Goal: Information Seeking & Learning: Learn about a topic

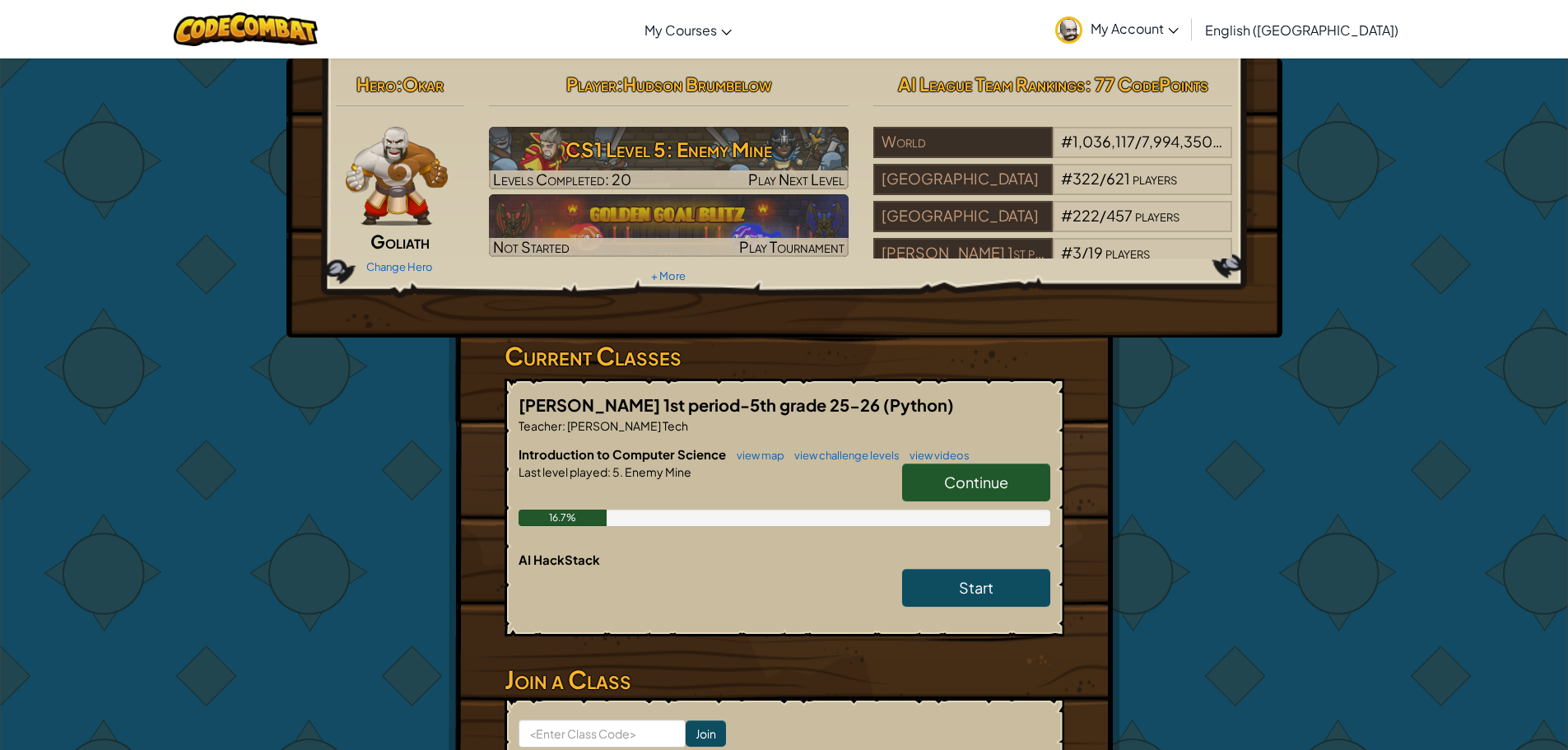
drag, startPoint x: 947, startPoint y: 471, endPoint x: 936, endPoint y: 525, distance: 55.1
click at [939, 527] on div "Introduction to Computer Science view map view challenge levels view videos Con…" at bounding box center [784, 497] width 532 height 106
click at [936, 480] on link "Continue" at bounding box center [976, 482] width 148 height 38
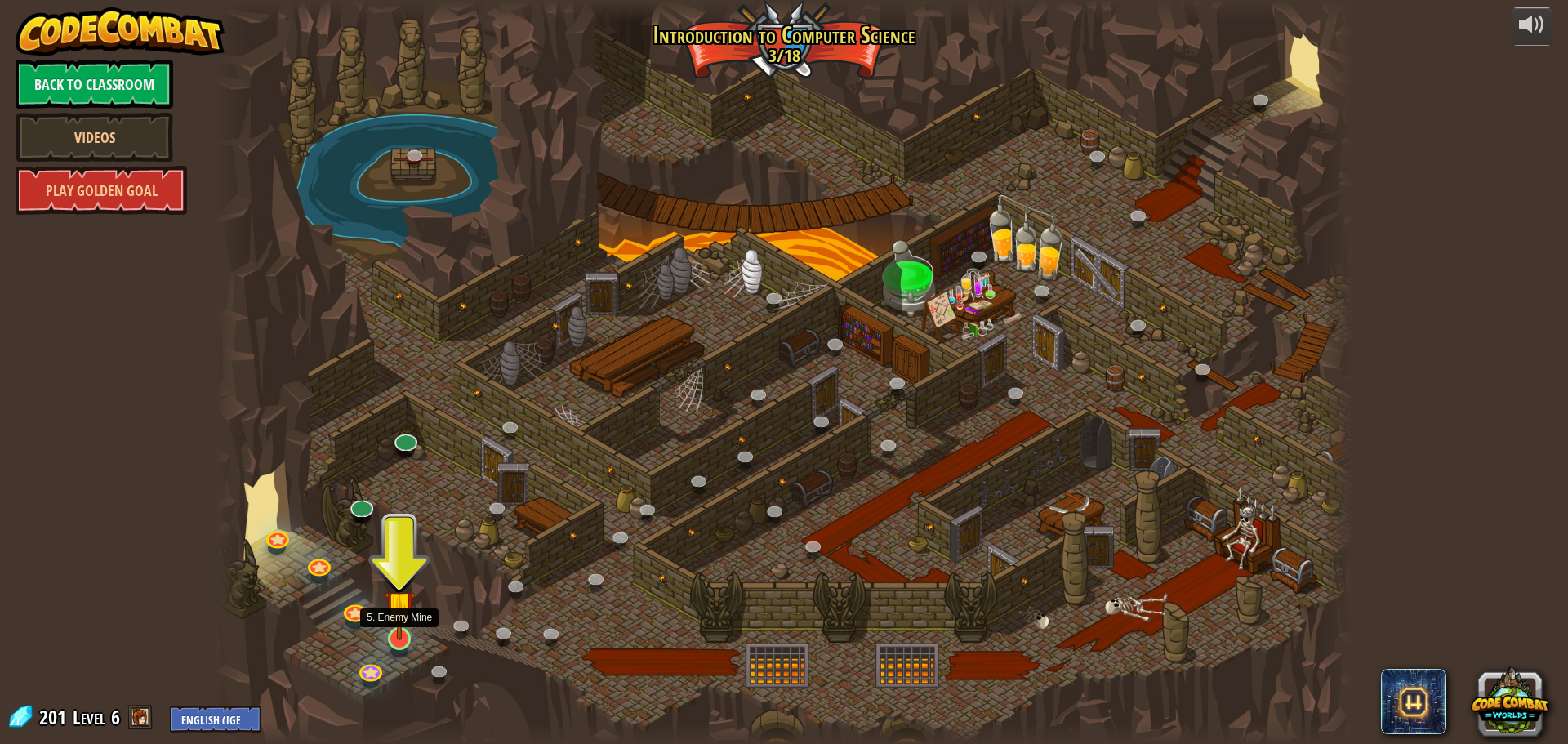
click at [401, 632] on img at bounding box center [399, 605] width 30 height 69
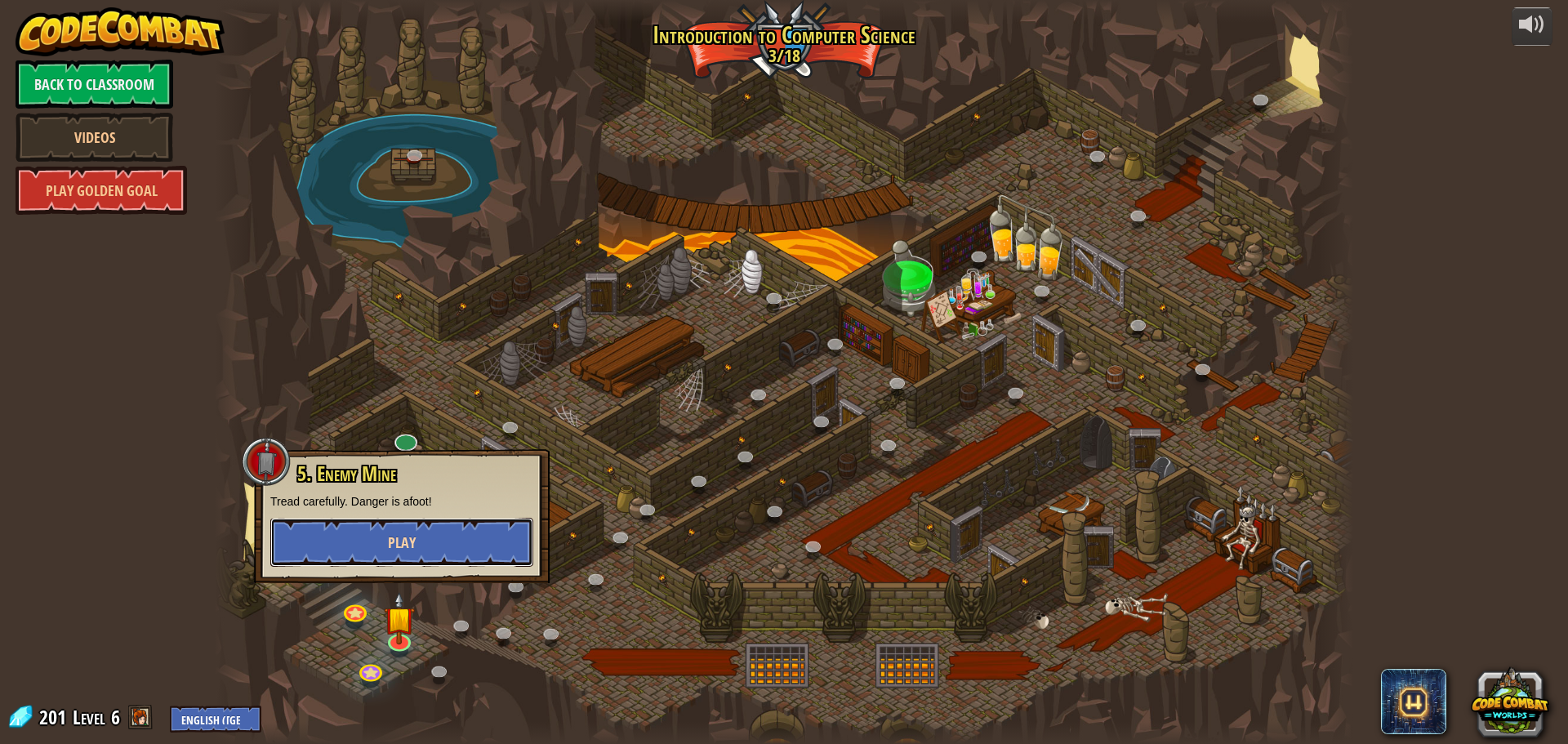
click at [434, 548] on button "Play" at bounding box center [401, 541] width 263 height 49
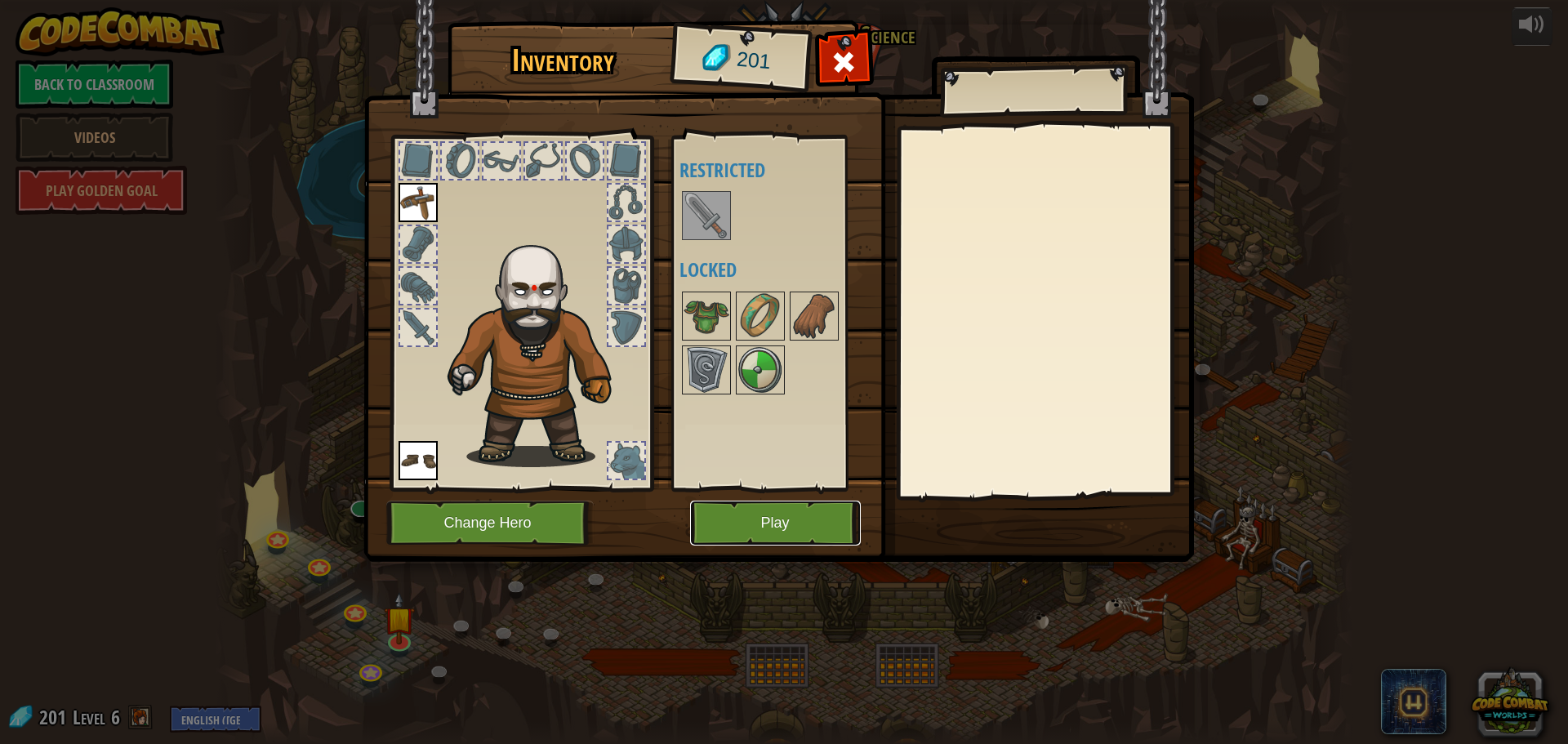
click at [747, 524] on button "Play" at bounding box center [775, 522] width 170 height 45
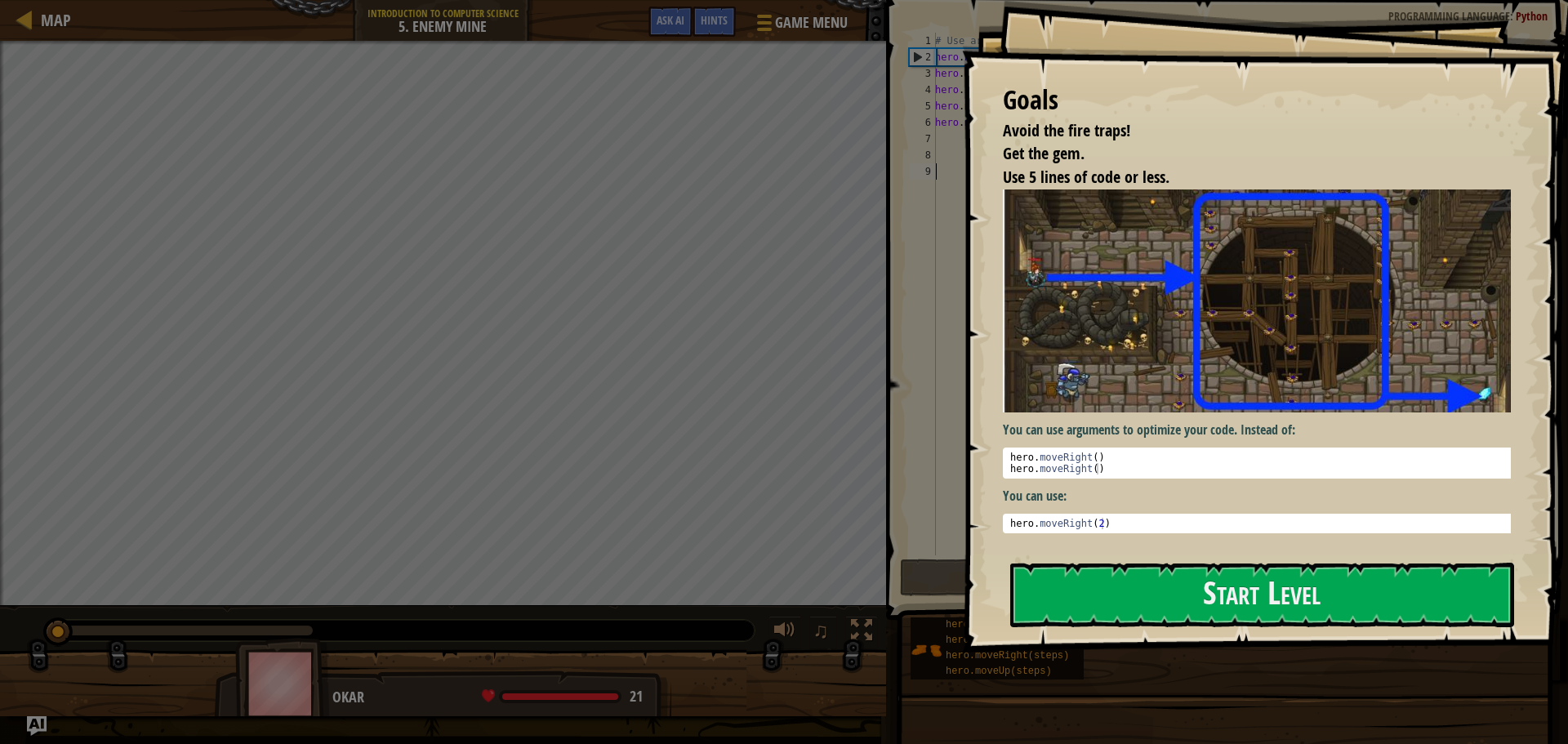
drag, startPoint x: 1467, startPoint y: 303, endPoint x: 1414, endPoint y: 305, distance: 53.0
click at [1450, 305] on div "Goals Avoid the fire traps! Get the gem. Use 5 lines of code or less. You can u…" at bounding box center [1265, 326] width 606 height 653
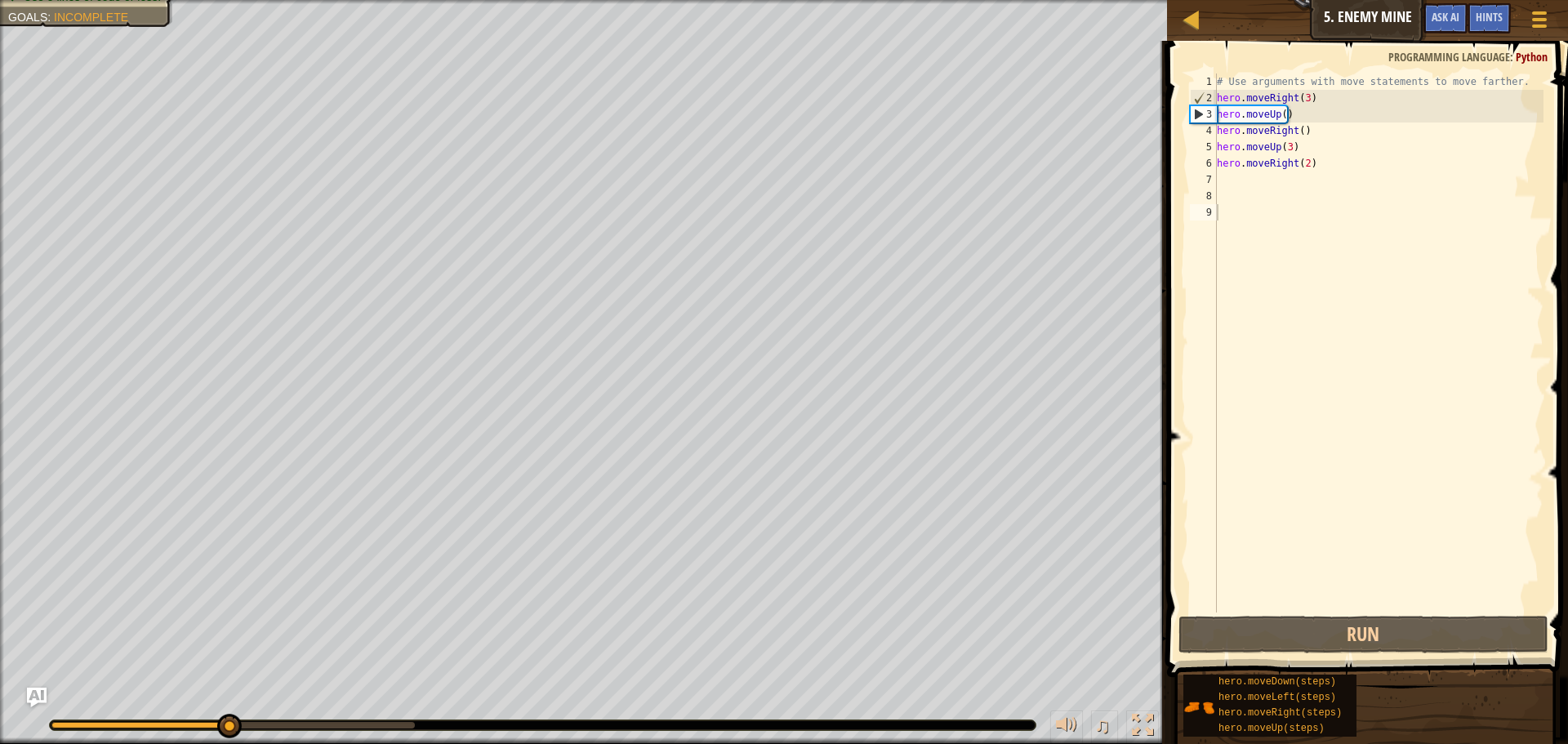
click at [1310, 159] on div "# Use arguments with move statements to move farther. hero . moveRight ( 3 ) he…" at bounding box center [1378, 359] width 330 height 572
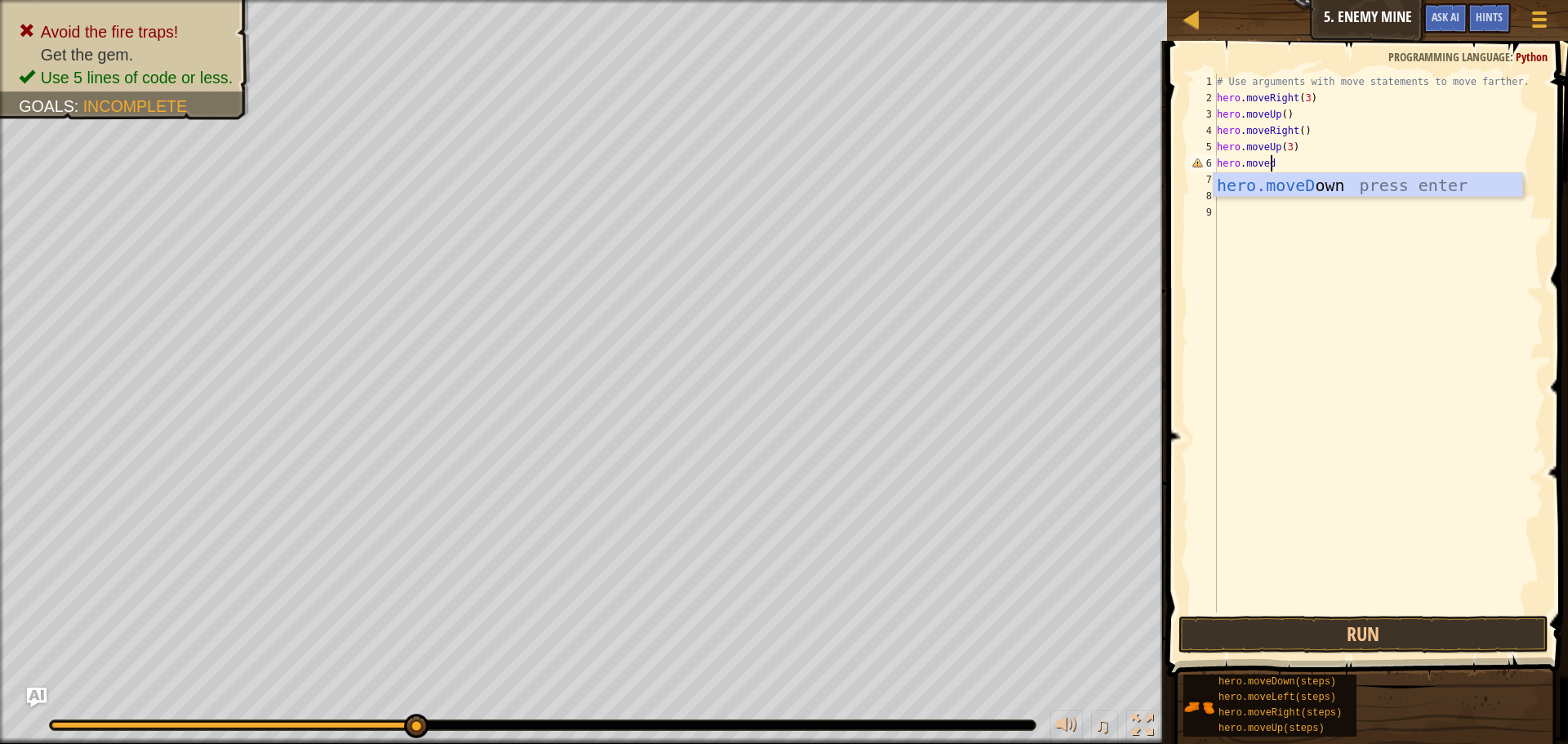
scroll to position [8, 4]
type textarea "hero.movedo"
click at [1344, 178] on div "hero.moveDo wn press enter" at bounding box center [1368, 210] width 308 height 73
click at [1294, 166] on div "# Use arguments with move statements to move farther. hero . moveRight ( 3 ) he…" at bounding box center [1380, 359] width 325 height 572
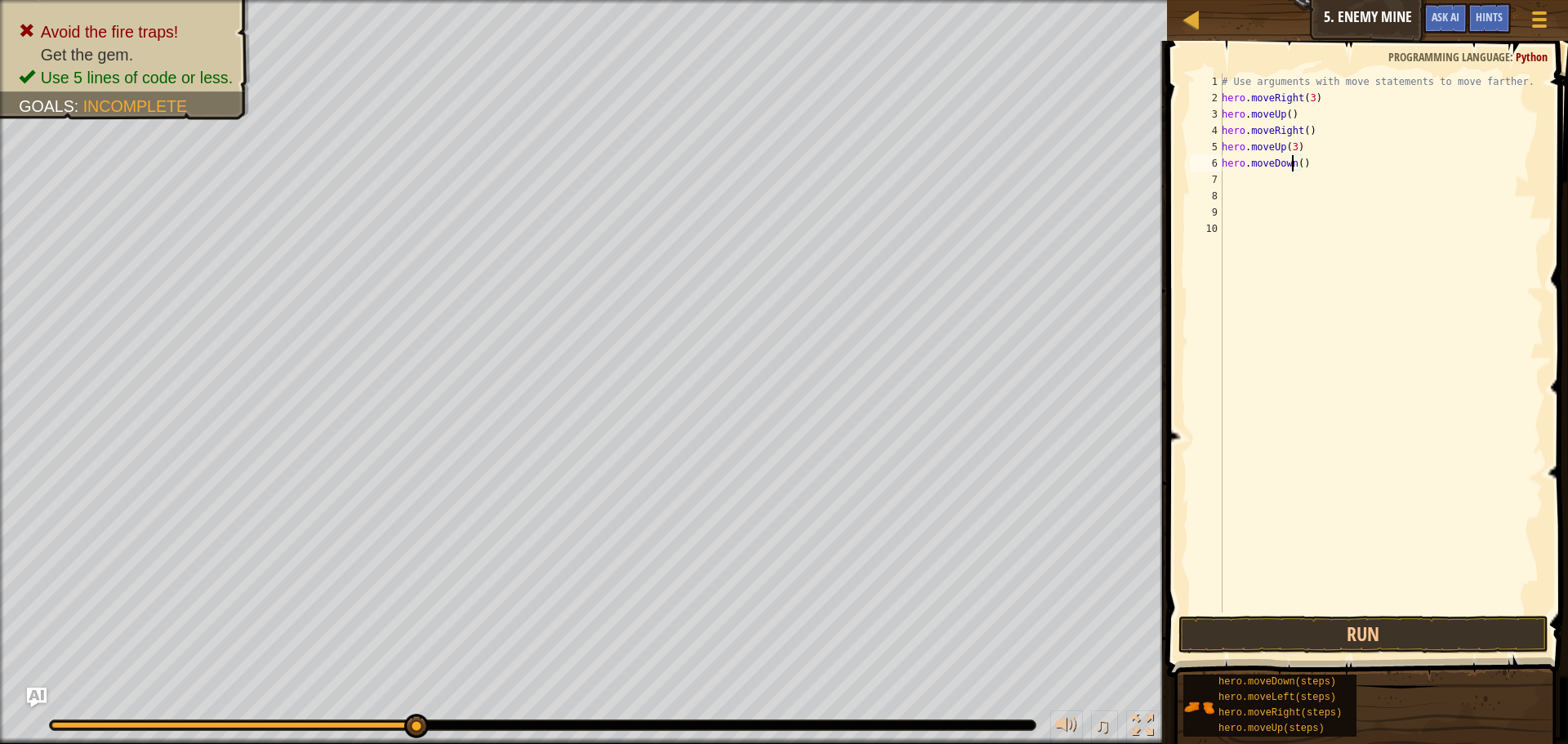
click at [1290, 151] on div "# Use arguments with move statements to move farther. hero . moveRight ( 3 ) he…" at bounding box center [1380, 359] width 325 height 572
click at [1296, 164] on div "# Use arguments with move statements to move farther. hero . moveRight ( 3 ) he…" at bounding box center [1380, 359] width 325 height 572
type textarea "hero.moveDown(2)"
click at [1410, 615] on div "1 2 3 4 5 6 7 8 9 10 11 # Use arguments with move statements to move farther. h…" at bounding box center [1364, 390] width 406 height 684
click at [1409, 616] on button "Run" at bounding box center [1363, 634] width 370 height 37
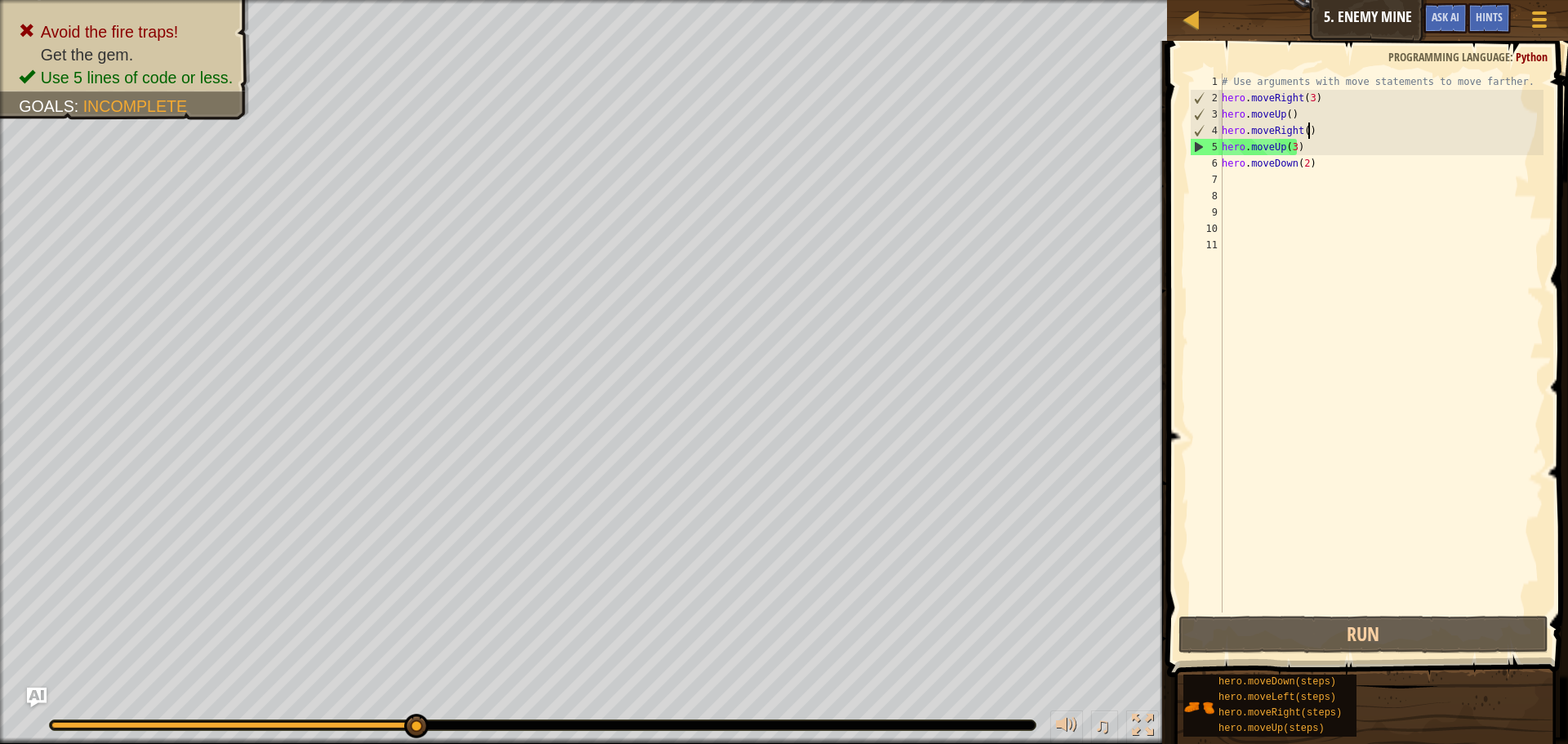
click at [1308, 123] on div "# Use arguments with move statements to move farther. hero . moveRight ( 3 ) he…" at bounding box center [1380, 359] width 325 height 572
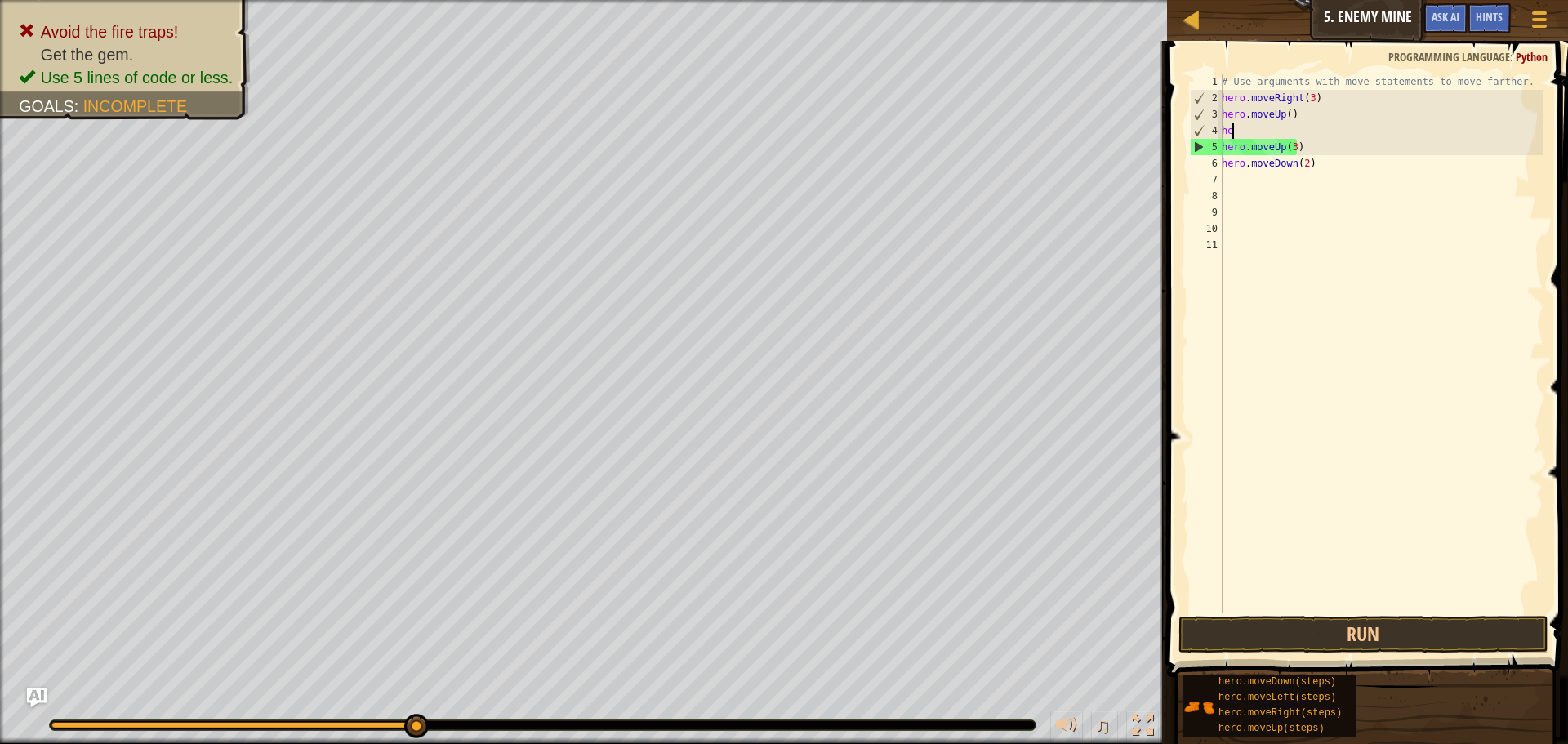
type textarea "h"
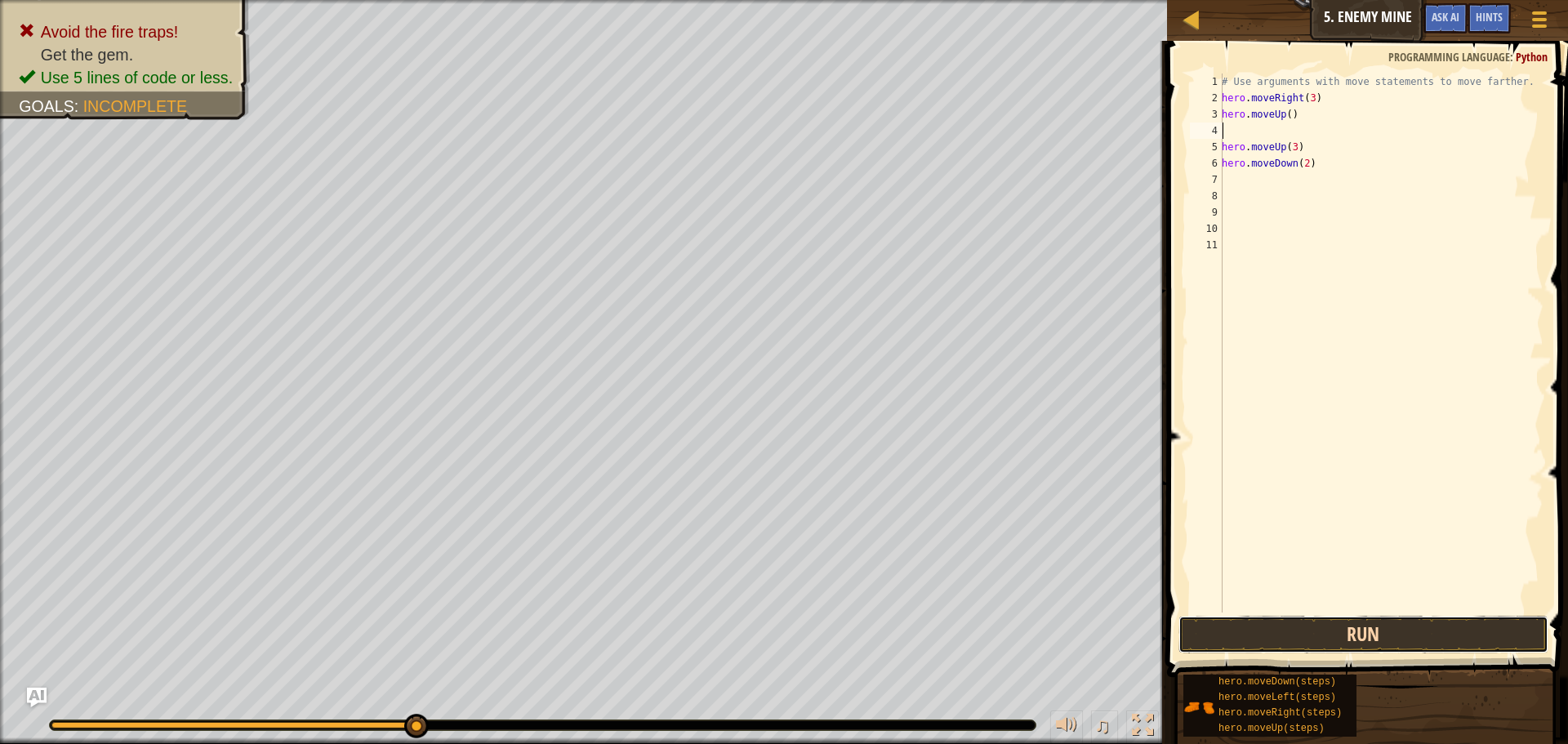
click at [1409, 622] on button "Run" at bounding box center [1363, 634] width 370 height 37
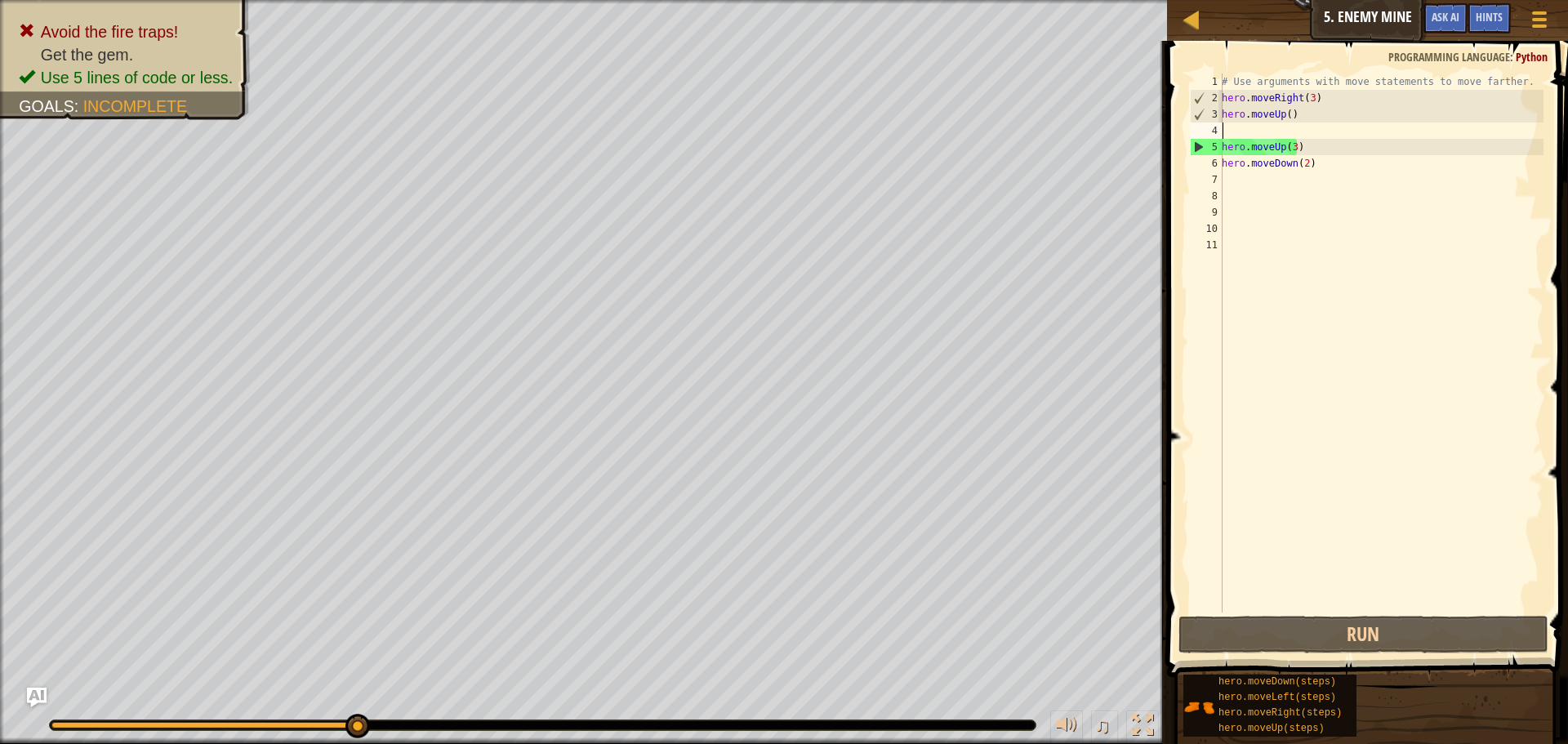
click at [1362, 162] on div "# Use arguments with move statements to move farther. hero . moveRight ( 3 ) he…" at bounding box center [1380, 359] width 325 height 572
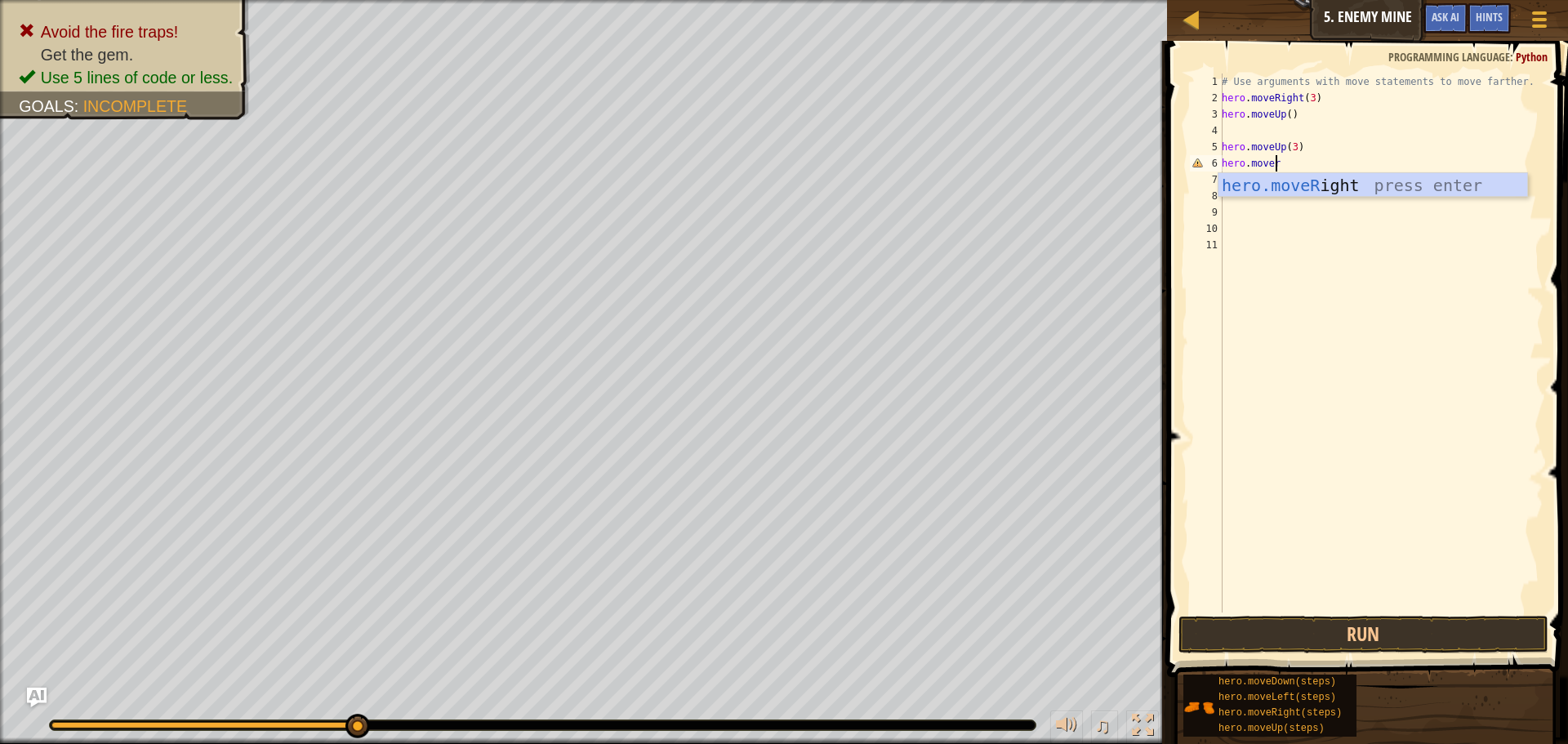
scroll to position [8, 4]
type textarea "hero.moveri"
click at [1331, 182] on div "hero.moveRi ght press enter" at bounding box center [1372, 210] width 308 height 73
click at [1436, 629] on button "Run" at bounding box center [1363, 634] width 370 height 37
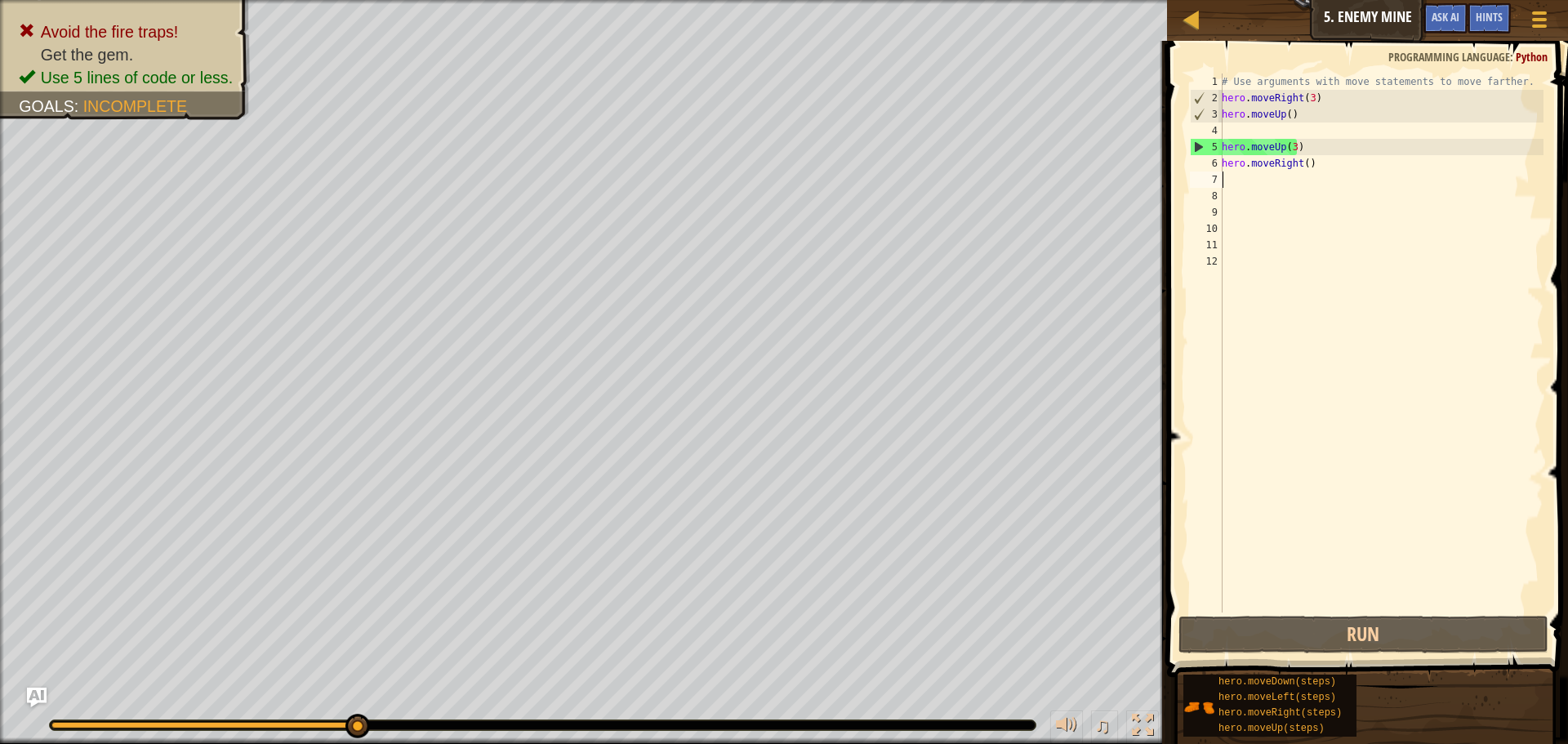
drag, startPoint x: 1305, startPoint y: 199, endPoint x: 1315, endPoint y: 193, distance: 11.7
click at [1312, 193] on div "# Use arguments with move statements to move farther. hero . moveRight ( 3 ) he…" at bounding box center [1380, 359] width 325 height 572
click at [1341, 177] on div "# Use arguments with move statements to move farther. hero . moveRight ( 3 ) he…" at bounding box center [1380, 359] width 325 height 572
click at [1340, 177] on div "# Use arguments with move statements to move farther. hero . moveRight ( 3 ) he…" at bounding box center [1380, 359] width 325 height 572
click at [1335, 168] on div "# Use arguments with move statements to move farther. hero . moveRight ( 3 ) he…" at bounding box center [1380, 359] width 325 height 572
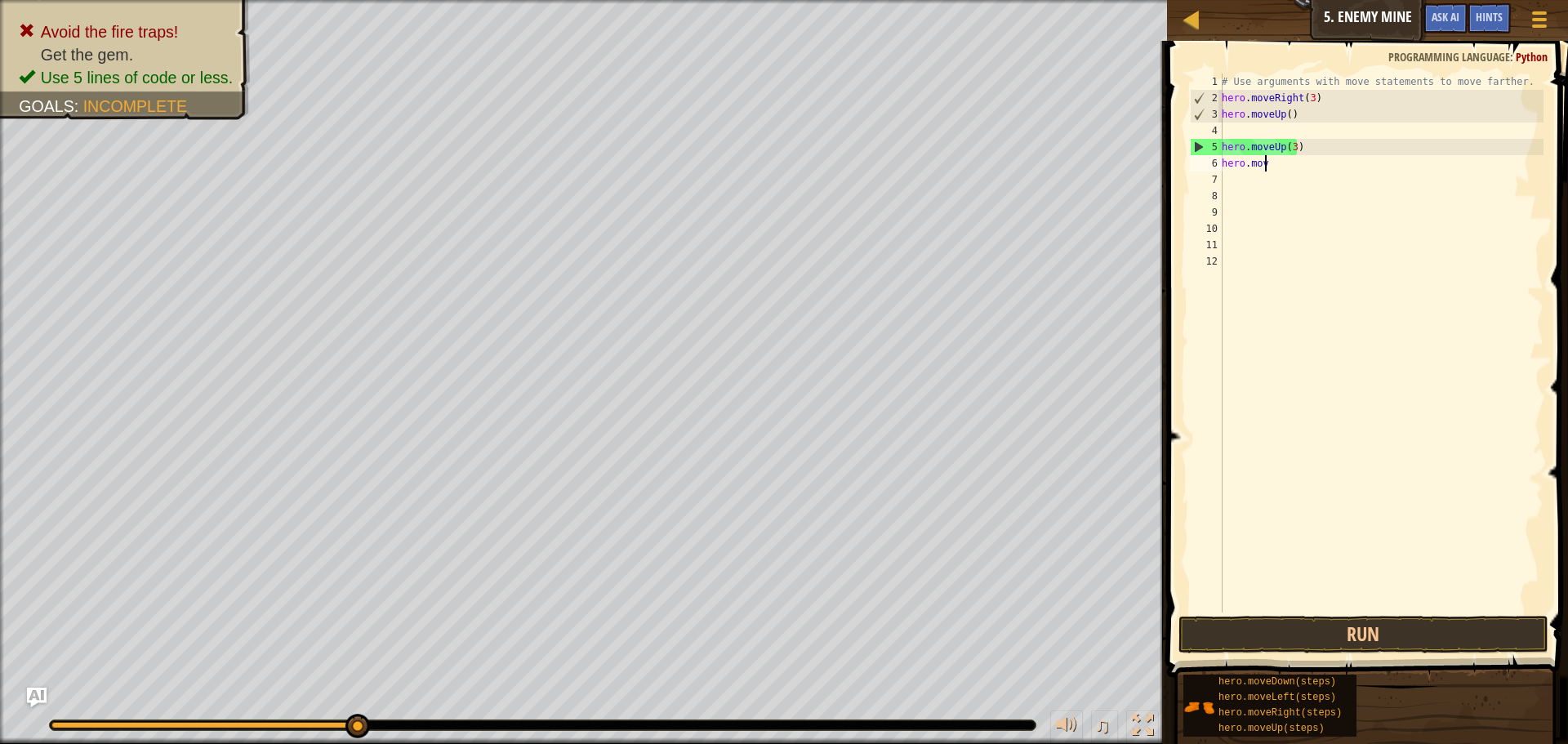
type textarea "h"
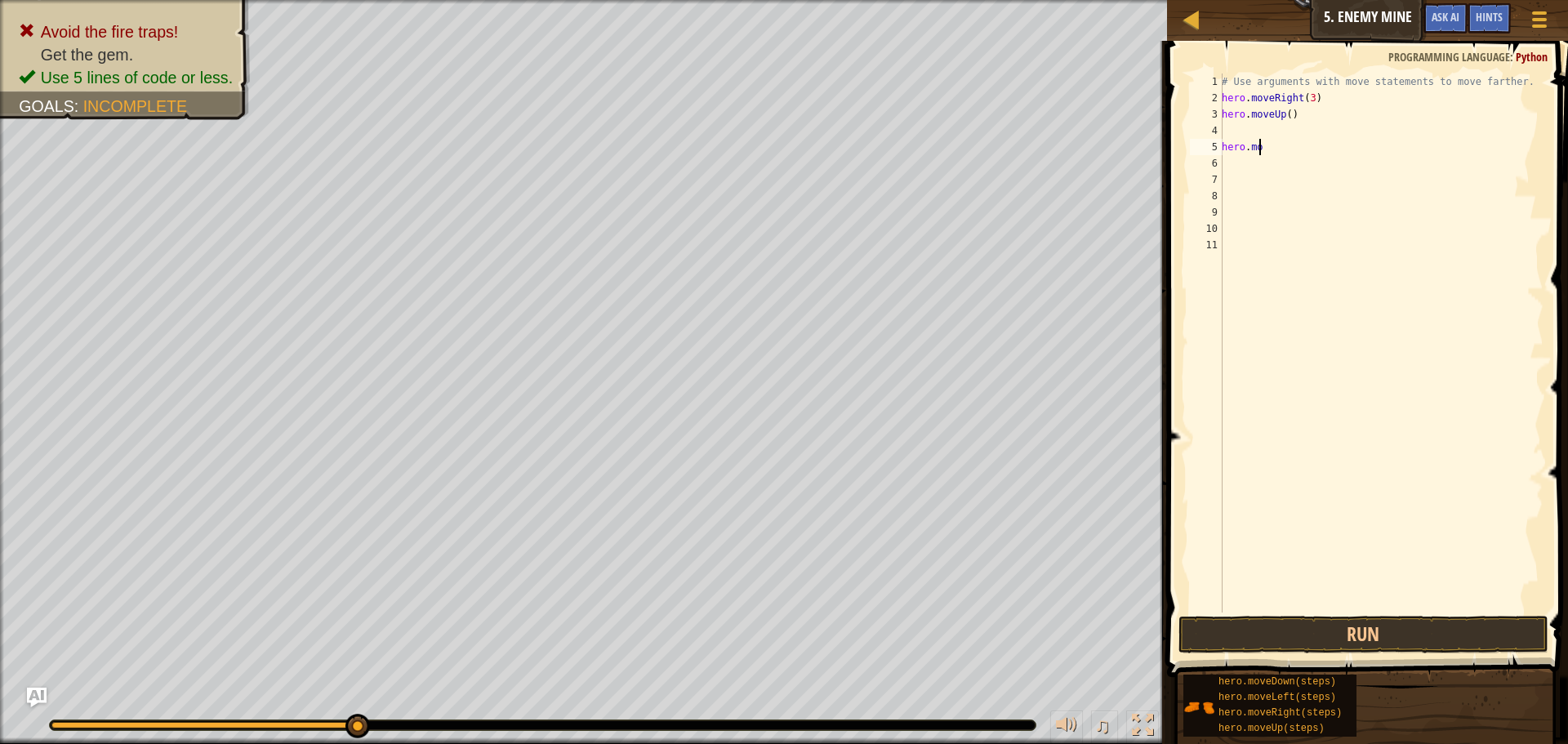
type textarea "h"
type textarea "="
click at [1415, 619] on button "Run" at bounding box center [1363, 634] width 370 height 37
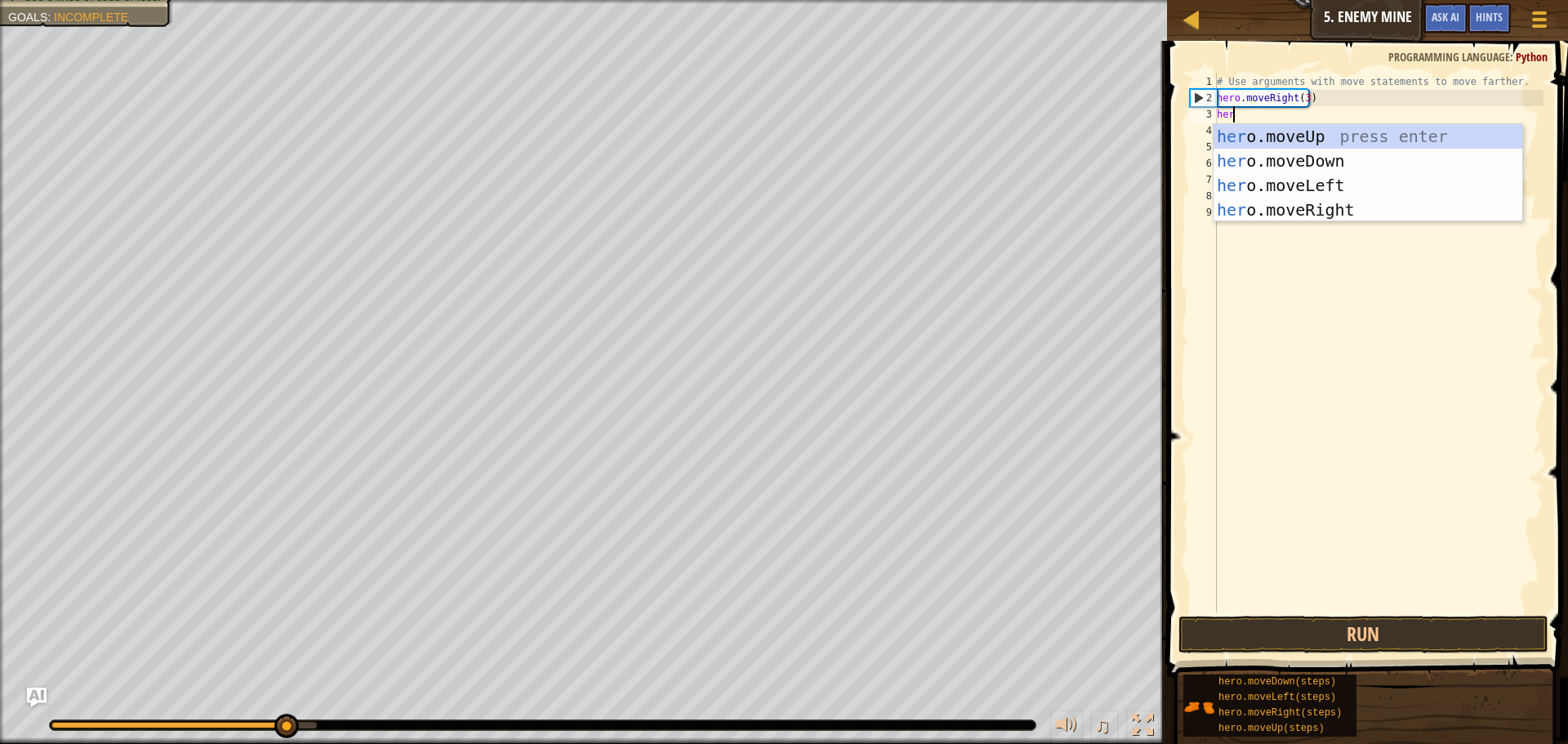
scroll to position [8, 1]
type textarea "hero"
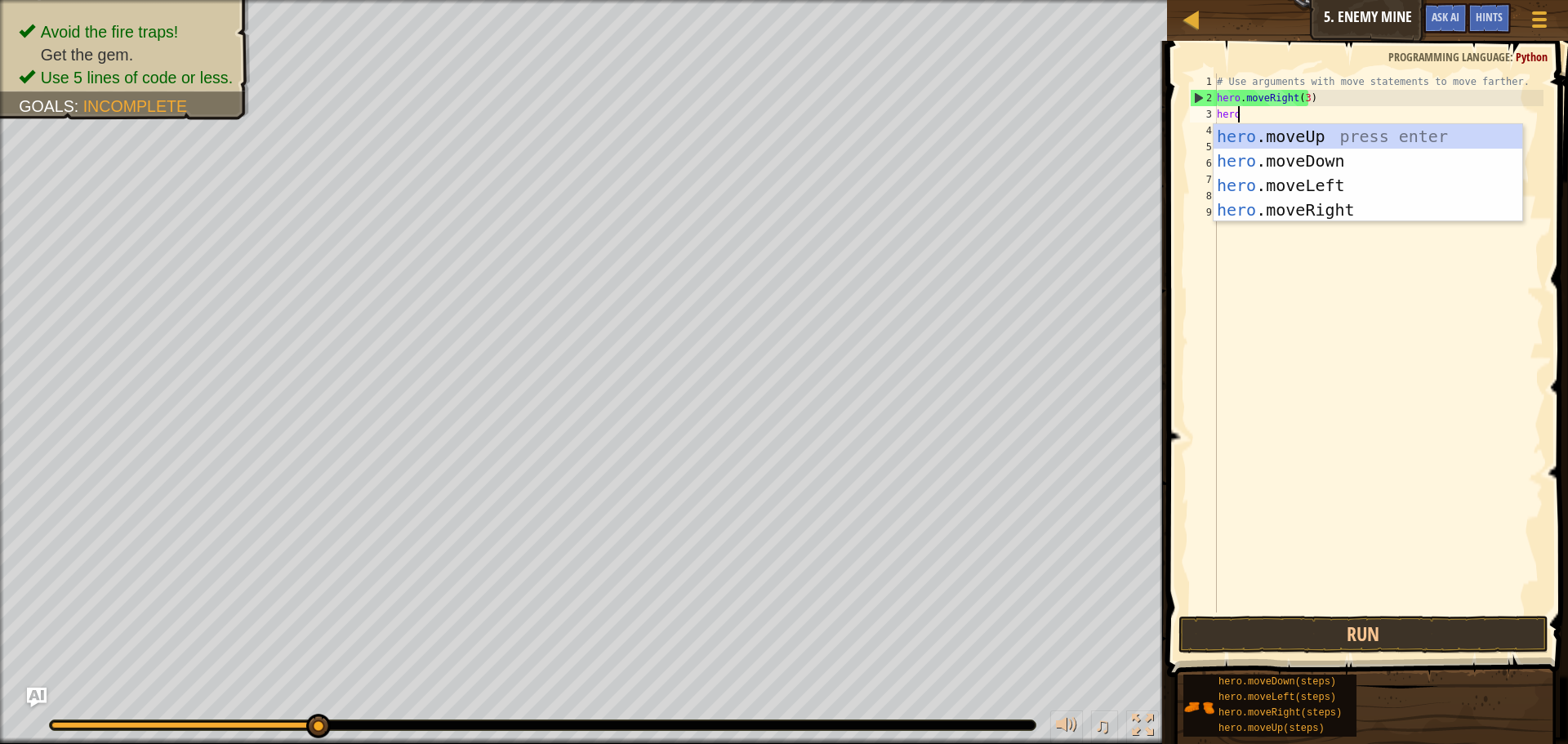
click at [1352, 125] on div "hero .moveUp press enter hero .moveDown press enter hero .moveLeft press enter …" at bounding box center [1368, 198] width 308 height 147
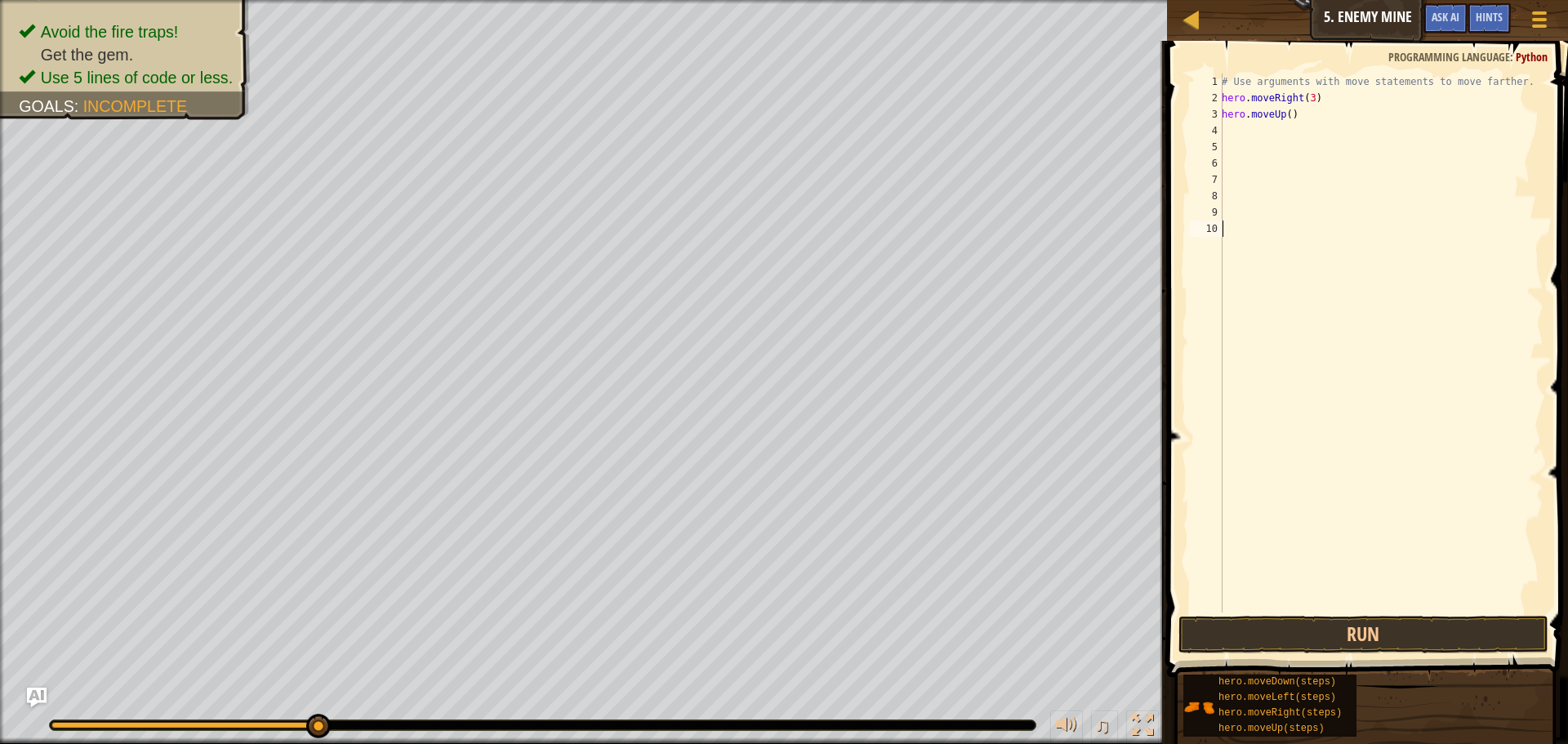
click at [1372, 603] on div "# Use arguments with move statements to move farther. hero . moveRight ( 3 ) he…" at bounding box center [1380, 359] width 325 height 572
click at [1365, 626] on button "Run" at bounding box center [1363, 634] width 370 height 37
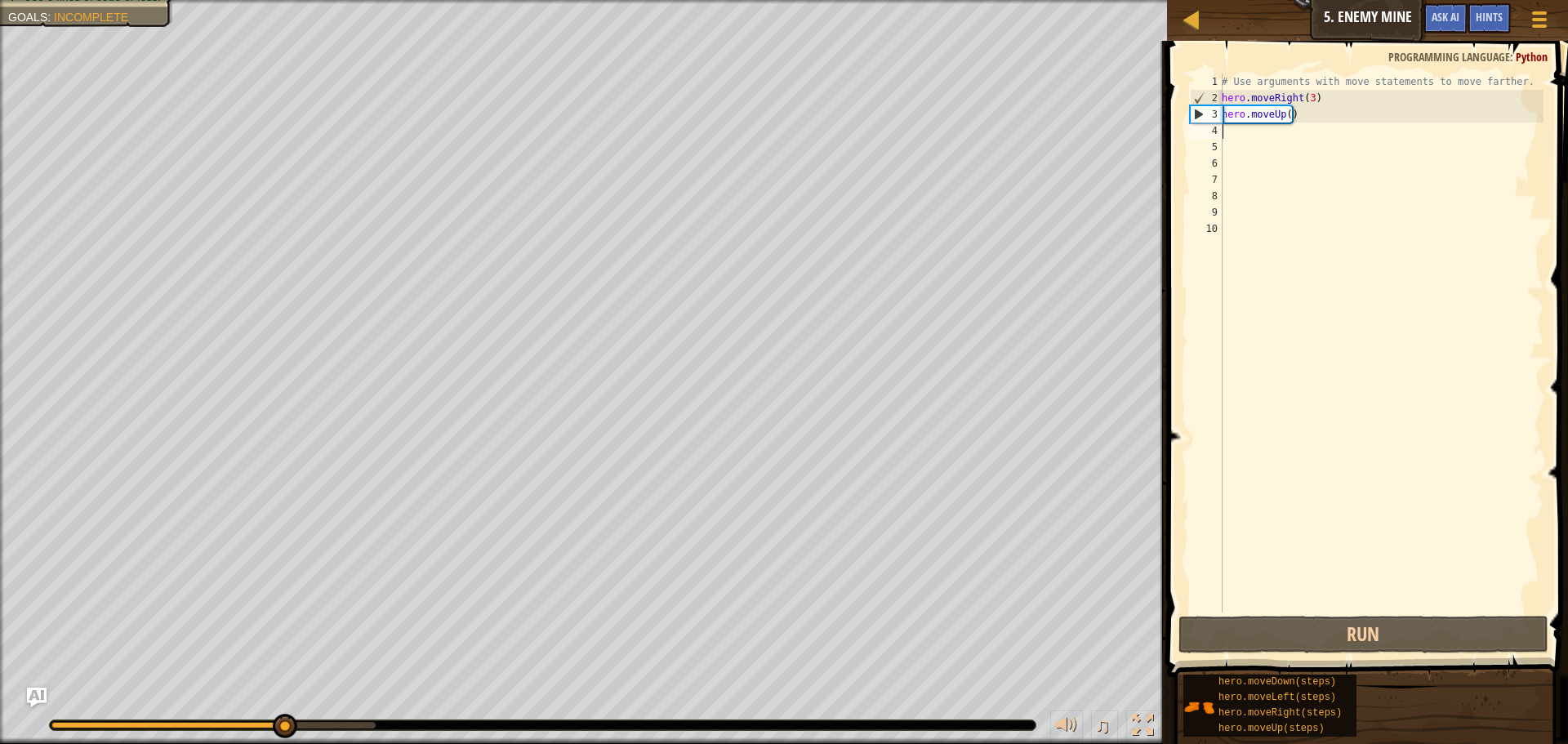
click at [1251, 127] on div "# Use arguments with move statements to move farther. hero . moveRight ( 3 ) he…" at bounding box center [1380, 359] width 325 height 572
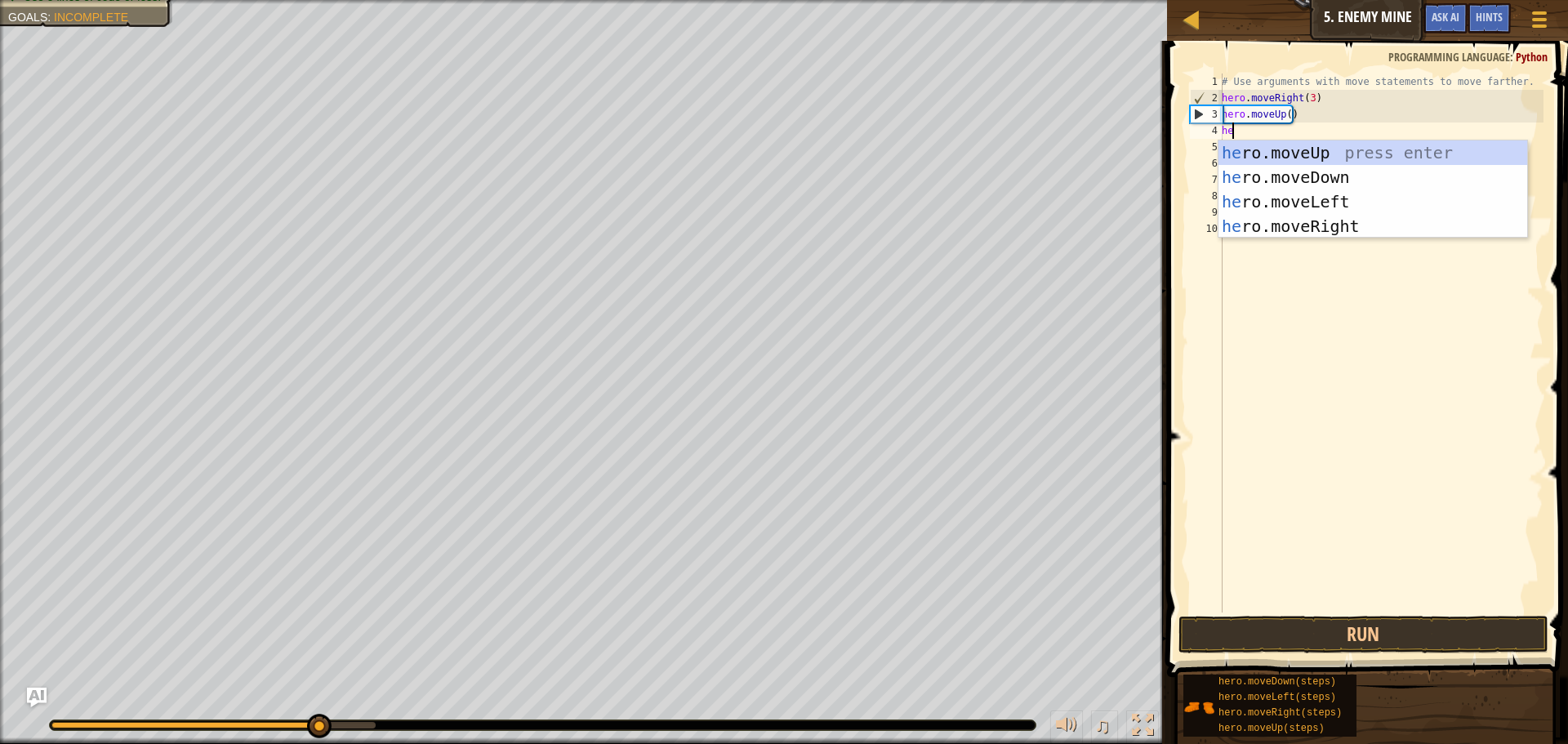
scroll to position [8, 1]
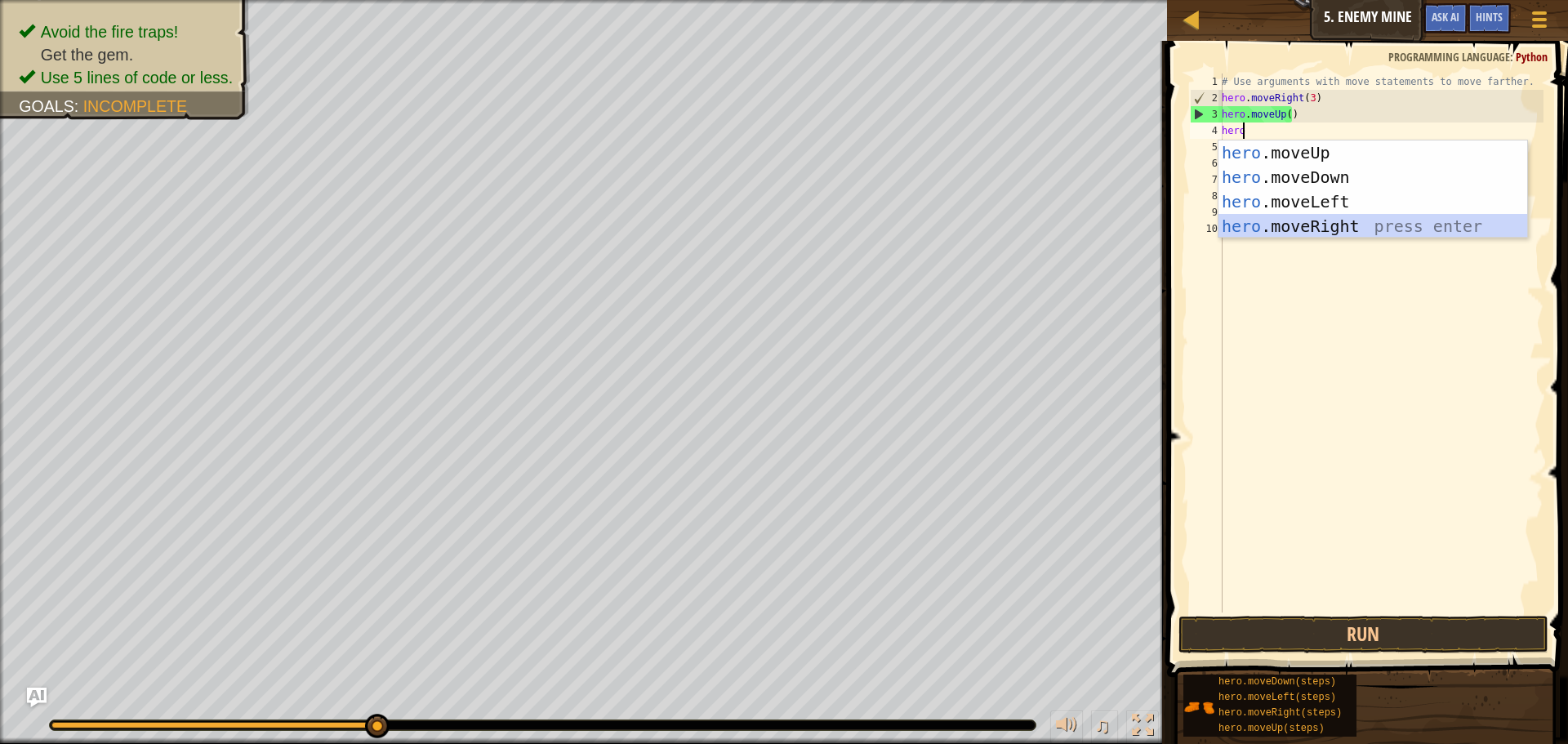
drag, startPoint x: 1354, startPoint y: 218, endPoint x: 1419, endPoint y: 580, distance: 367.8
click at [1356, 237] on div "1 2 3 4 hero .moveUp press enter hero .moveDown press enter hero .moveLeft pres…" at bounding box center [1373, 188] width 310 height 98
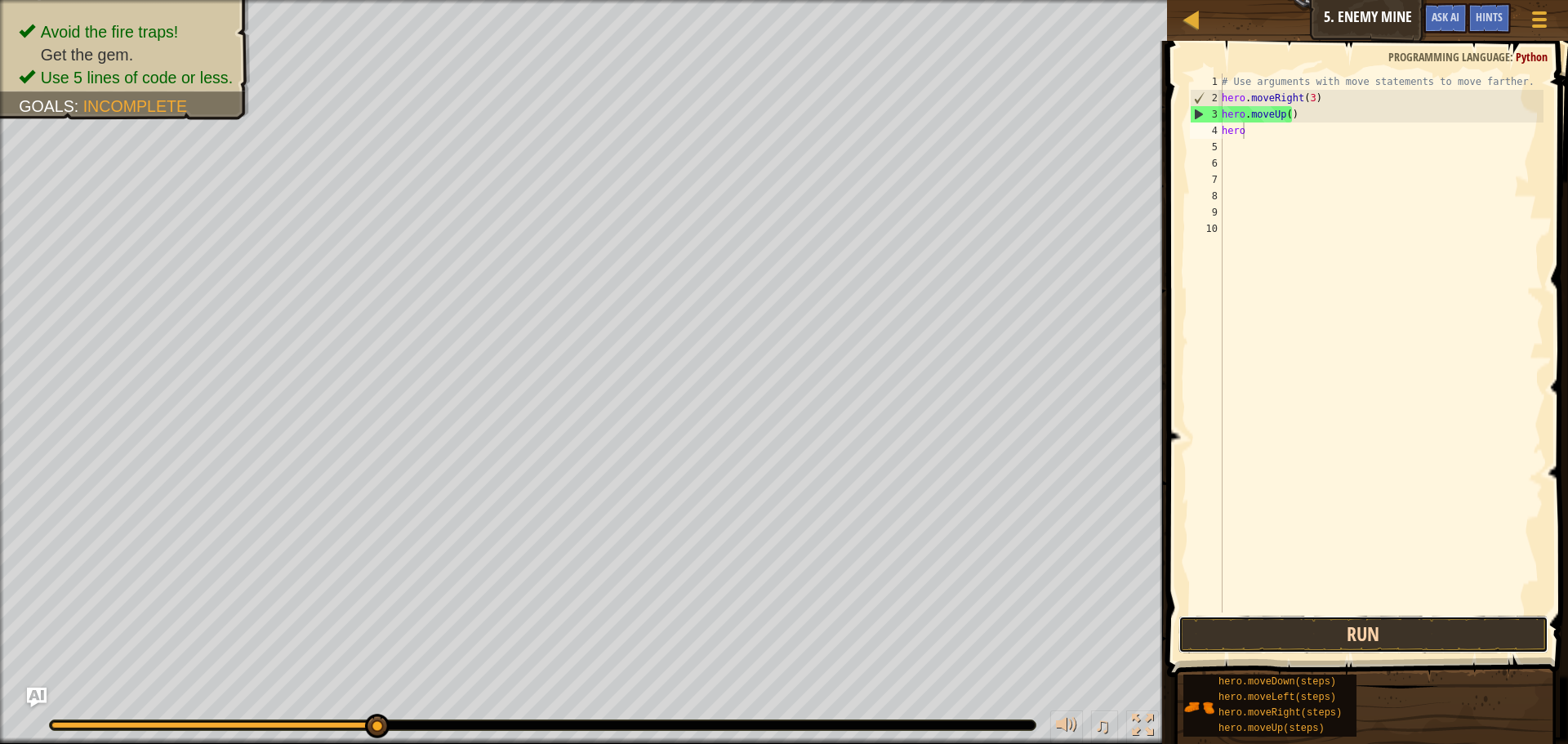
drag, startPoint x: 1365, startPoint y: 627, endPoint x: 1390, endPoint y: 649, distance: 33.3
click at [1364, 627] on button "Run" at bounding box center [1363, 634] width 370 height 37
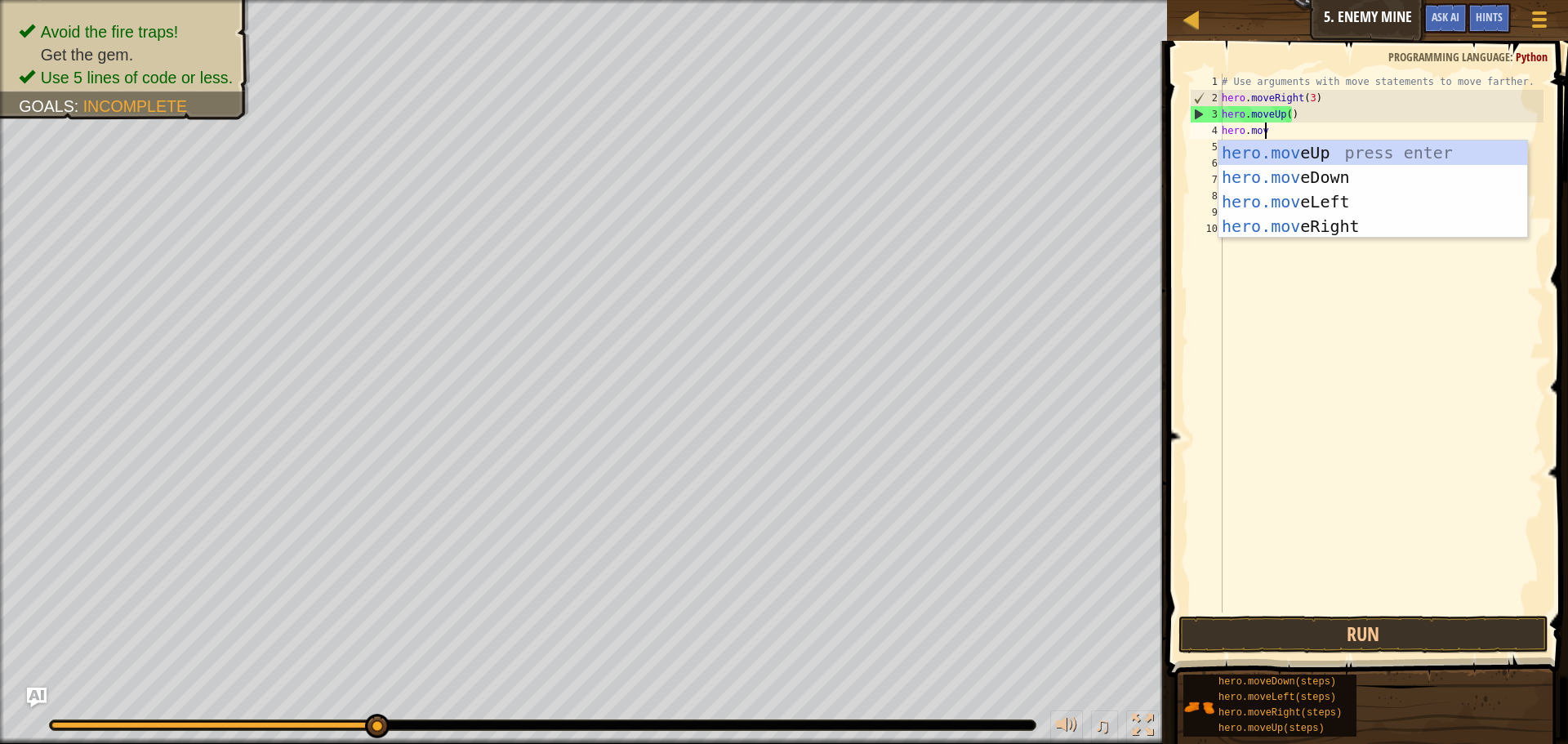
type textarea "hero.move"
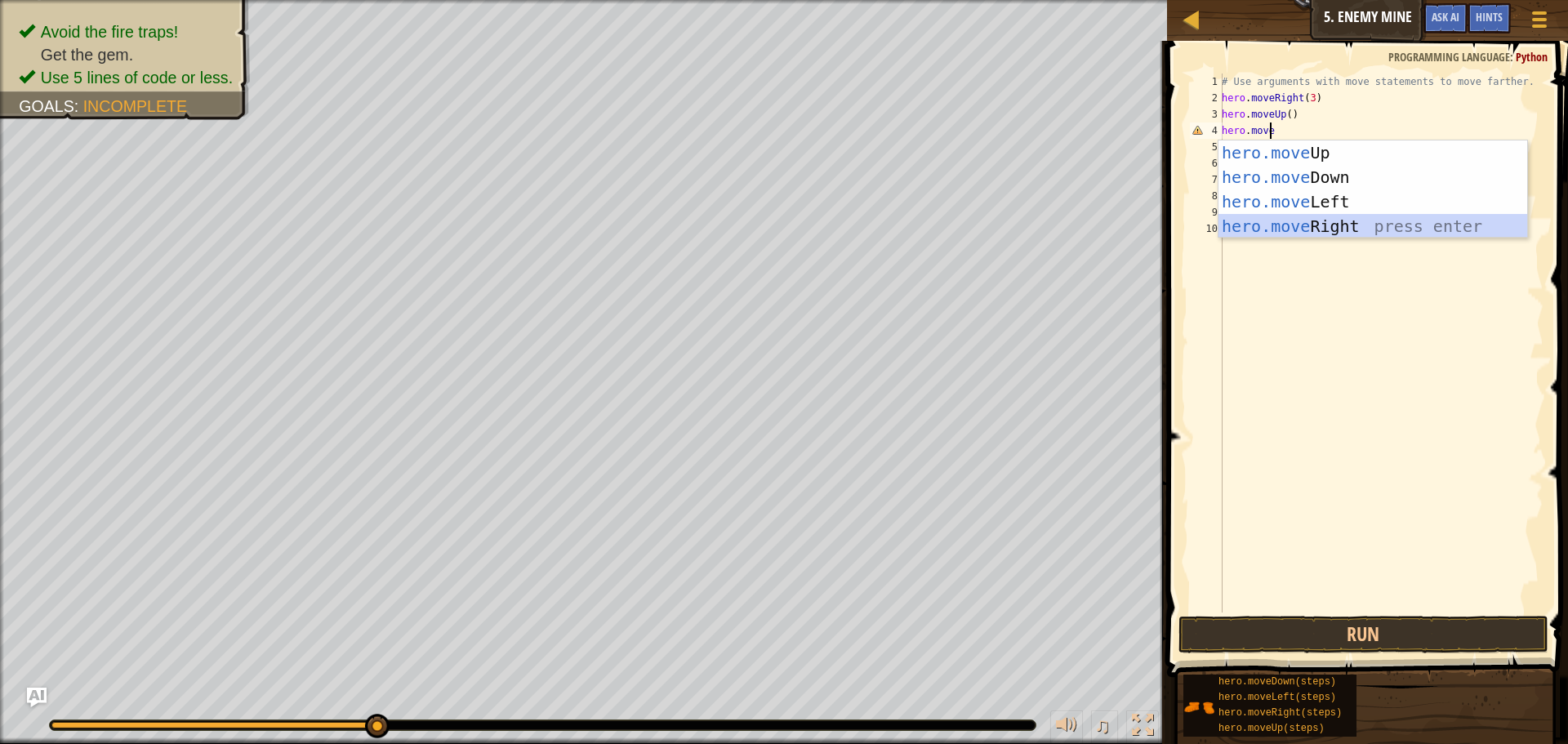
click at [1327, 216] on div "hero.move Up press enter hero.move Down press enter hero.move Left press enter …" at bounding box center [1372, 214] width 308 height 147
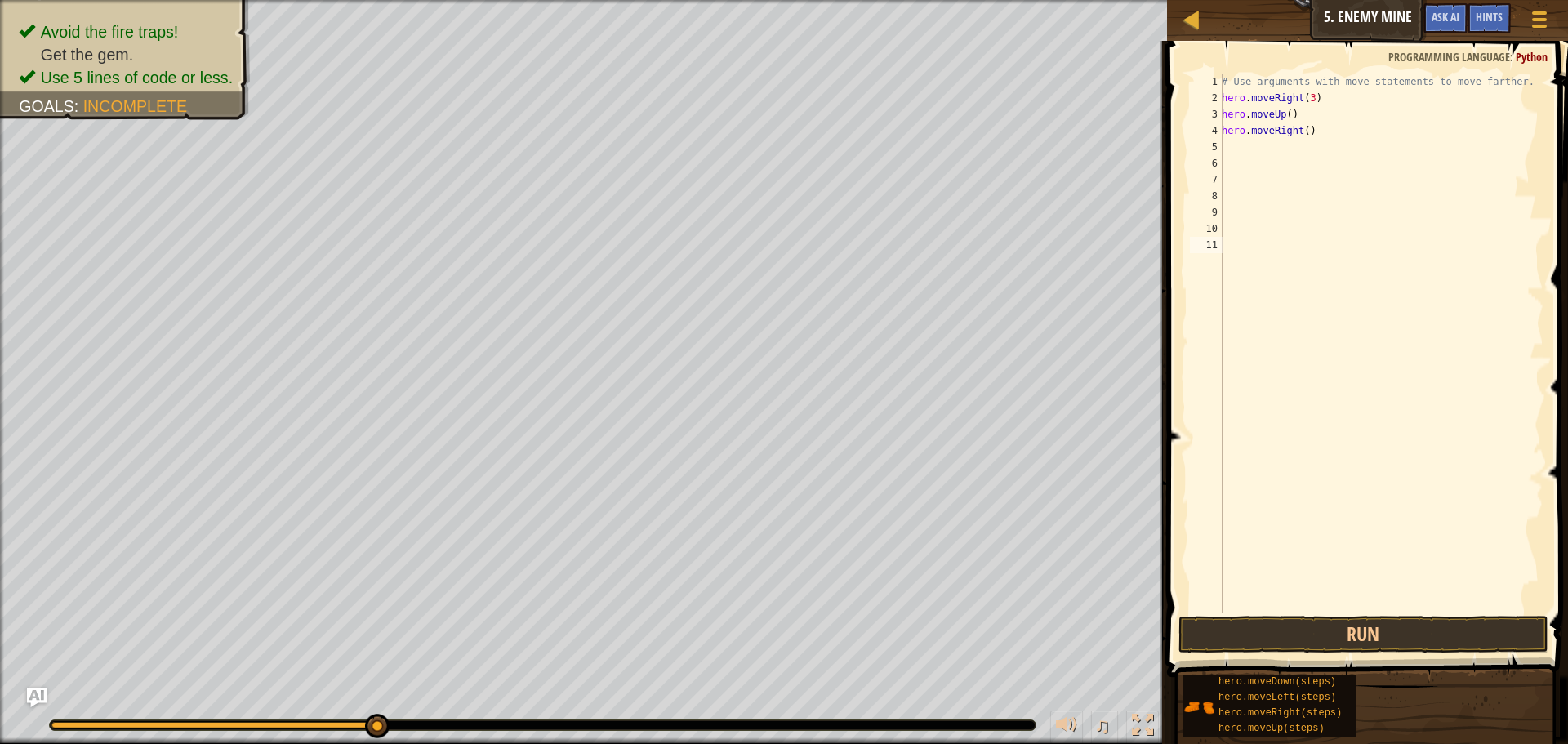
click at [1270, 606] on div "# Use arguments with move statements to move farther. hero . moveRight ( 3 ) he…" at bounding box center [1380, 359] width 325 height 572
click at [1268, 633] on button "Run" at bounding box center [1363, 634] width 370 height 37
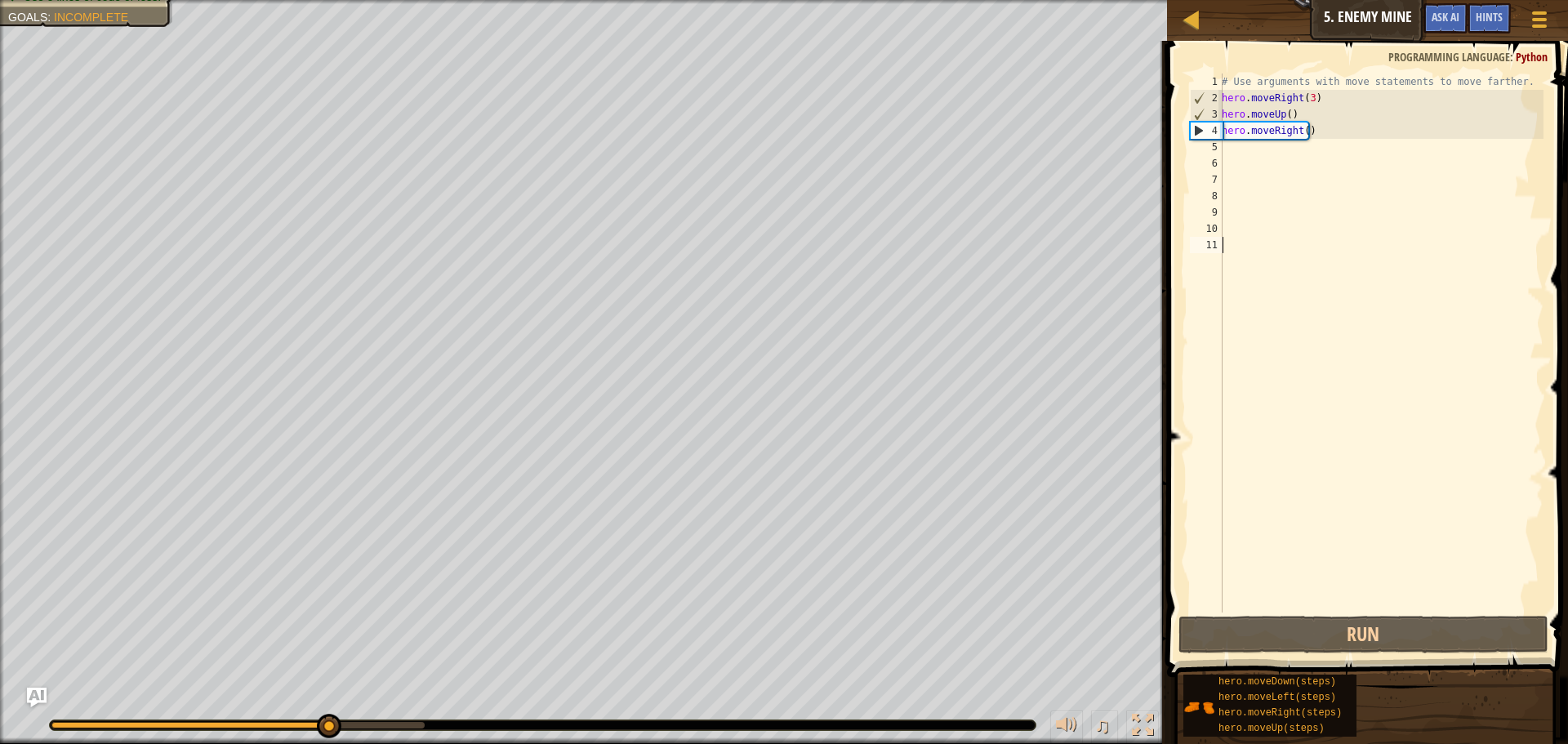
click at [1259, 165] on div "# Use arguments with move statements to move farther. hero . moveRight ( 3 ) he…" at bounding box center [1380, 359] width 325 height 572
click at [1234, 138] on div "# Use arguments with move statements to move farther. hero . moveRight ( 3 ) he…" at bounding box center [1380, 359] width 325 height 572
type textarea "hero.moveRight()"
click at [1235, 156] on div "# Use arguments with move statements to move farther. hero . moveRight ( 3 ) he…" at bounding box center [1380, 359] width 325 height 572
click at [1236, 149] on div "# Use arguments with move statements to move farther. hero . moveRight ( 3 ) he…" at bounding box center [1380, 359] width 325 height 572
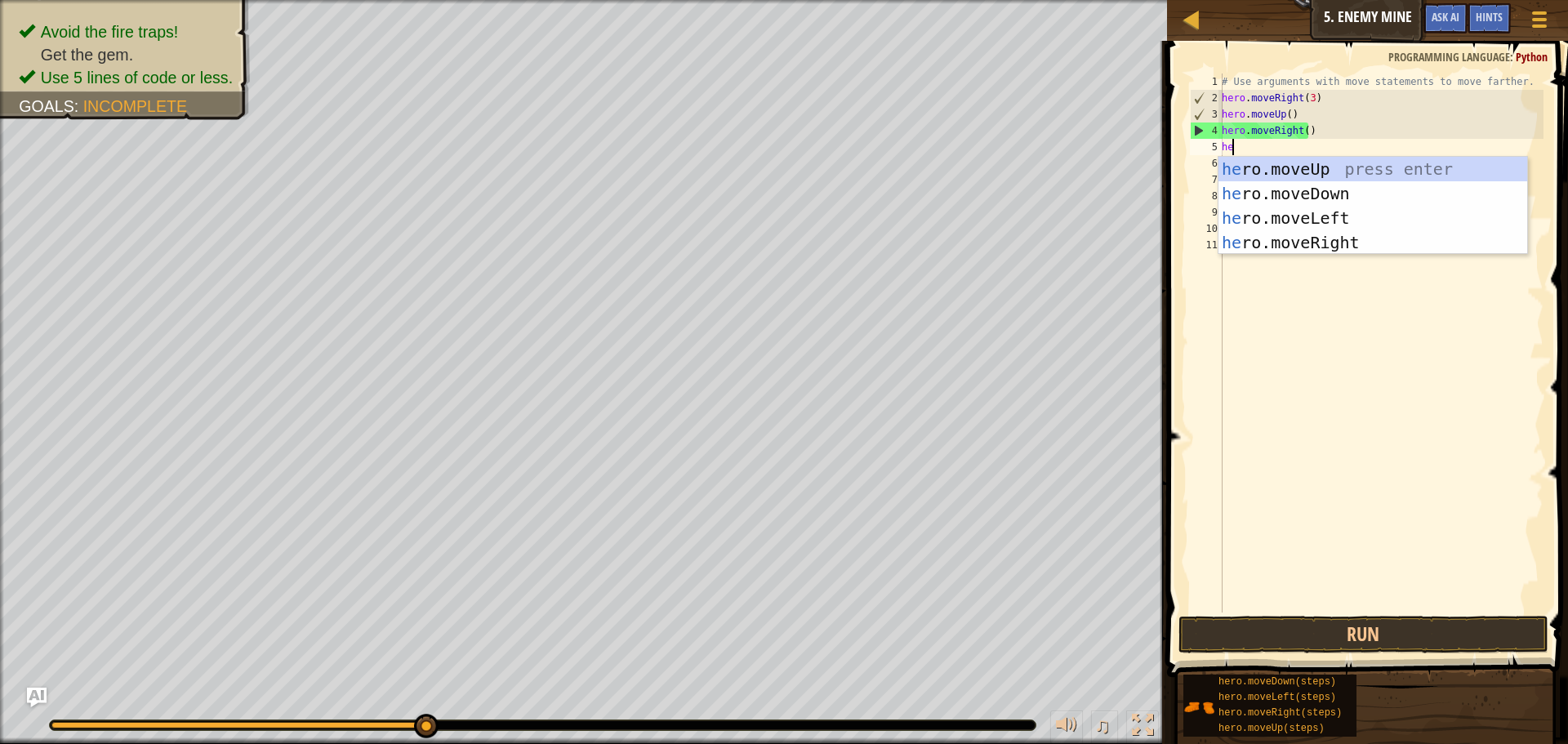
type textarea "her"
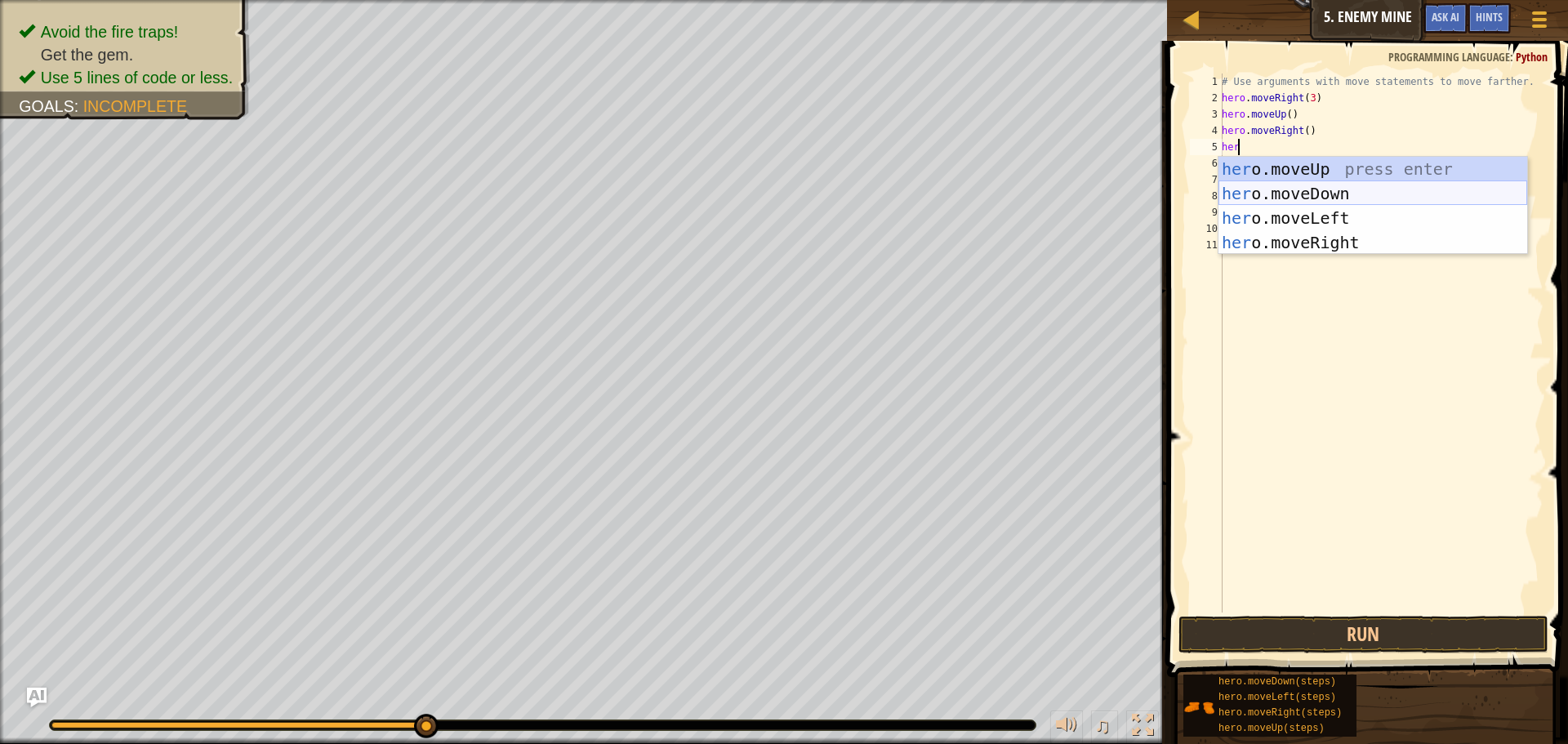
click at [1298, 188] on div "her o.moveUp press enter her o.moveDown press enter her o.moveLeft press enter …" at bounding box center [1372, 230] width 308 height 147
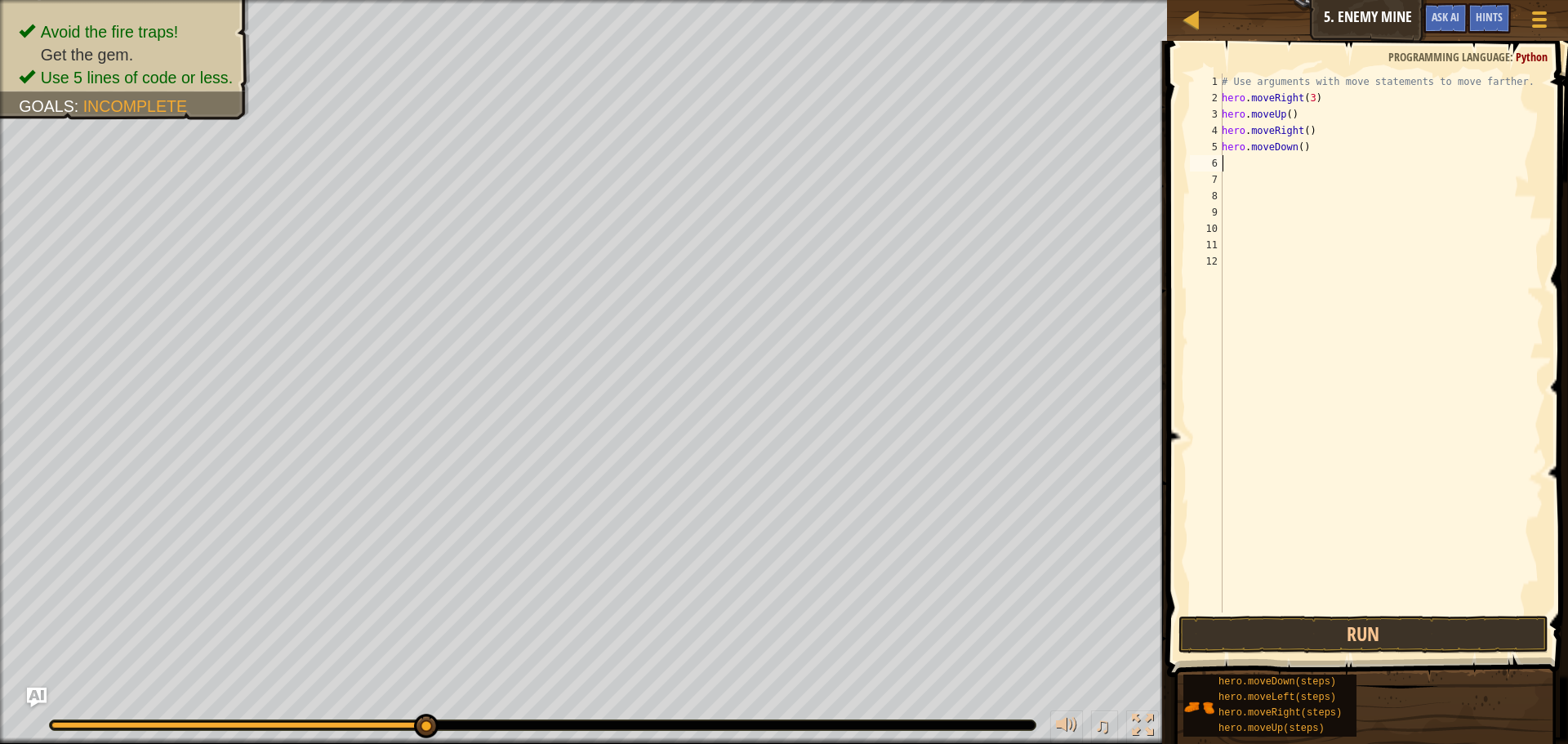
click at [1298, 146] on div "# Use arguments with move statements to move farther. hero . moveRight ( 3 ) he…" at bounding box center [1380, 359] width 325 height 572
type textarea "hero.moveDown(3)"
click at [1432, 622] on button "Run" at bounding box center [1363, 634] width 370 height 37
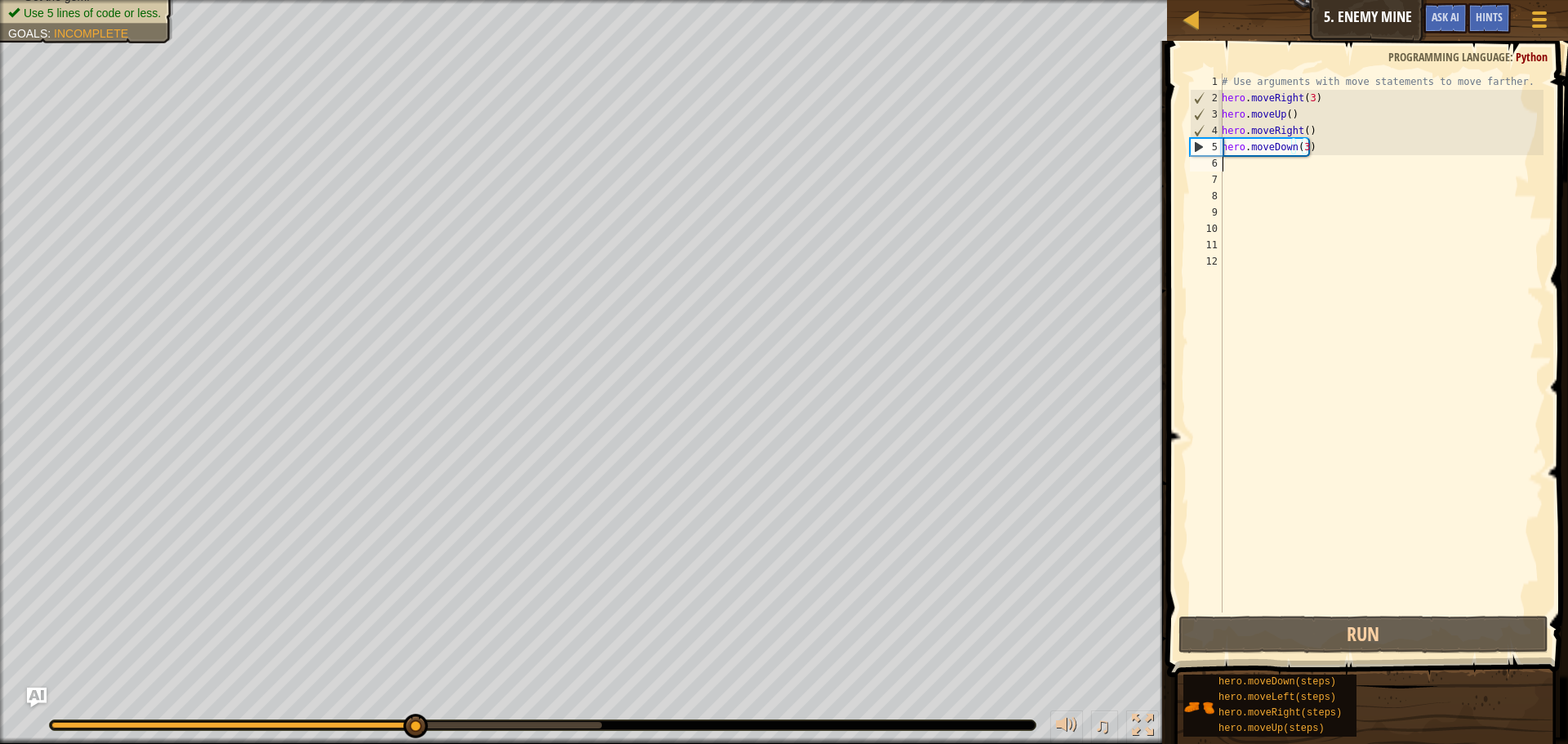
click at [1251, 167] on div "# Use arguments with move statements to move farther. hero . moveRight ( 3 ) he…" at bounding box center [1380, 359] width 325 height 572
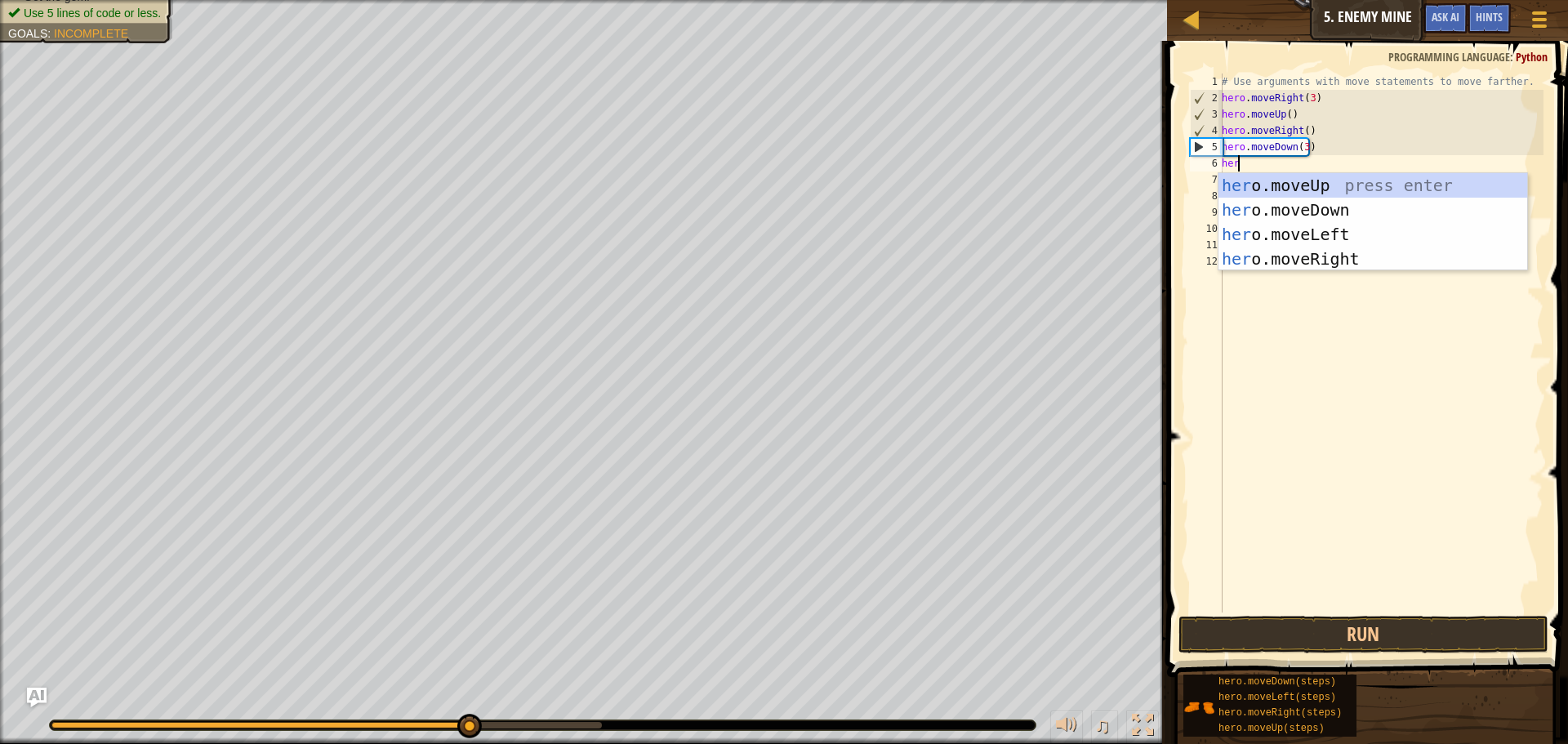
scroll to position [8, 1]
type textarea "hero"
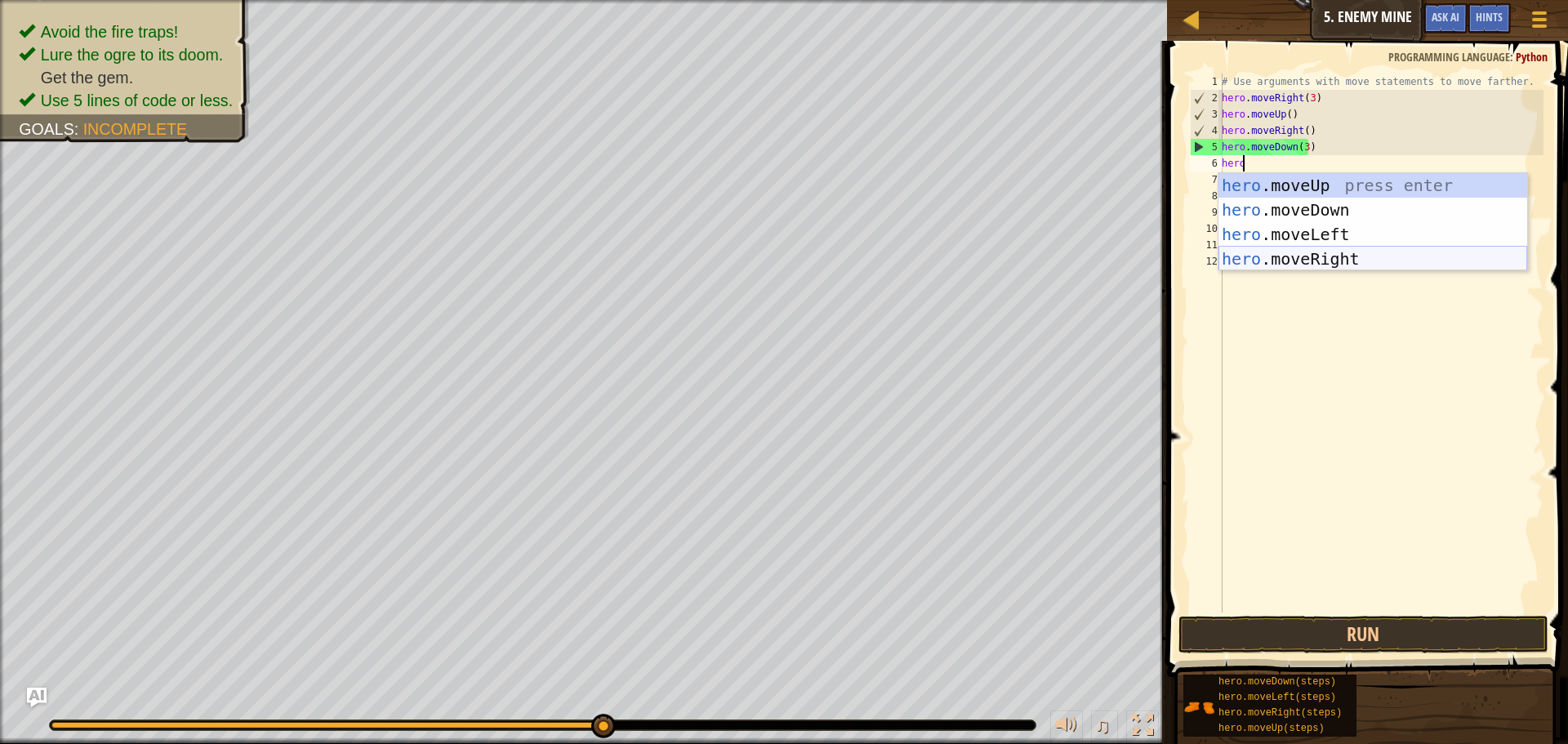
click at [1292, 257] on div "hero .moveUp press enter hero .moveDown press enter hero .moveLeft press enter …" at bounding box center [1372, 246] width 308 height 147
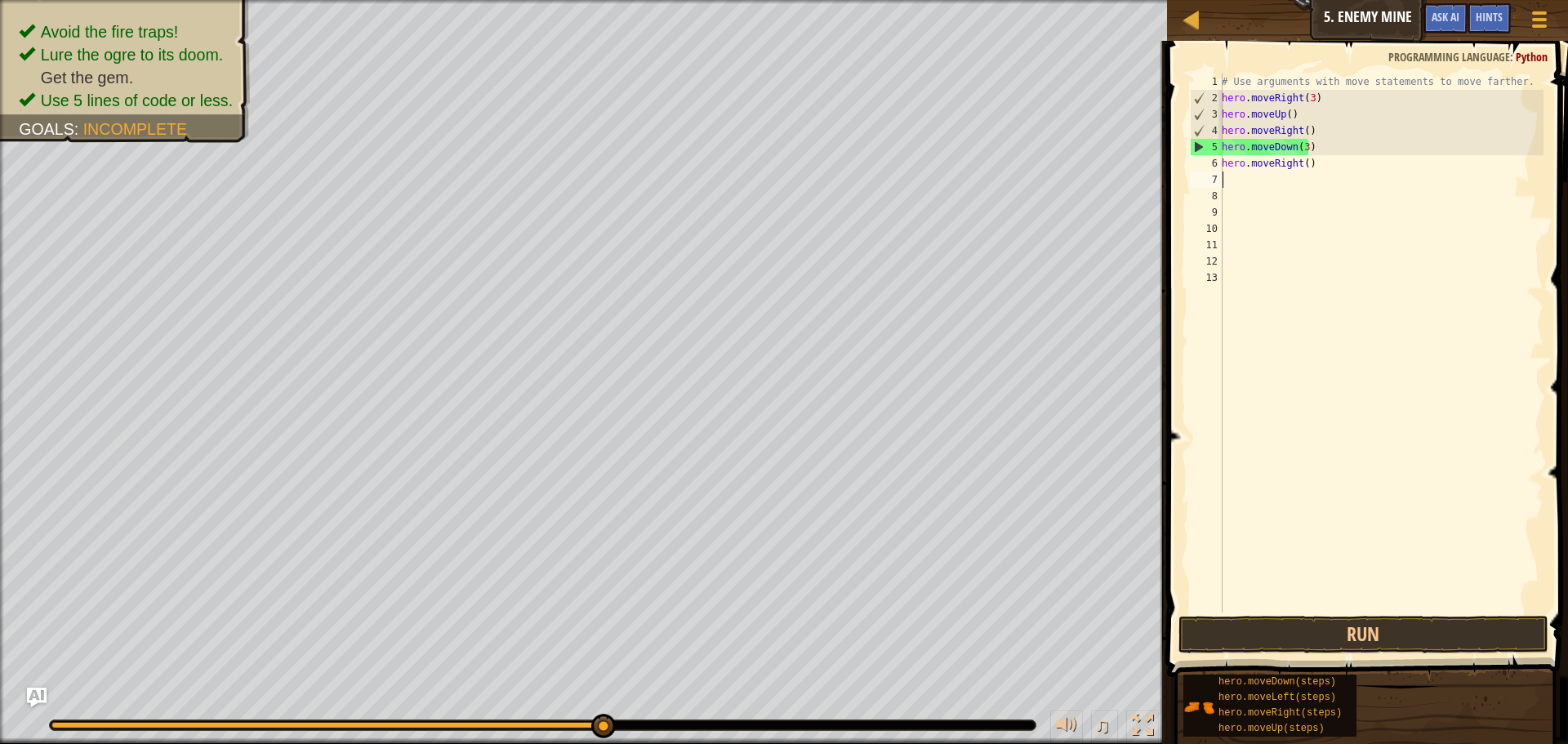
scroll to position [8, 0]
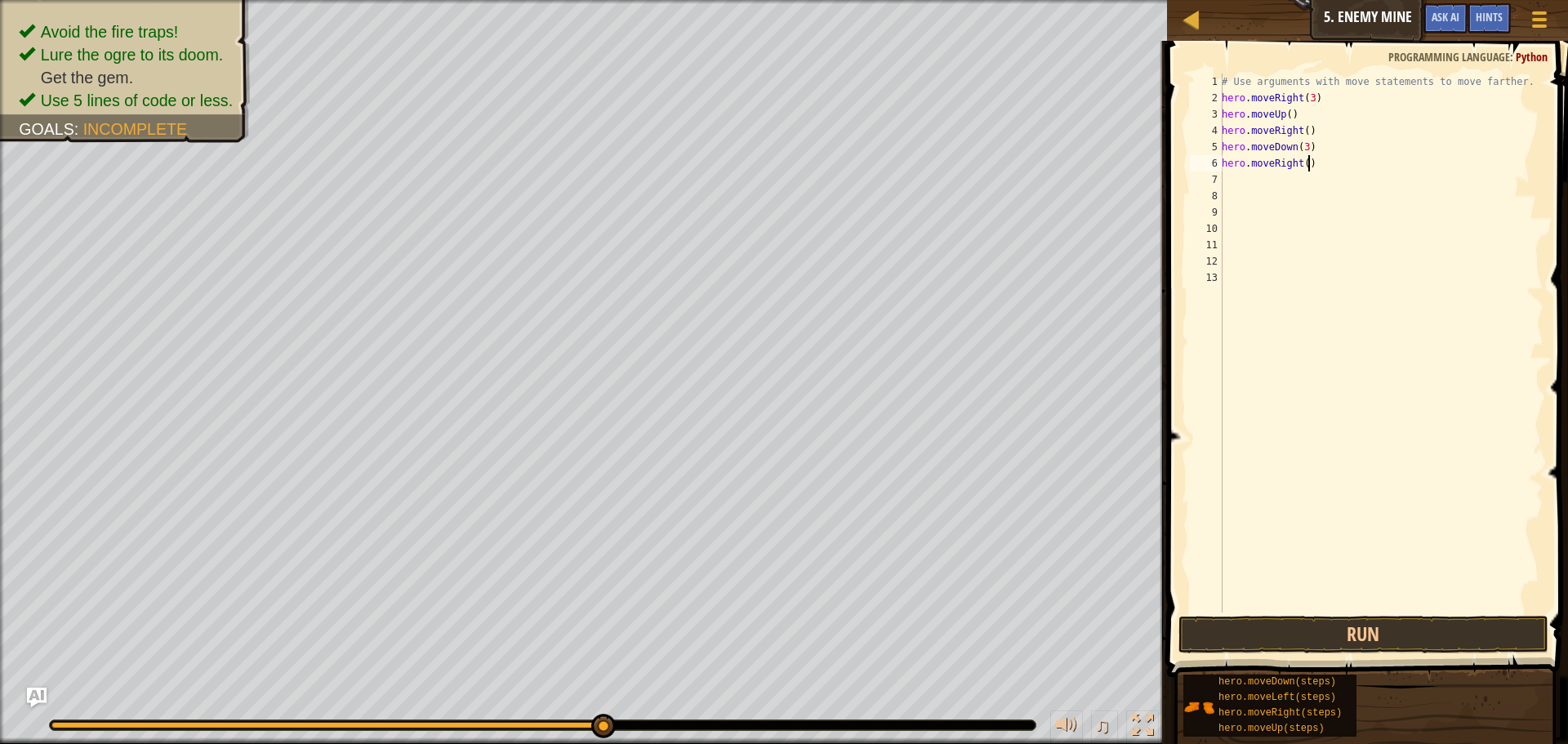
click at [1301, 167] on div "# Use arguments with move statements to move farther. hero . moveRight ( 3 ) he…" at bounding box center [1380, 359] width 325 height 572
click at [1389, 633] on button "Run" at bounding box center [1363, 634] width 370 height 37
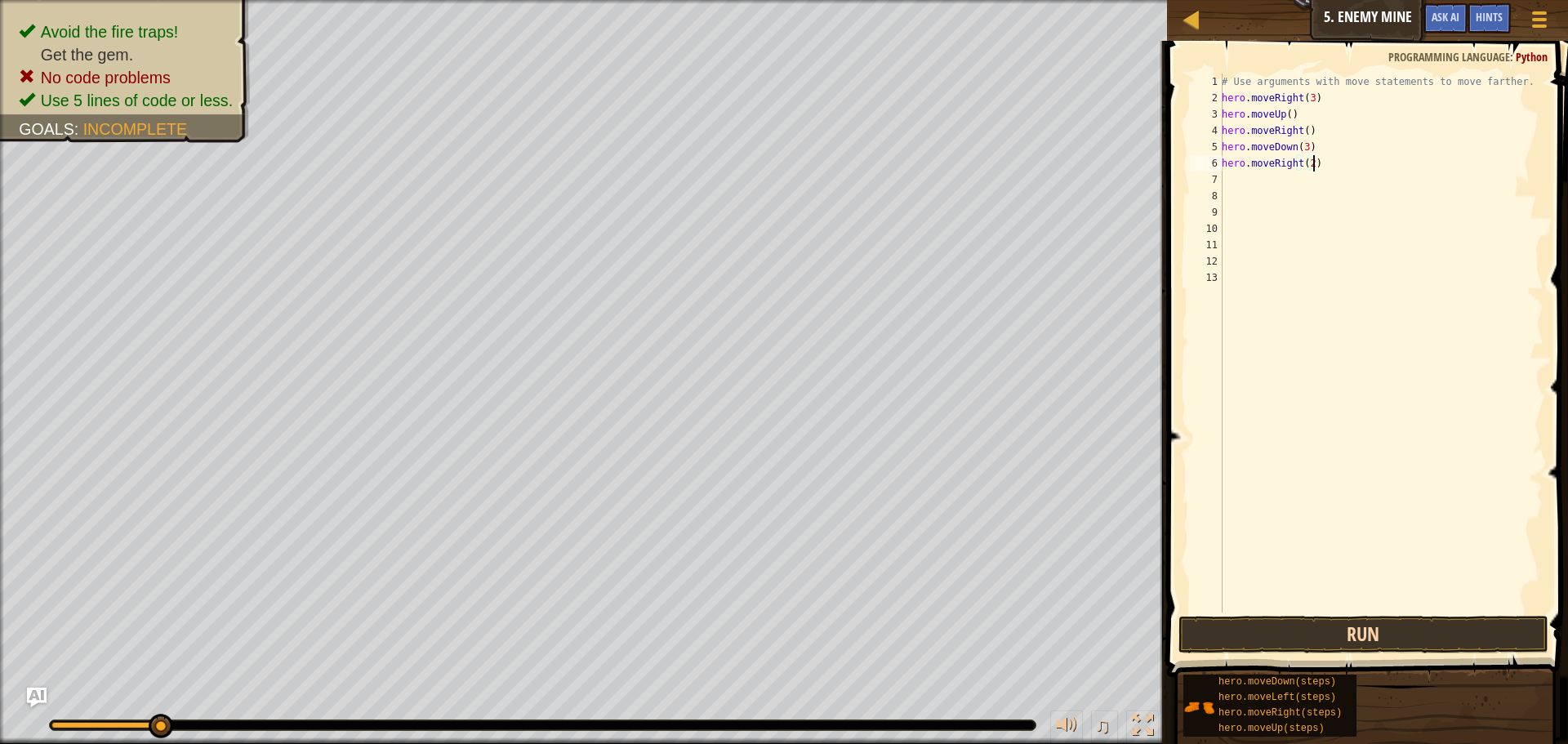
type textarea "hero.moveRight(2)"
click at [1356, 646] on button "Run" at bounding box center [1363, 634] width 370 height 37
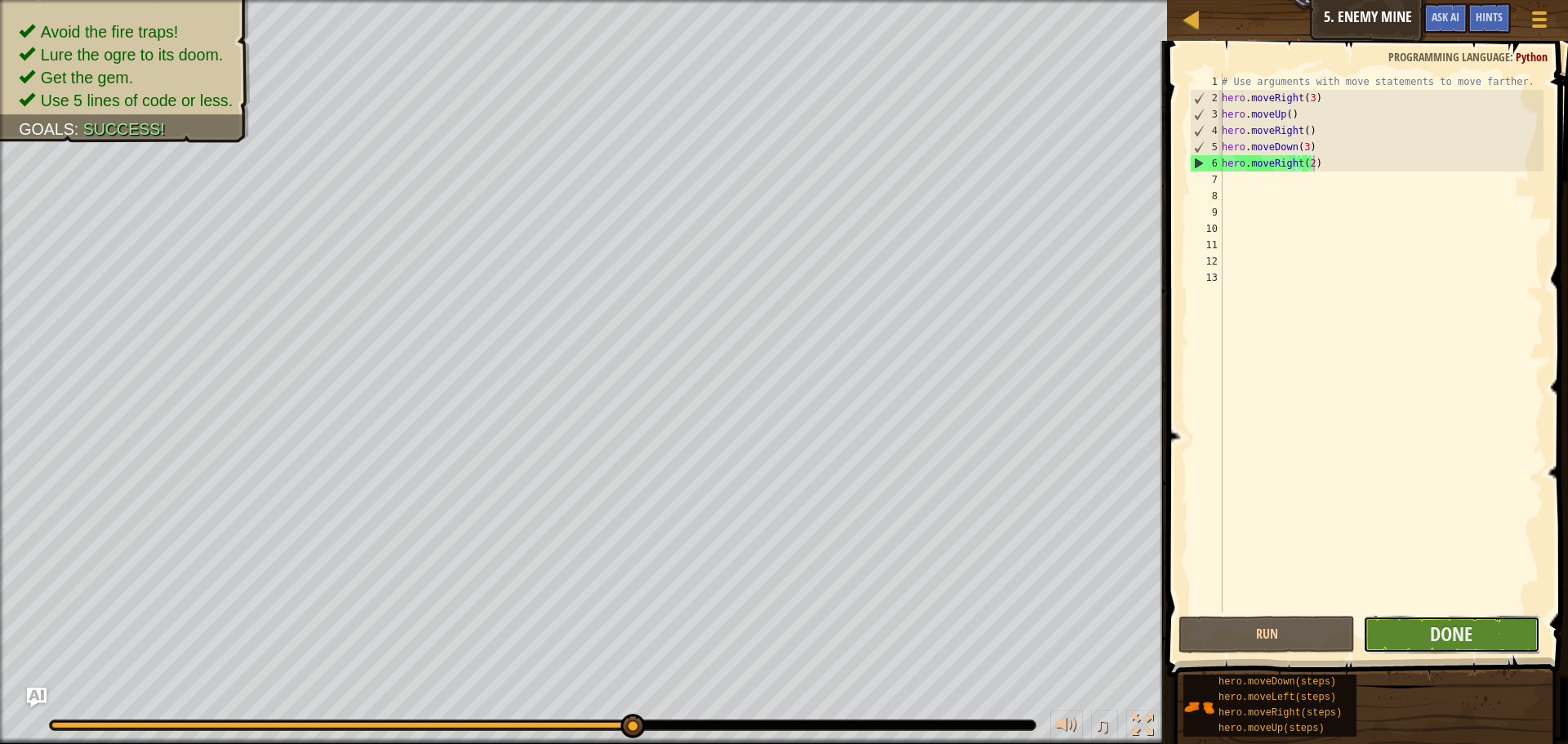
click at [1381, 625] on button "Done" at bounding box center [1450, 634] width 176 height 37
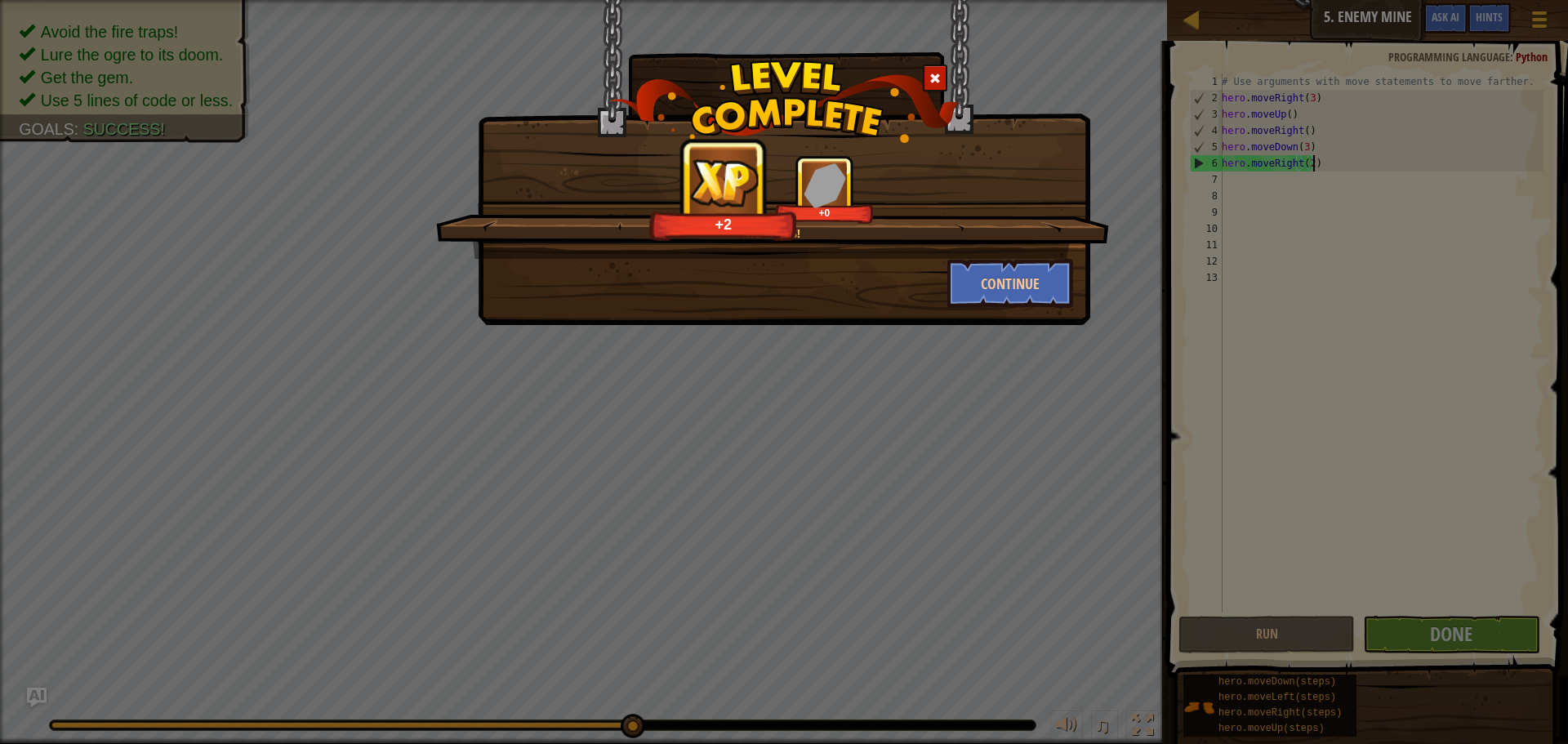
click at [1005, 310] on div "Nice moves! +2 +0 Continue" at bounding box center [783, 162] width 613 height 325
click at [1054, 301] on button "Continue" at bounding box center [1010, 283] width 127 height 49
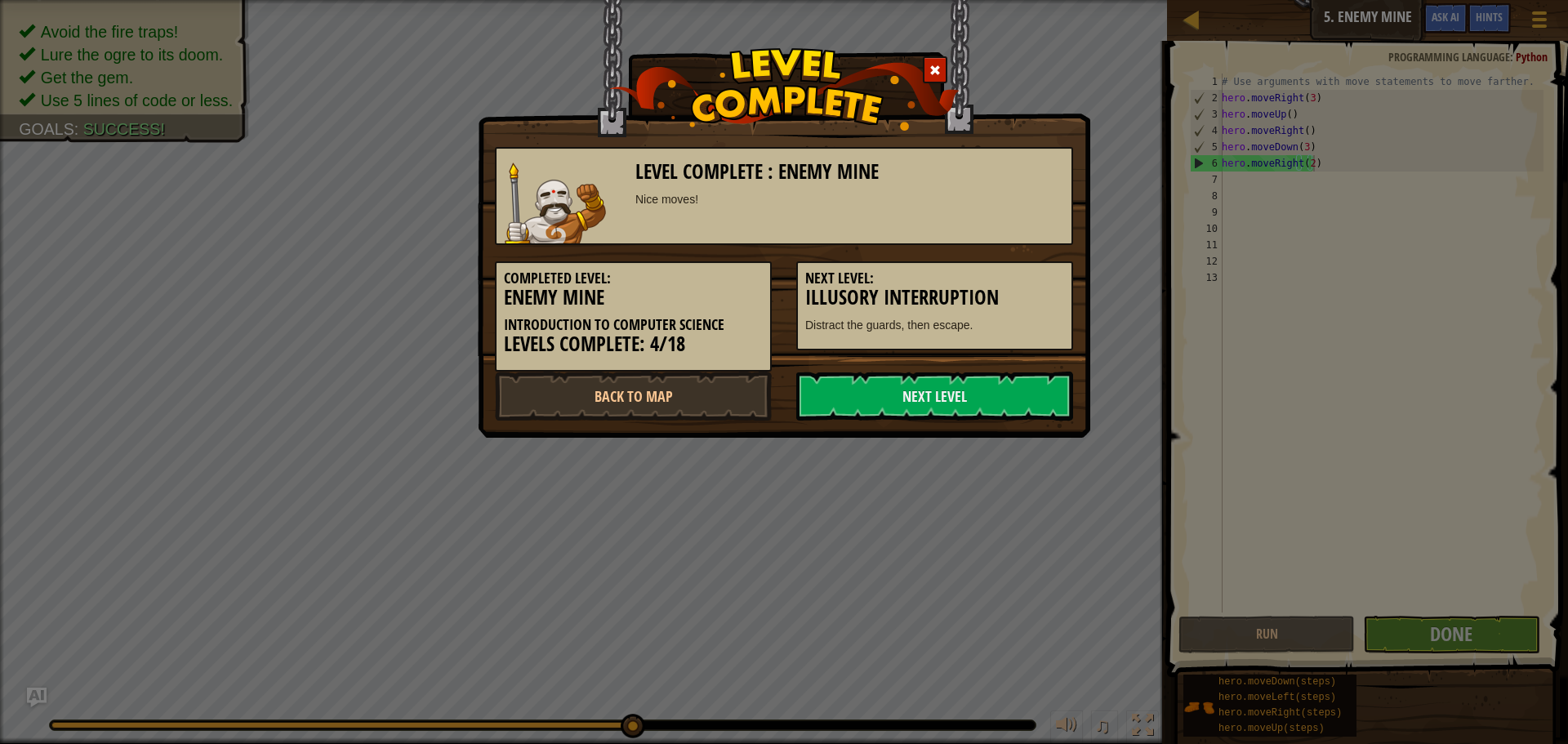
click at [1040, 283] on h5 "Next Level:" at bounding box center [935, 278] width 259 height 16
click at [896, 368] on div "Completed Level: Enemy Mine Introduction to Computer Science Levels Complete: 4…" at bounding box center [783, 308] width 602 height 127
click at [890, 373] on link "Next Level" at bounding box center [934, 395] width 277 height 49
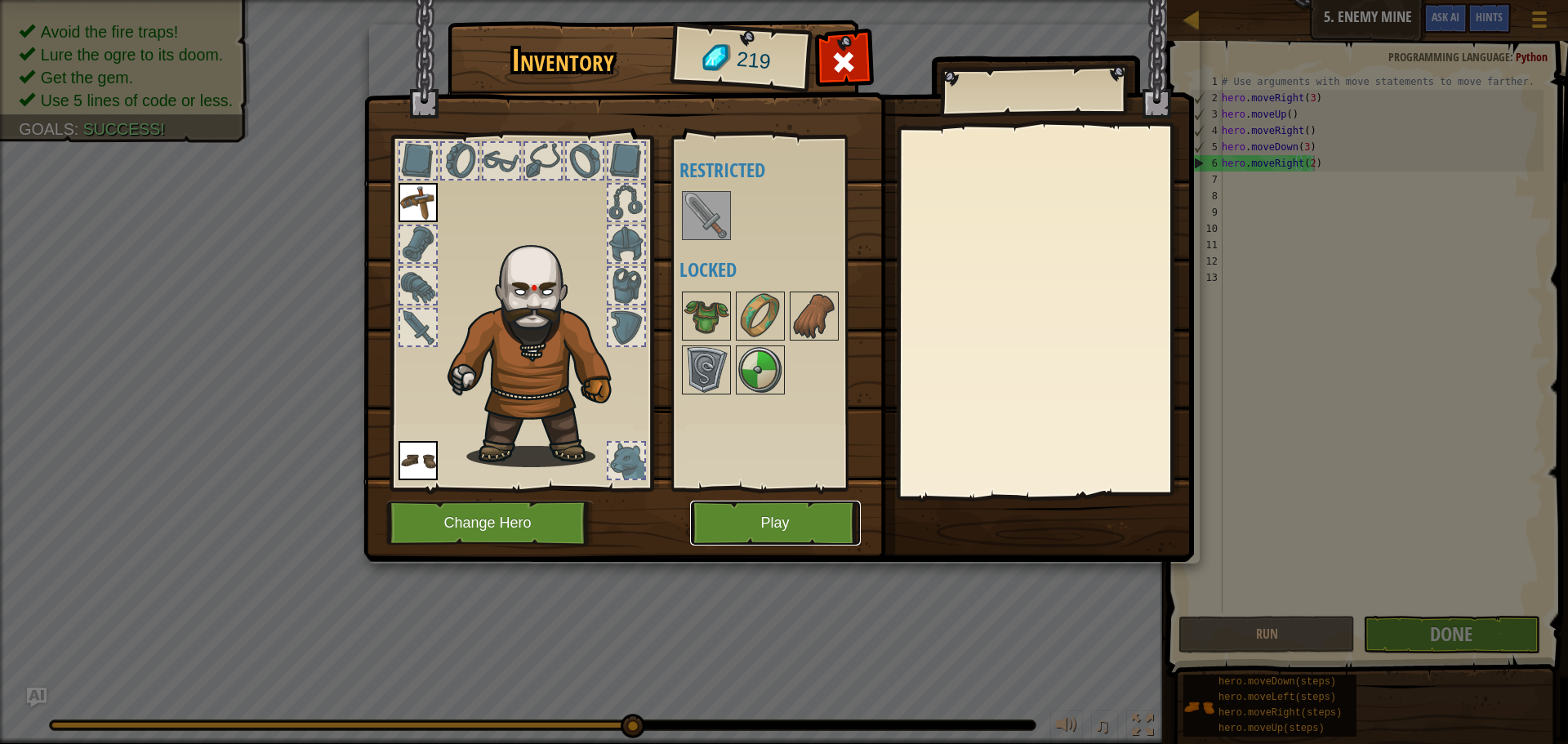
click at [758, 519] on button "Play" at bounding box center [775, 522] width 170 height 45
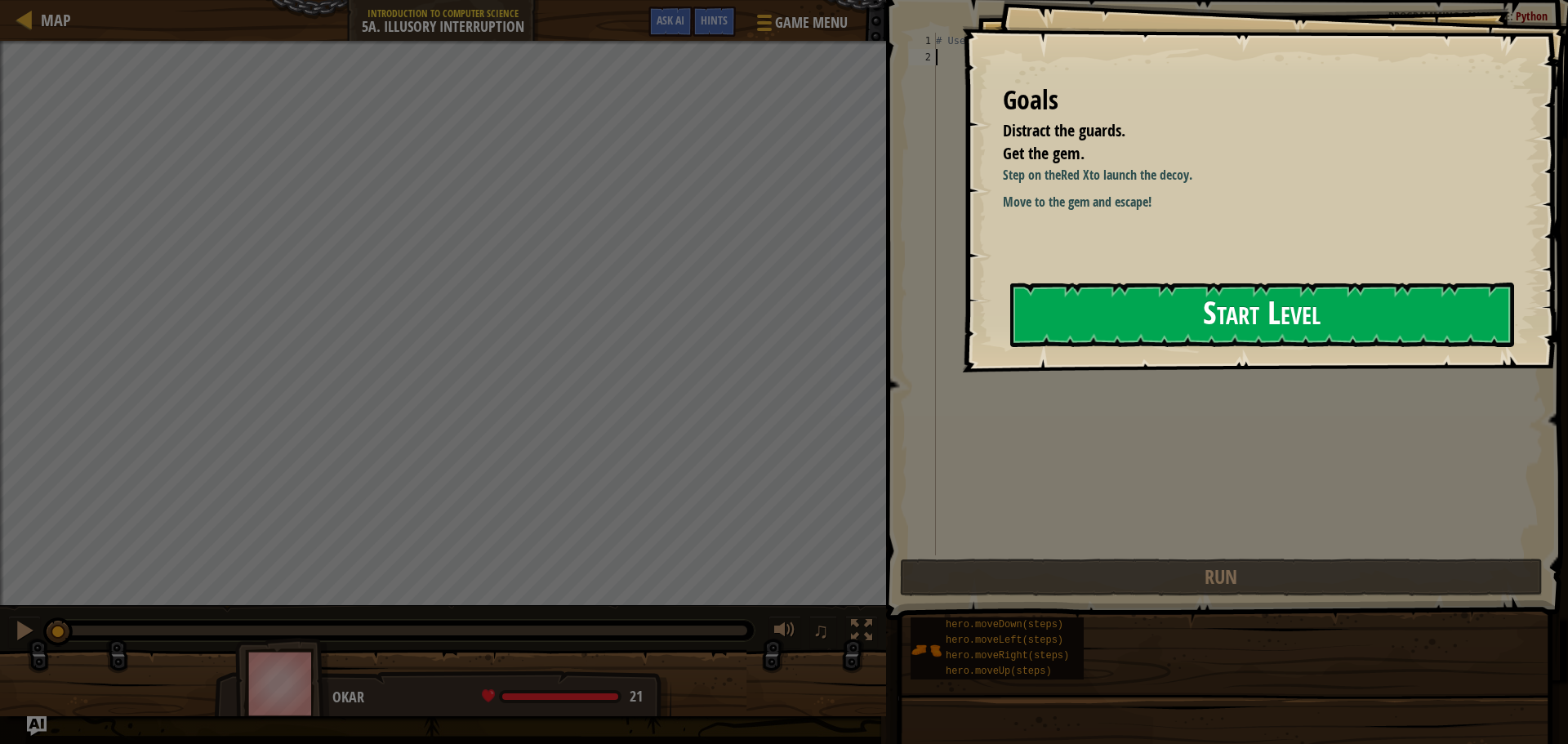
drag, startPoint x: 1356, startPoint y: 343, endPoint x: 1340, endPoint y: 328, distance: 21.9
click at [1341, 328] on button "Start Level" at bounding box center [1261, 315] width 504 height 65
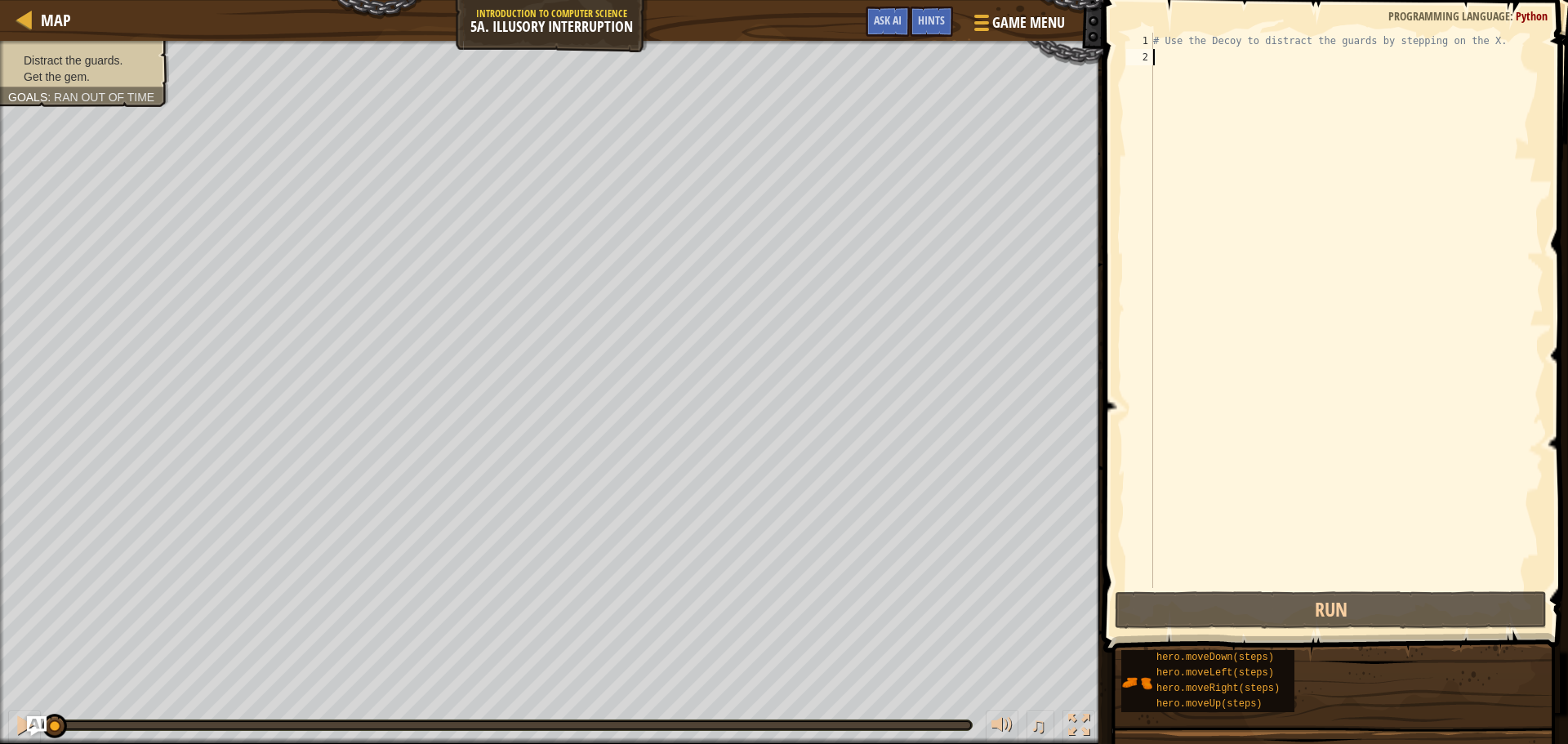
type textarea "h"
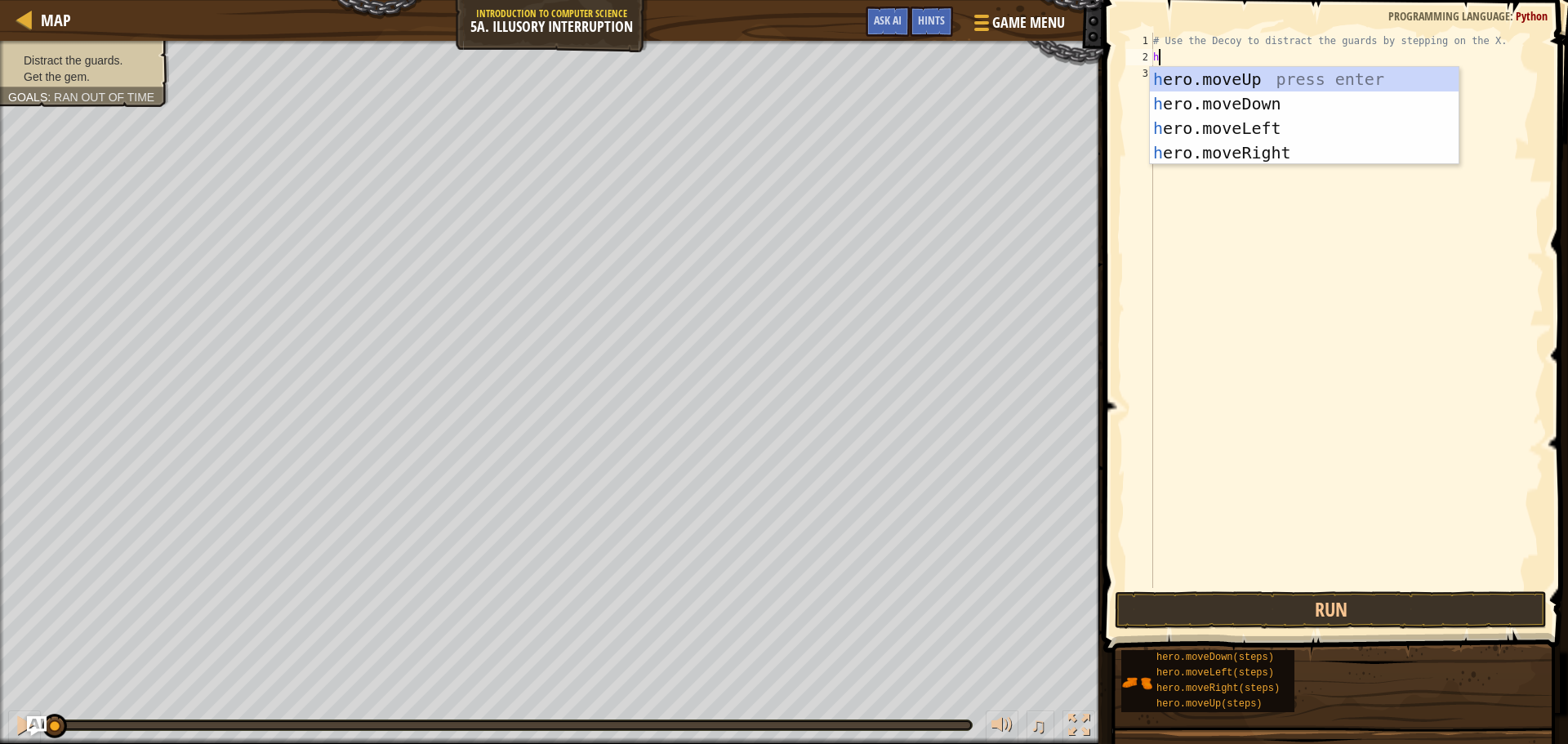
scroll to position [8, 0]
type textarea "her"
drag, startPoint x: 1237, startPoint y: 75, endPoint x: 1245, endPoint y: 88, distance: 15.3
click at [1239, 76] on div "her o.moveUp press enter her o.moveDown press enter her o.moveLeft press enter …" at bounding box center [1304, 141] width 308 height 147
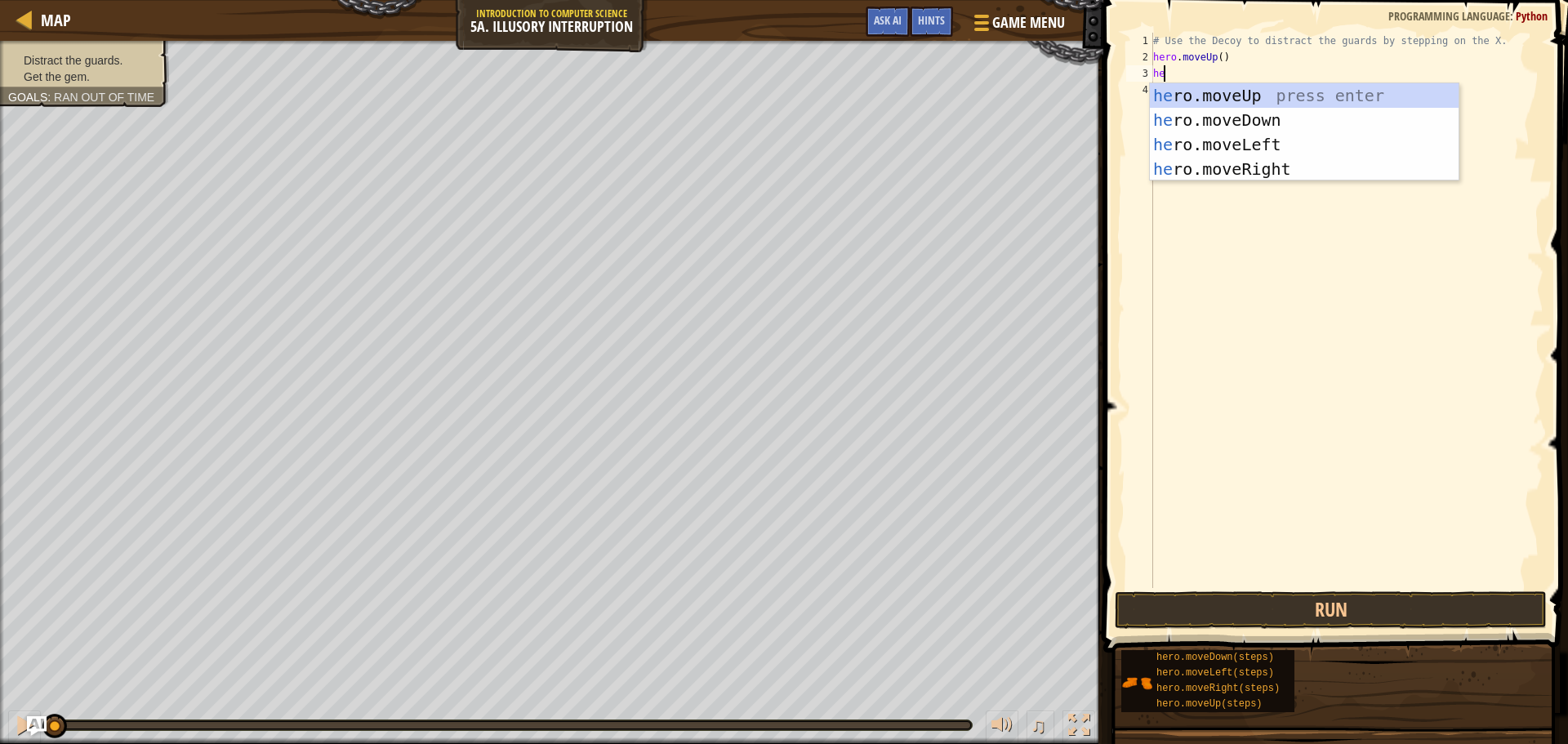
type textarea "her"
click at [1265, 107] on div "her o.moveUp press enter her o.moveDown press enter her o.moveLeft press enter …" at bounding box center [1304, 157] width 308 height 147
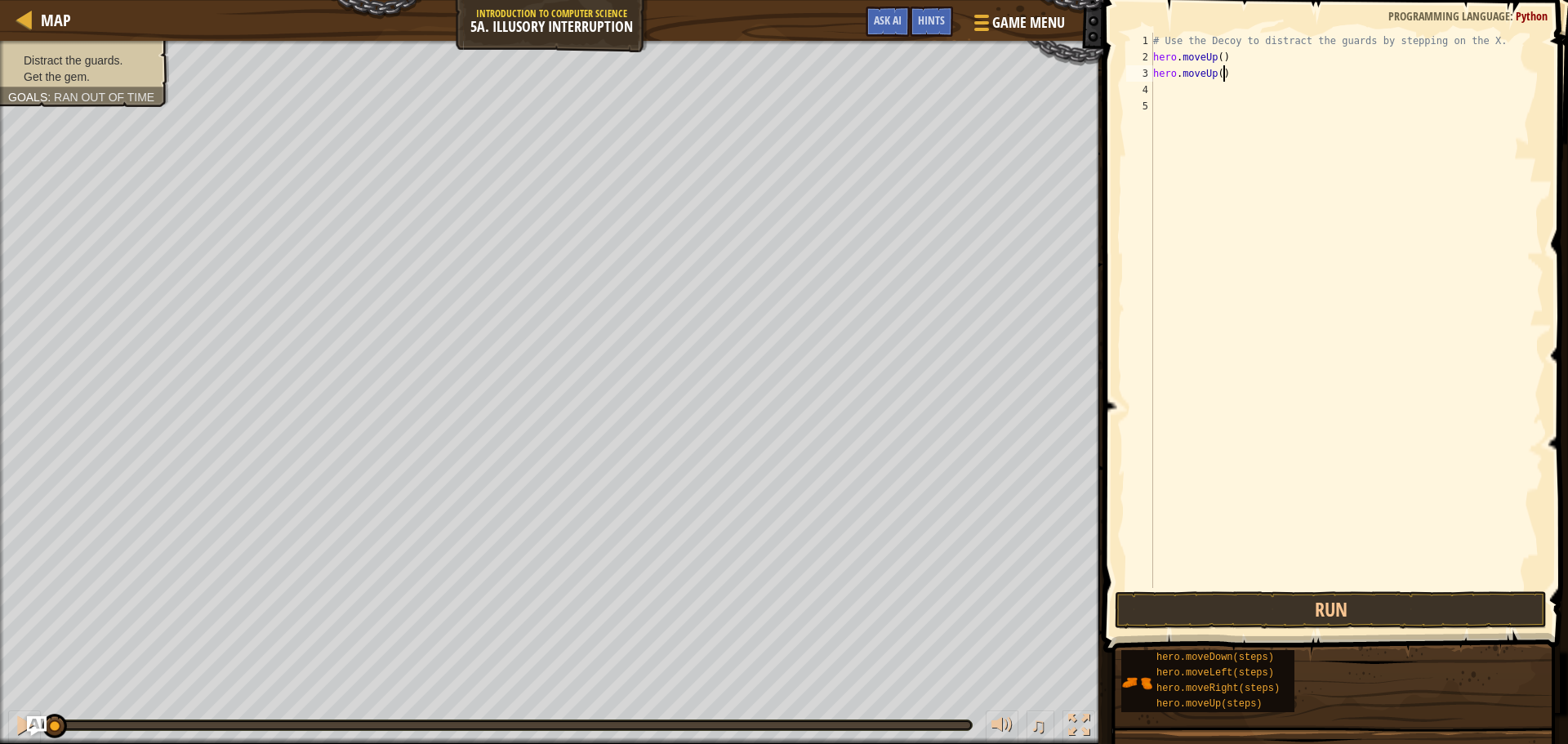
click at [1224, 74] on div "# Use the Decoy to distract the guards by stepping on the X. hero . moveUp ( ) …" at bounding box center [1346, 326] width 394 height 588
type textarea "hero.movedo"
click at [1220, 91] on div "hero.moveDo wn press enter" at bounding box center [1304, 120] width 308 height 73
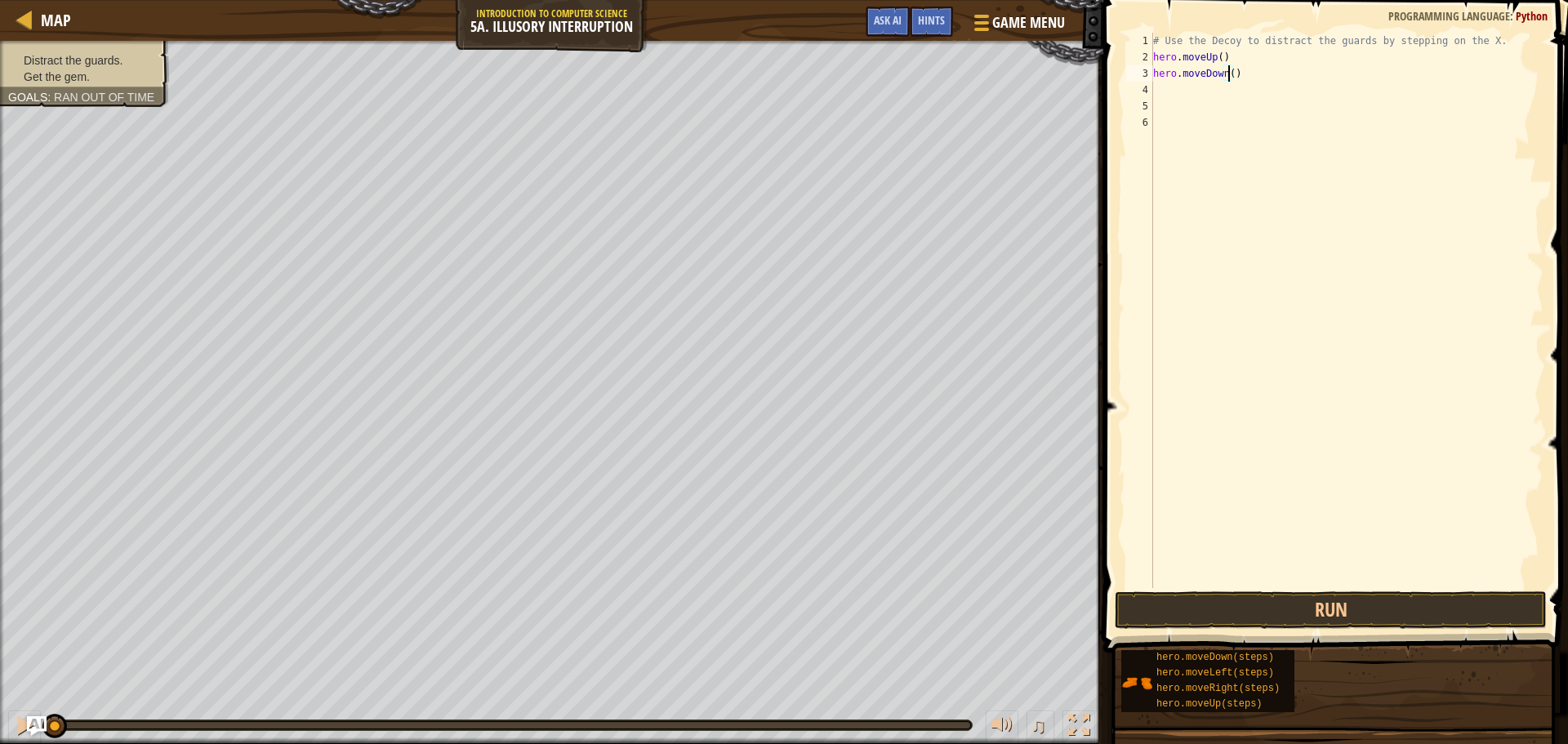
click at [1228, 78] on div "# Use the Decoy to distract the guards by stepping on the X. hero . moveUp ( ) …" at bounding box center [1346, 326] width 394 height 588
click at [1447, 616] on button "Run" at bounding box center [1330, 610] width 432 height 37
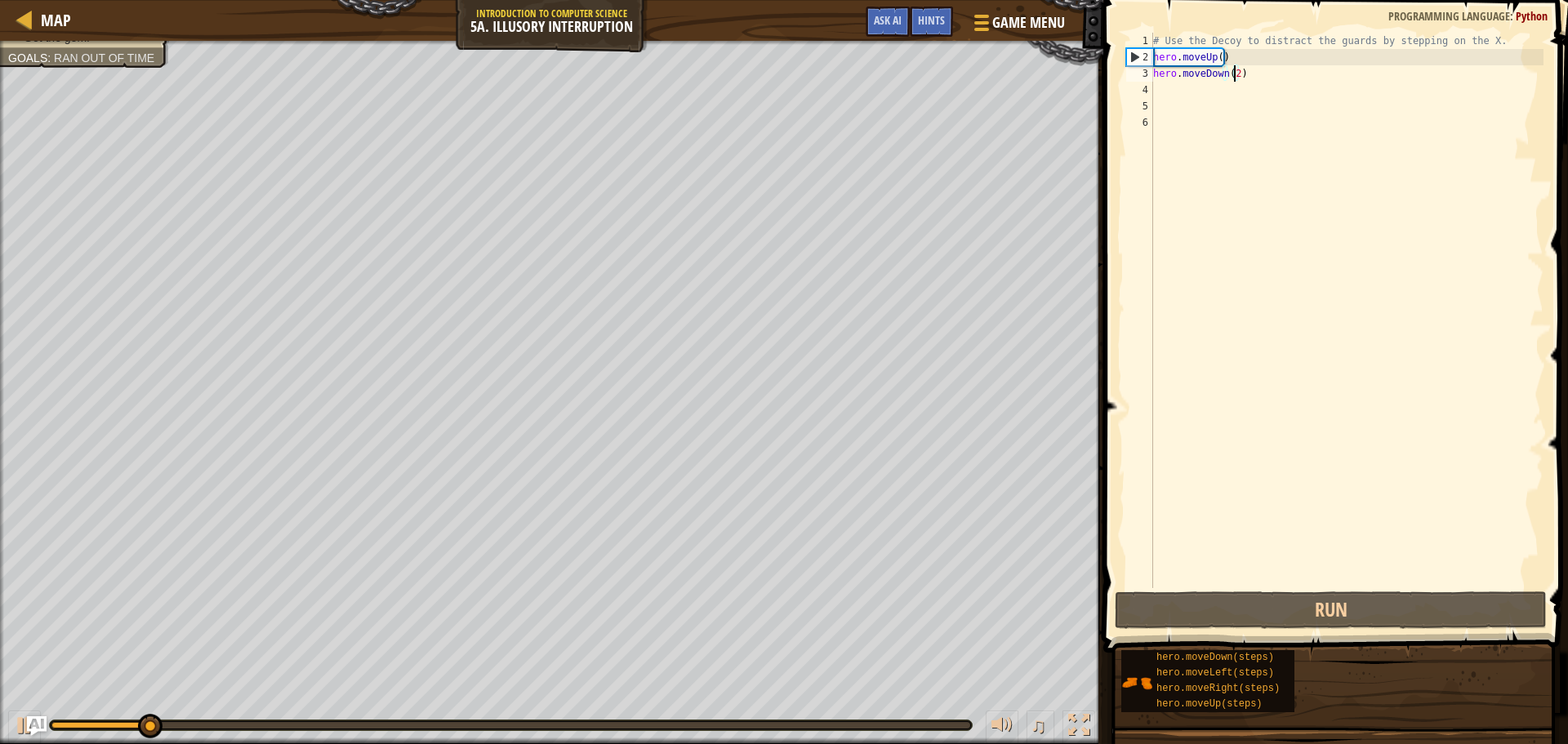
click at [1251, 60] on div "# Use the Decoy to distract the guards by stepping on the X. hero . moveUp ( ) …" at bounding box center [1346, 326] width 394 height 588
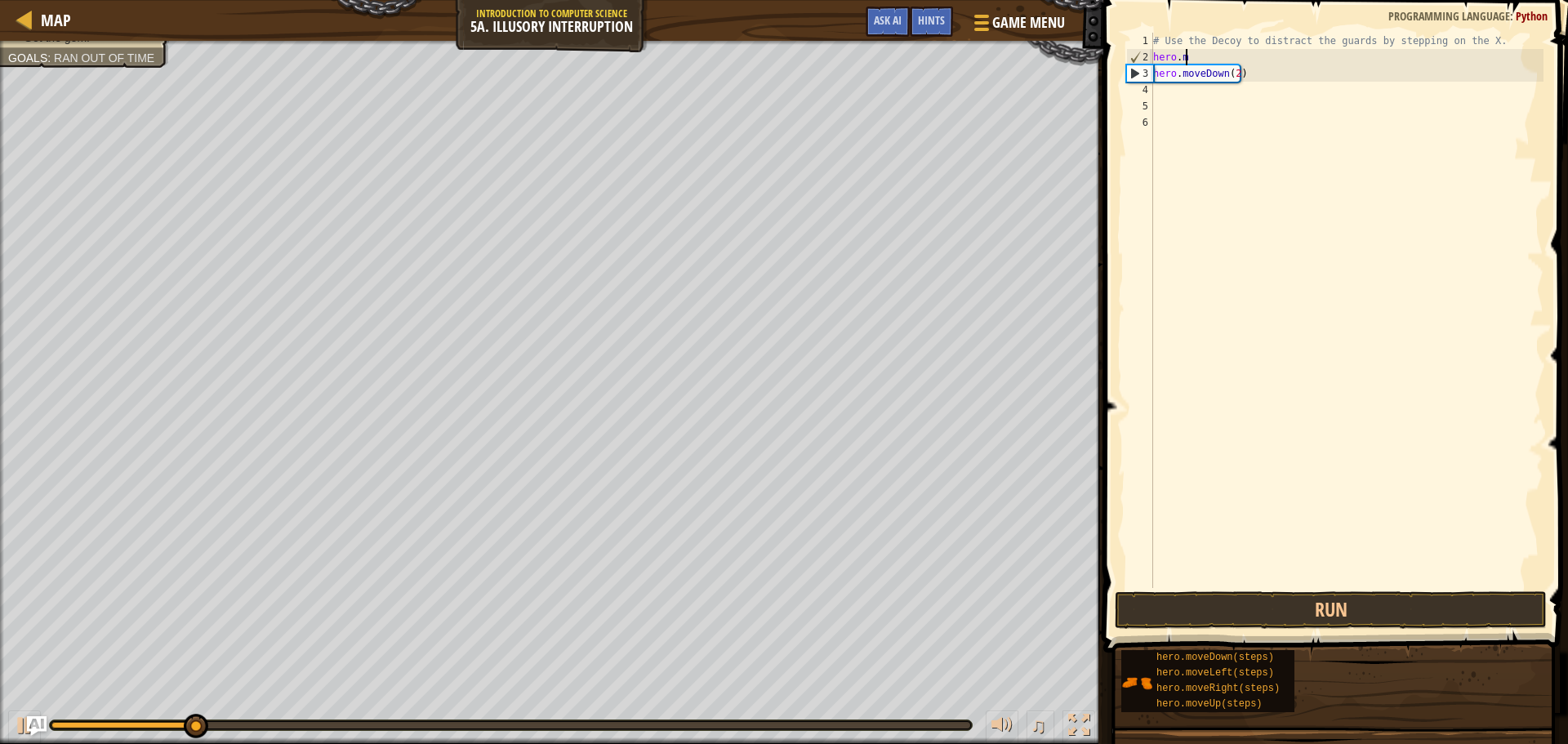
scroll to position [8, 2]
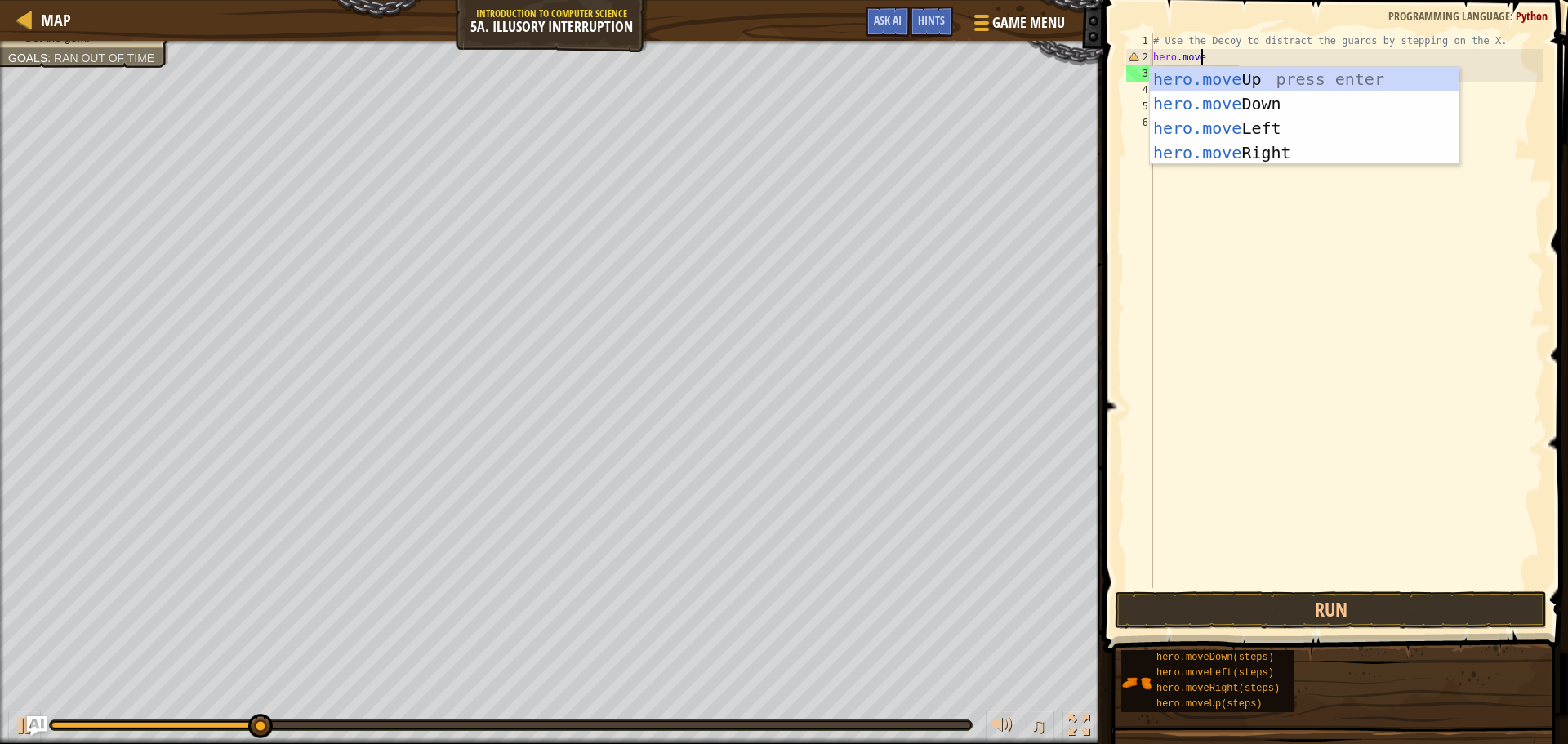
type textarea "hero.mover"
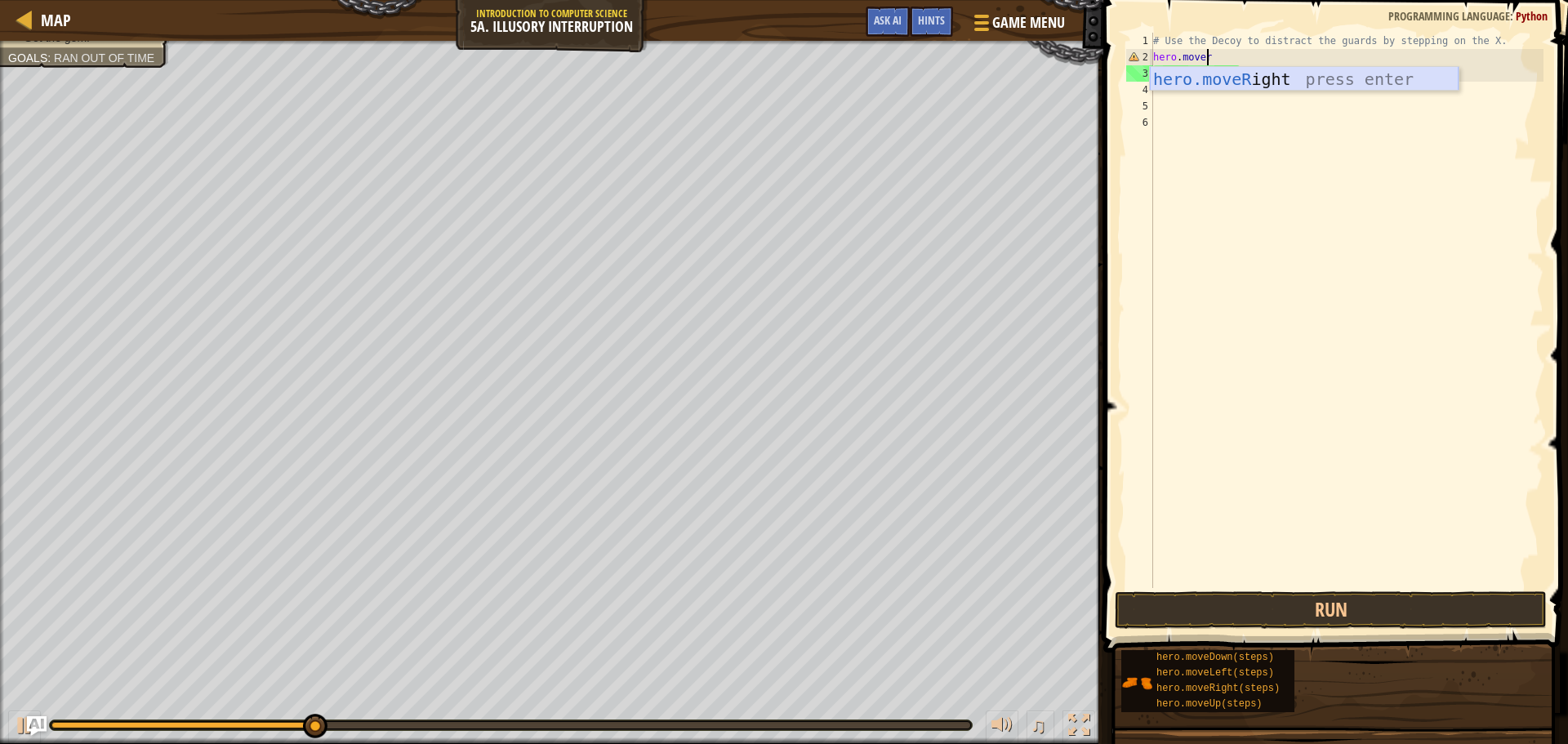
click at [1246, 72] on div "hero.moveR ight press enter" at bounding box center [1304, 104] width 308 height 73
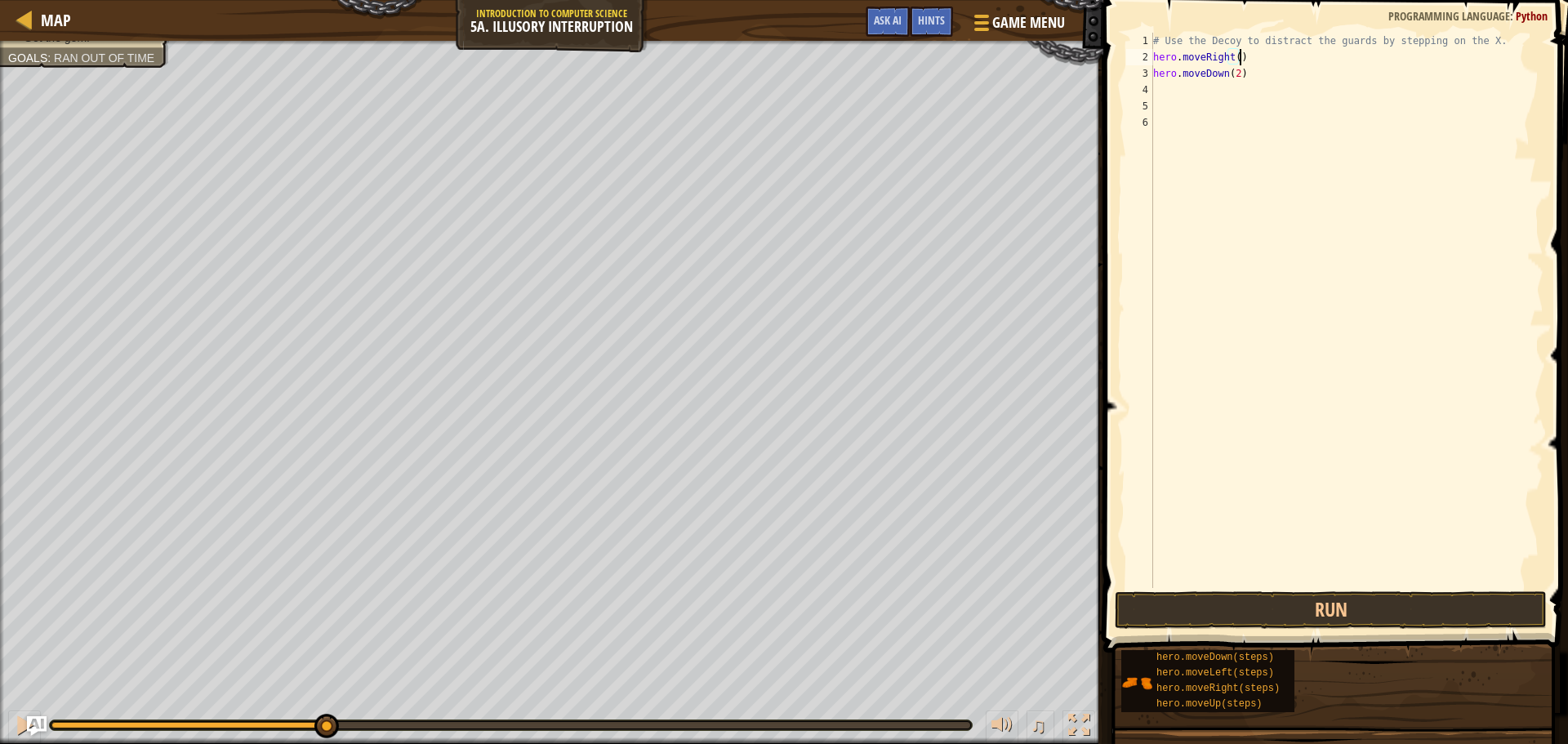
type textarea "hero.moveRight()"
drag, startPoint x: 1343, startPoint y: 637, endPoint x: 1340, endPoint y: 600, distance: 37.1
click at [1343, 632] on div "Hints Videos hero.moveRight() 1 2 3 4 5 6 # Use the Decoy to distract the guard…" at bounding box center [1333, 367] width 470 height 735
click at [1340, 600] on button "Run" at bounding box center [1330, 610] width 432 height 37
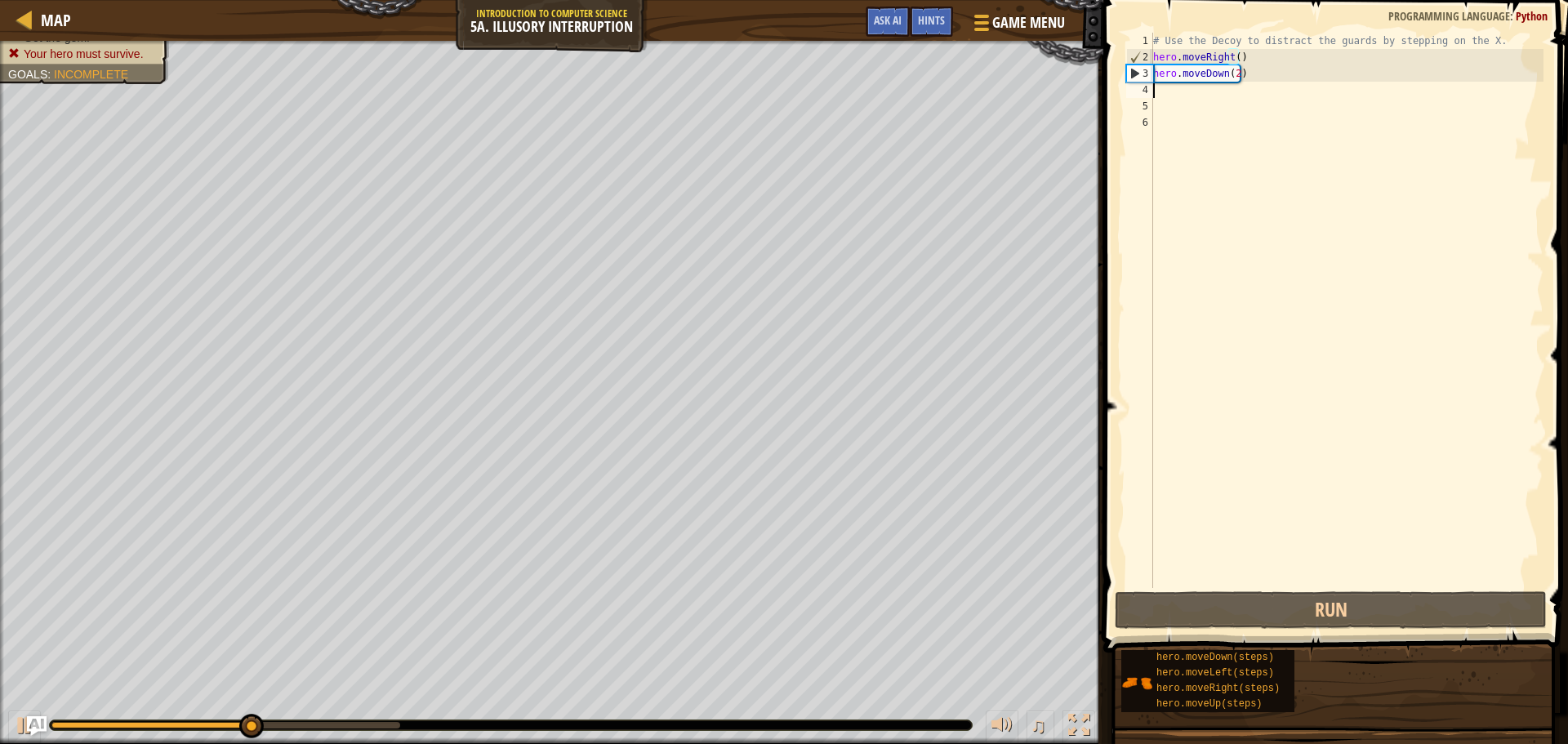
click at [1203, 97] on div "# Use the Decoy to distract the guards by stepping on the X. hero . moveRight (…" at bounding box center [1346, 326] width 394 height 588
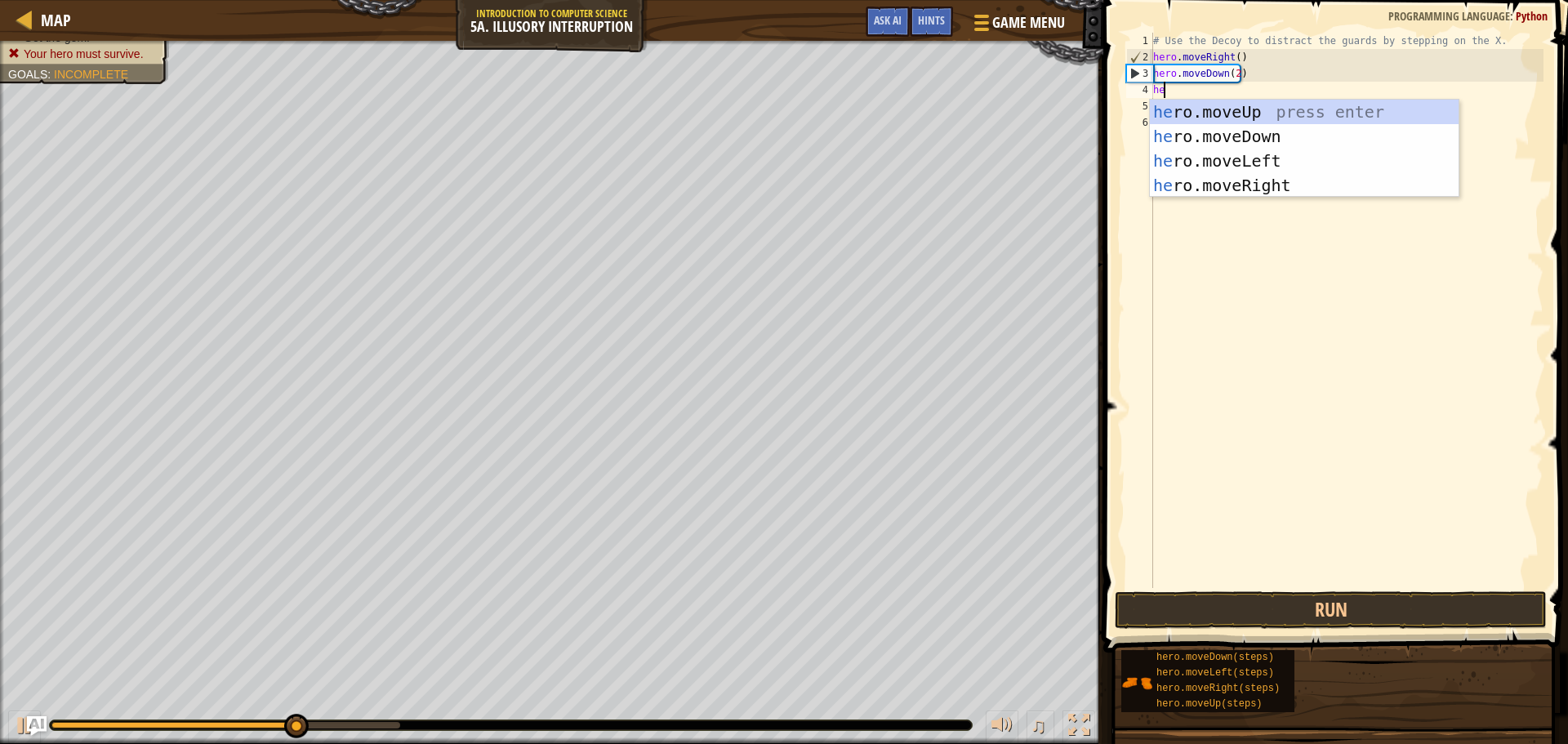
type textarea "her"
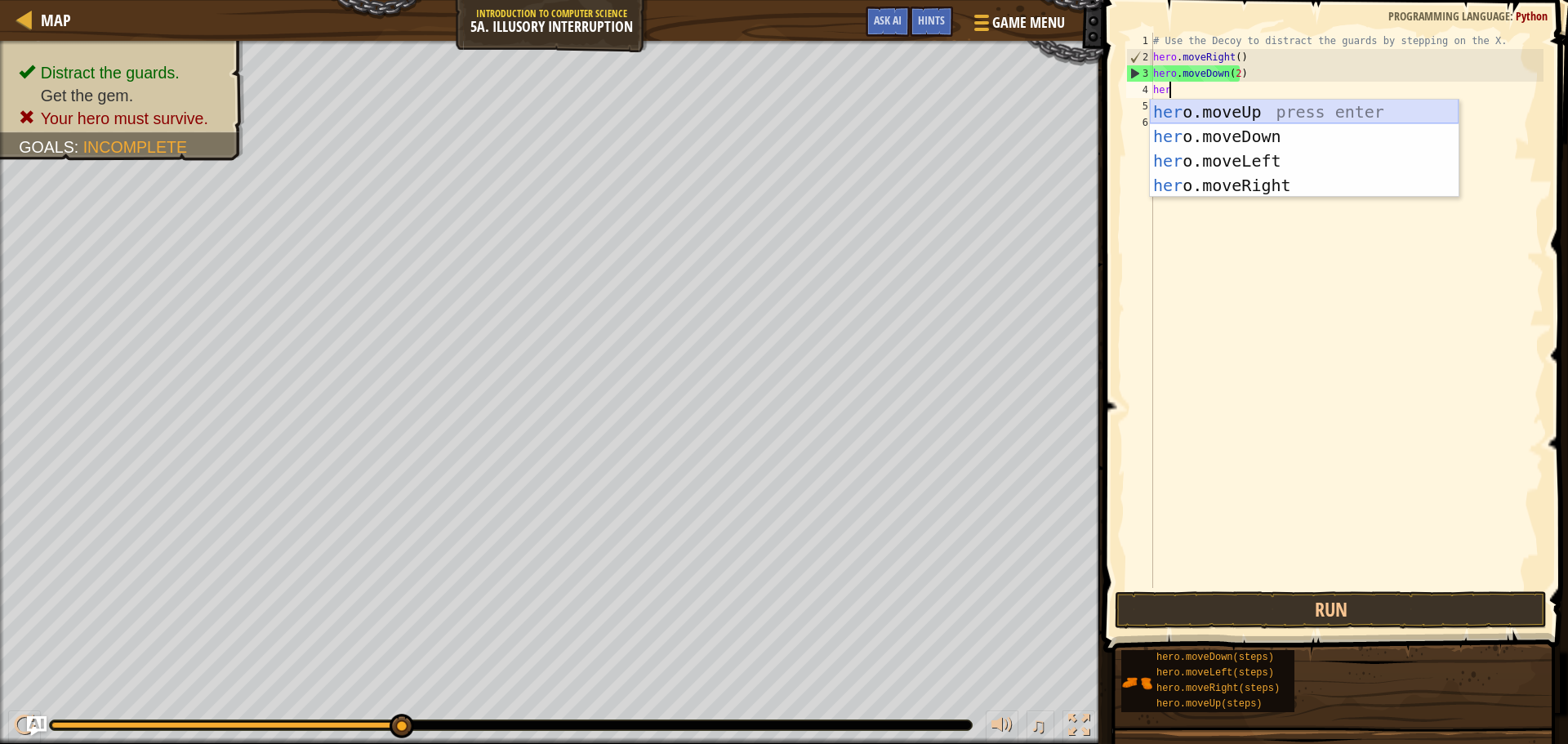
click at [1231, 116] on div "her o.moveUp press enter her o.moveDown press enter her o.moveLeft press enter …" at bounding box center [1304, 173] width 308 height 147
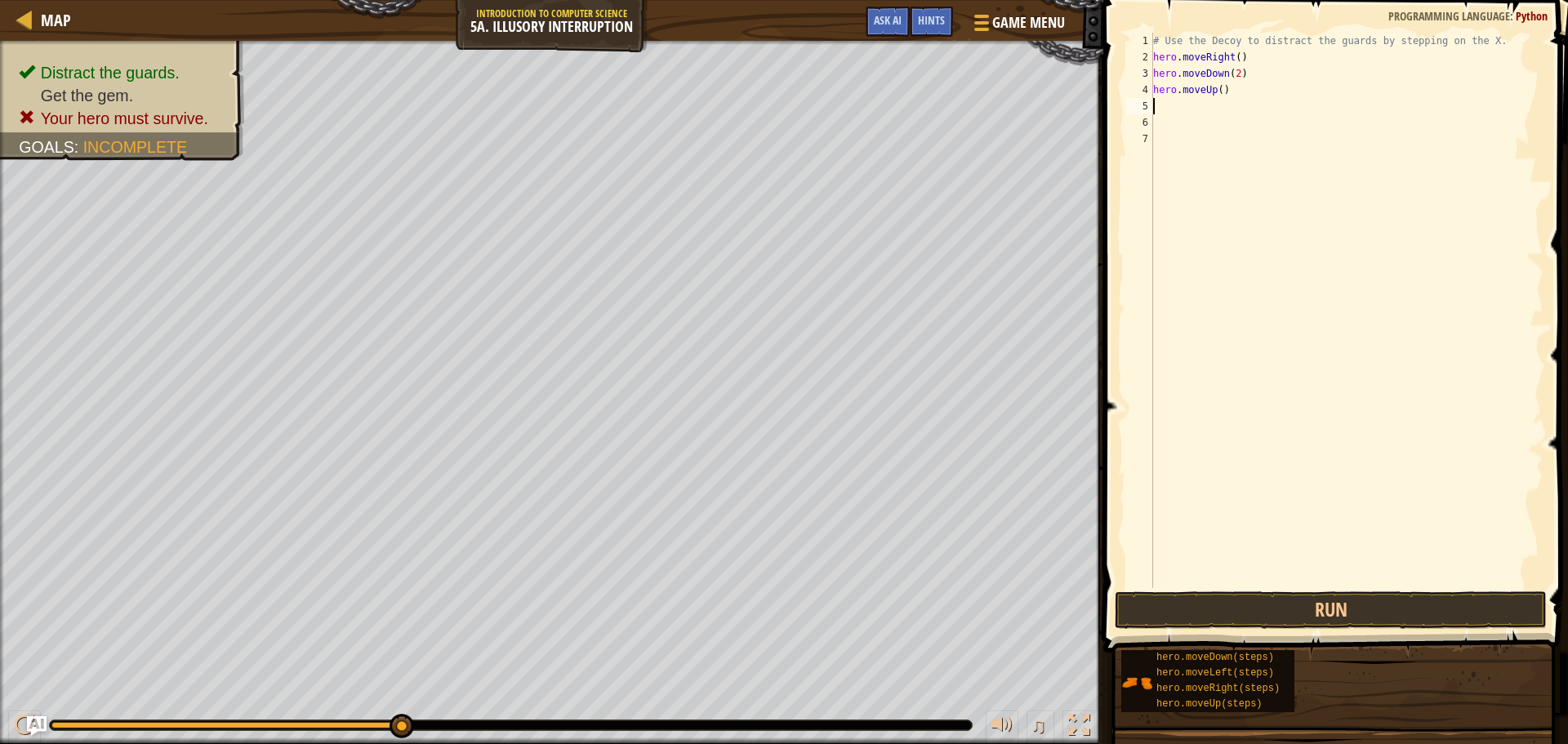
type textarea "2"
click at [1215, 88] on div "# Use the Decoy to distract the guards by stepping on the X. hero . moveRight (…" at bounding box center [1346, 326] width 394 height 588
type textarea "hero.moveUp(2)"
click at [1165, 101] on div "# Use the Decoy to distract the guards by stepping on the X. hero . moveRight (…" at bounding box center [1346, 326] width 394 height 588
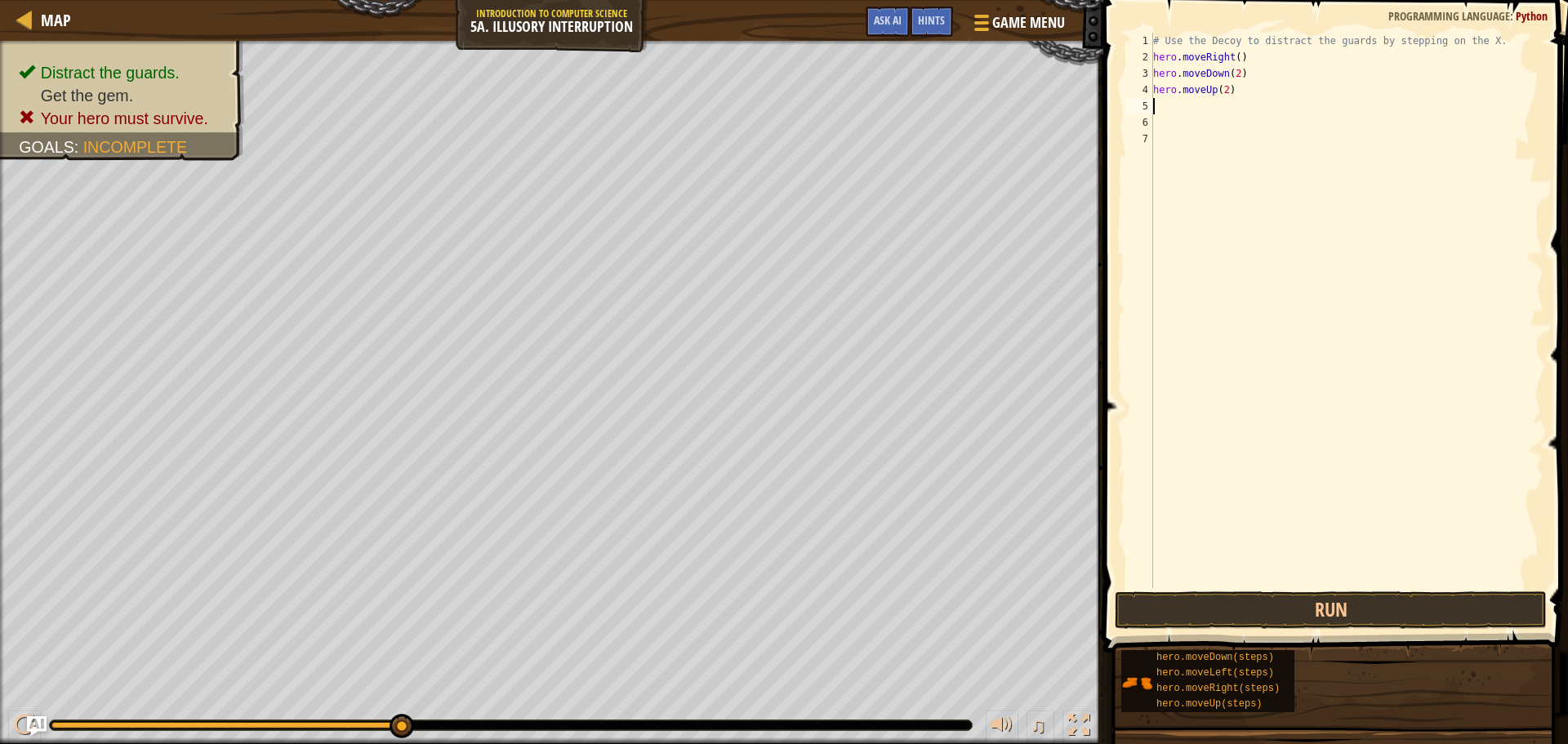
scroll to position [8, 0]
click at [1339, 615] on button "Run" at bounding box center [1330, 610] width 432 height 37
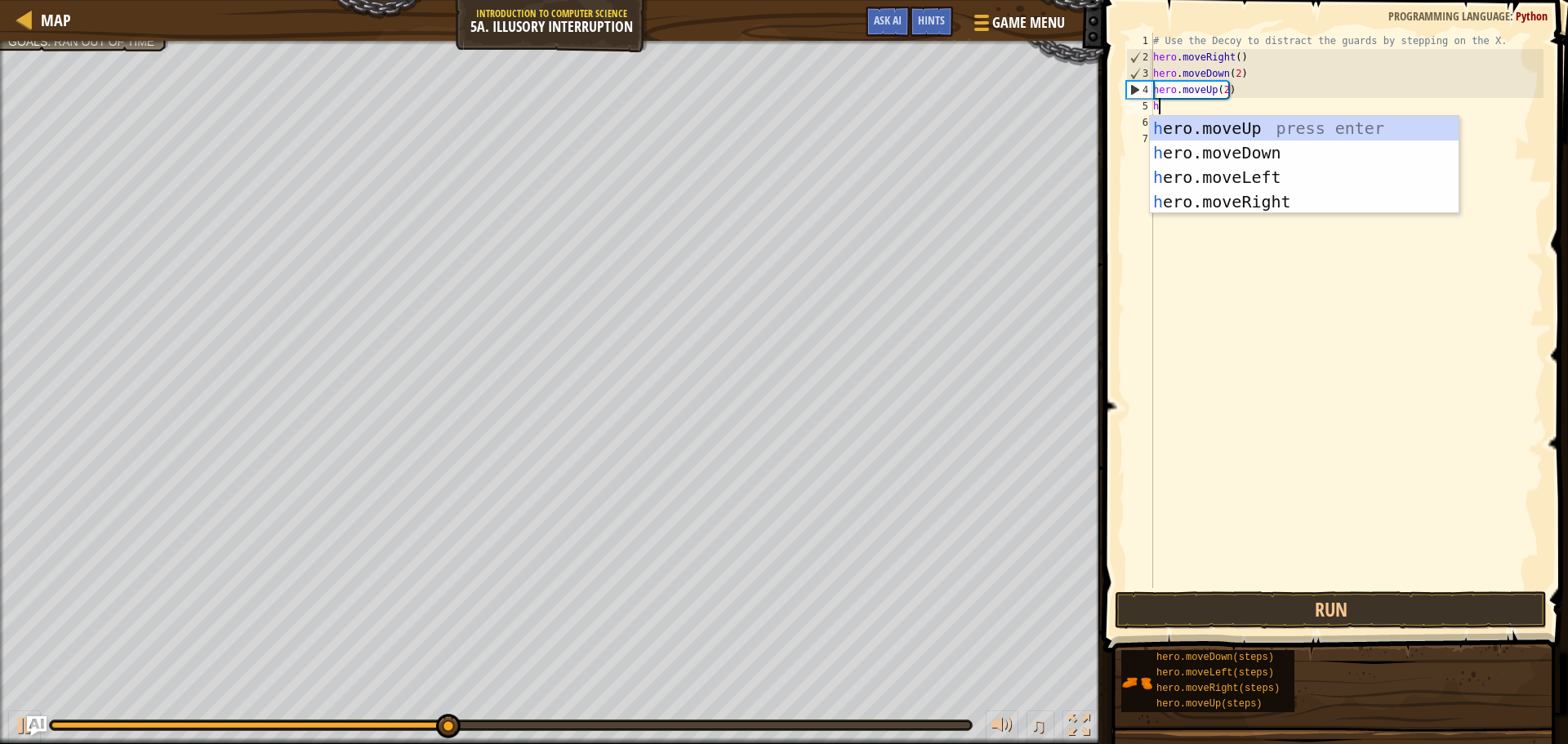
type textarea "her"
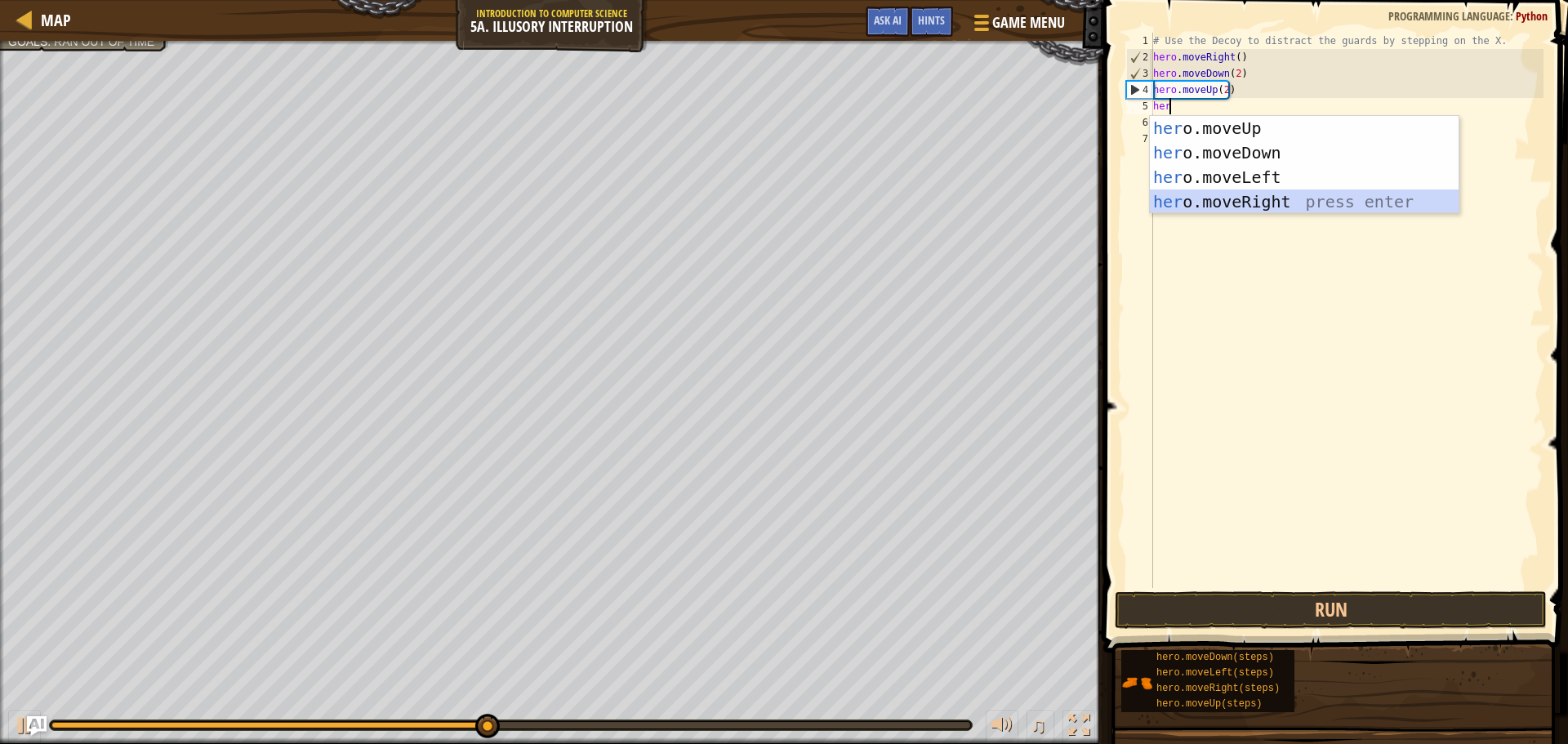
click at [1204, 203] on div "her o.moveUp press enter her o.moveDown press enter her o.moveLeft press enter …" at bounding box center [1304, 189] width 308 height 147
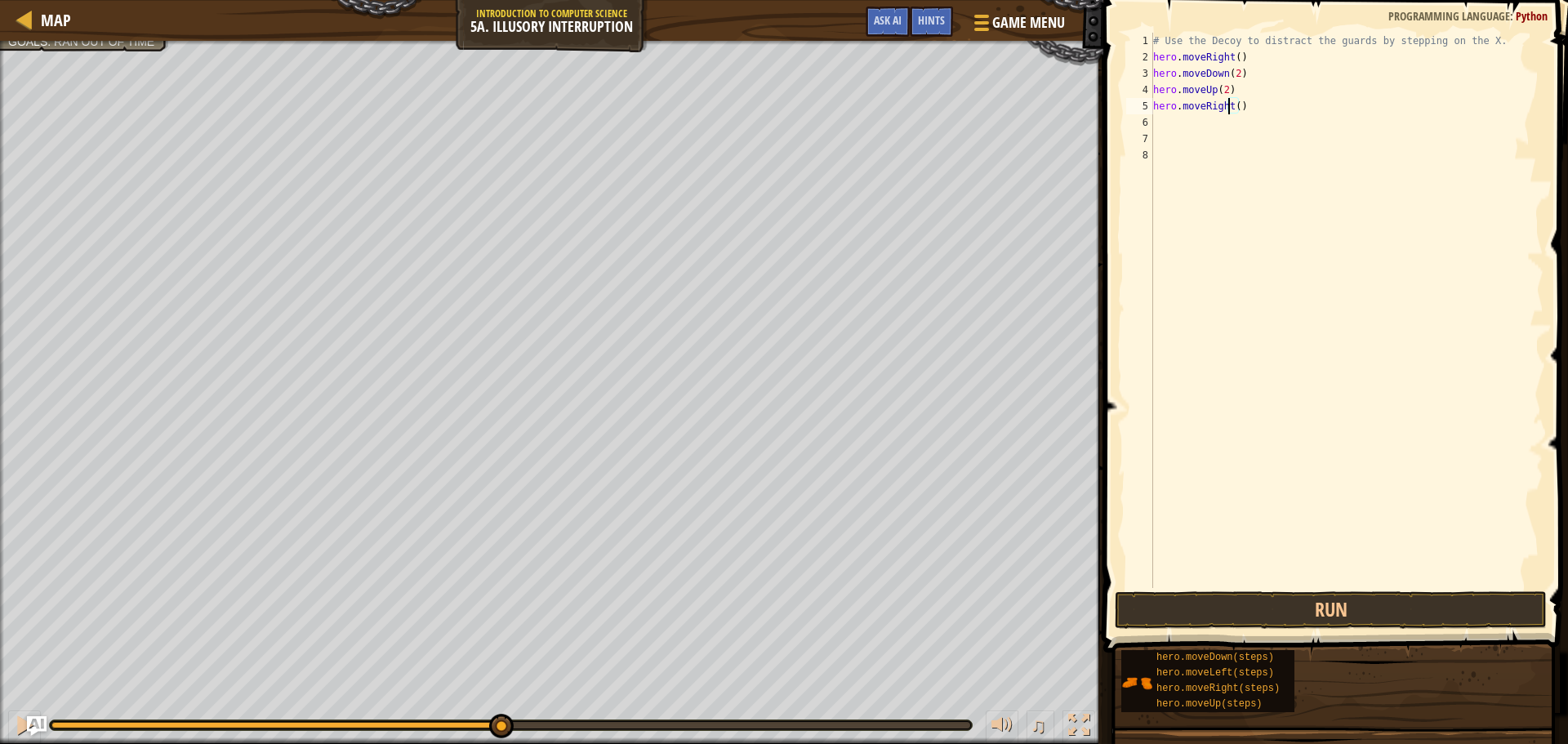
click at [1230, 109] on div "# Use the Decoy to distract the guards by stepping on the X. hero . moveRight (…" at bounding box center [1346, 326] width 394 height 588
click at [1236, 107] on div "# Use the Decoy to distract the guards by stepping on the X. hero . moveRight (…" at bounding box center [1346, 326] width 394 height 588
type textarea "hero.moveRight(3)"
click at [1365, 621] on button "Run" at bounding box center [1330, 610] width 432 height 37
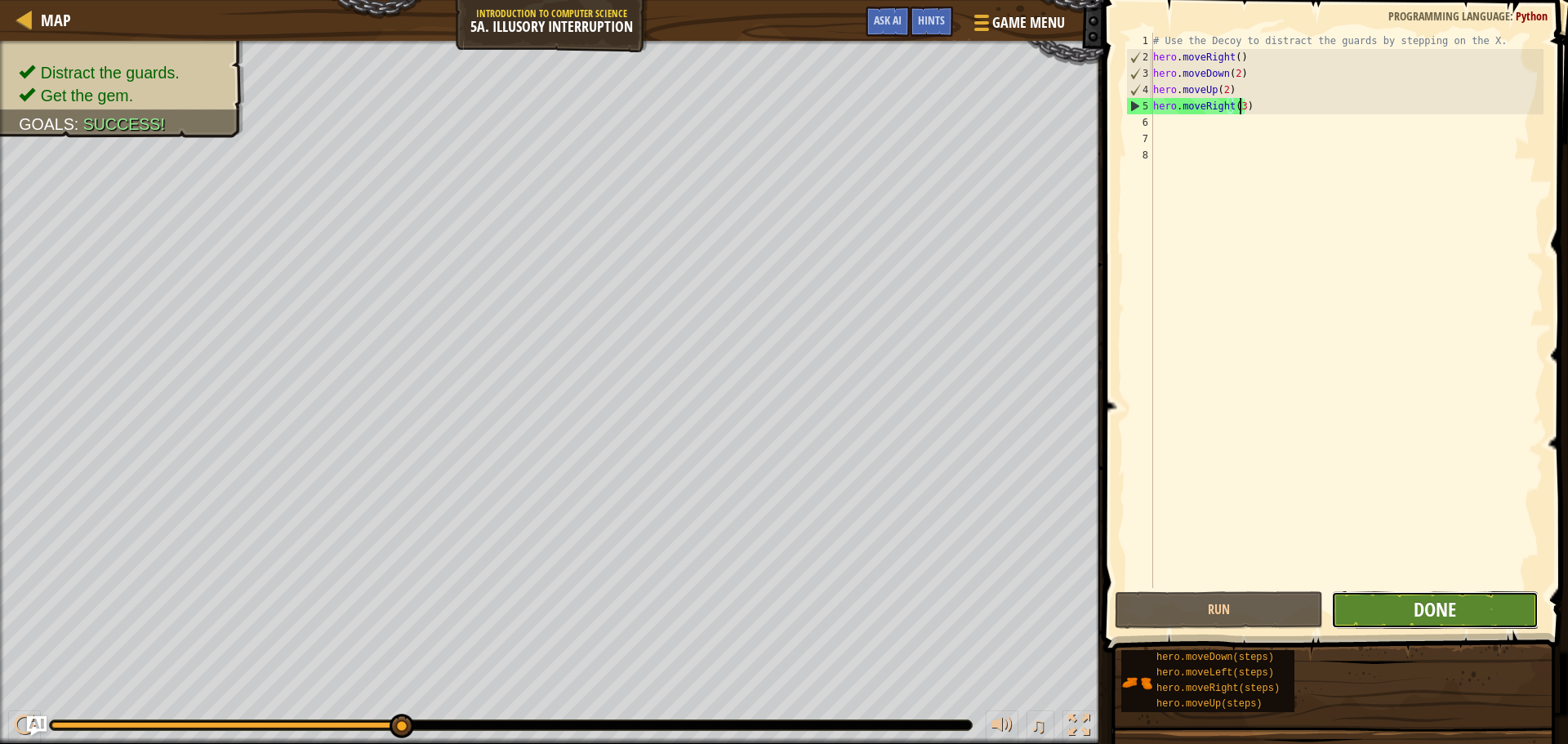
drag, startPoint x: 1440, startPoint y: 595, endPoint x: 1444, endPoint y: 606, distance: 11.7
click at [1444, 606] on button "Done" at bounding box center [1434, 610] width 207 height 37
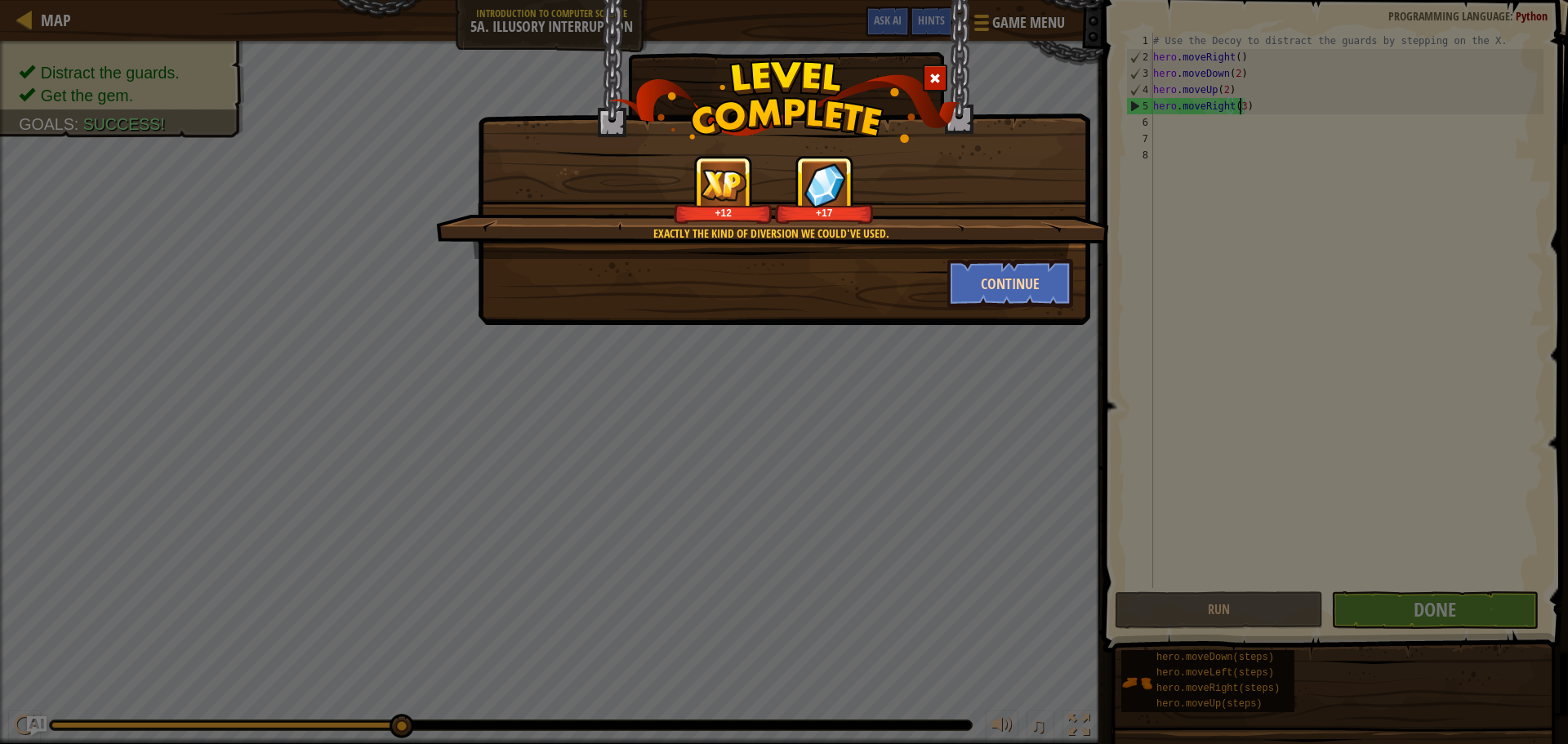
drag, startPoint x: 1070, startPoint y: 324, endPoint x: 1040, endPoint y: 289, distance: 46.1
click at [1056, 298] on div "Exactly the kind of diversion we could've used. +12 +17 Continue" at bounding box center [784, 372] width 1568 height 744
click at [1035, 287] on button "Continue" at bounding box center [1010, 283] width 127 height 49
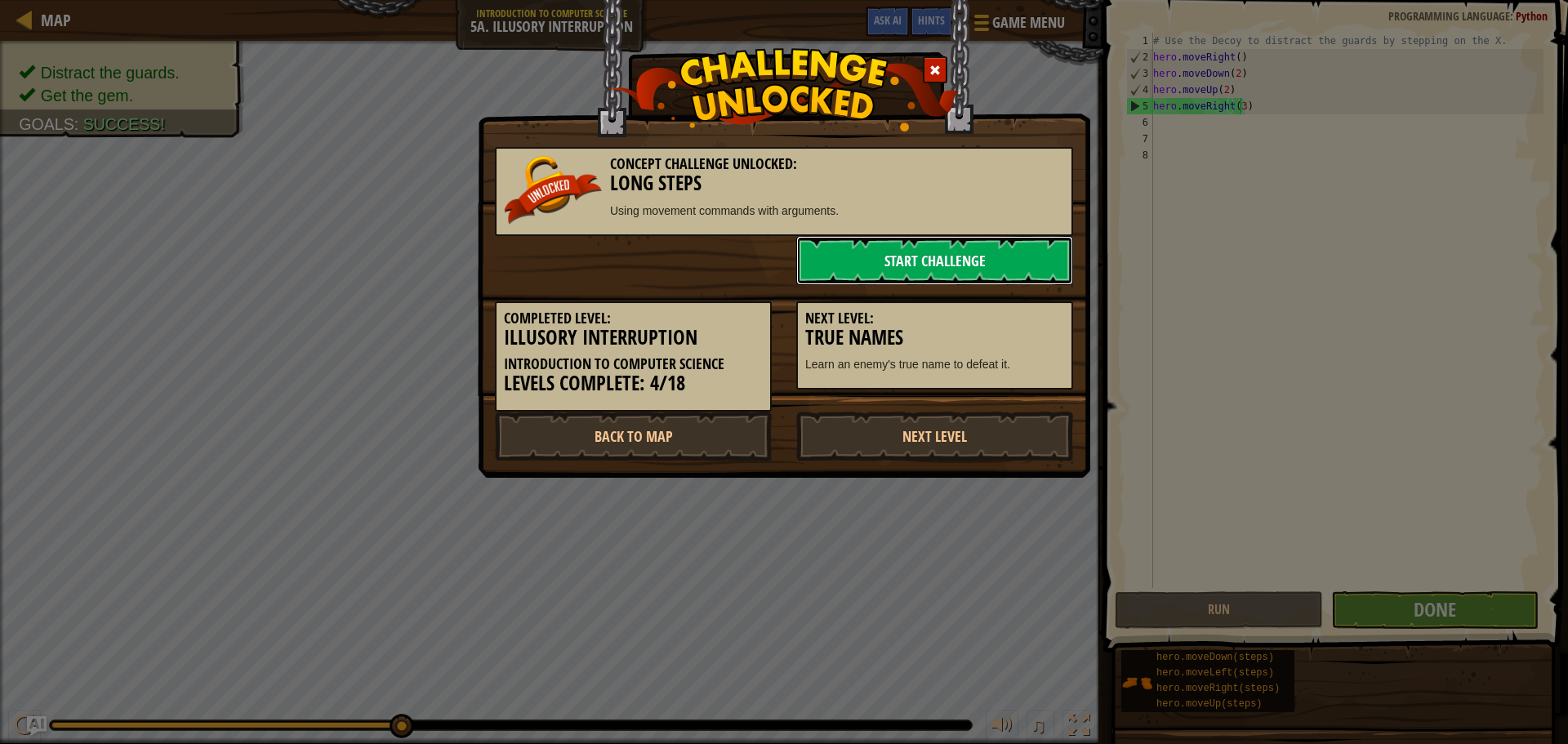
click at [1013, 272] on link "Start Challenge" at bounding box center [934, 260] width 277 height 49
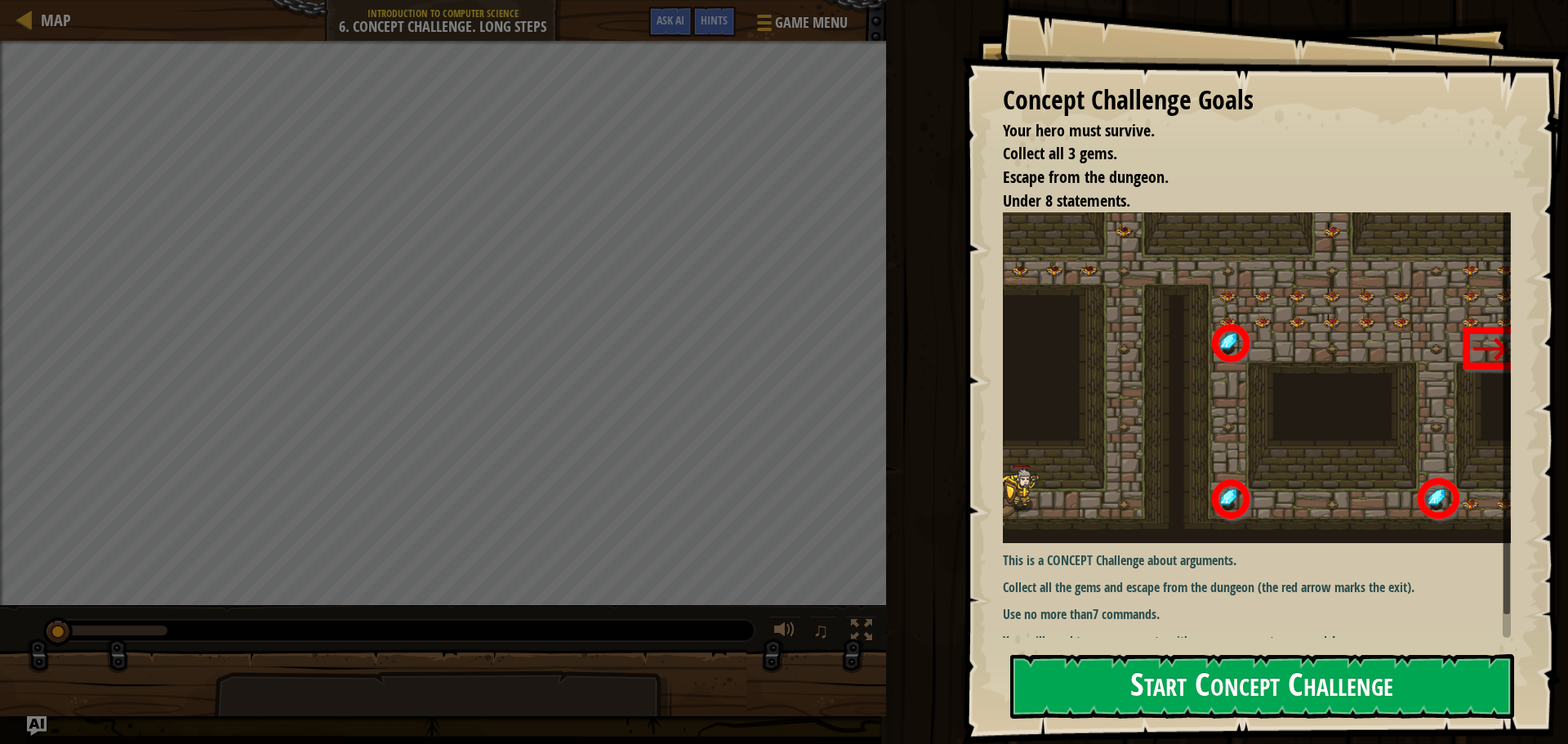
click at [1183, 679] on button "Start Concept Challenge" at bounding box center [1261, 686] width 504 height 65
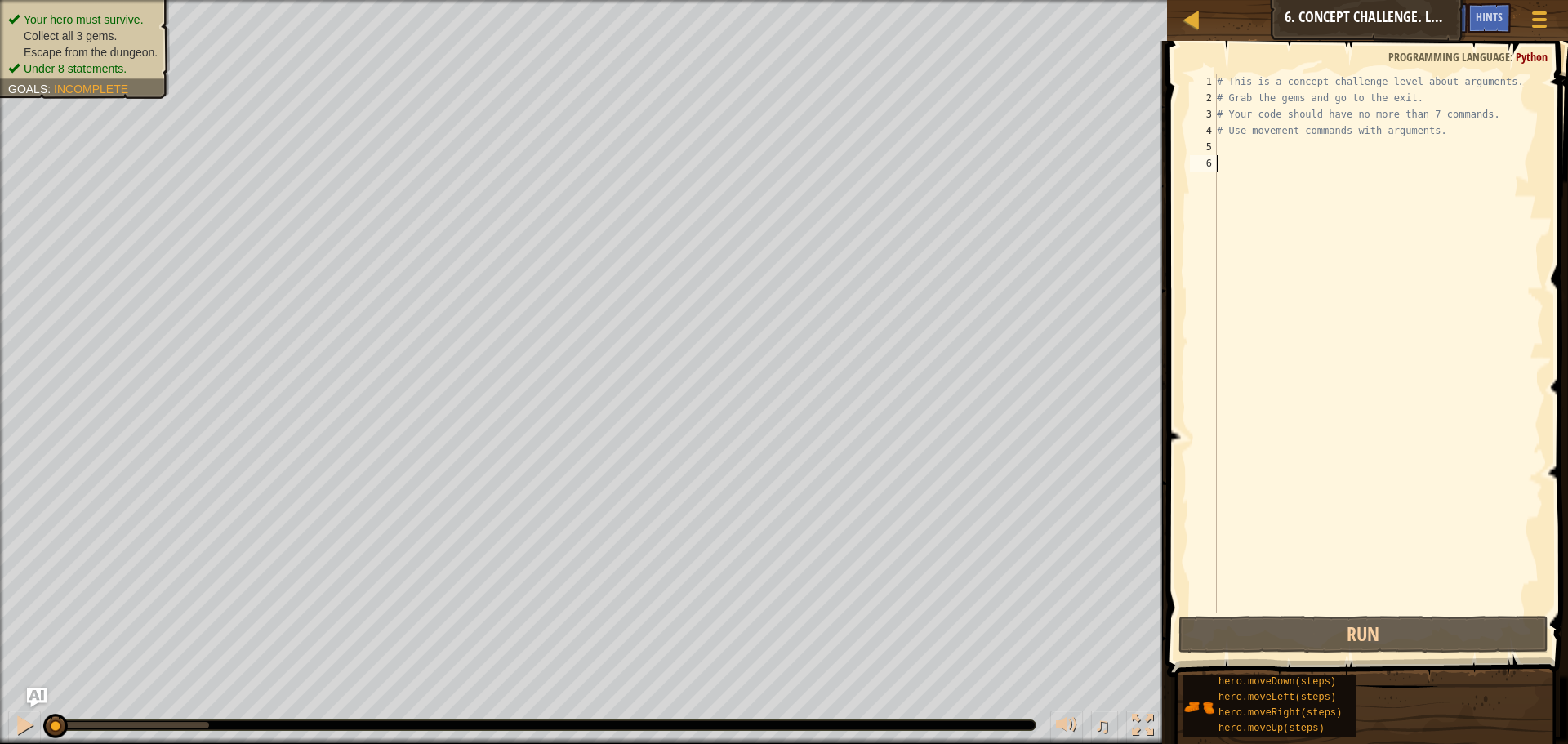
click at [1495, 81] on div "# This is a concept challenge level about arguments. # Grab the gems and go to …" at bounding box center [1378, 359] width 330 height 572
click at [958, 328] on div "Map Introduction to Computer Science 6. Concept Challenge. Long Steps Game Menu…" at bounding box center [784, 372] width 1568 height 744
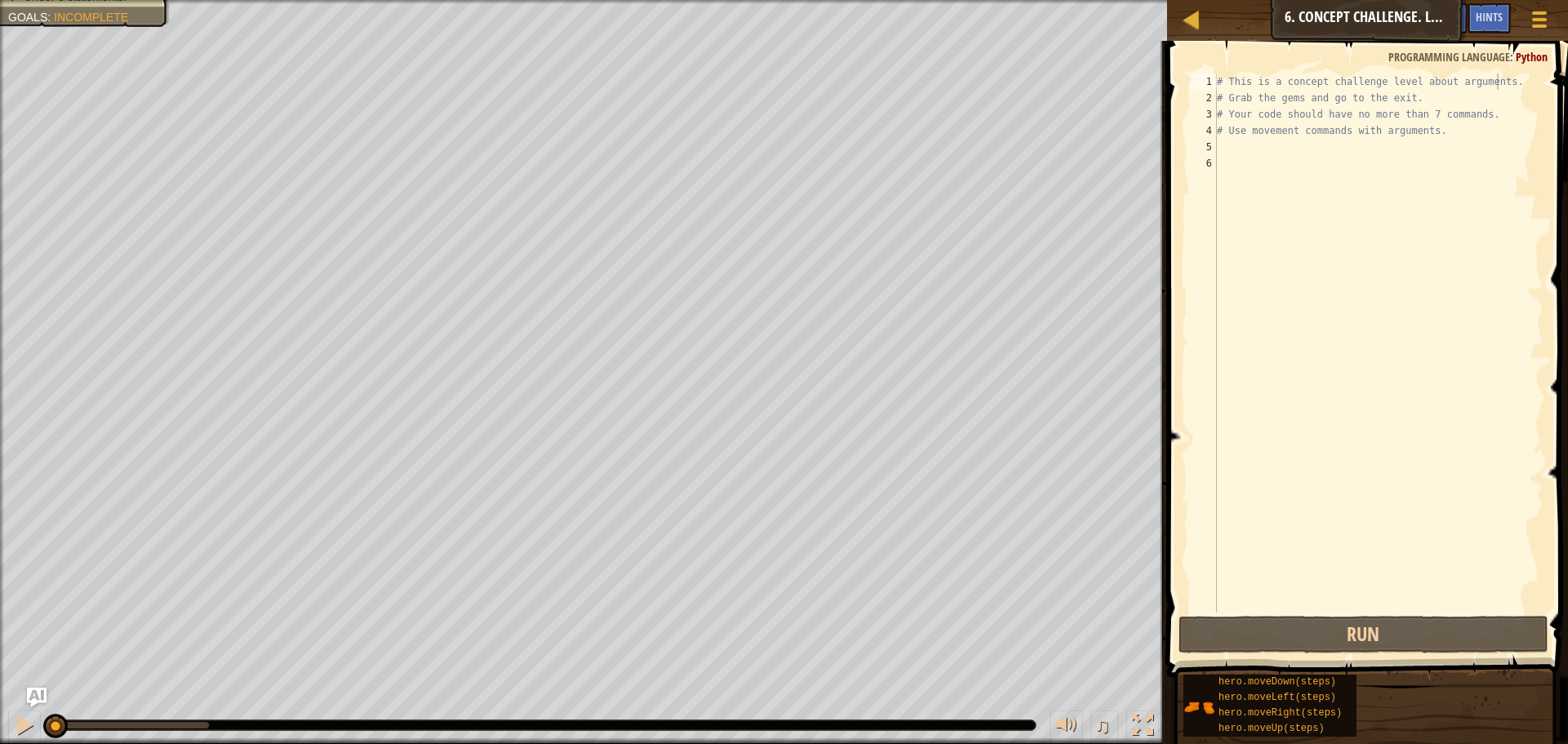
type textarea "# Use movement commands with arguments."
click at [1247, 130] on div "# This is a concept challenge level about arguments. # Grab the gems and go to …" at bounding box center [1378, 359] width 330 height 572
click at [1295, 152] on div "# This is a concept challenge level about arguments. # Grab the gems and go to …" at bounding box center [1378, 359] width 330 height 572
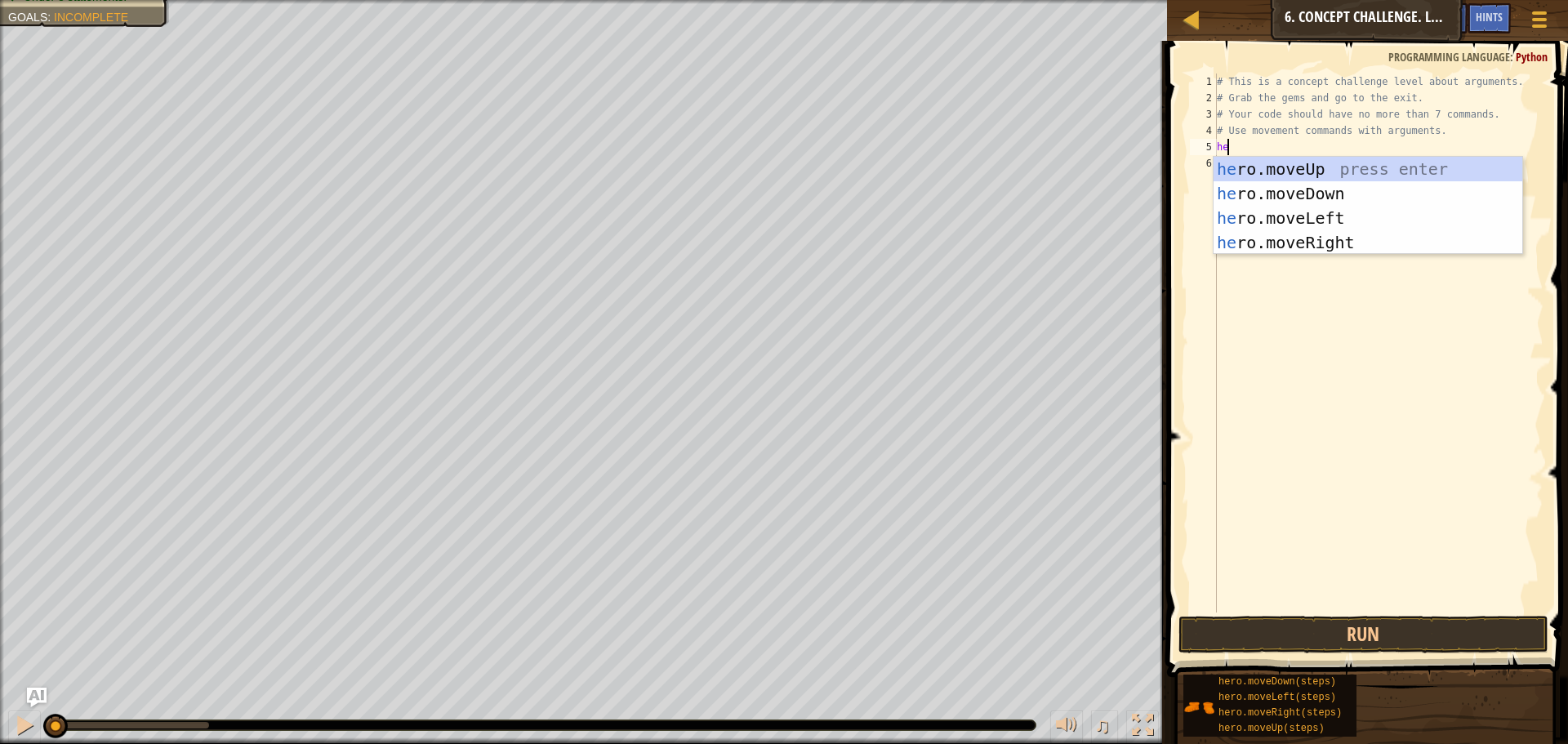
type textarea "her"
click at [1306, 245] on div "her o.moveUp press enter her o.moveDown press enter her o.moveLeft press enter …" at bounding box center [1368, 230] width 308 height 147
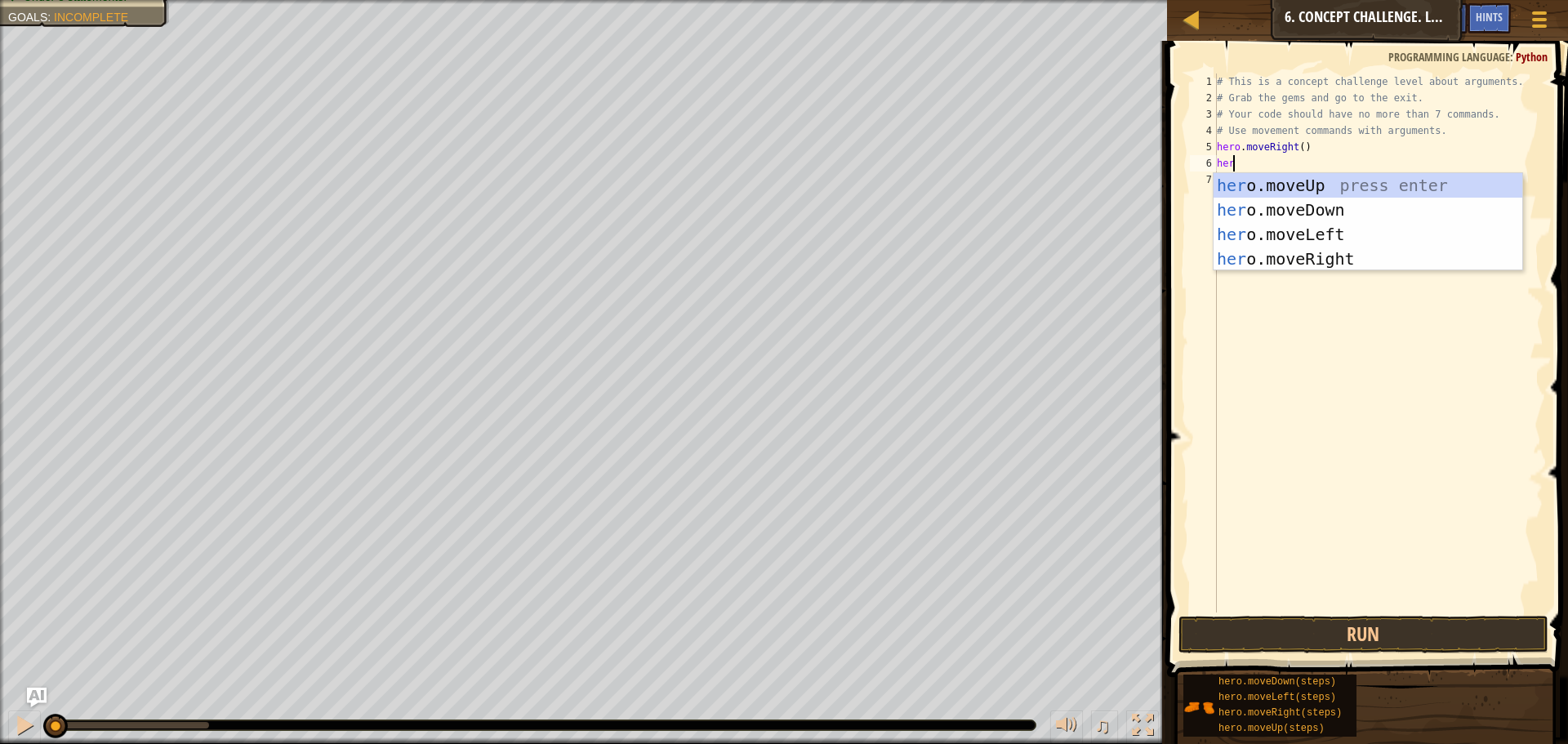
type textarea "hero"
click at [1289, 176] on div "hero .moveUp press enter hero .moveDown press enter hero .moveLeft press enter …" at bounding box center [1368, 246] width 308 height 147
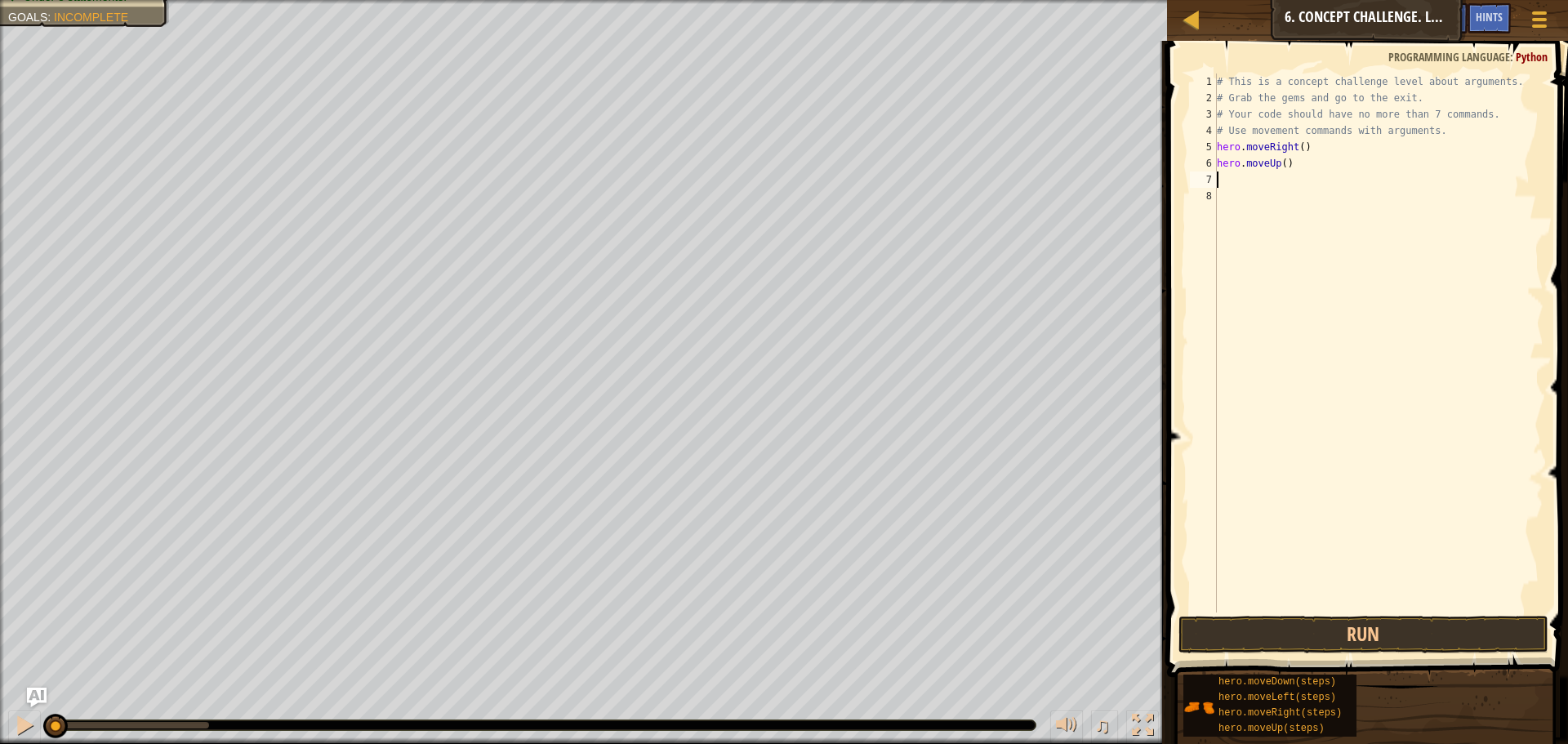
click at [1280, 165] on div "# This is a concept challenge level about arguments. # Grab the gems and go to …" at bounding box center [1378, 359] width 330 height 572
type textarea "hero.moveUp(3)"
drag, startPoint x: 1372, startPoint y: 635, endPoint x: 1373, endPoint y: 643, distance: 8.1
click at [1371, 635] on button "Run" at bounding box center [1363, 634] width 370 height 37
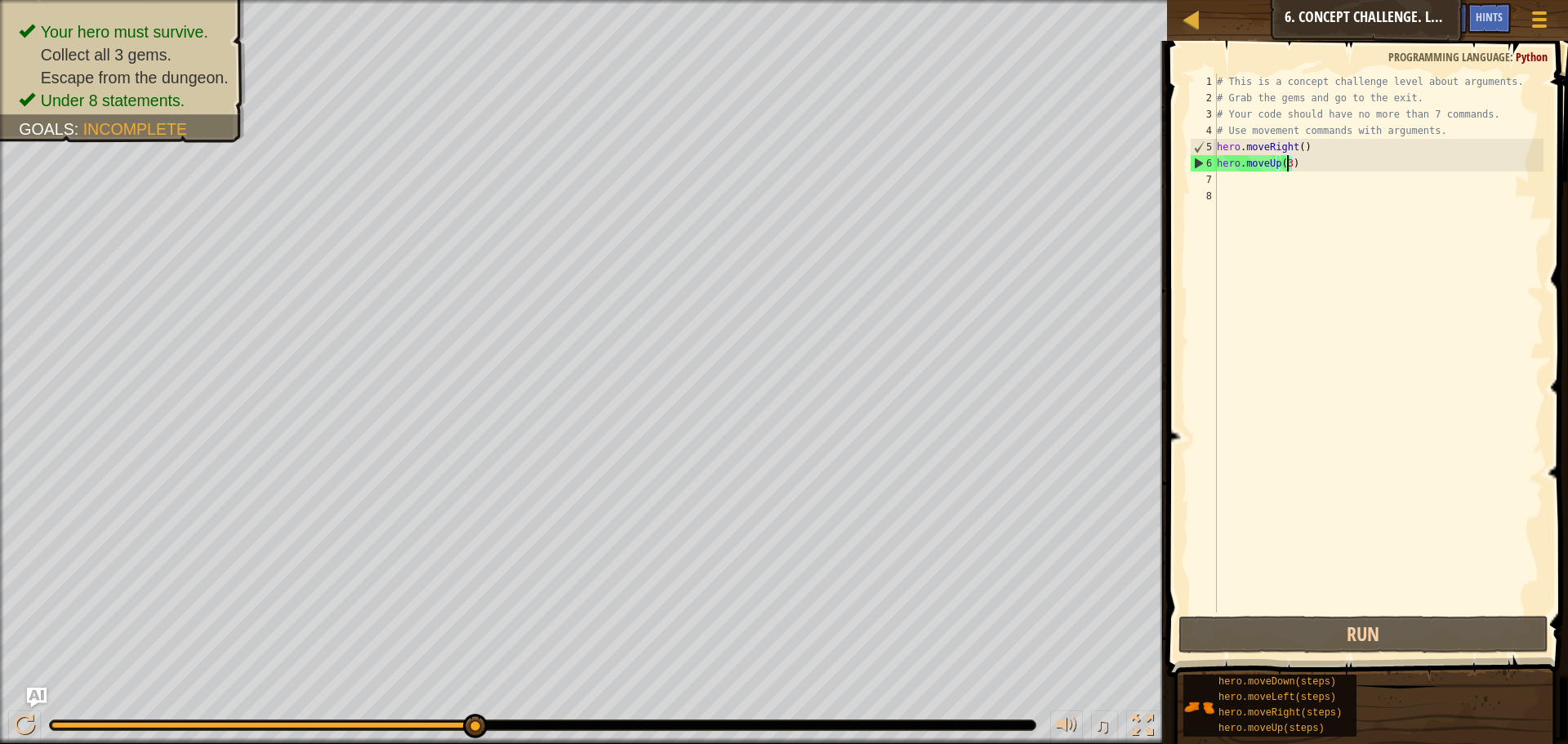
click at [1242, 179] on div "# This is a concept challenge level about arguments. # Grab the gems and go to …" at bounding box center [1378, 359] width 330 height 572
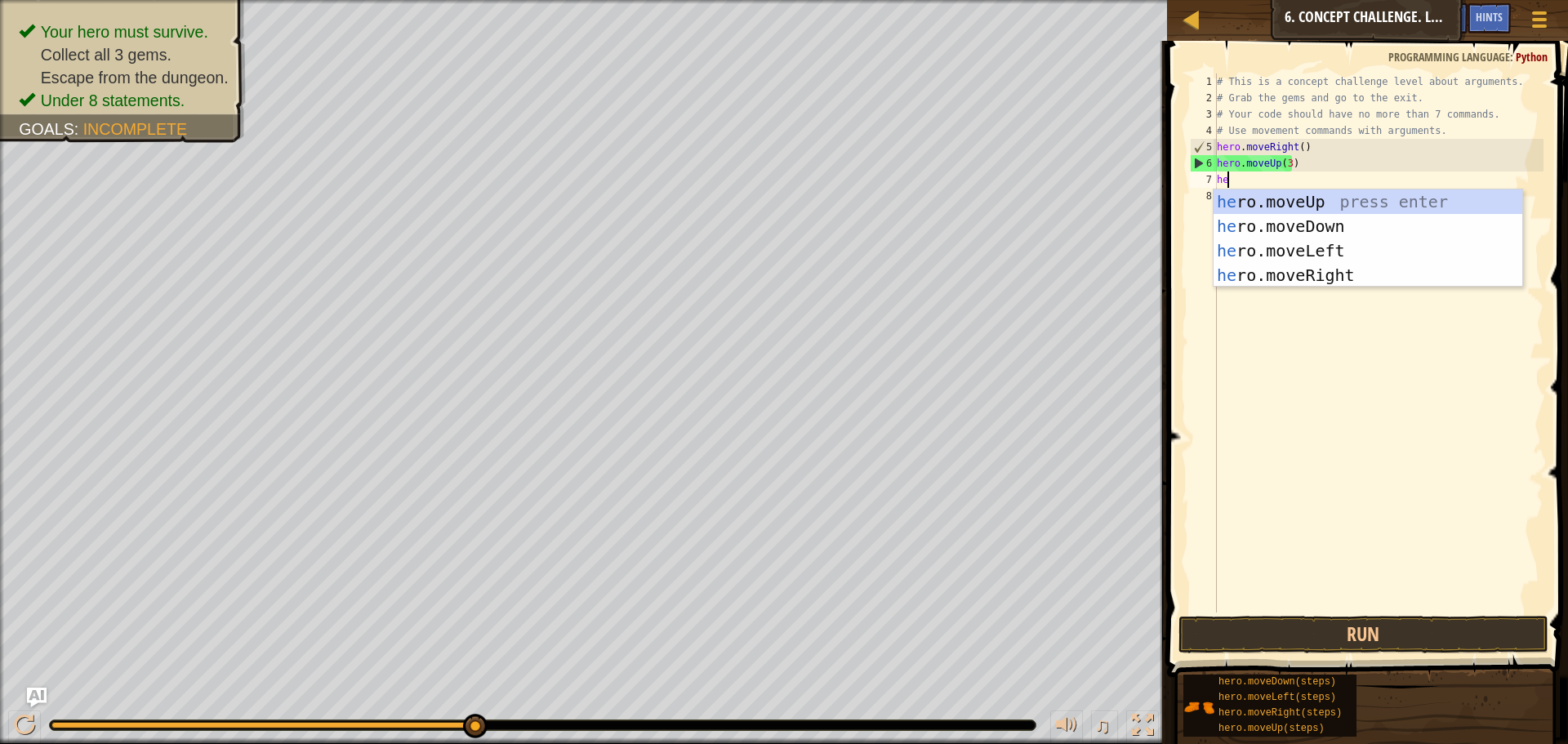
type textarea "her"
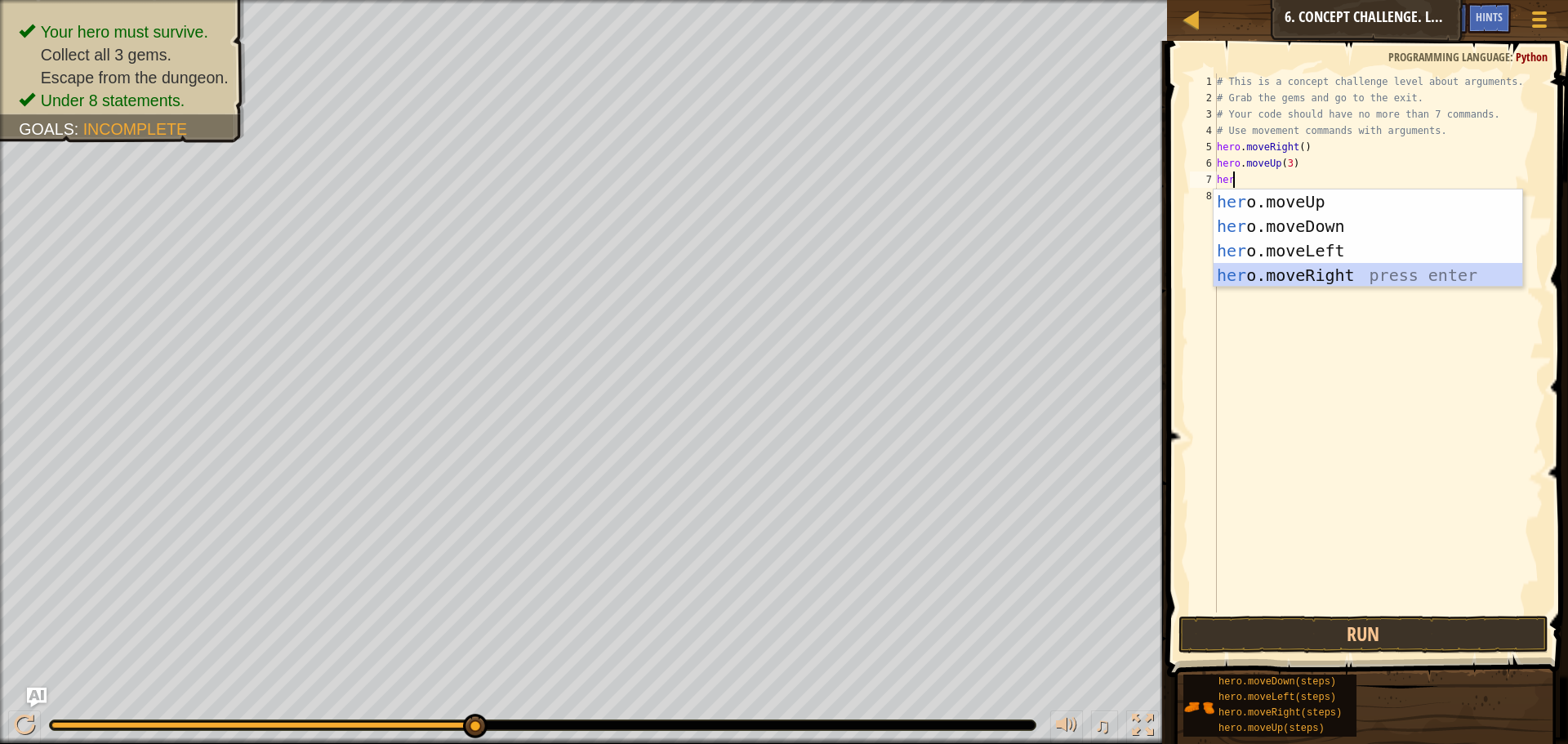
click at [1328, 275] on div "her o.moveUp press enter her o.moveDown press enter her o.moveLeft press enter …" at bounding box center [1368, 262] width 308 height 147
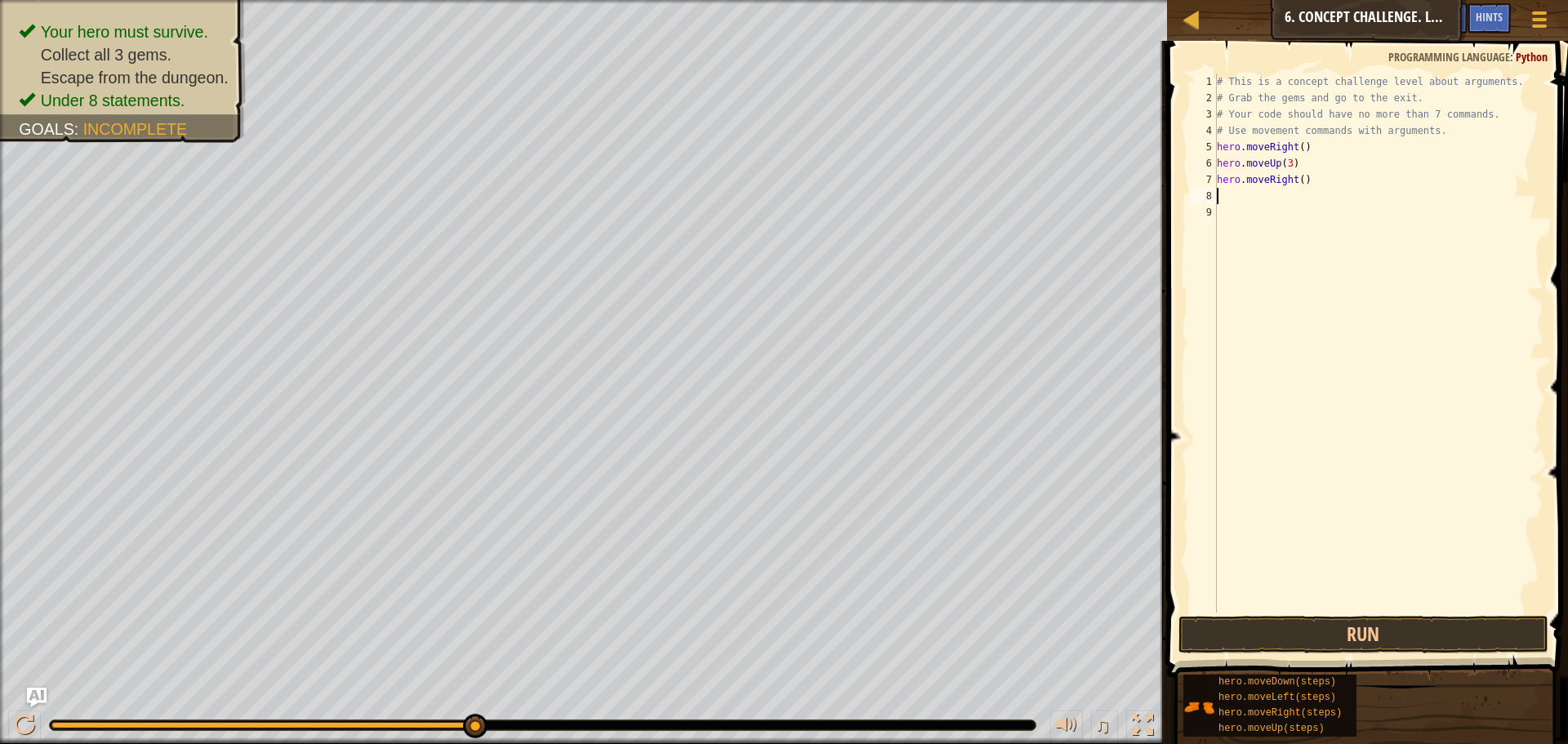
click at [1295, 181] on div "# This is a concept challenge level about arguments. # Grab the gems and go to …" at bounding box center [1378, 359] width 330 height 572
type textarea "hero.moveRight(2)"
drag, startPoint x: 1305, startPoint y: 606, endPoint x: 1303, endPoint y: 633, distance: 27.1
click at [1303, 606] on div "# This is a concept challenge level about arguments. # Grab the gems and go to …" at bounding box center [1378, 359] width 330 height 572
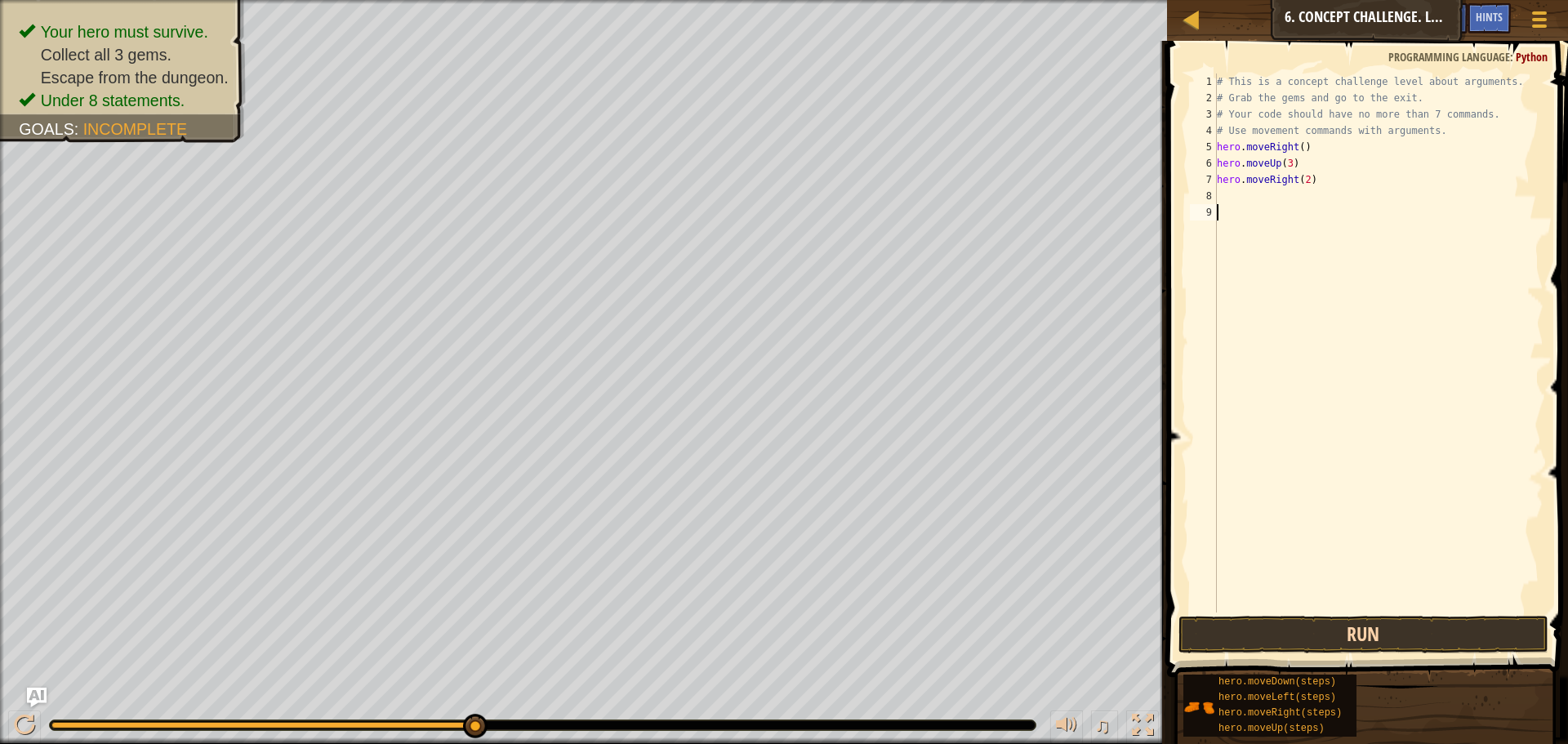
scroll to position [8, 0]
click at [1303, 633] on button "Run" at bounding box center [1363, 634] width 370 height 37
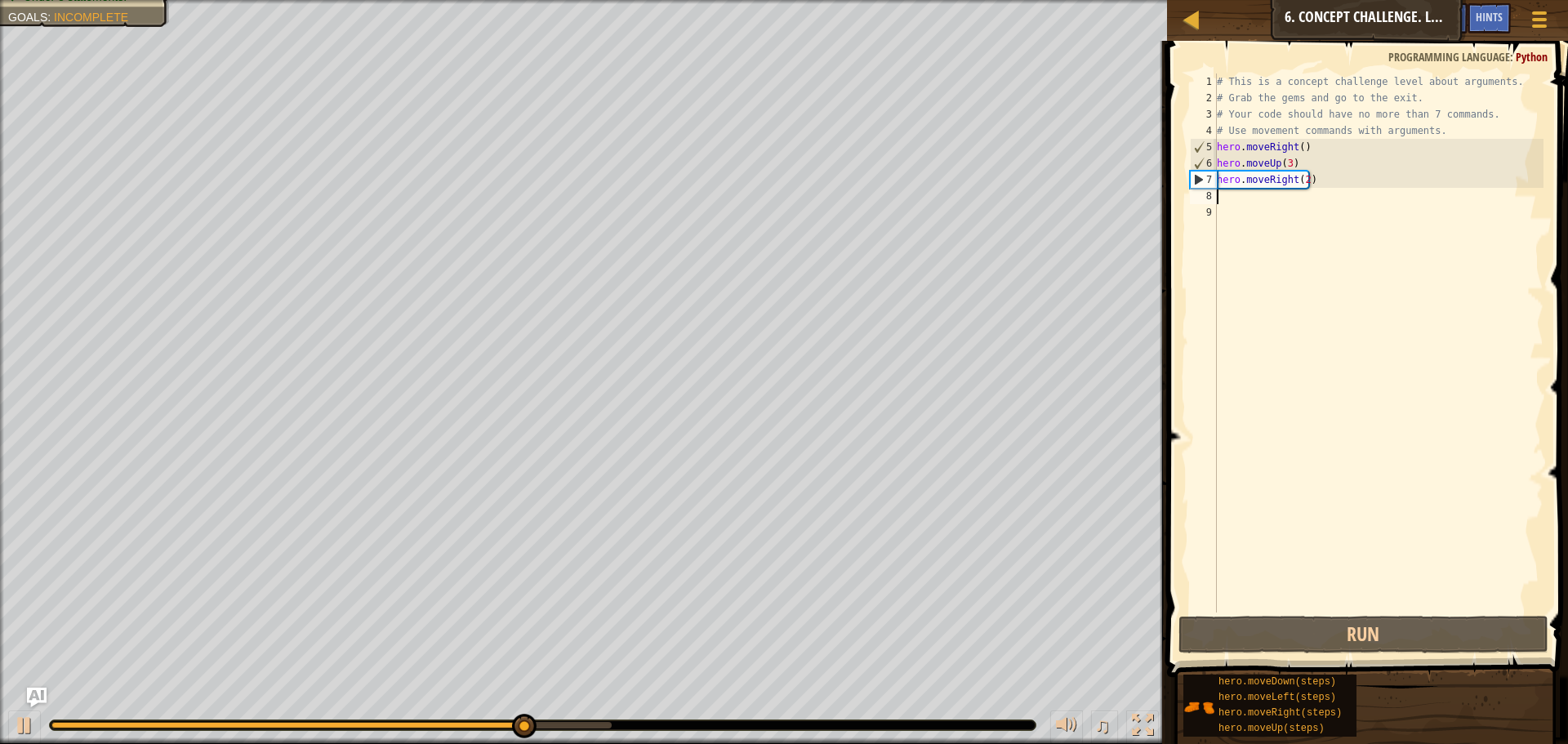
click at [1238, 204] on div "# This is a concept challenge level about arguments. # Grab the gems and go to …" at bounding box center [1378, 359] width 330 height 572
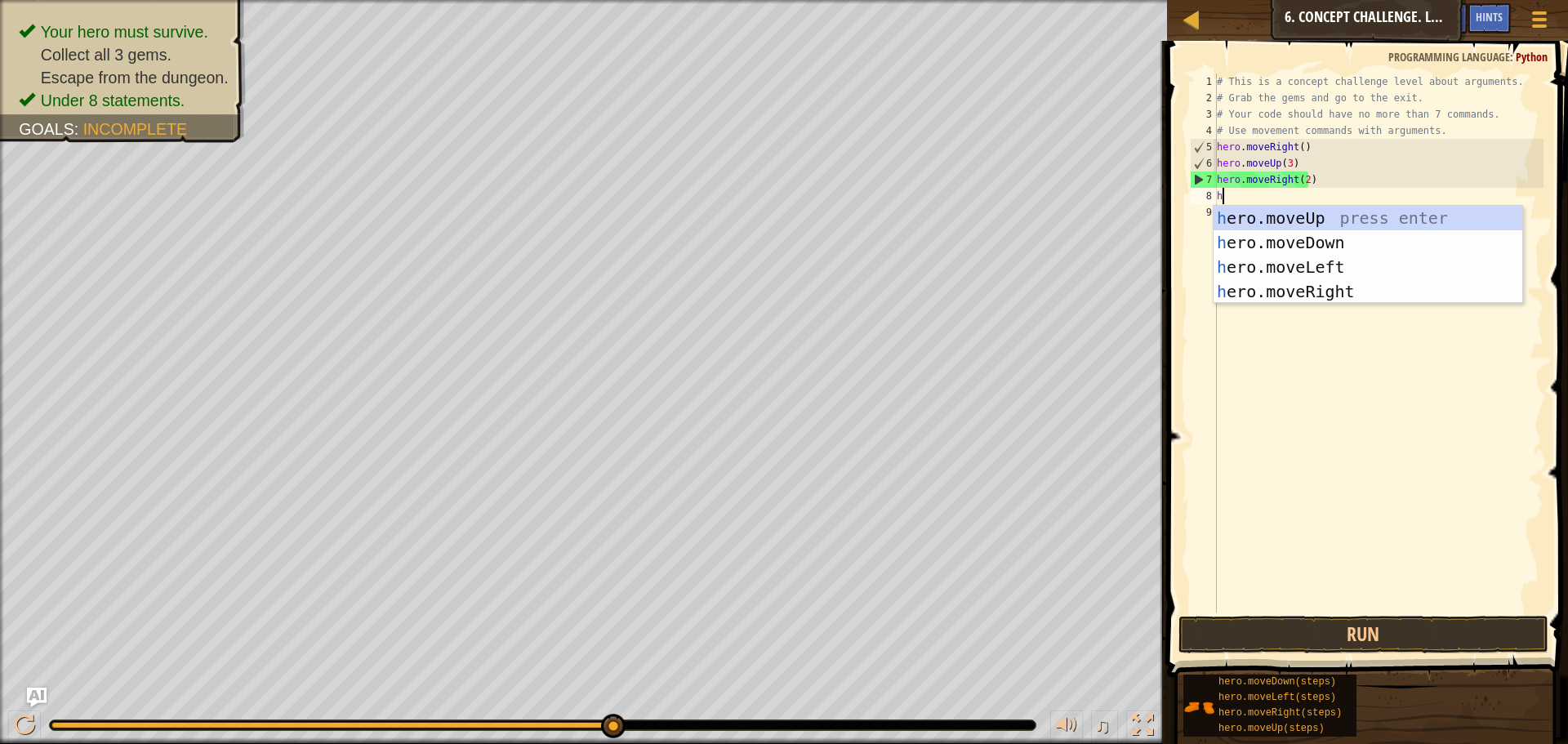
type textarea "her"
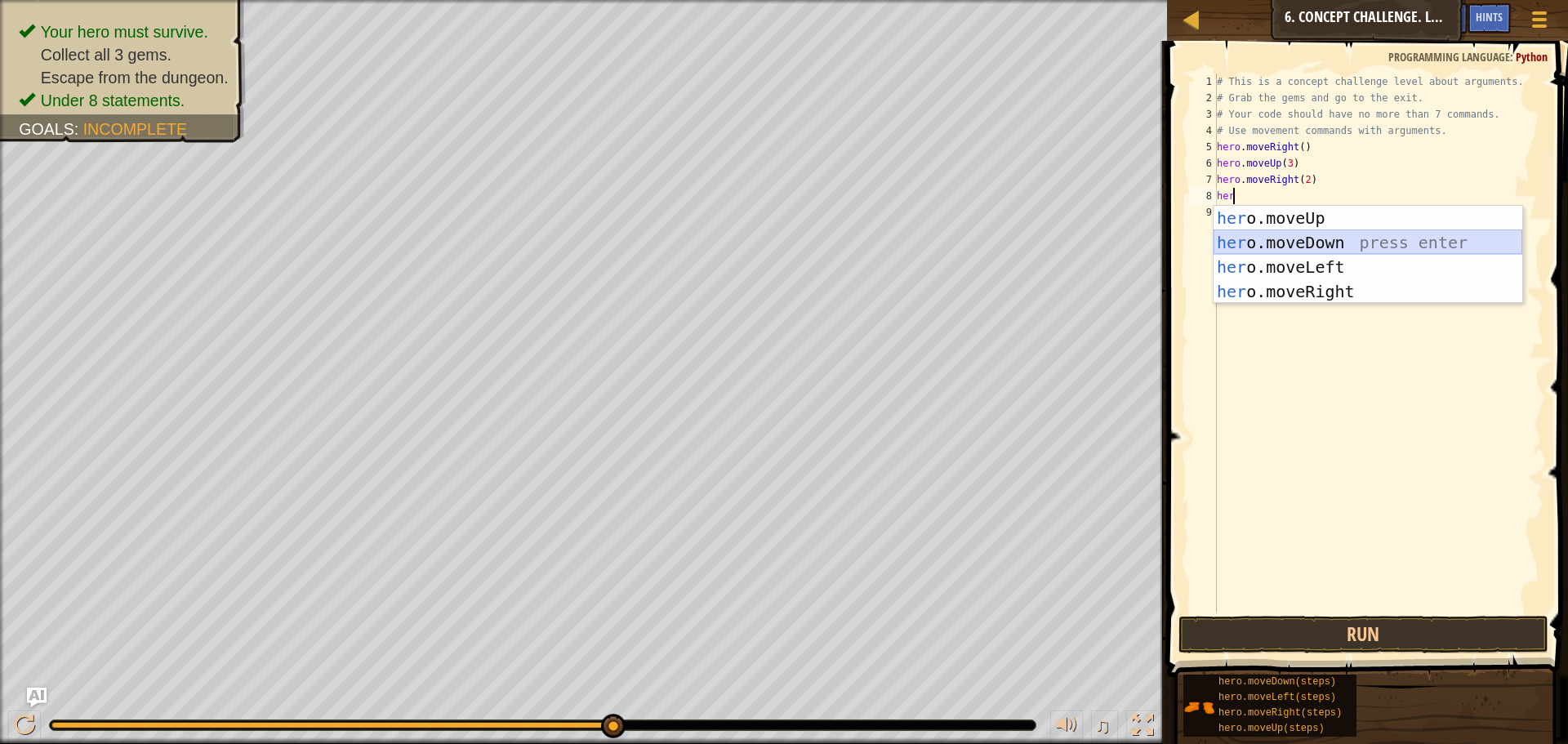
click at [1298, 225] on div "her o.moveUp press enter her o.moveDown press enter her o.moveLeft press enter …" at bounding box center [1368, 279] width 308 height 147
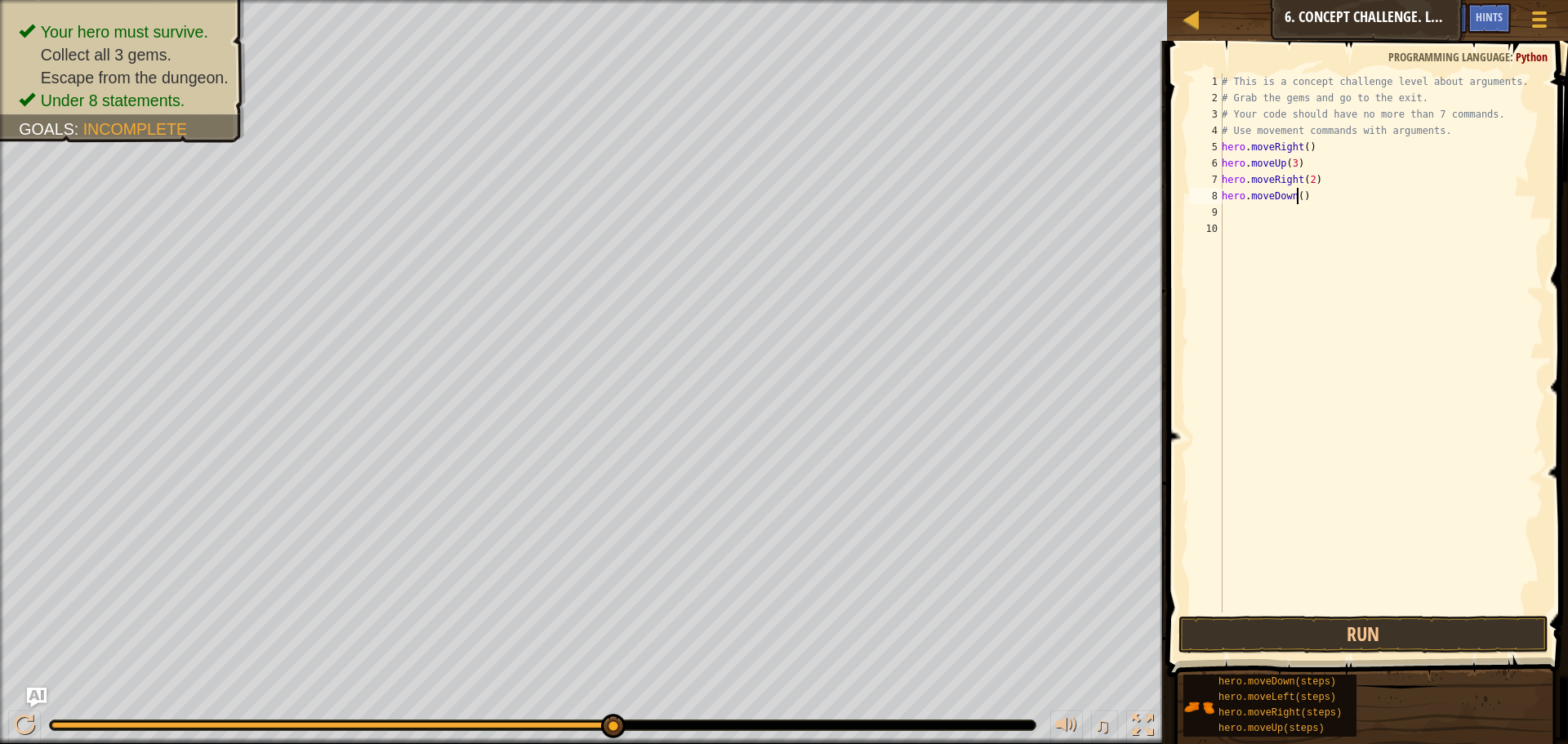
click at [1295, 197] on div "# This is a concept challenge level about arguments. # Grab the gems and go to …" at bounding box center [1380, 359] width 325 height 572
type textarea "hero.moveDown(3)"
click at [1366, 620] on button "Run" at bounding box center [1363, 634] width 370 height 37
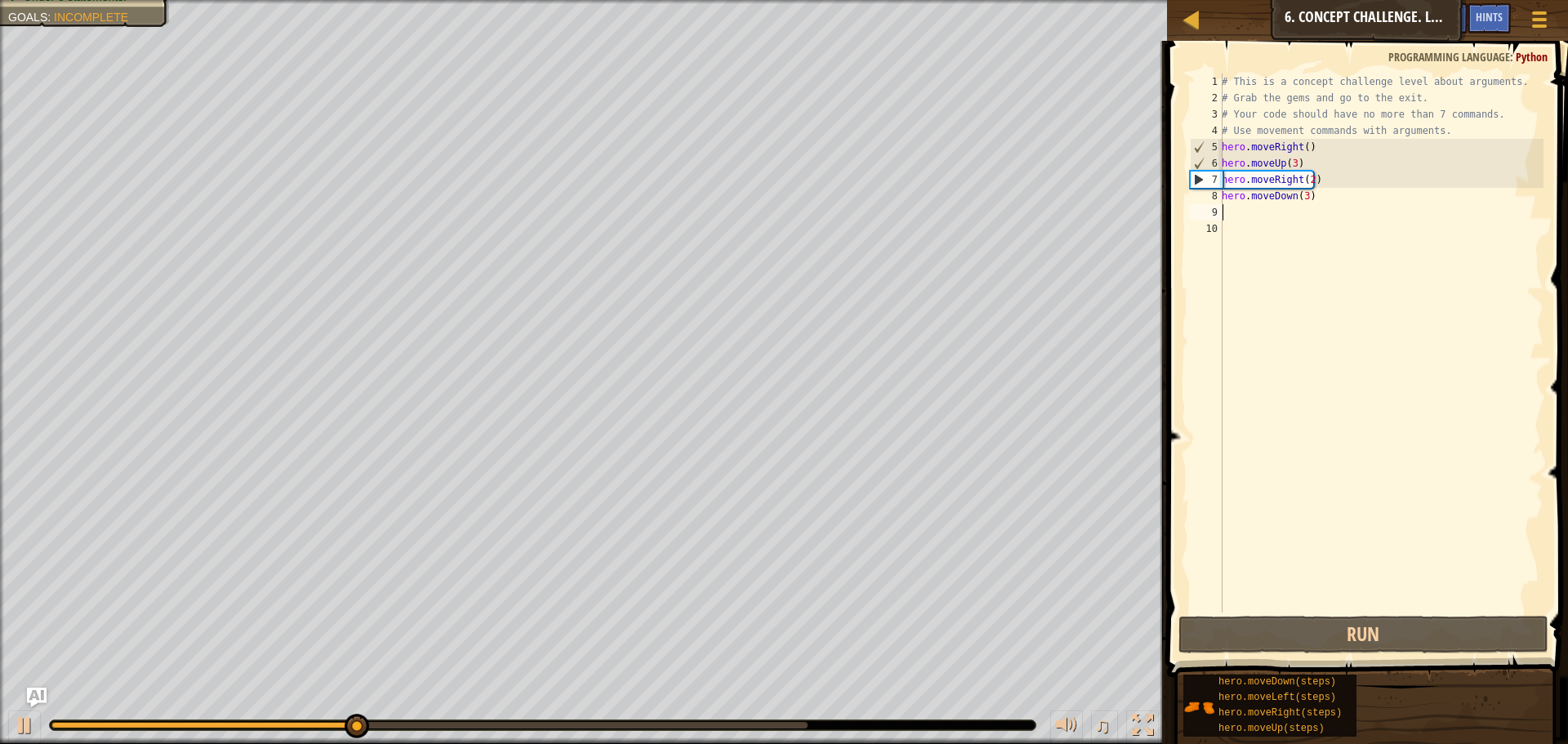
click at [1260, 213] on div "# This is a concept challenge level about arguments. # Grab the gems and go to …" at bounding box center [1380, 359] width 325 height 572
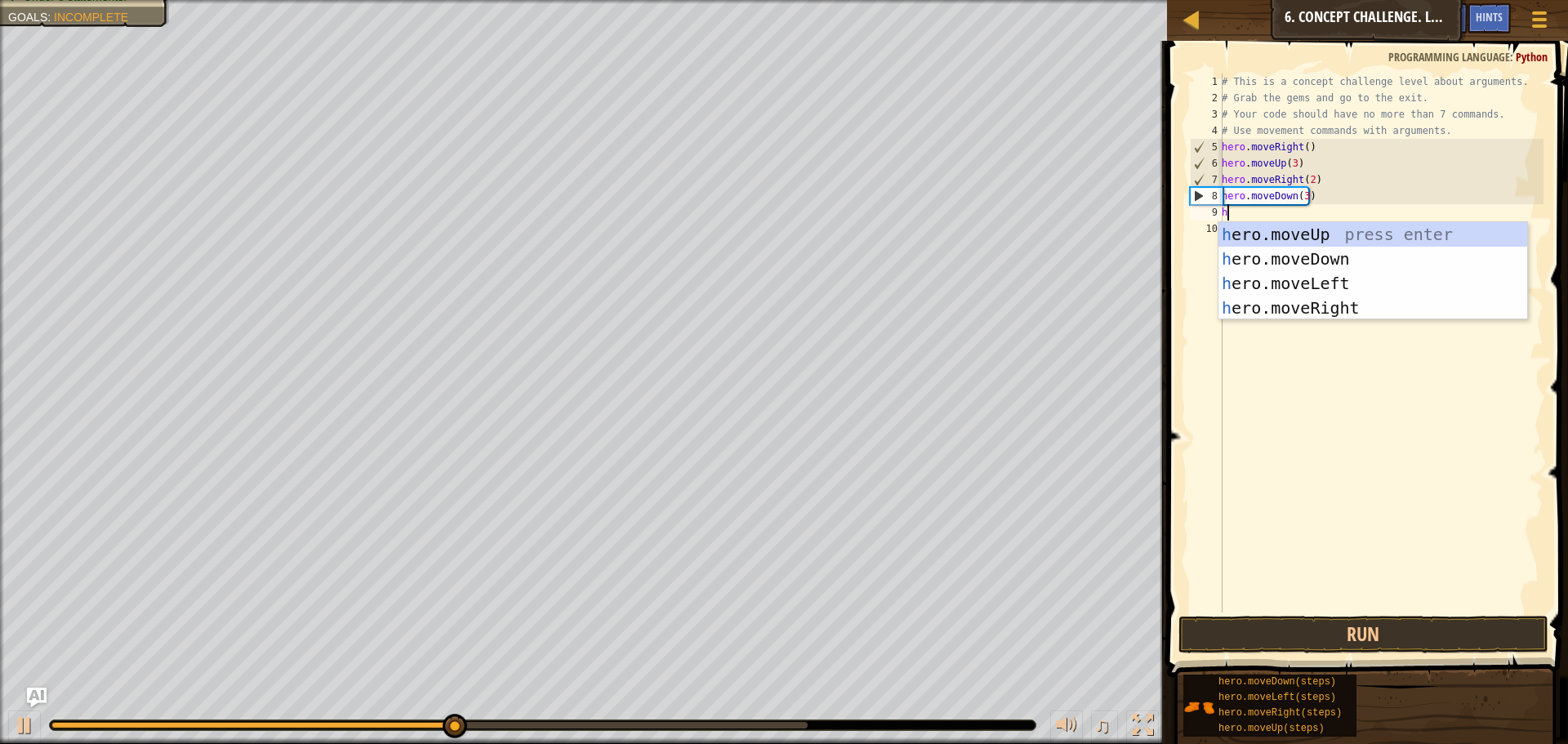
type textarea "her"
click at [1257, 279] on div "her o.moveUp press enter her o.moveDown press enter her o.moveLeft press enter …" at bounding box center [1372, 296] width 308 height 147
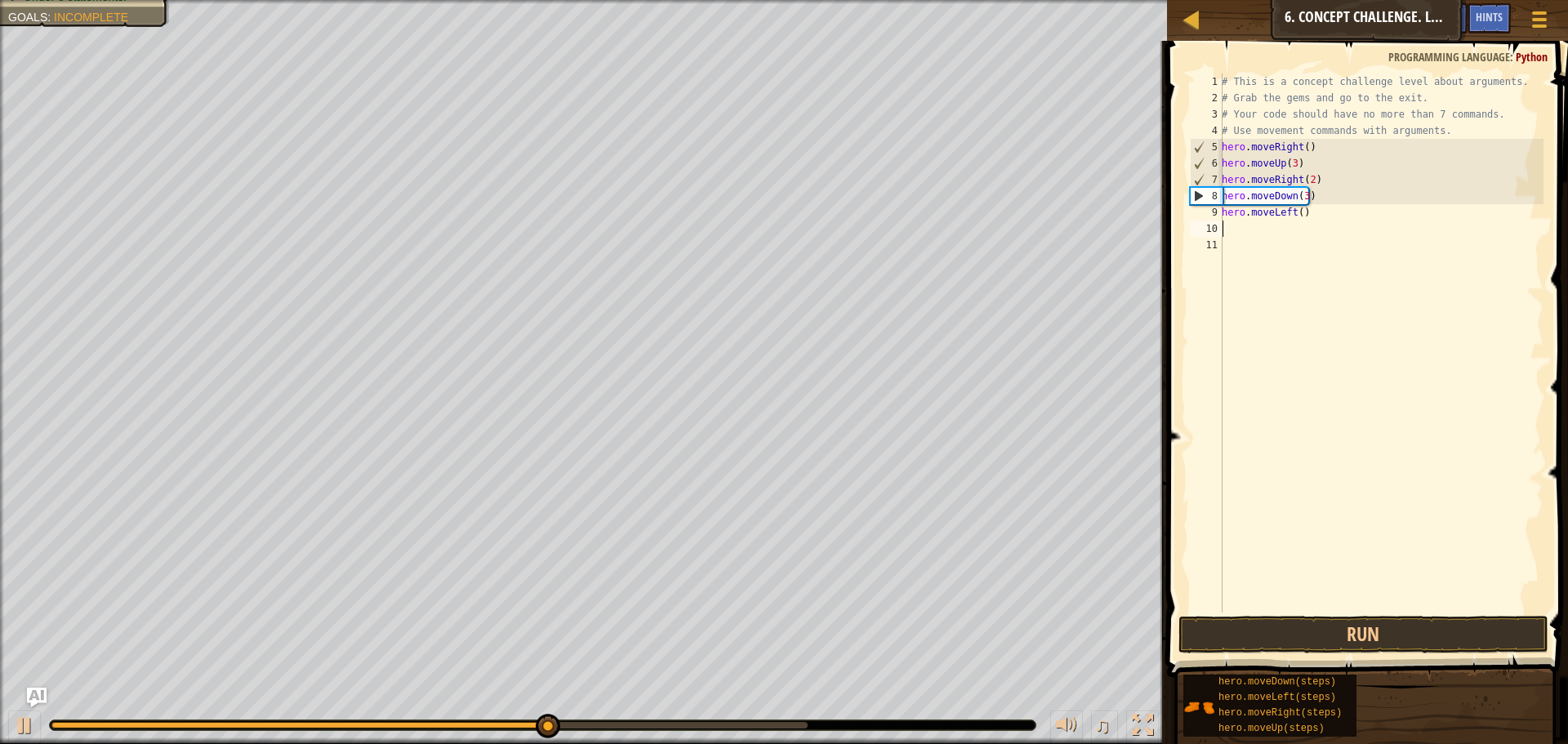
scroll to position [8, 0]
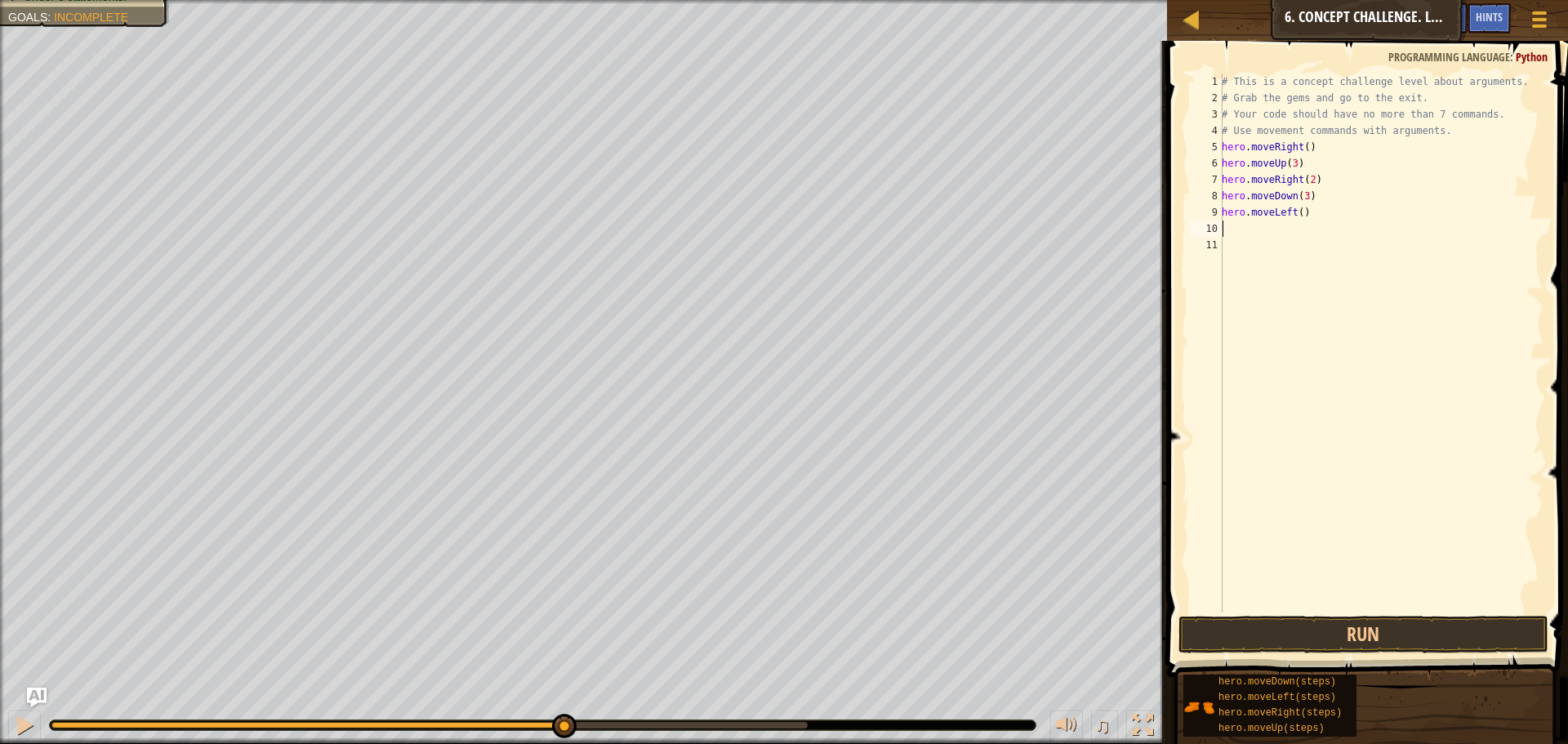
click at [1272, 607] on div "# This is a concept challenge level about arguments. # Grab the gems and go to …" at bounding box center [1380, 359] width 325 height 572
click at [1280, 641] on button "Run" at bounding box center [1363, 634] width 370 height 37
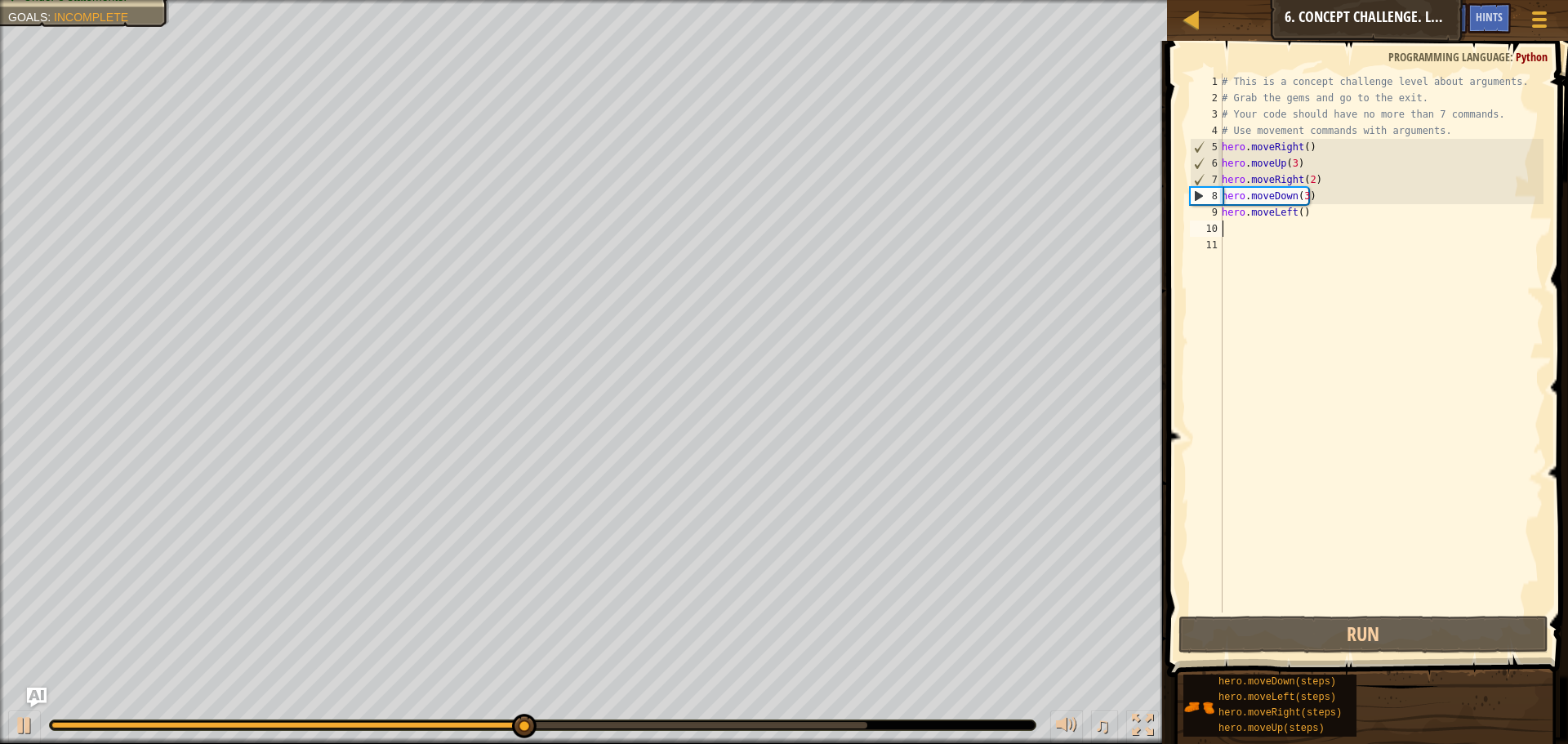
click at [1244, 229] on div "# This is a concept challenge level about arguments. # Grab the gems and go to …" at bounding box center [1380, 359] width 325 height 572
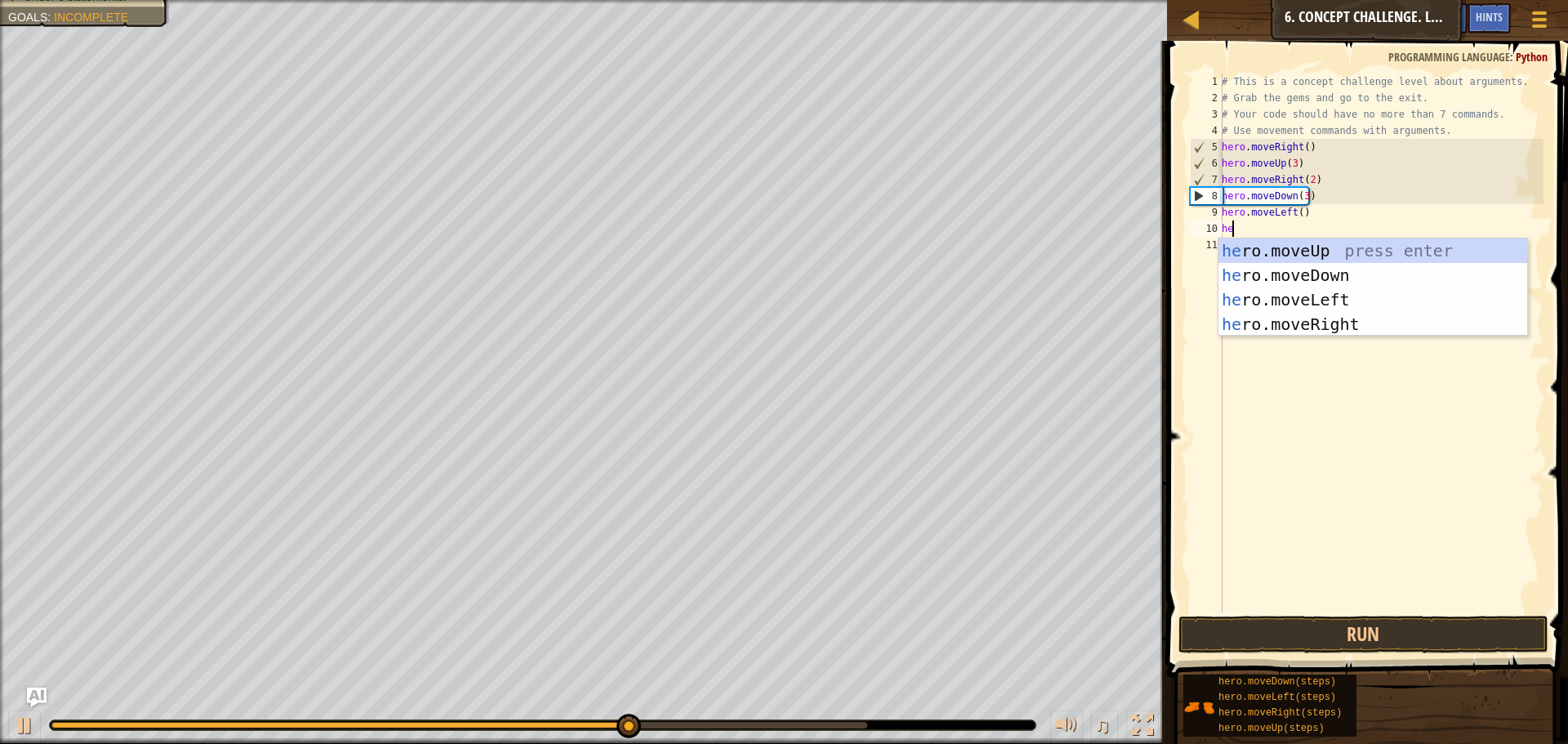
type textarea "her"
click at [1257, 254] on div "her o.moveUp press enter her o.moveDown press enter her o.moveLeft press enter …" at bounding box center [1372, 312] width 308 height 147
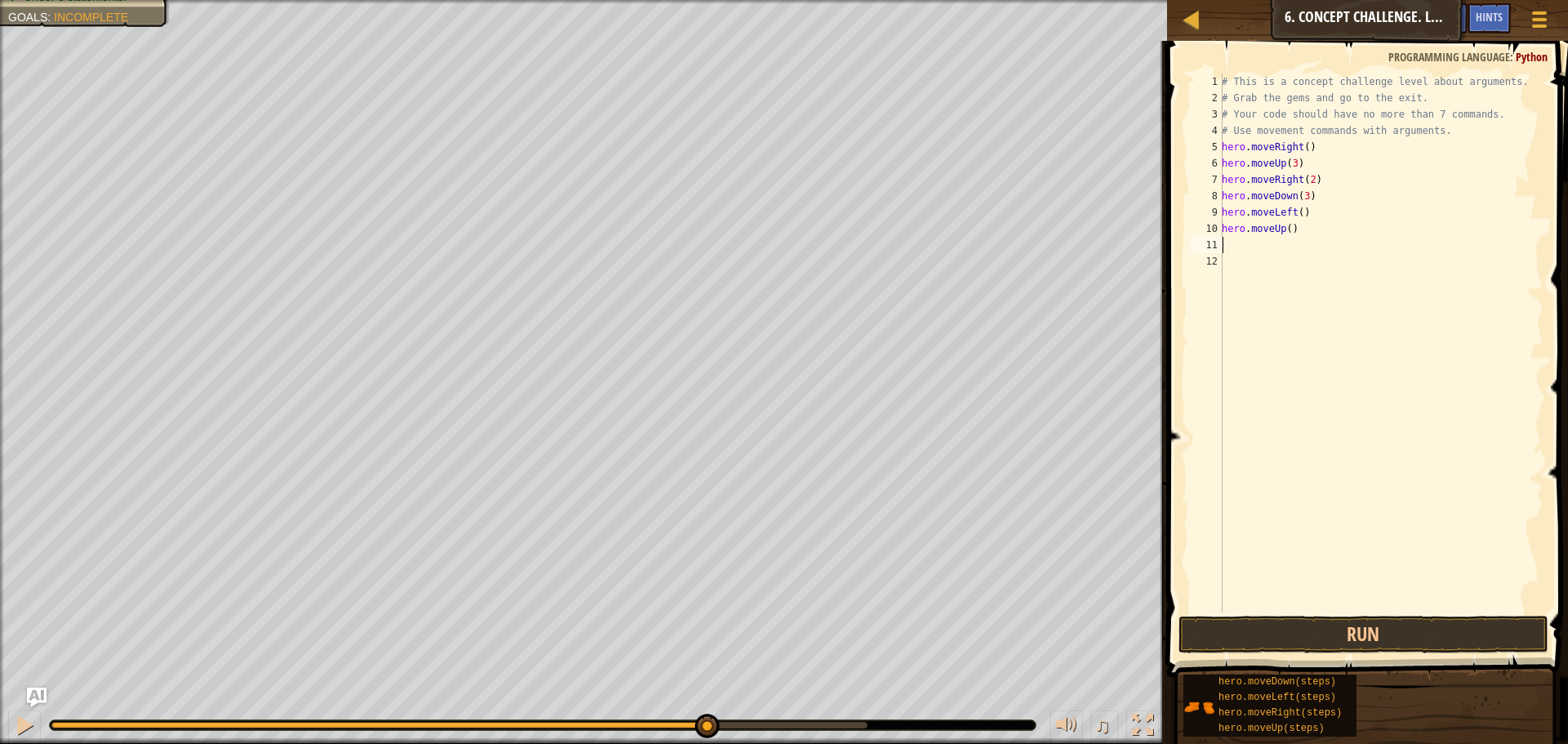
click at [1281, 233] on div "# This is a concept challenge level about arguments. # Grab the gems and go to …" at bounding box center [1380, 359] width 325 height 572
click at [1283, 227] on div "# This is a concept challenge level about arguments. # Grab the gems and go to …" at bounding box center [1380, 359] width 325 height 572
click at [1284, 227] on div "# This is a concept challenge level about arguments. # Grab the gems and go to …" at bounding box center [1380, 343] width 325 height 539
click at [1284, 227] on div "# This is a concept challenge level about arguments. # Grab the gems and go to …" at bounding box center [1380, 359] width 325 height 572
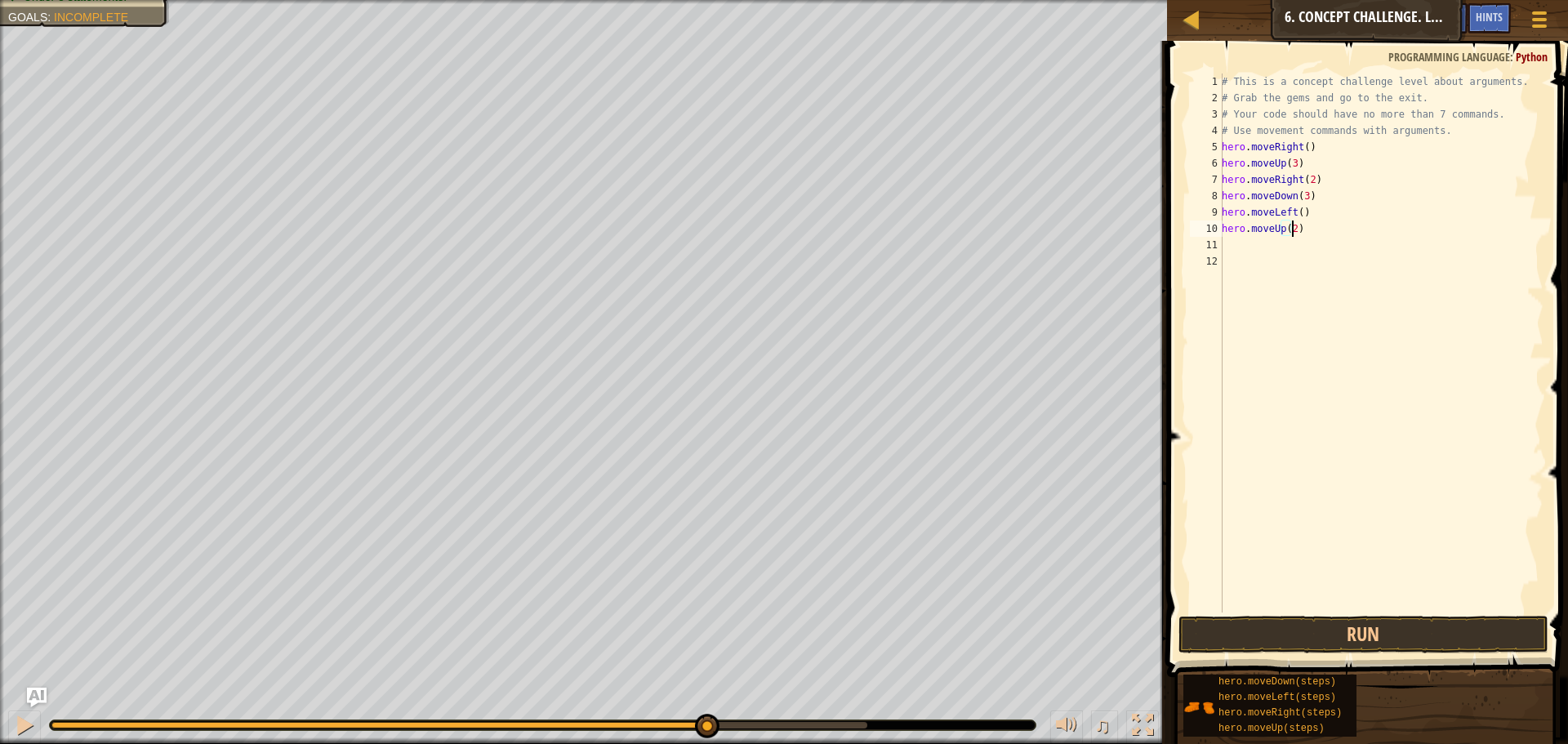
scroll to position [8, 6]
type textarea "hero.moveUp(2)"
click at [1274, 620] on button "Run" at bounding box center [1363, 634] width 370 height 37
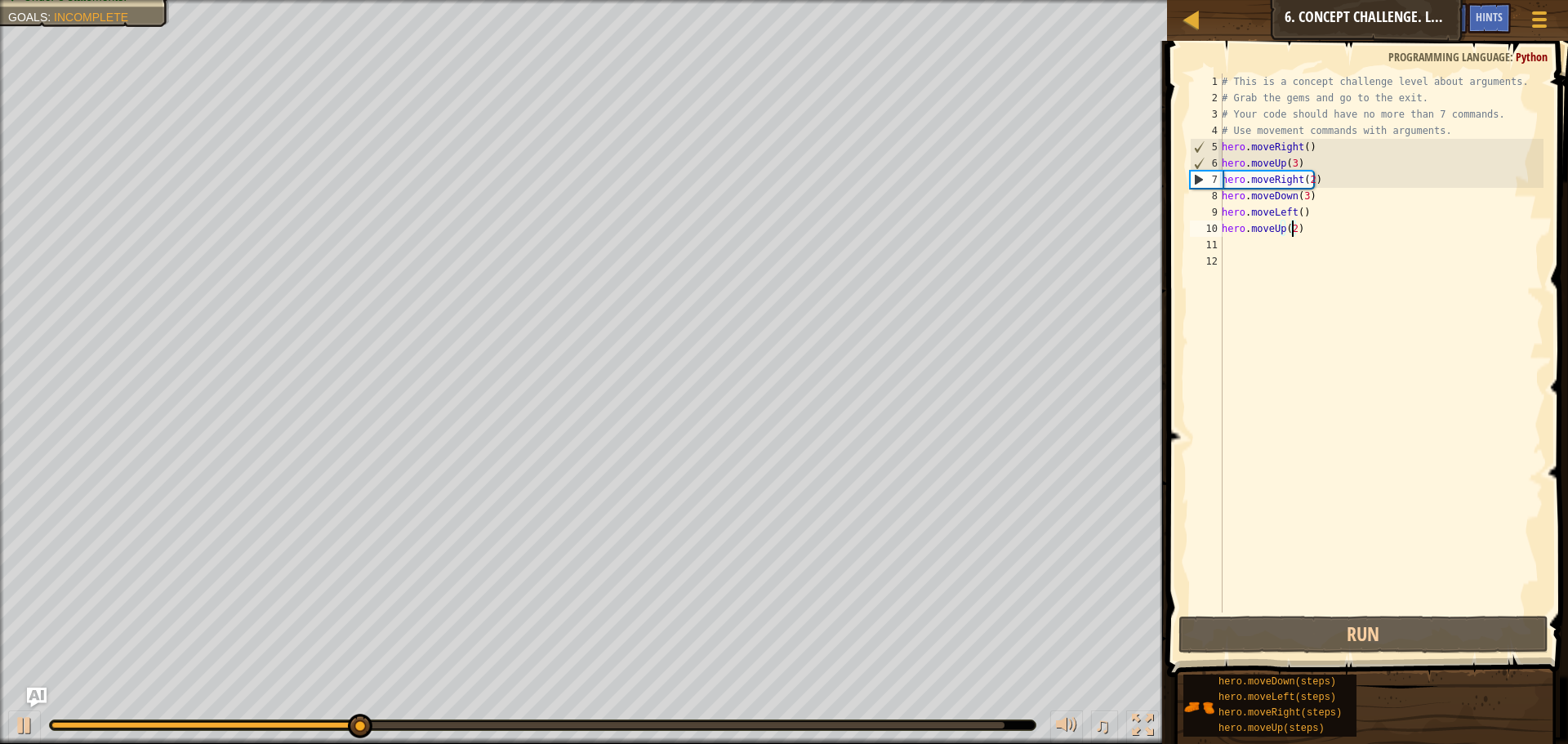
click at [1230, 247] on div "# This is a concept challenge level about arguments. # Grab the gems and go to …" at bounding box center [1380, 359] width 325 height 572
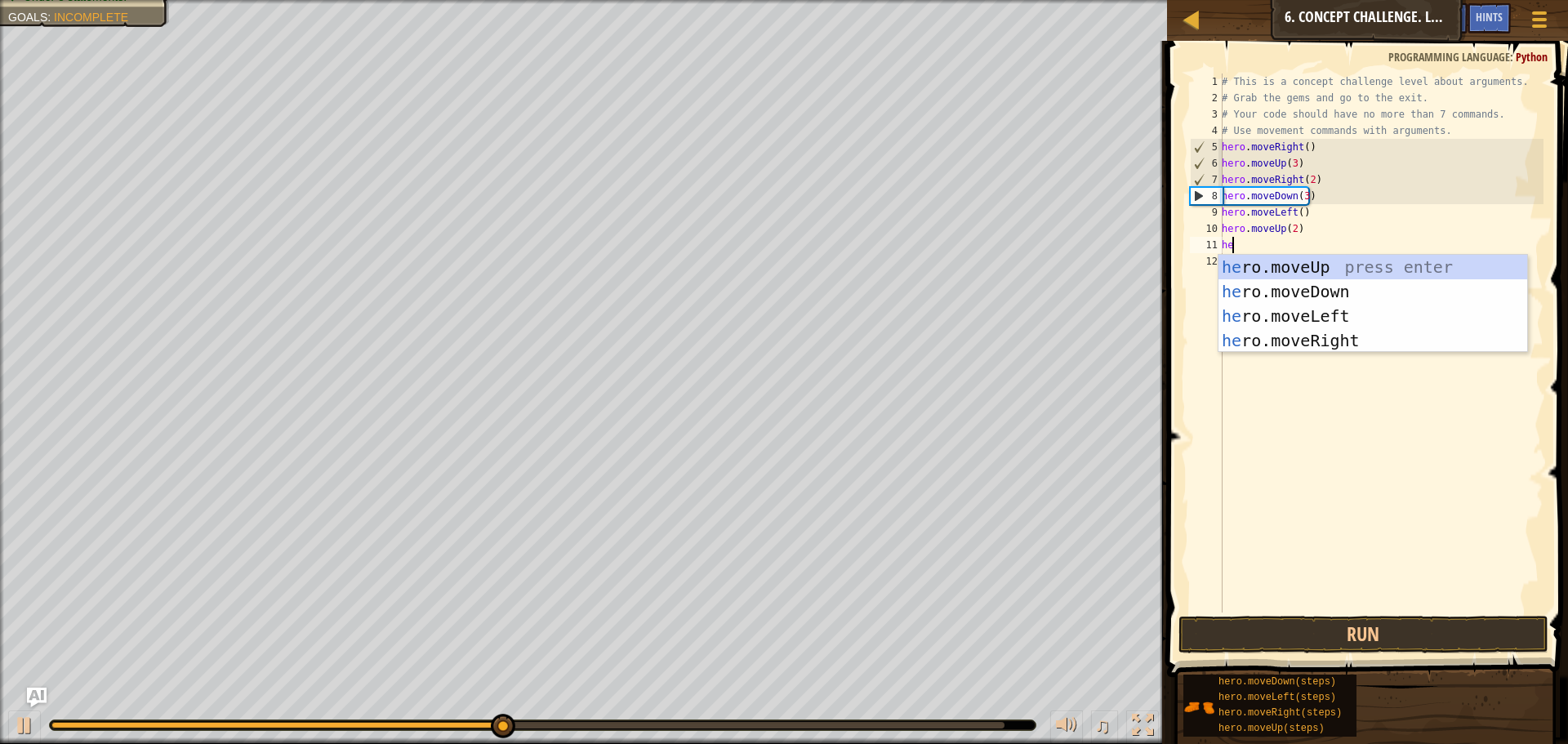
type textarea "her"
click at [1267, 339] on div "her o.moveUp press enter her o.moveDown press enter her o.moveLeft press enter …" at bounding box center [1372, 328] width 308 height 147
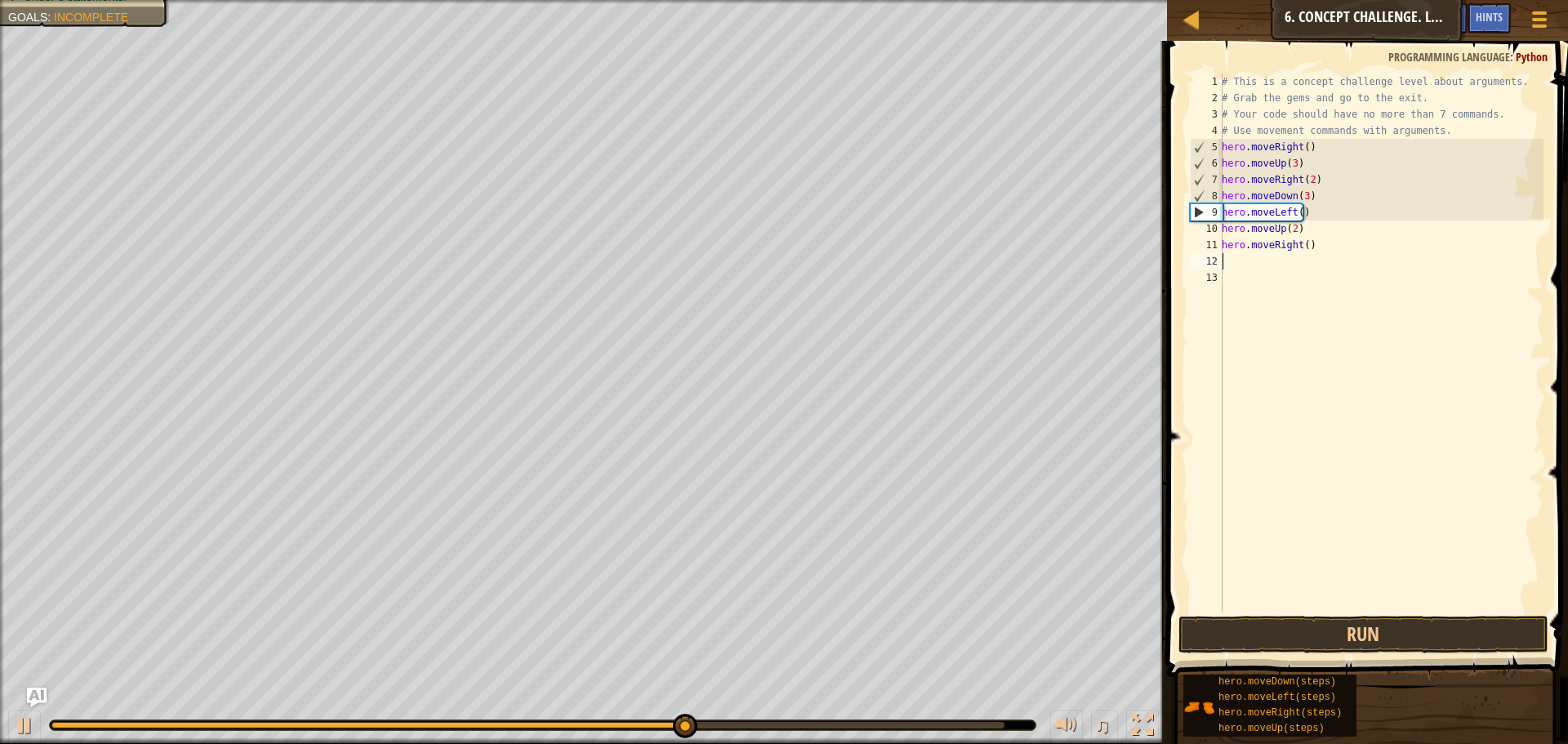
scroll to position [8, 0]
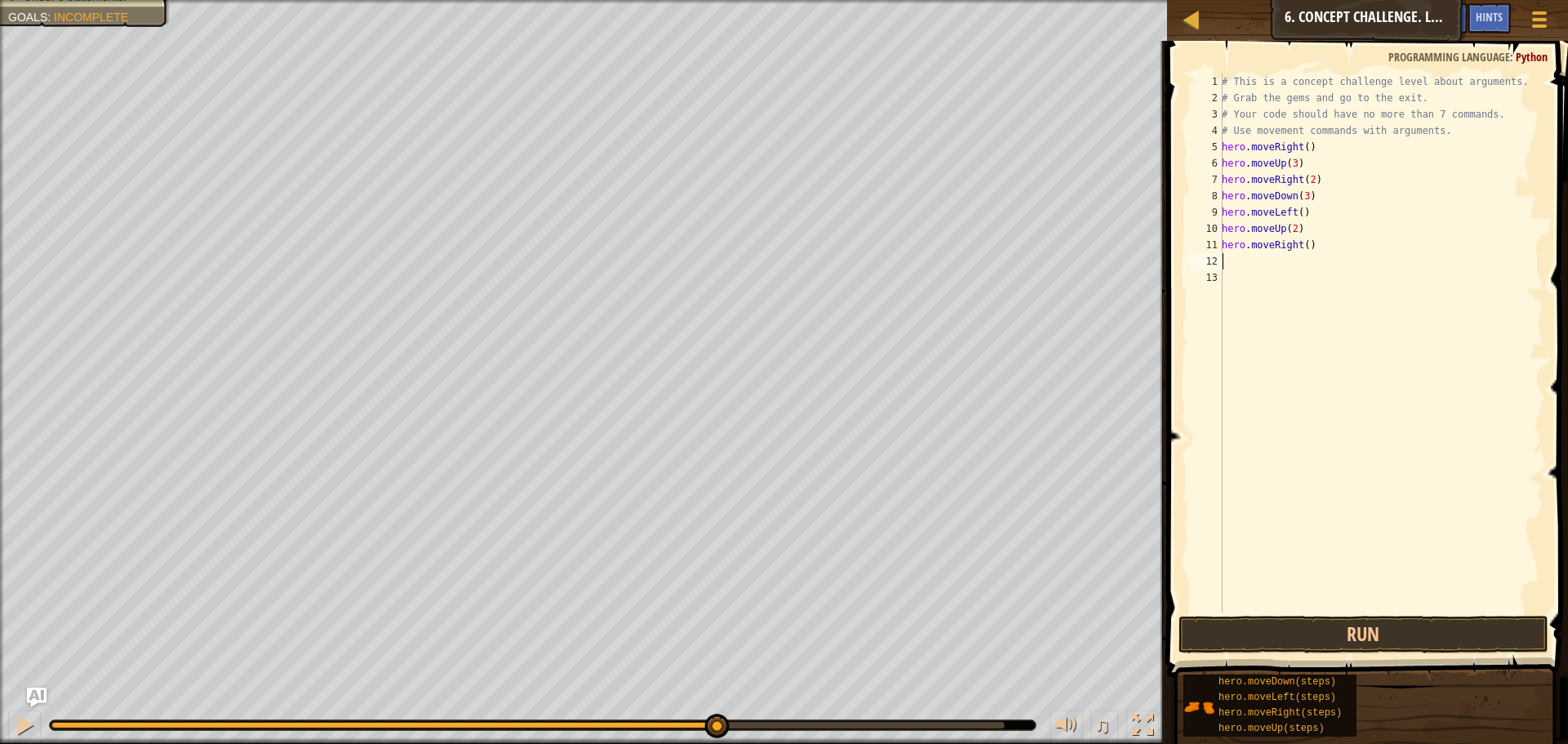
click at [1301, 246] on div "# This is a concept challenge level about arguments. # Grab the gems and go to …" at bounding box center [1380, 359] width 325 height 572
click at [1279, 640] on button "Run" at bounding box center [1363, 634] width 370 height 37
type textarea "hero.moveRight(3)"
drag, startPoint x: 1419, startPoint y: 630, endPoint x: 1416, endPoint y: 620, distance: 10.4
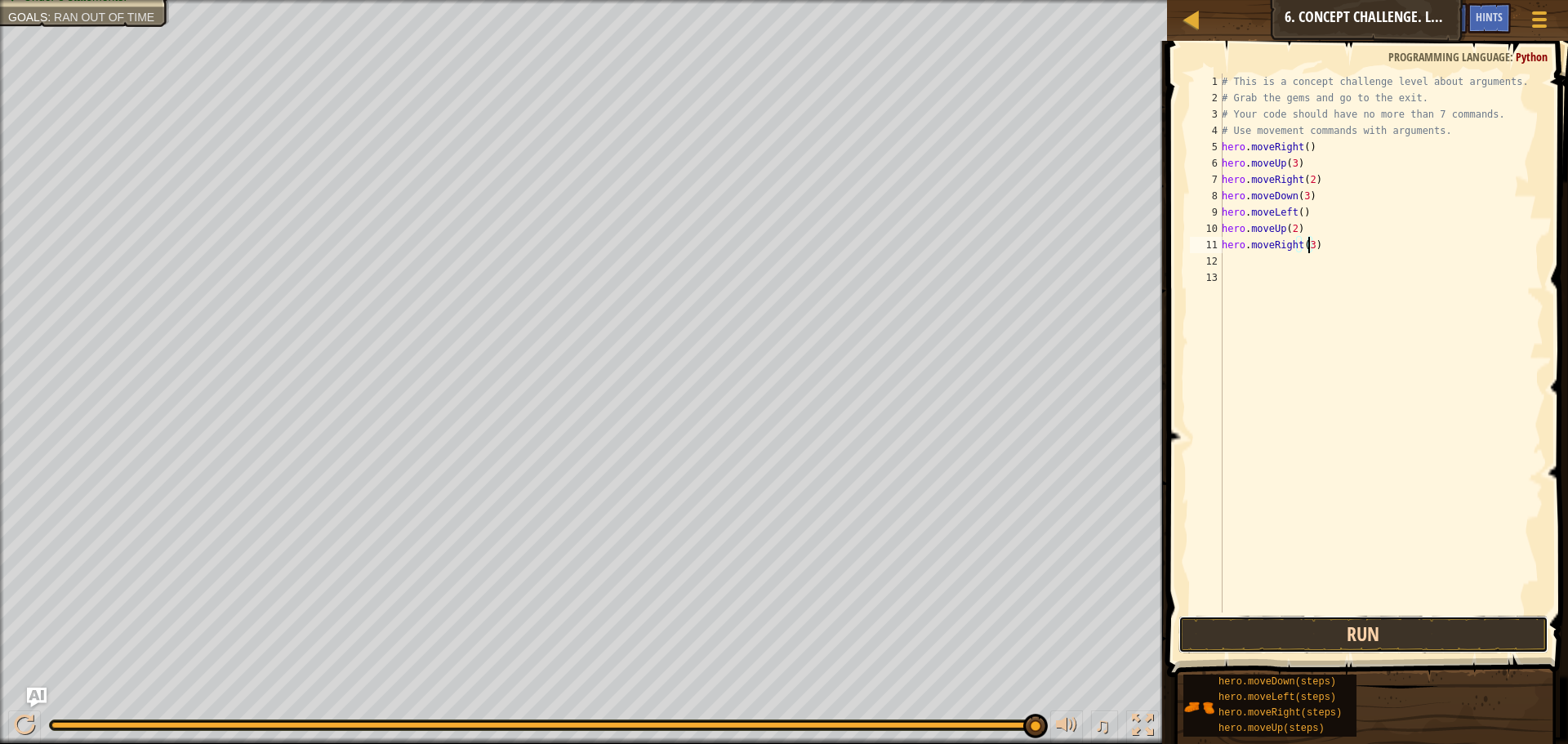
click at [1419, 622] on button "Run" at bounding box center [1363, 634] width 370 height 37
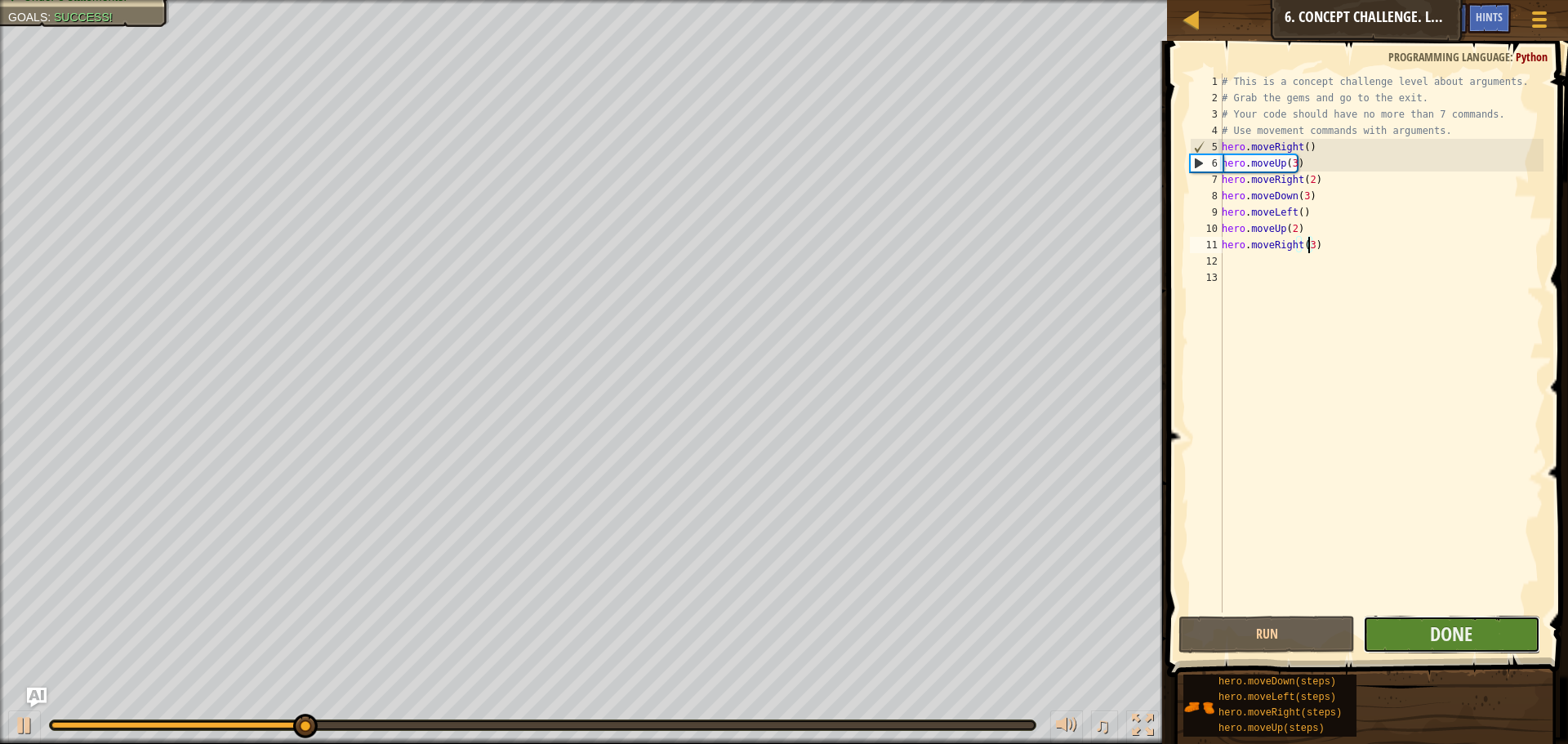
click at [1386, 633] on button "Done" at bounding box center [1450, 634] width 176 height 37
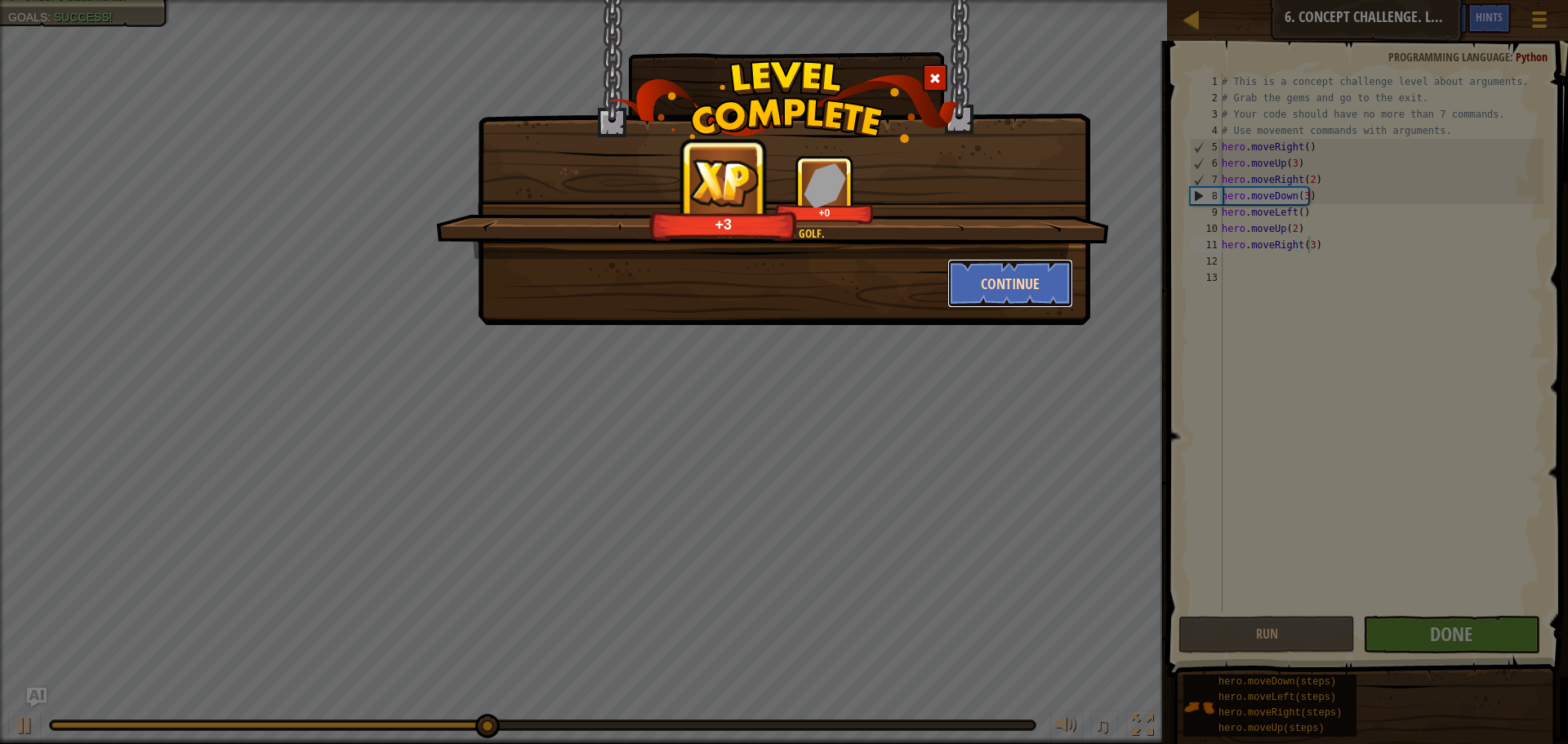
click at [1035, 283] on button "Continue" at bounding box center [1010, 283] width 127 height 49
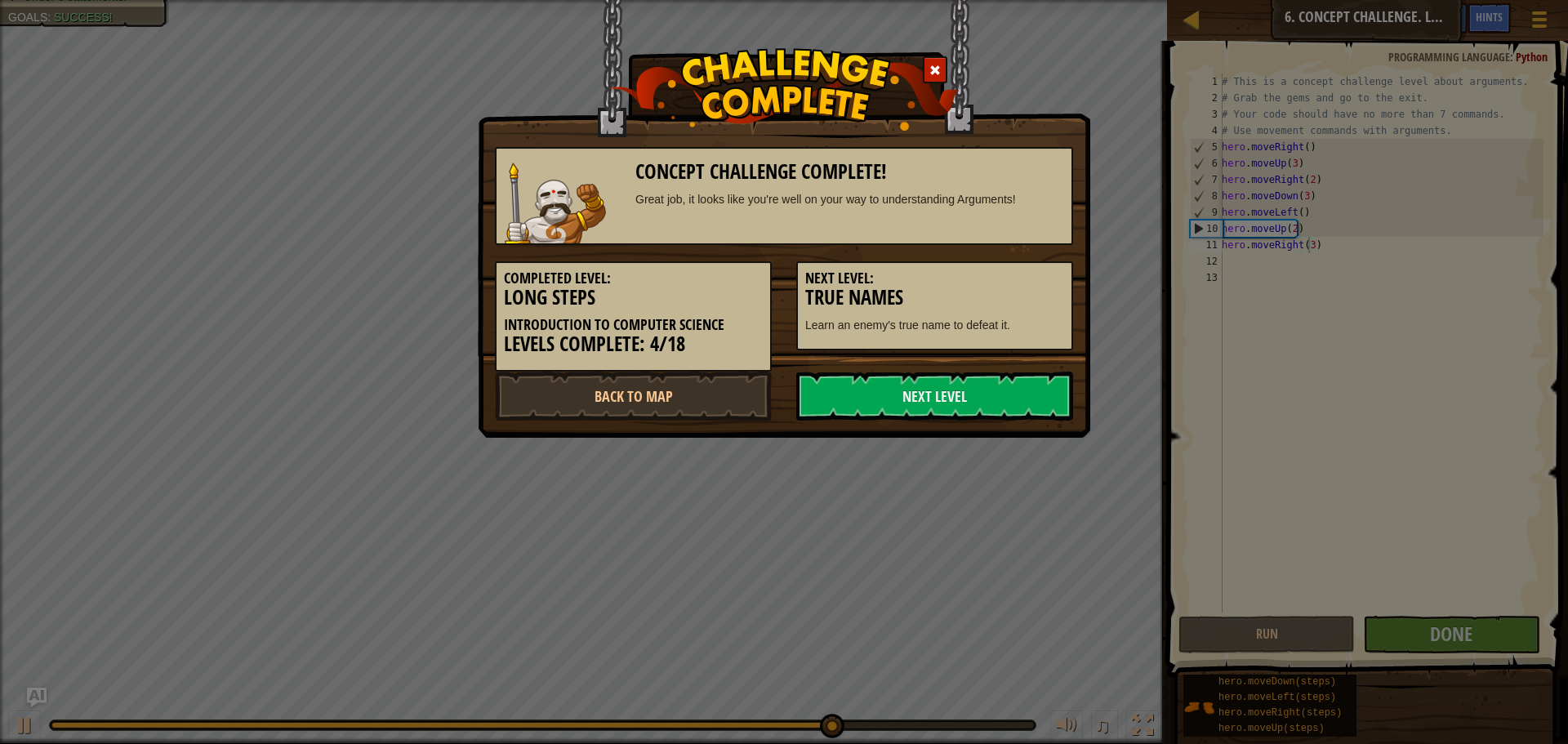
click at [954, 429] on div "Concept Challenge Complete! Great job, it looks like you're well on your way to…" at bounding box center [783, 219] width 613 height 438
click at [909, 407] on link "Next Level" at bounding box center [934, 395] width 277 height 49
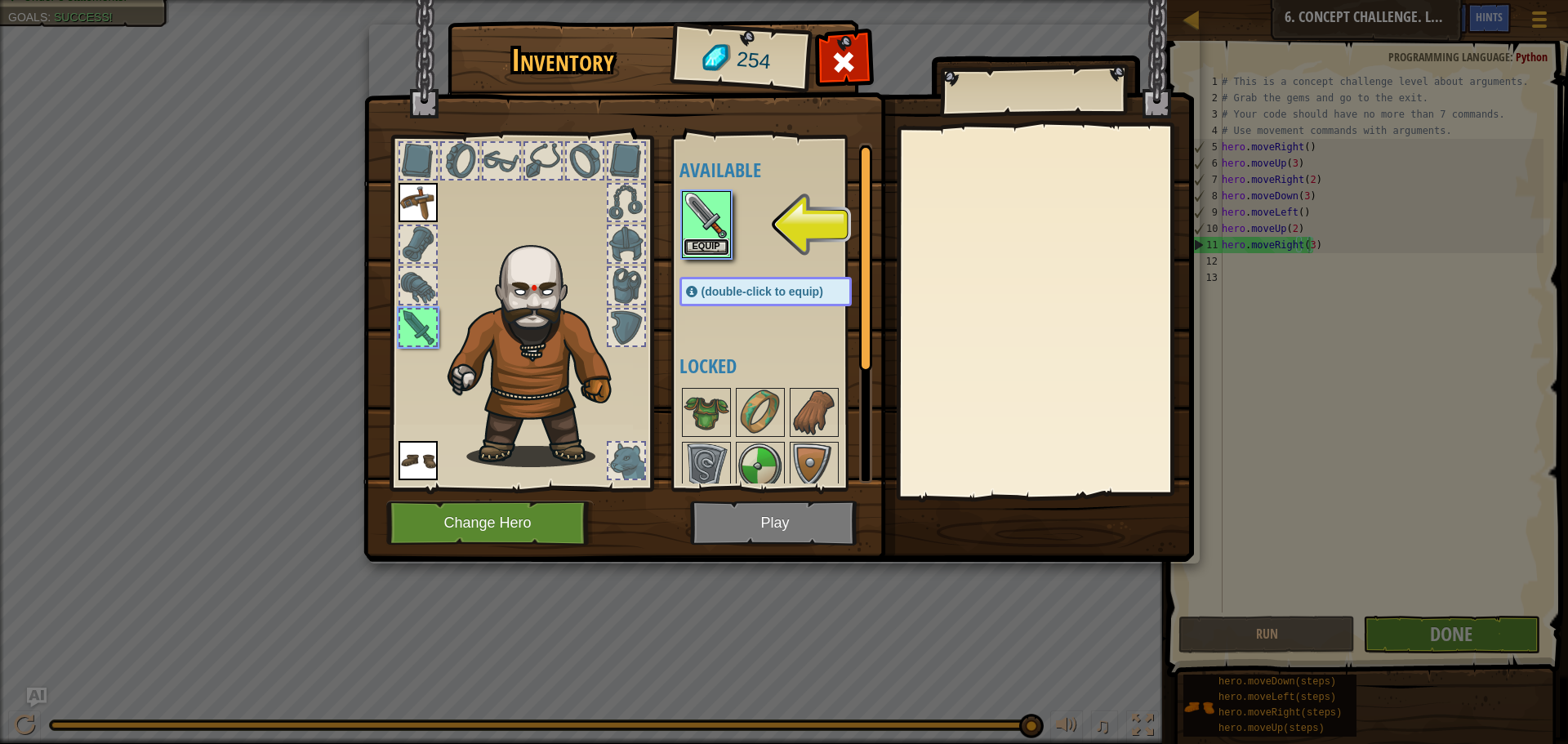
click at [701, 245] on button "Equip" at bounding box center [706, 247] width 46 height 17
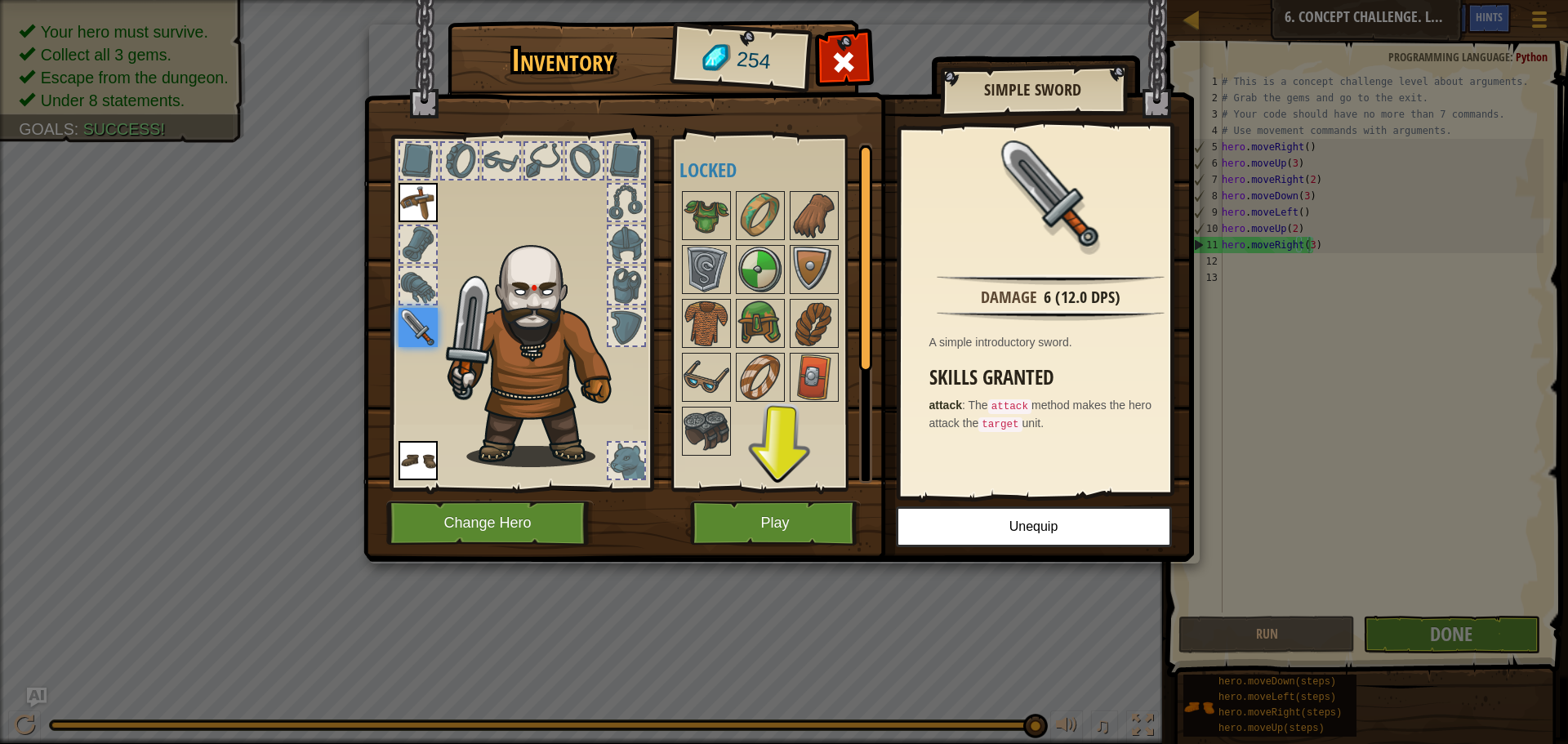
click at [792, 545] on img at bounding box center [778, 266] width 830 height 593
click at [775, 520] on button "Play" at bounding box center [775, 522] width 170 height 45
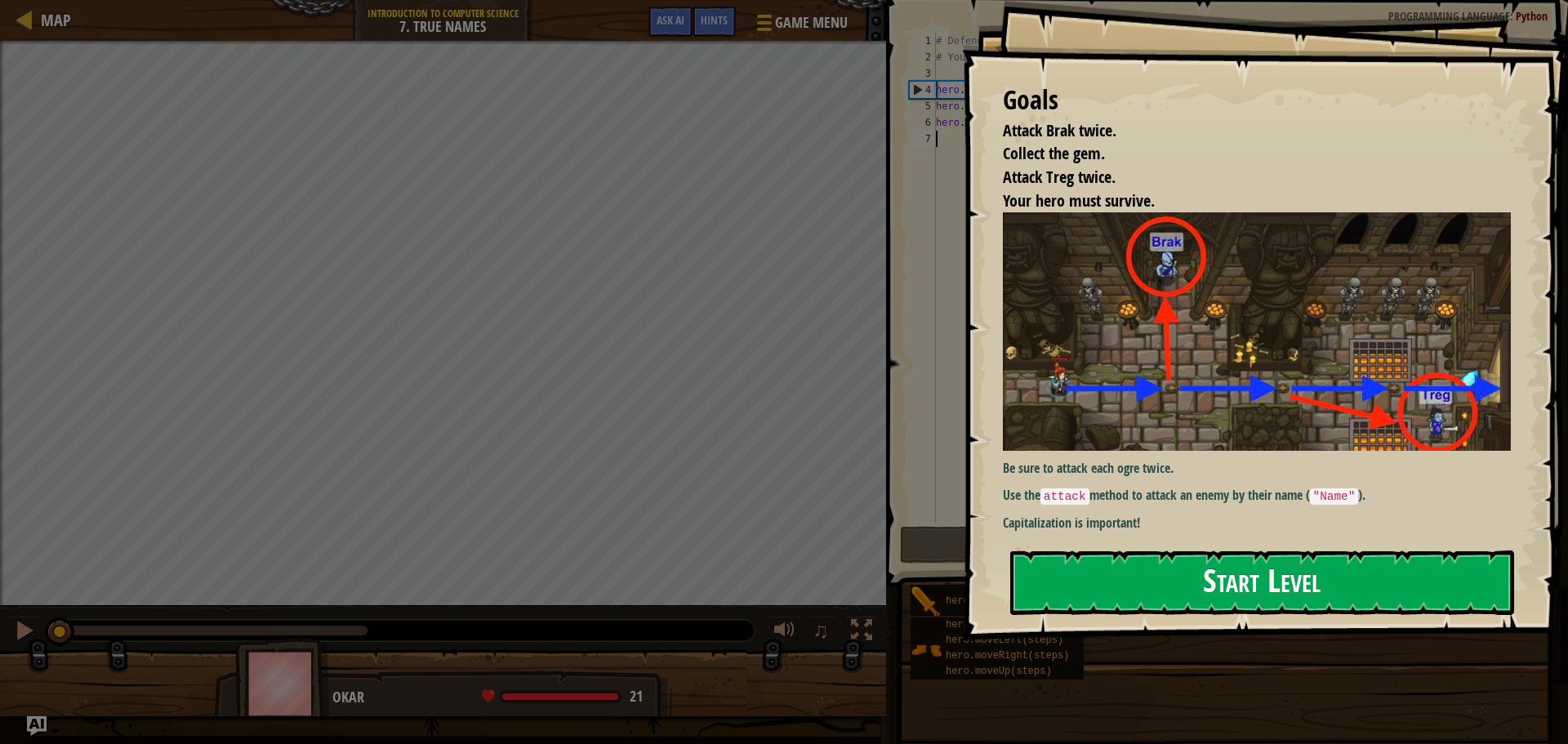
click at [1179, 568] on button "Start Level" at bounding box center [1261, 583] width 504 height 65
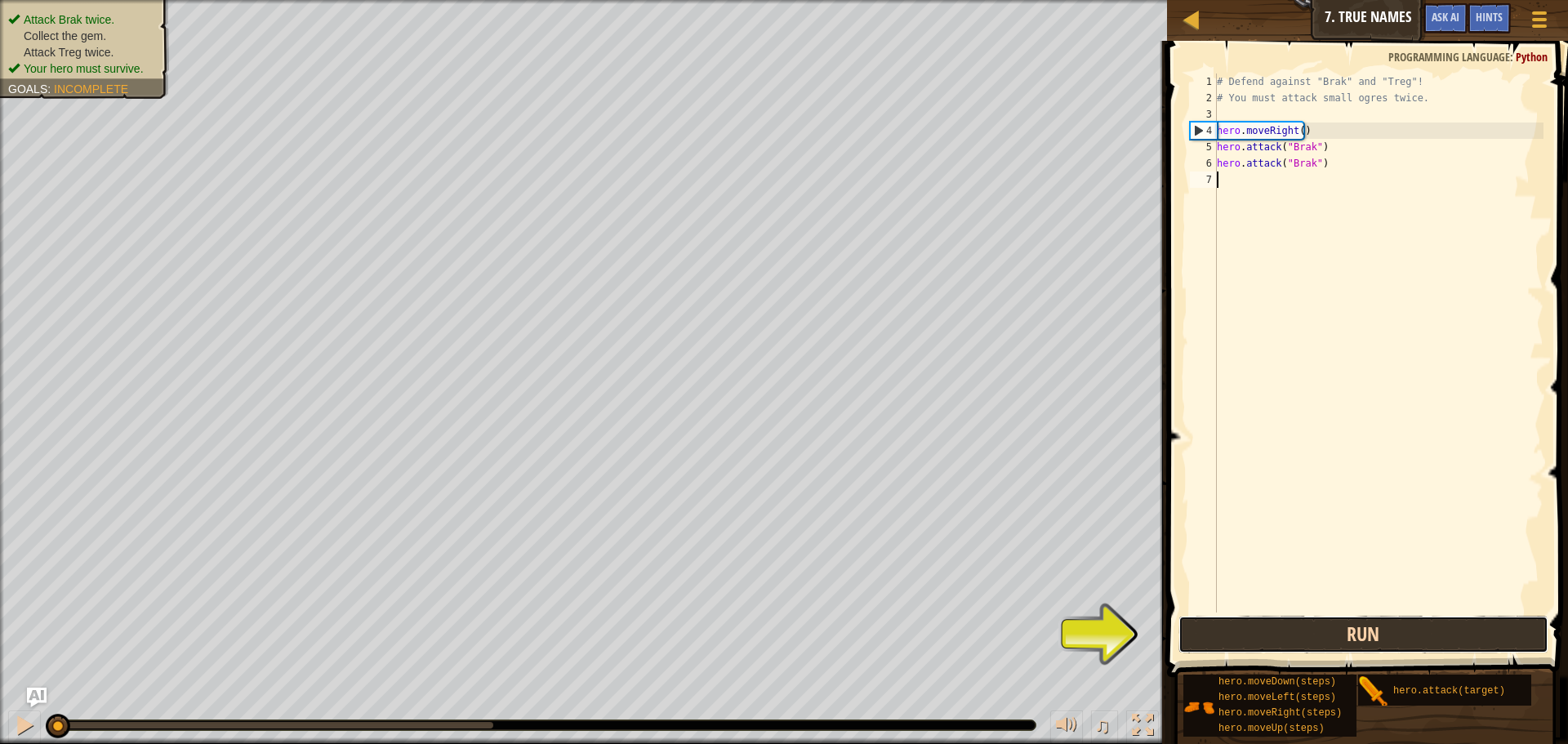
click at [1215, 633] on button "Run" at bounding box center [1363, 634] width 370 height 37
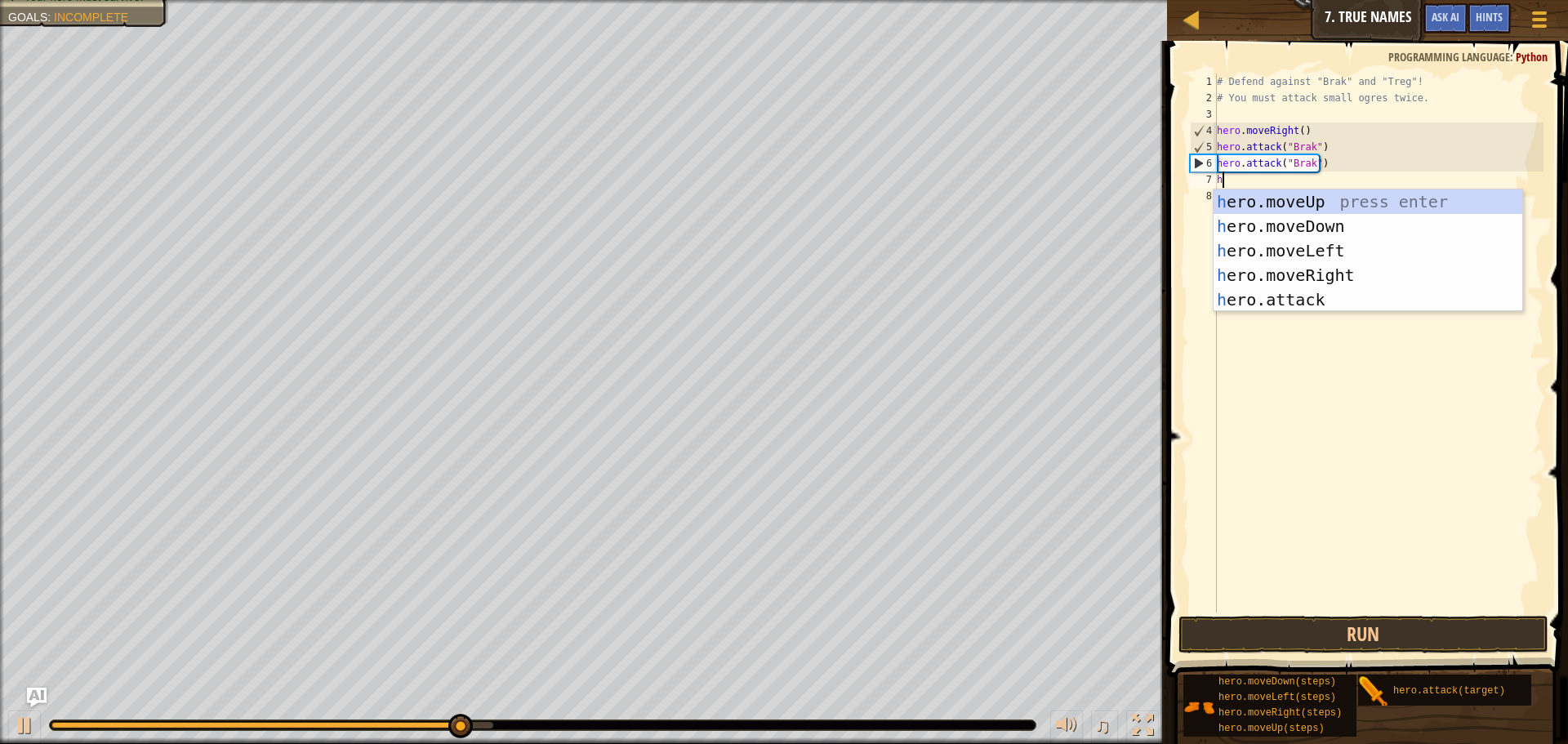
scroll to position [8, 0]
type textarea "her"
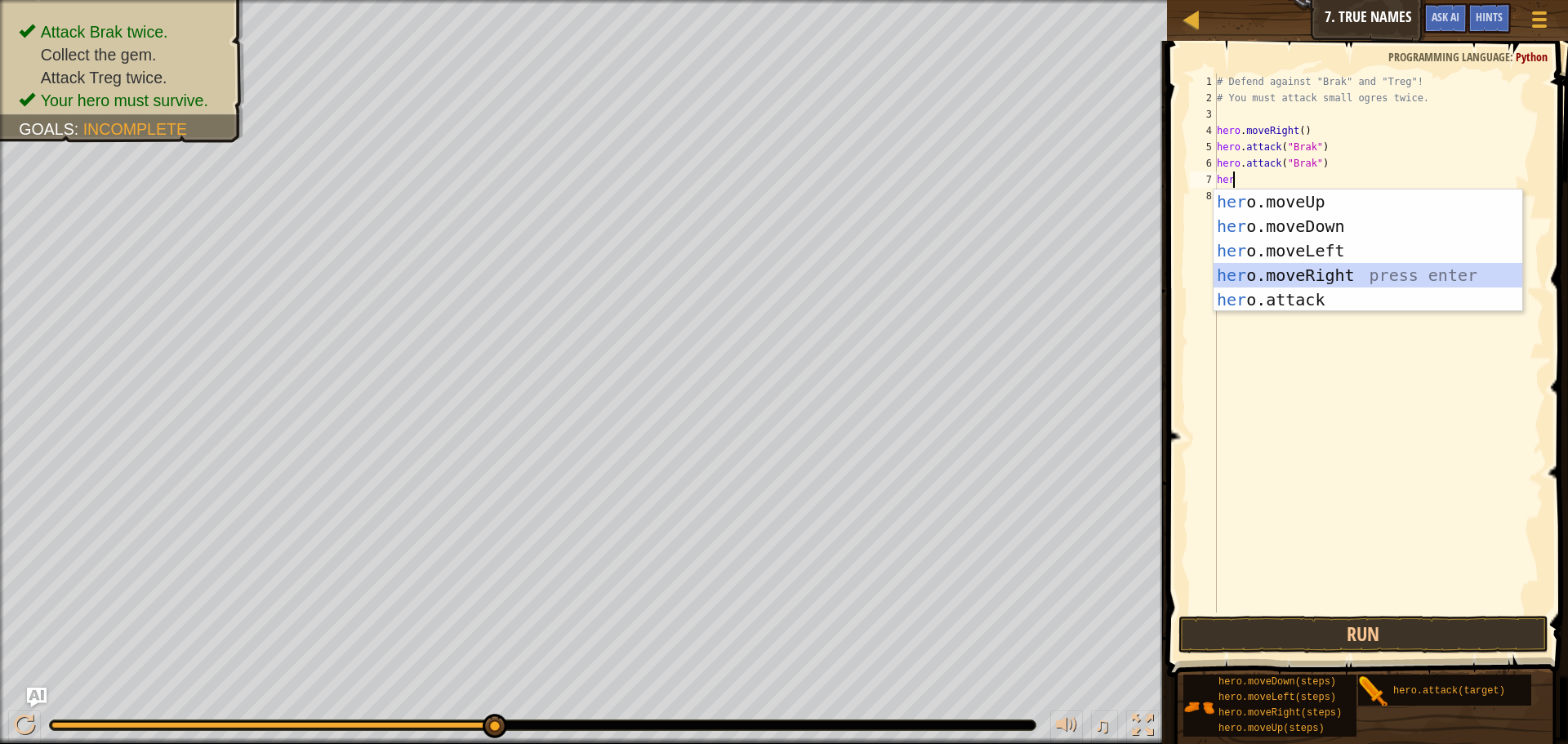
click at [1298, 270] on div "her o.moveUp press enter her o.moveDown press enter her o.moveLeft press enter …" at bounding box center [1368, 274] width 308 height 171
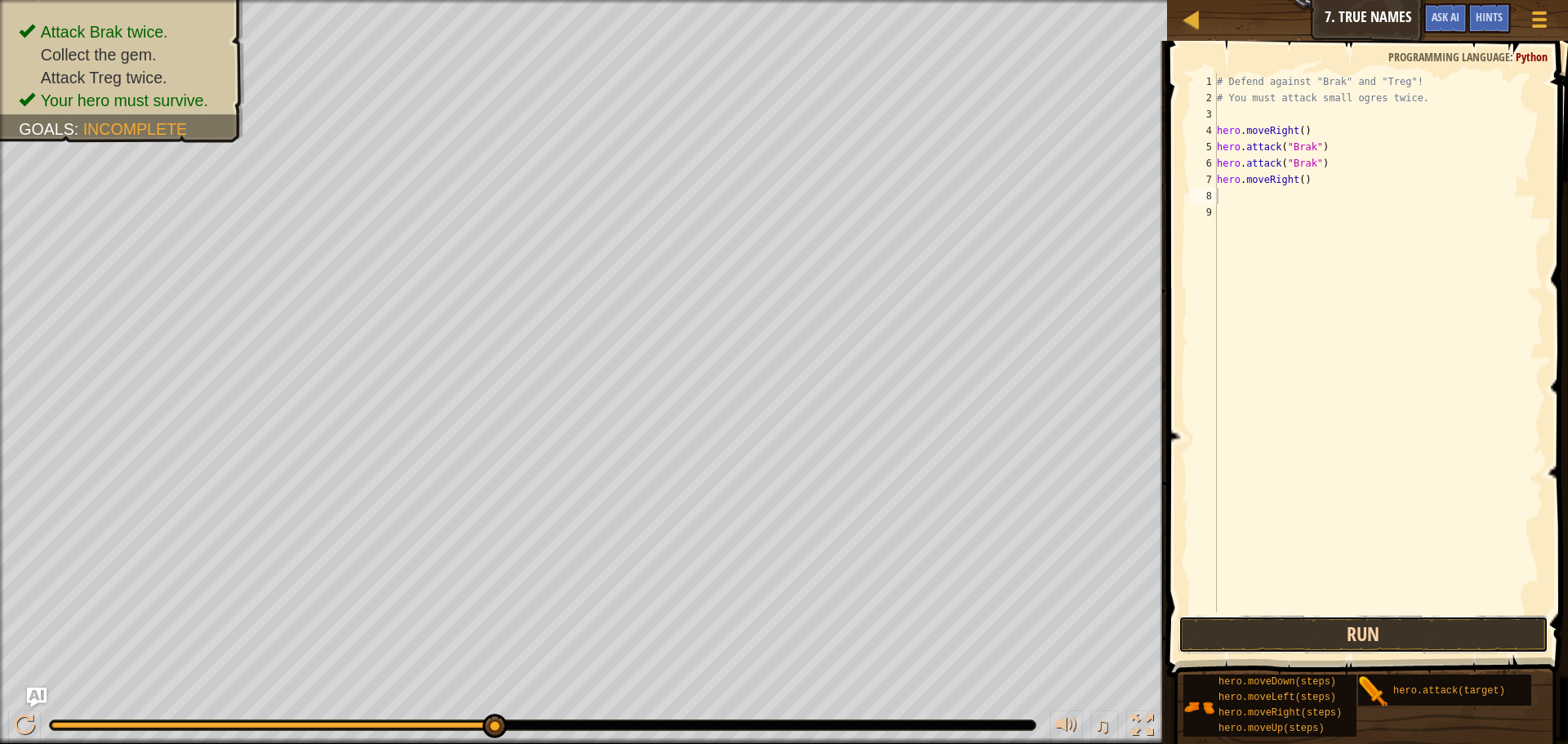
click at [1316, 637] on button "Run" at bounding box center [1363, 634] width 370 height 37
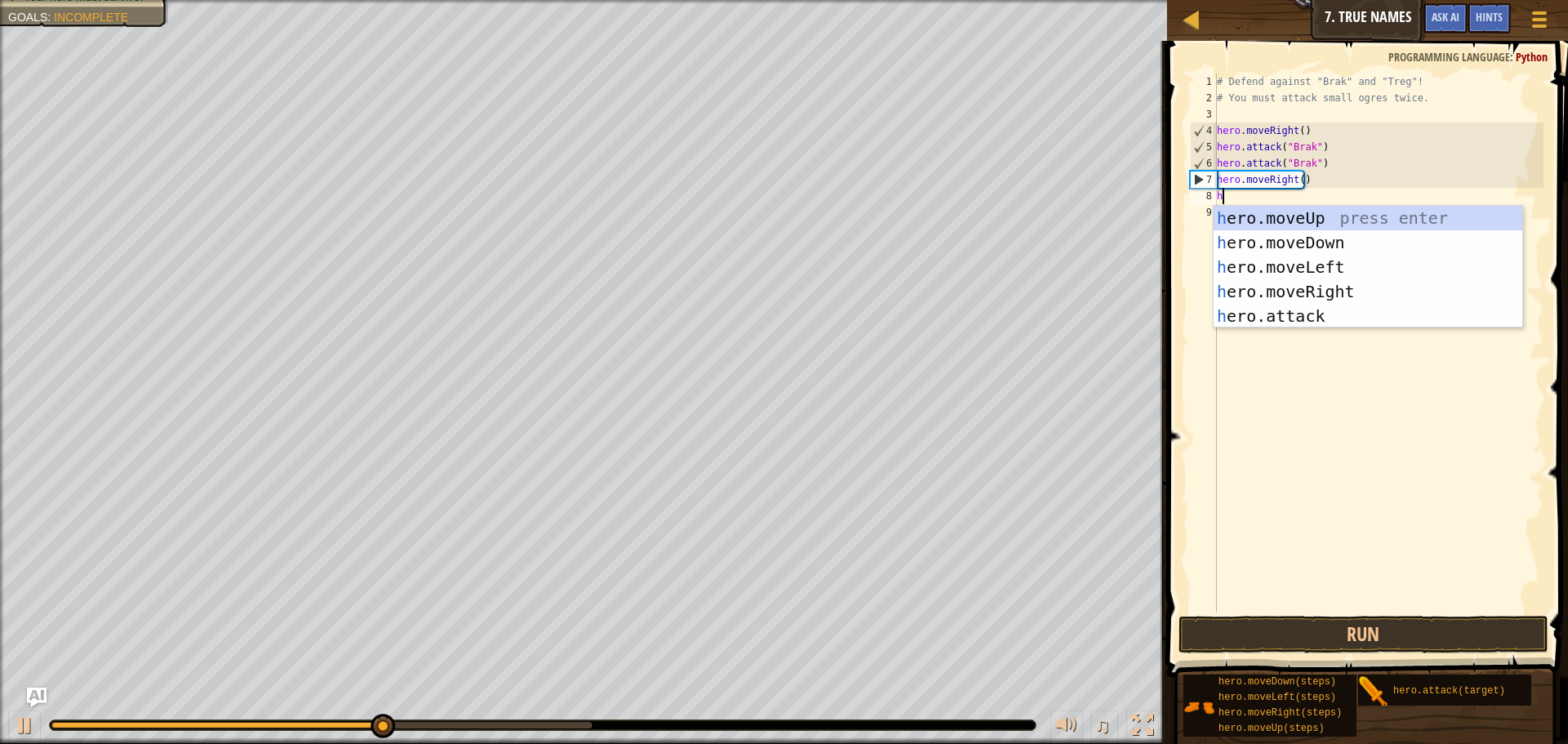
scroll to position [8, 1]
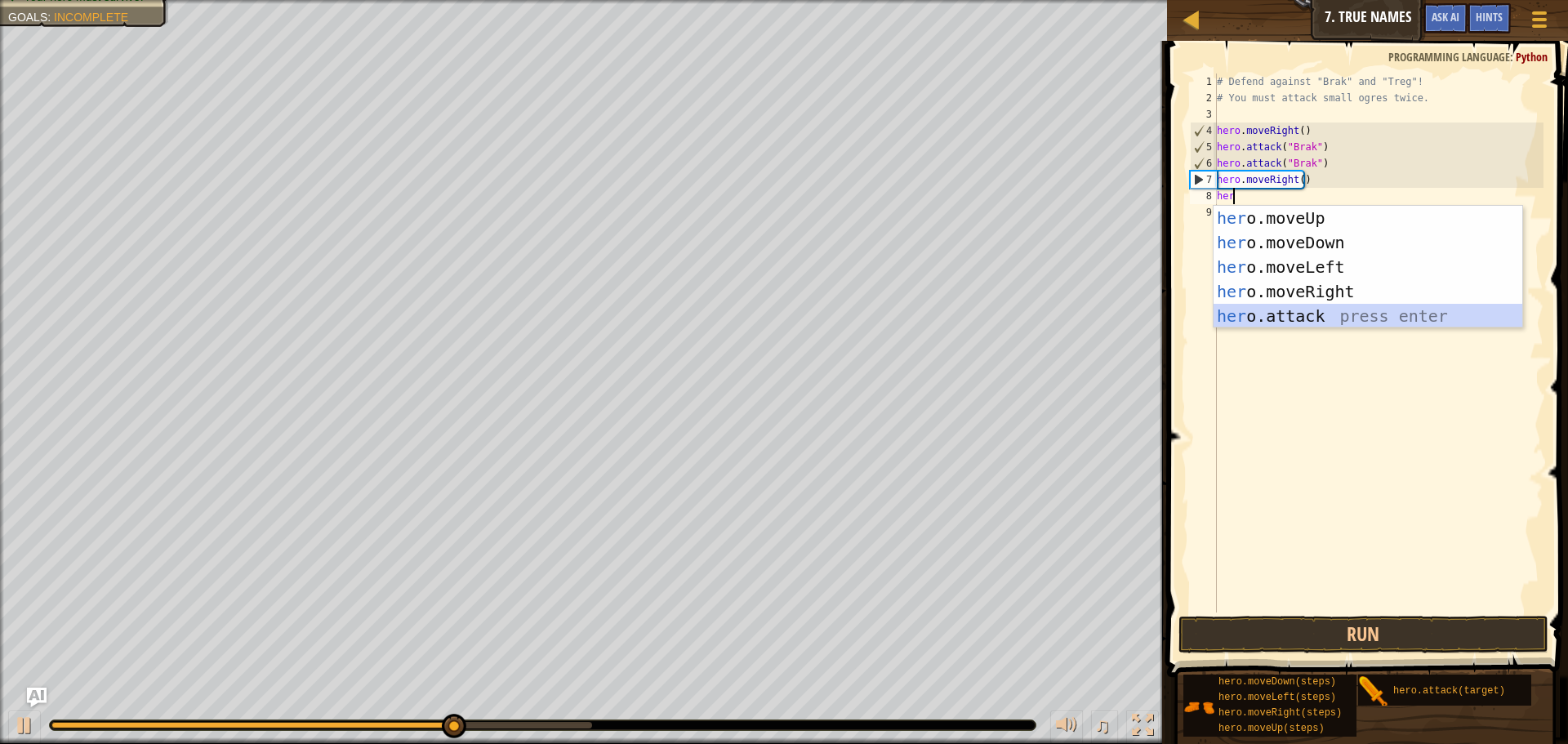
click at [1279, 309] on div "her o.moveUp press enter her o.moveDown press enter her o.moveLeft press enter …" at bounding box center [1368, 291] width 308 height 171
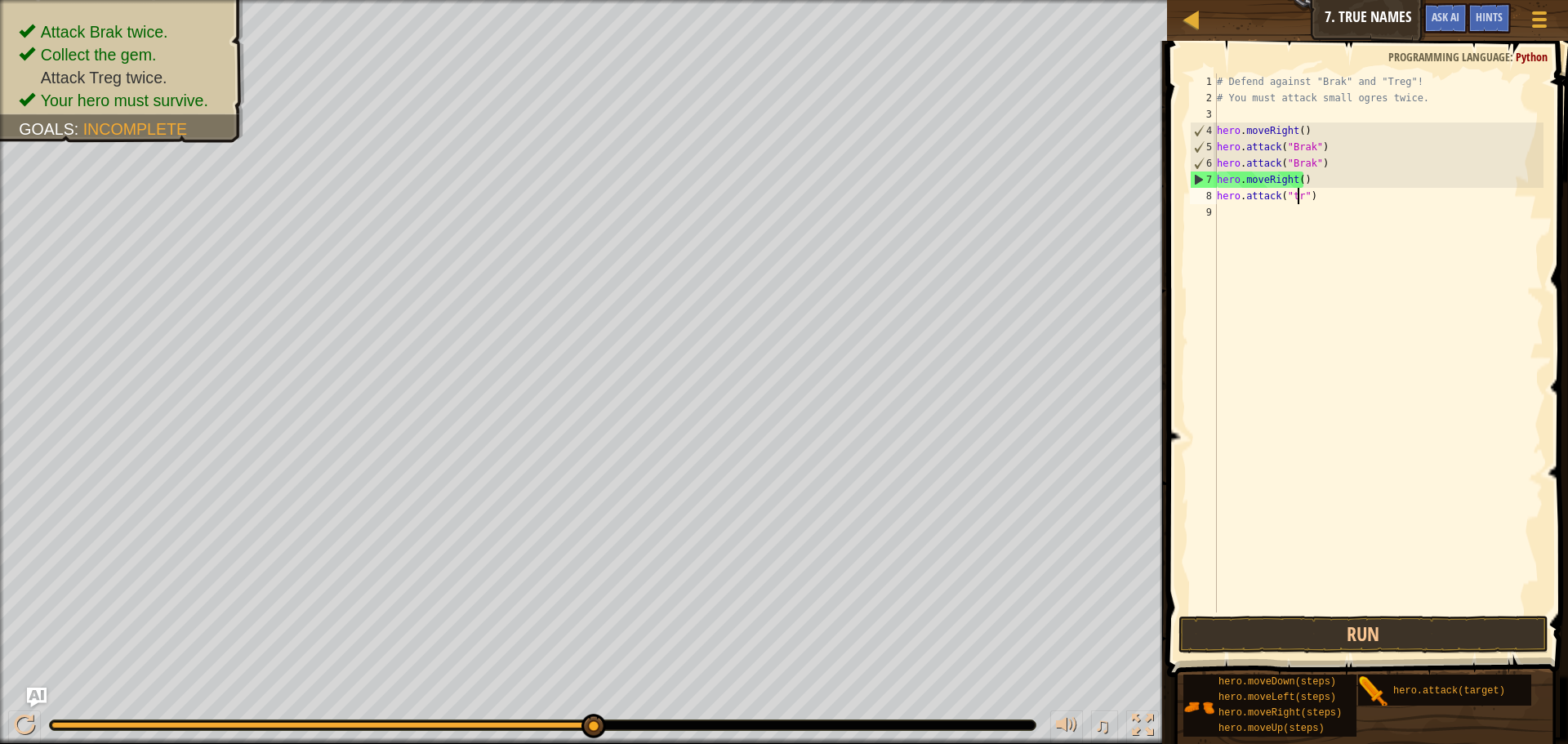
scroll to position [8, 8]
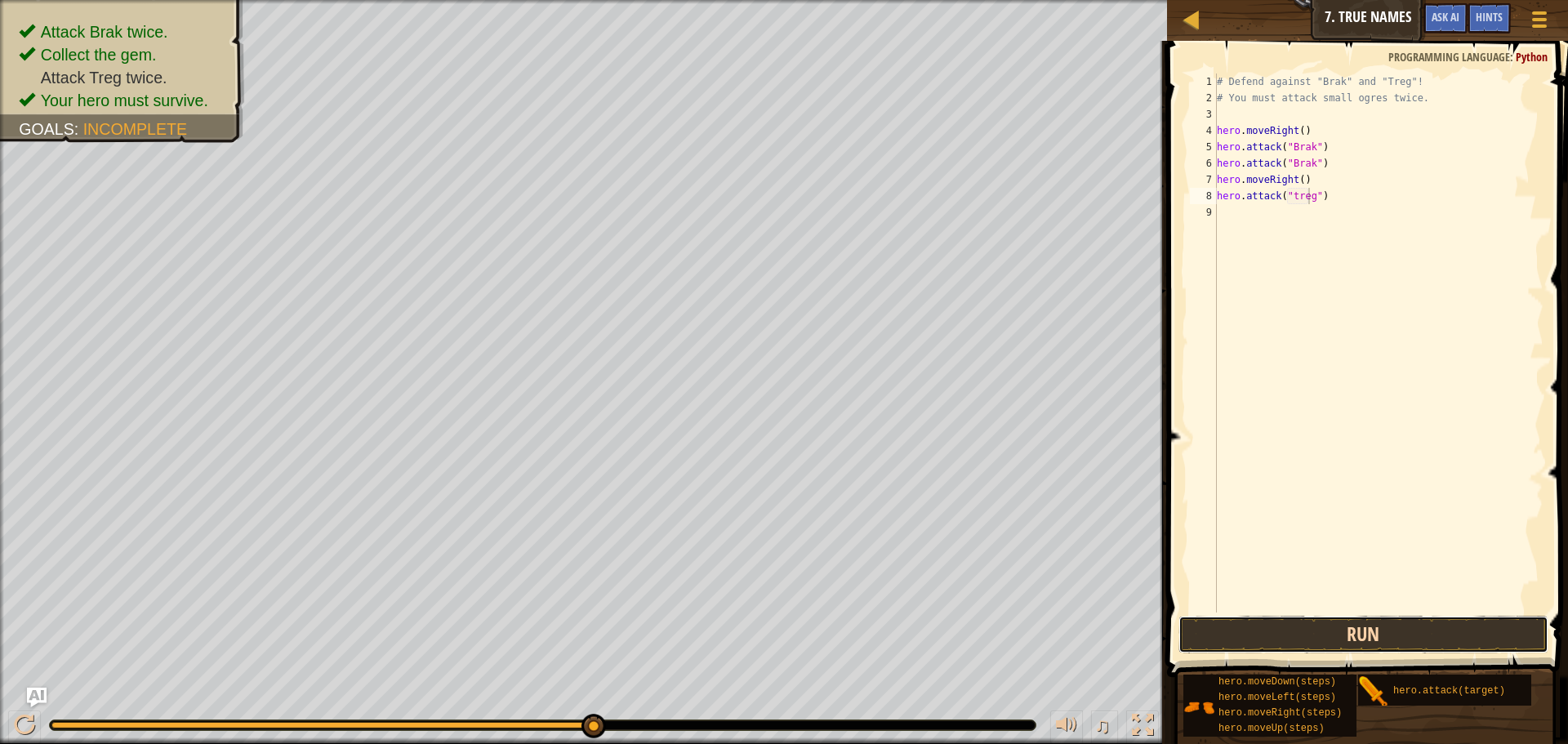
click at [1325, 622] on button "Run" at bounding box center [1363, 634] width 370 height 37
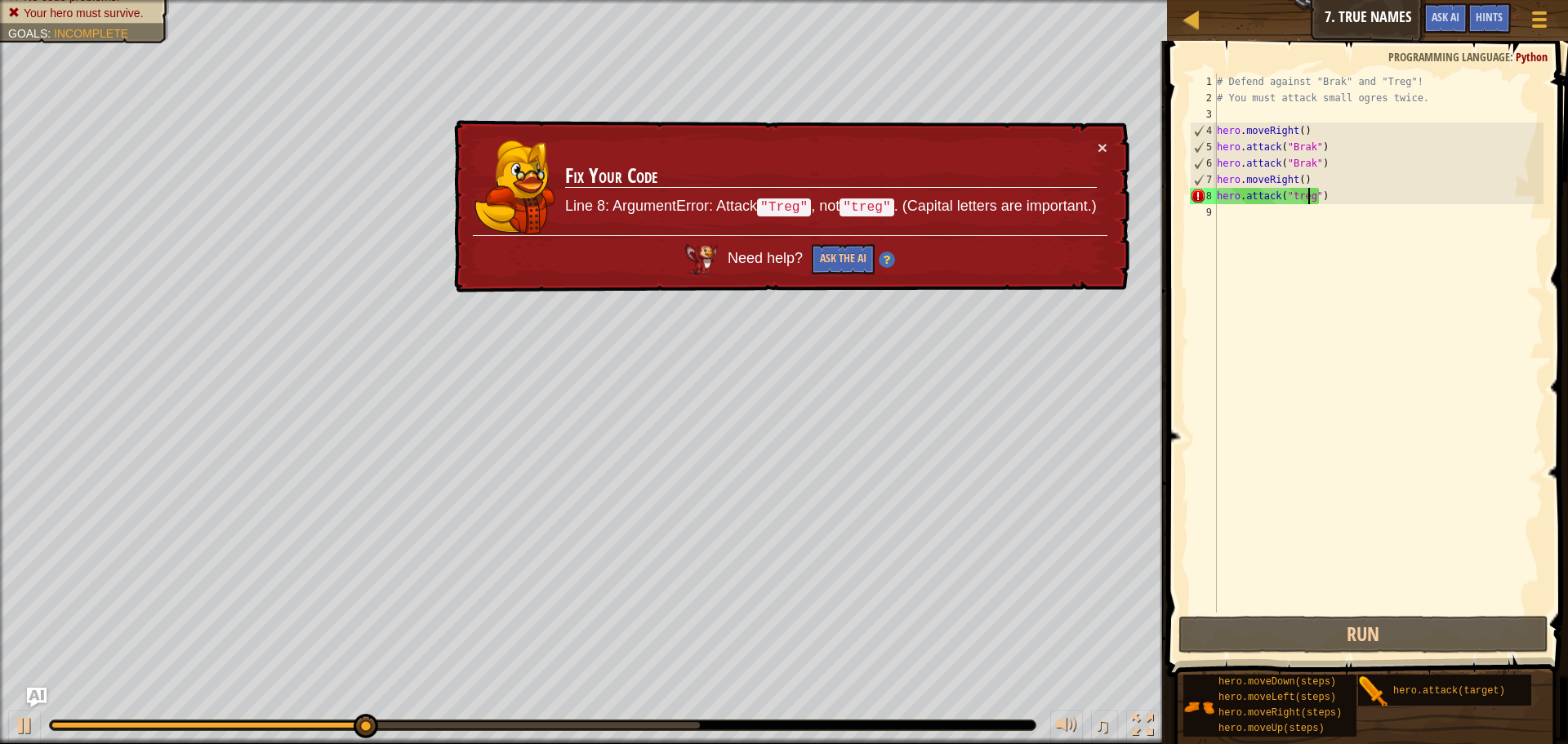
click at [1288, 200] on div "# Defend against "Brak" and "Treg"! # You must attack small ogres twice. hero .…" at bounding box center [1378, 359] width 330 height 572
click at [1295, 194] on div "# Defend against "Brak" and "Treg"! # You must attack small ogres twice. hero .…" at bounding box center [1378, 359] width 330 height 572
click at [1288, 193] on div "# Defend against "Brak" and "Treg"! # You must attack small ogres twice. hero .…" at bounding box center [1378, 359] width 330 height 572
click at [1288, 199] on div "# Defend against "Brak" and "Treg"! # You must attack small ogres twice. hero .…" at bounding box center [1378, 359] width 330 height 572
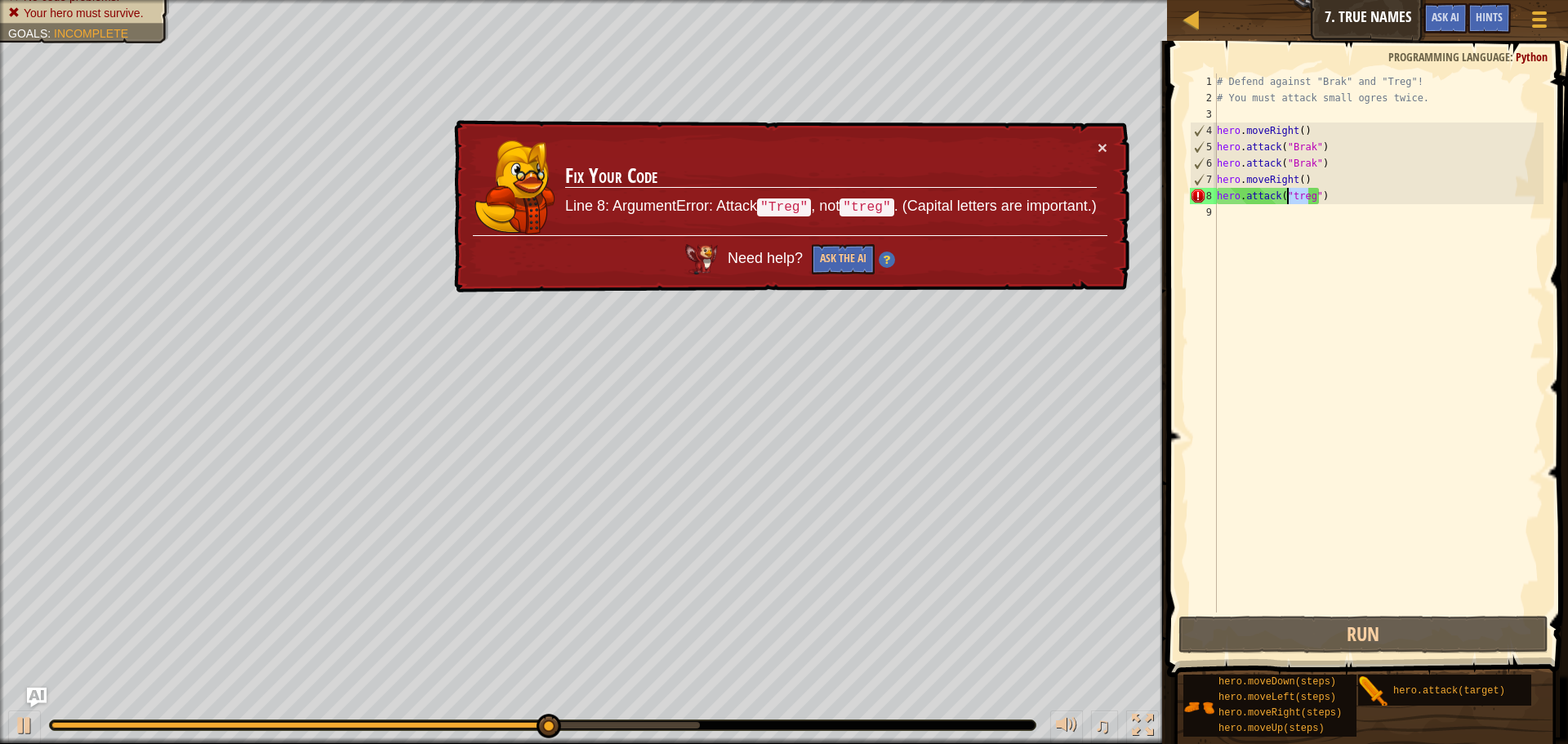
click at [1291, 192] on div "# Defend against "Brak" and "Treg"! # You must attack small ogres twice. hero .…" at bounding box center [1378, 343] width 330 height 539
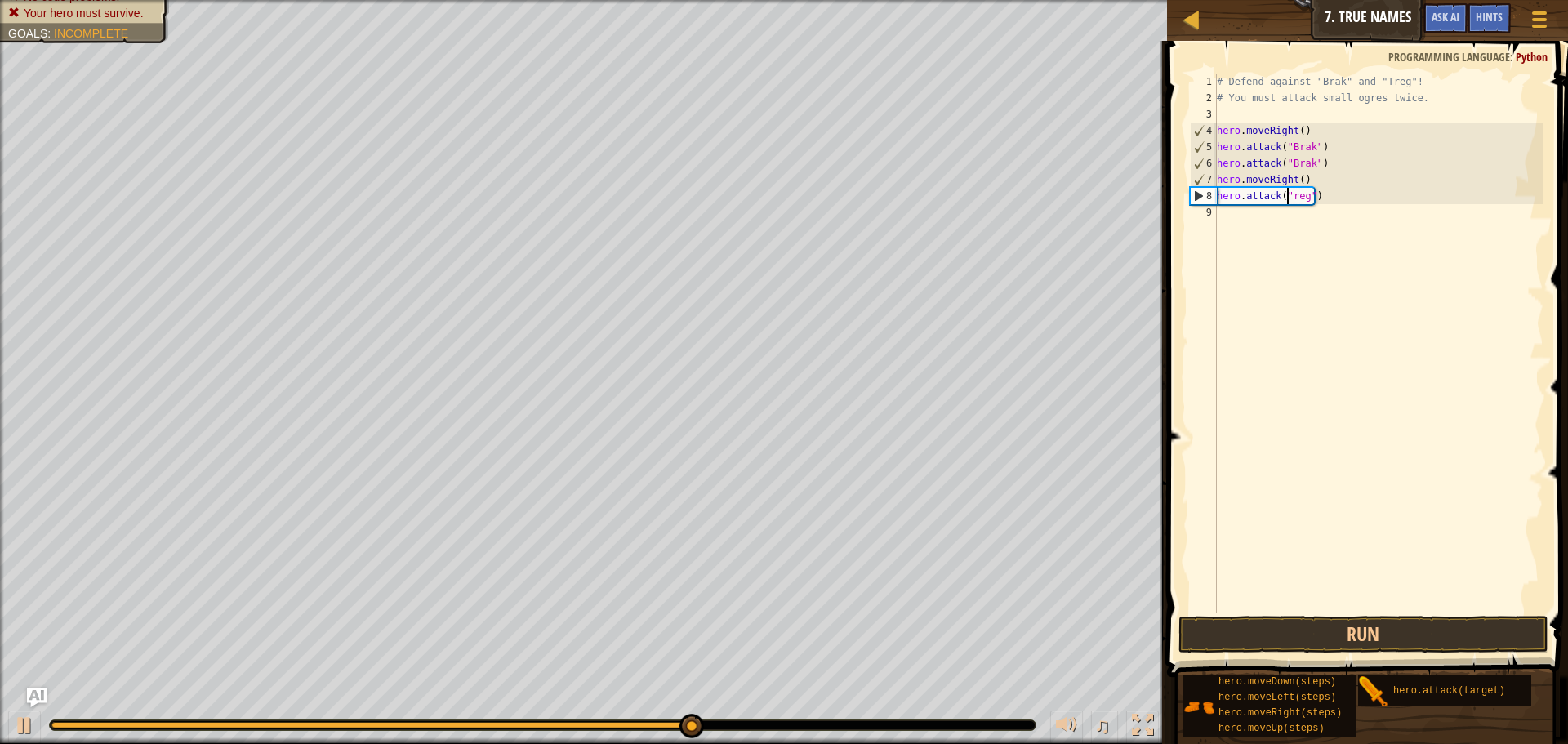
scroll to position [8, 7]
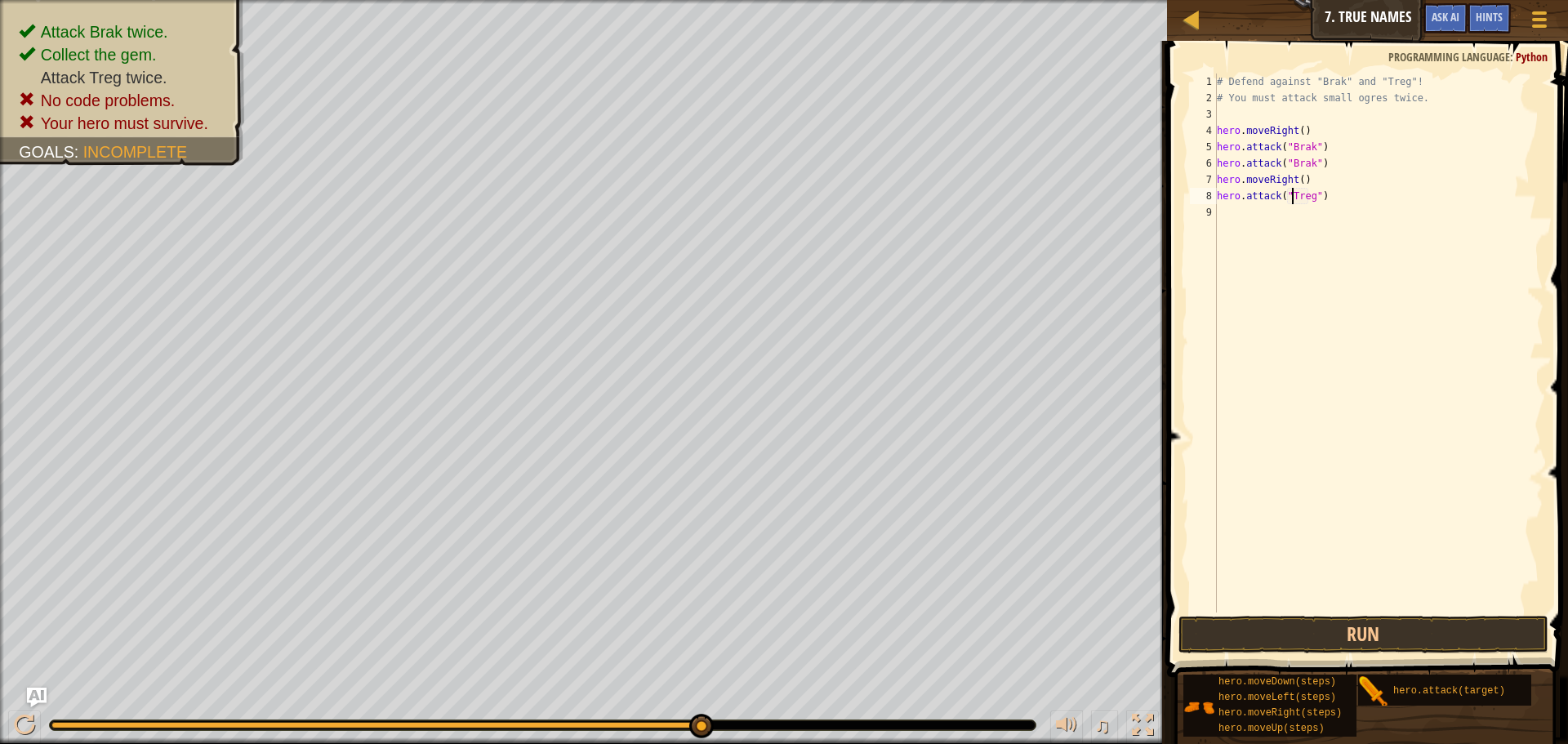
type textarea "hero.attack("Treg")"
click at [1277, 614] on span at bounding box center [1369, 335] width 414 height 684
click at [1276, 620] on button "Run" at bounding box center [1363, 634] width 370 height 37
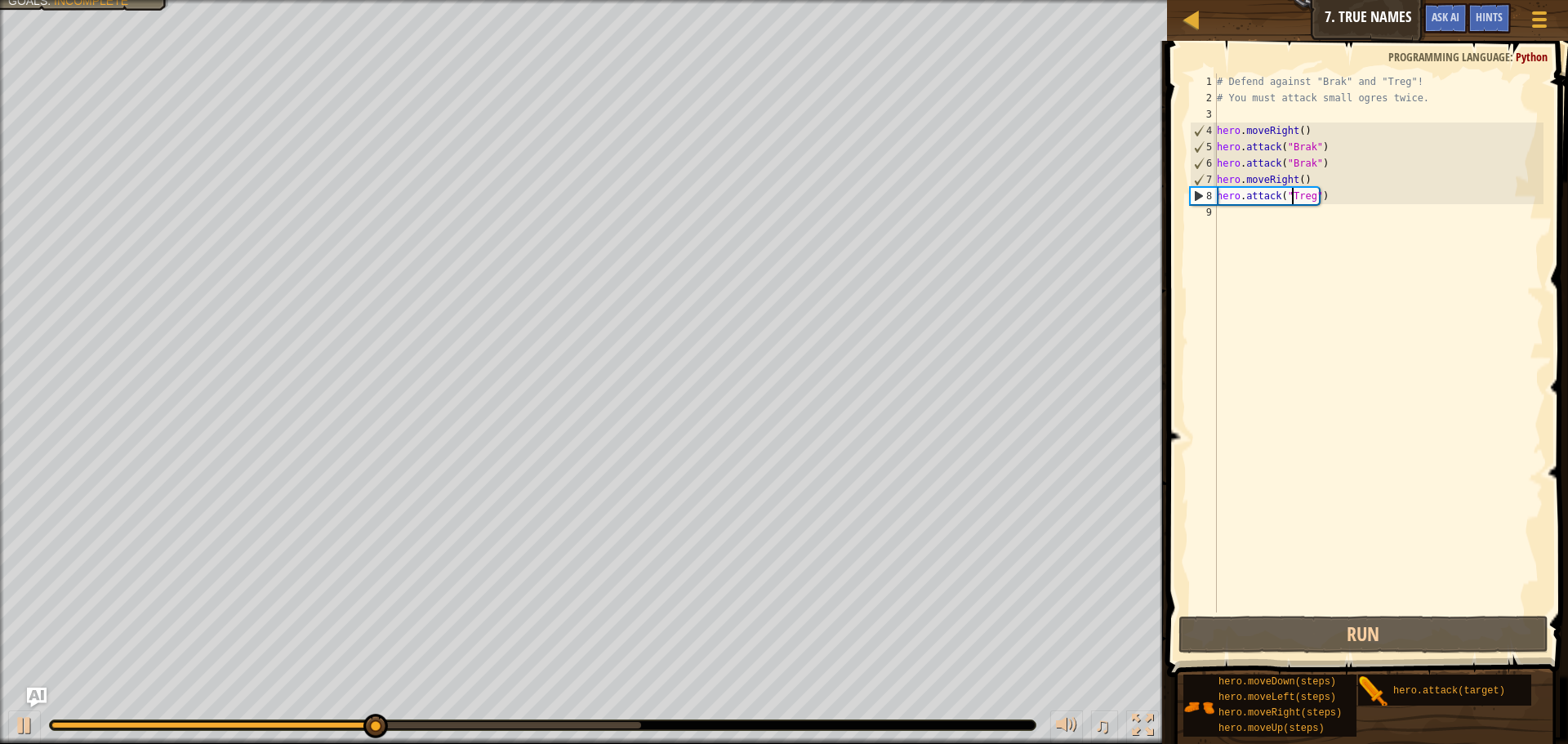
click at [1240, 296] on div "# Defend against "Brak" and "Treg"! # You must attack small ogres twice. hero .…" at bounding box center [1378, 359] width 330 height 572
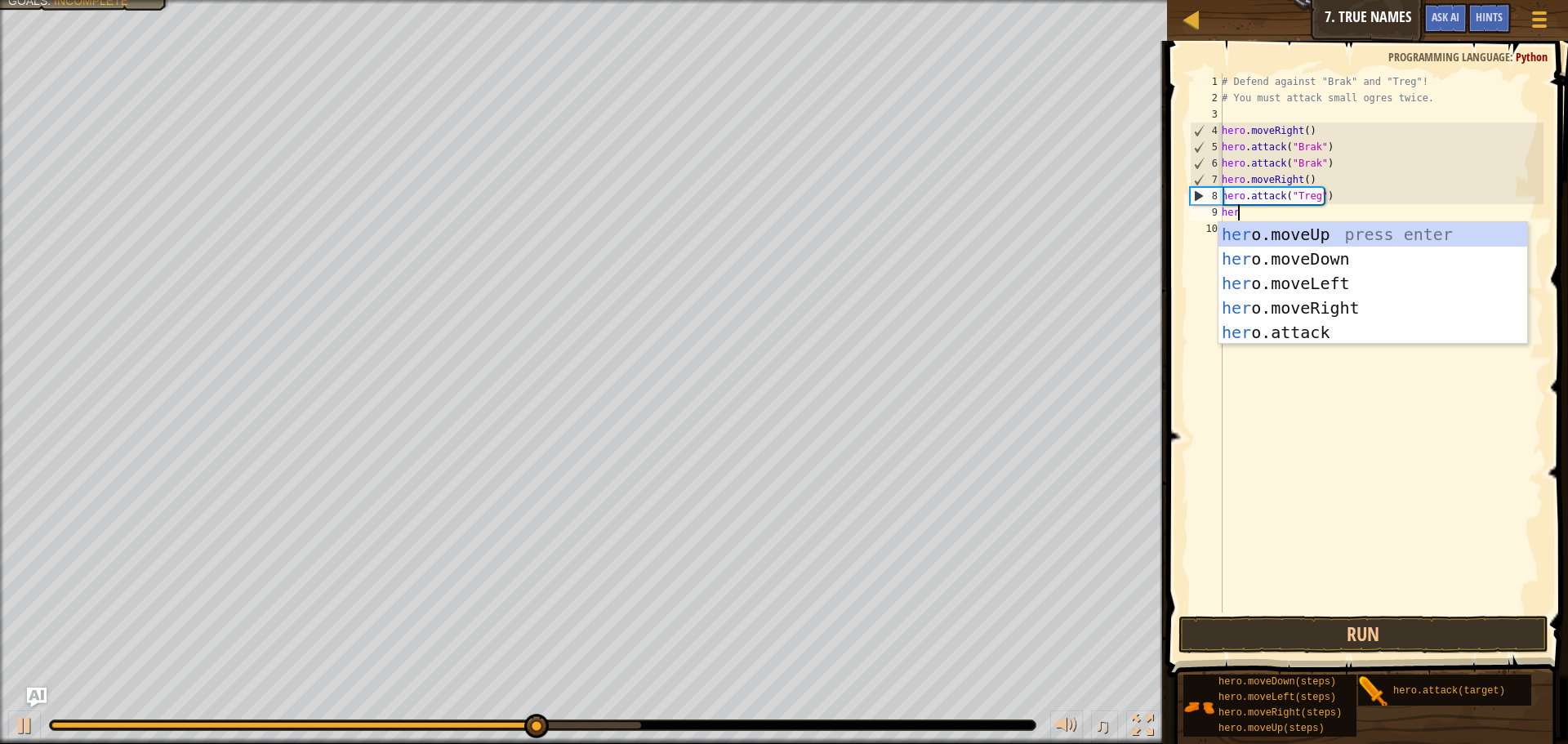
scroll to position [8, 1]
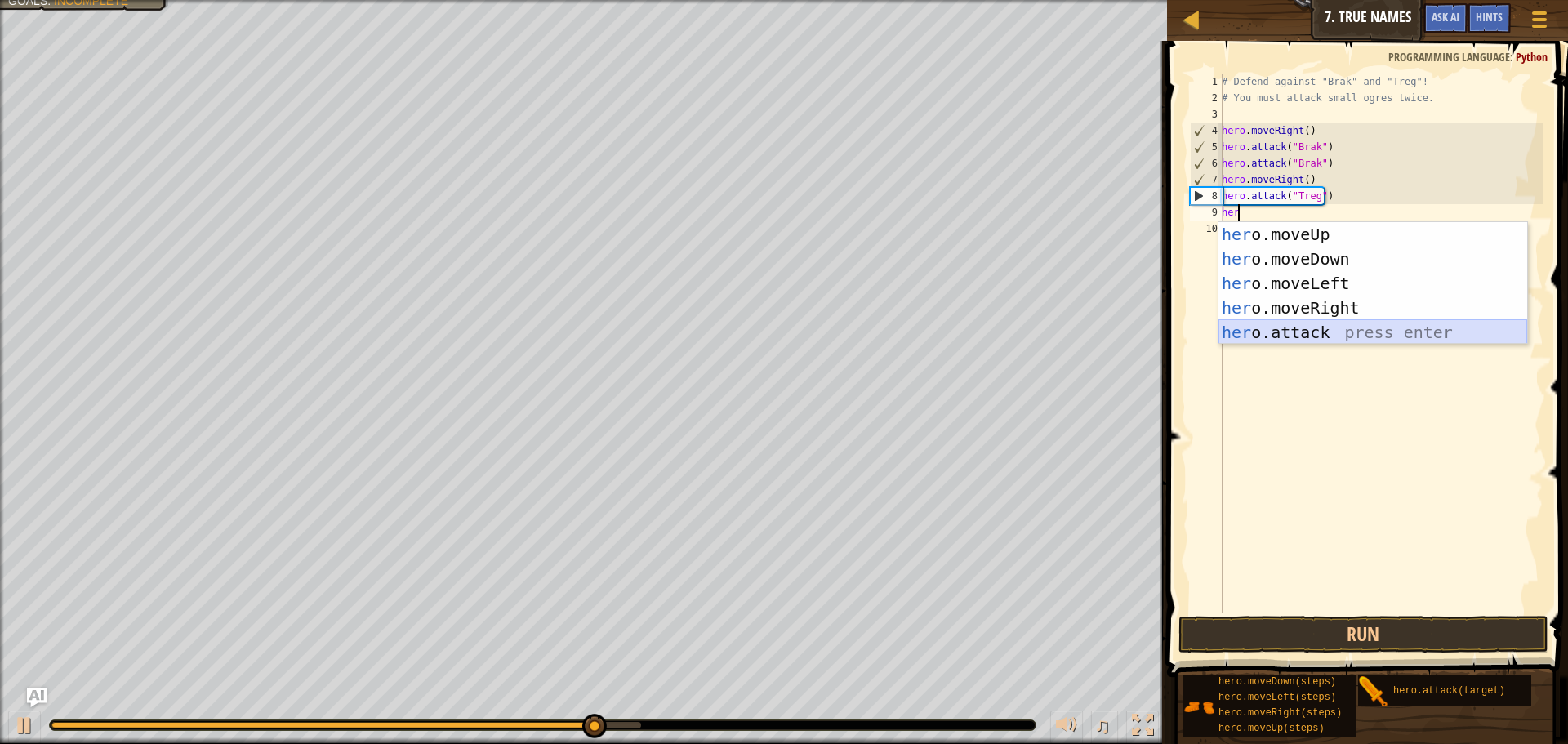
click at [1289, 323] on div "her o.moveUp press enter her o.moveDown press enter her o.moveLeft press enter …" at bounding box center [1372, 308] width 308 height 171
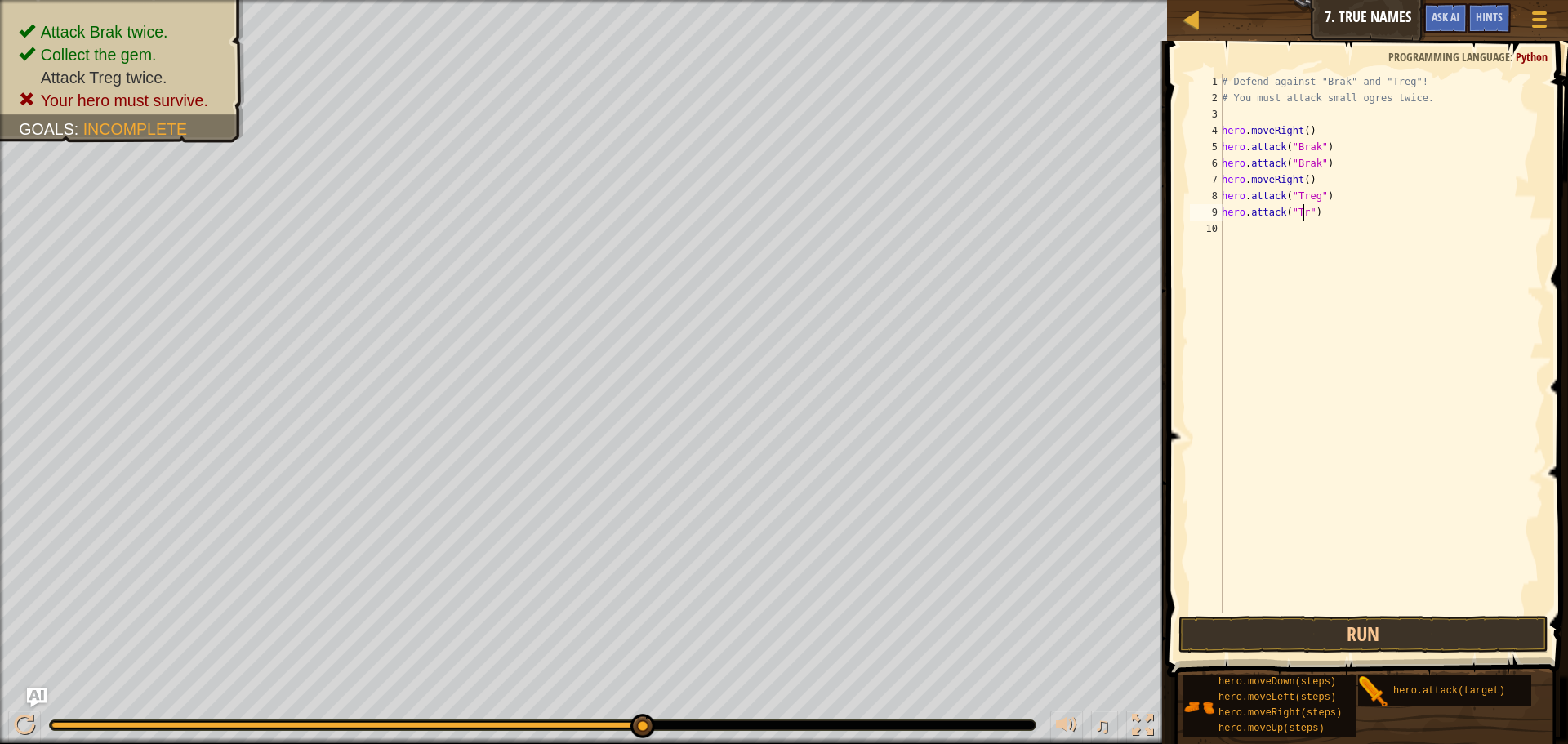
scroll to position [8, 8]
type textarea "hero.attack("Treg")"
click at [1346, 643] on button "Run" at bounding box center [1363, 634] width 370 height 37
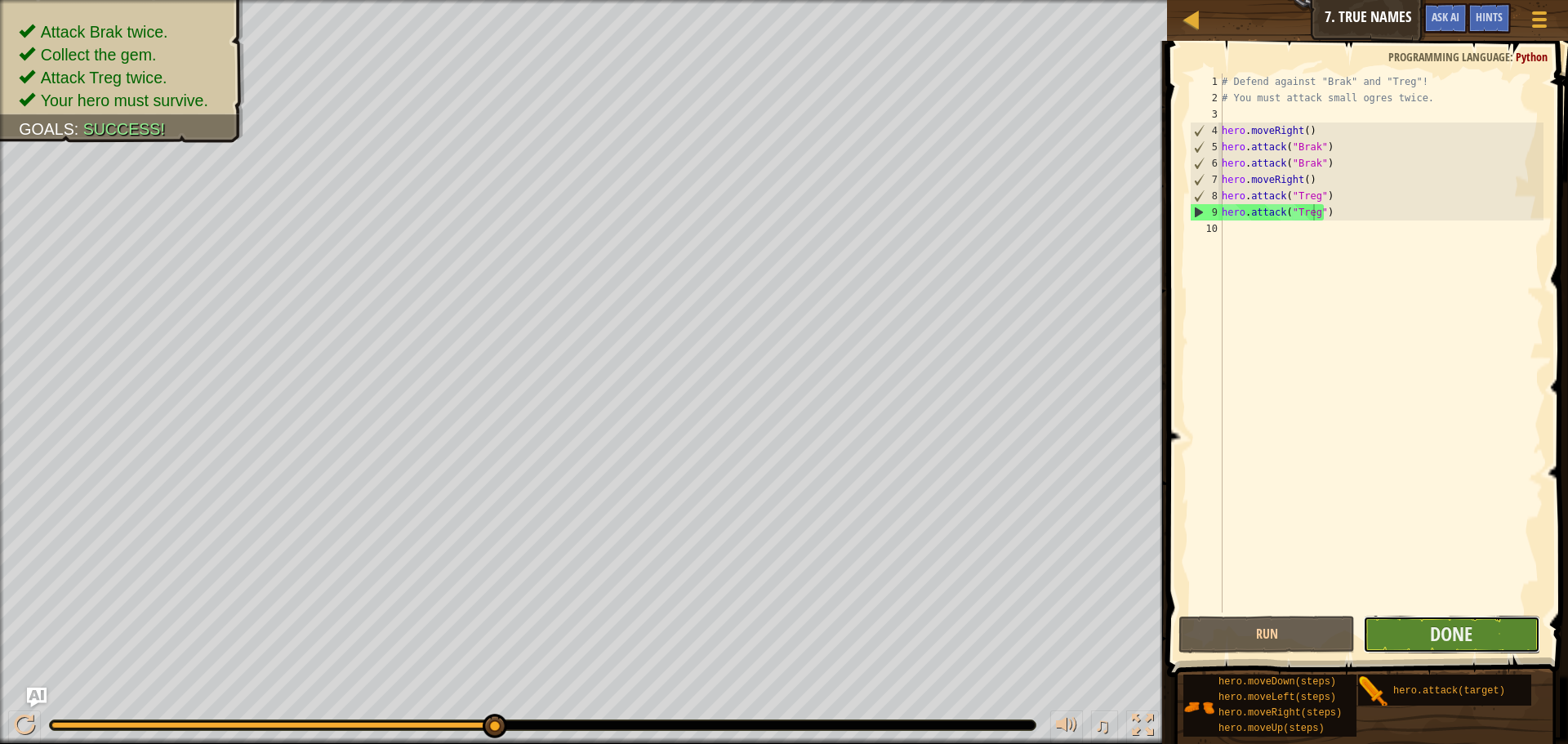
click at [1388, 615] on button "Done" at bounding box center [1450, 634] width 176 height 37
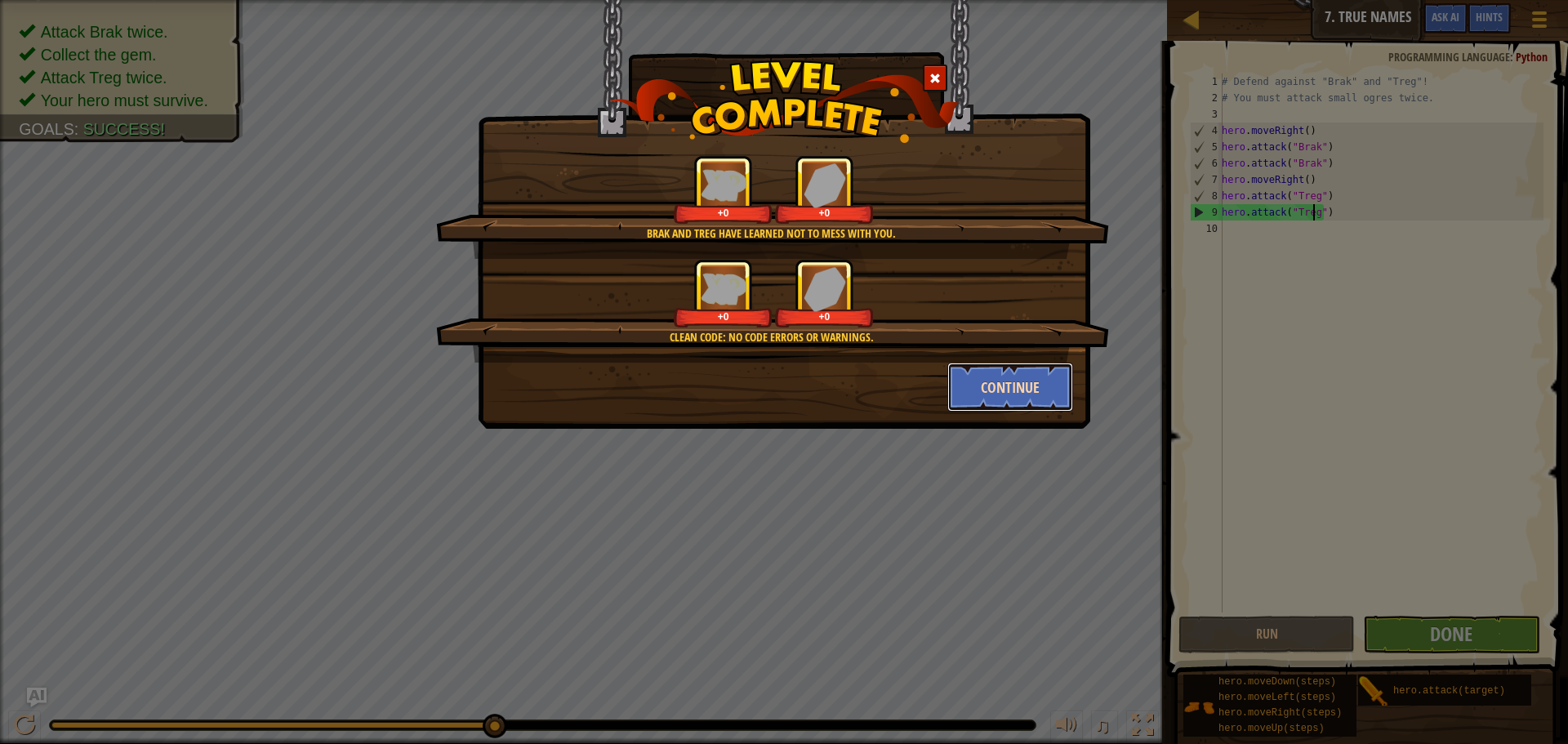
click at [991, 381] on button "Continue" at bounding box center [1010, 386] width 127 height 49
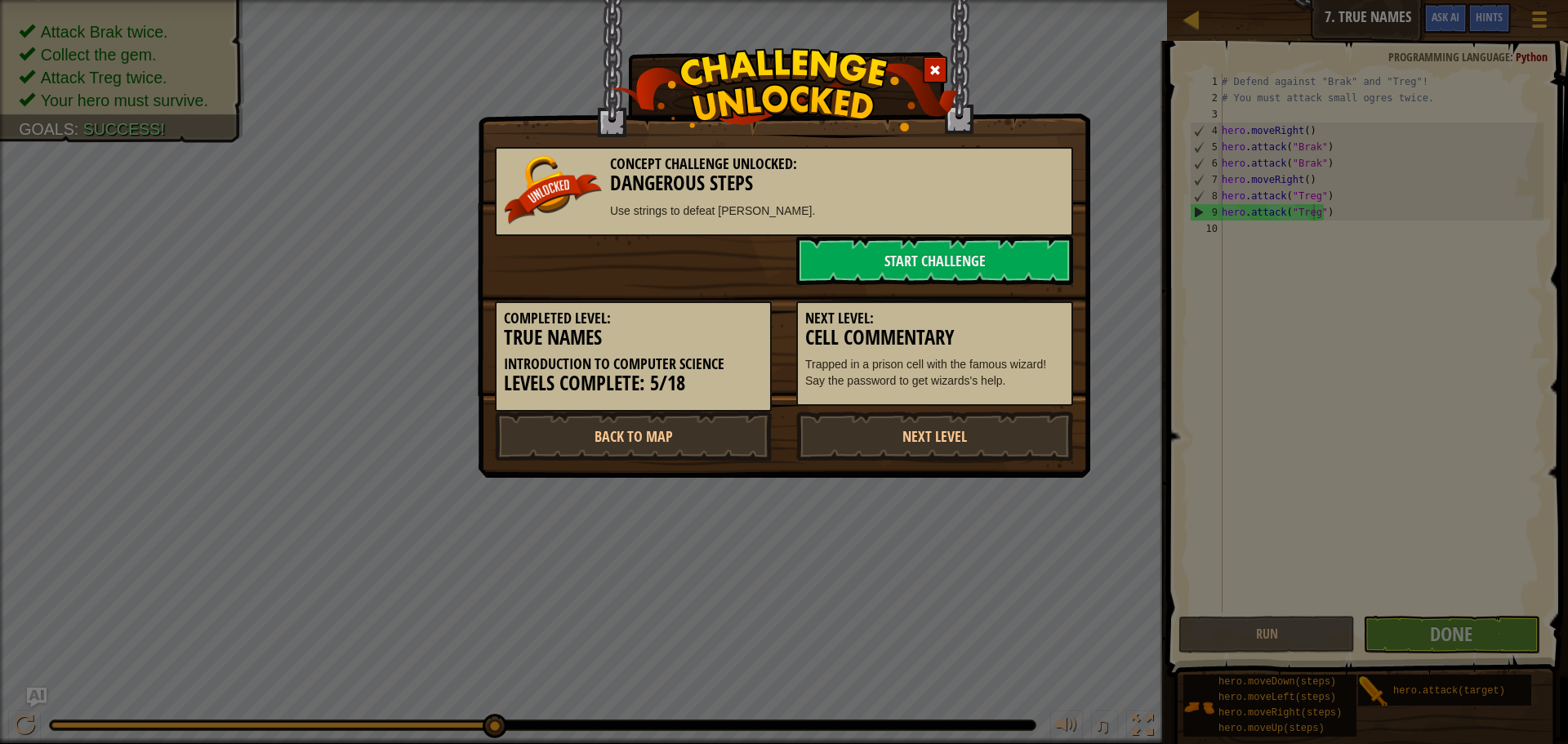
click at [1034, 401] on div "Next Level: Cell Commentary Trapped in a prison cell with the famous wizard! Sa…" at bounding box center [934, 355] width 277 height 106
click at [931, 257] on link "Start Challenge" at bounding box center [934, 260] width 277 height 49
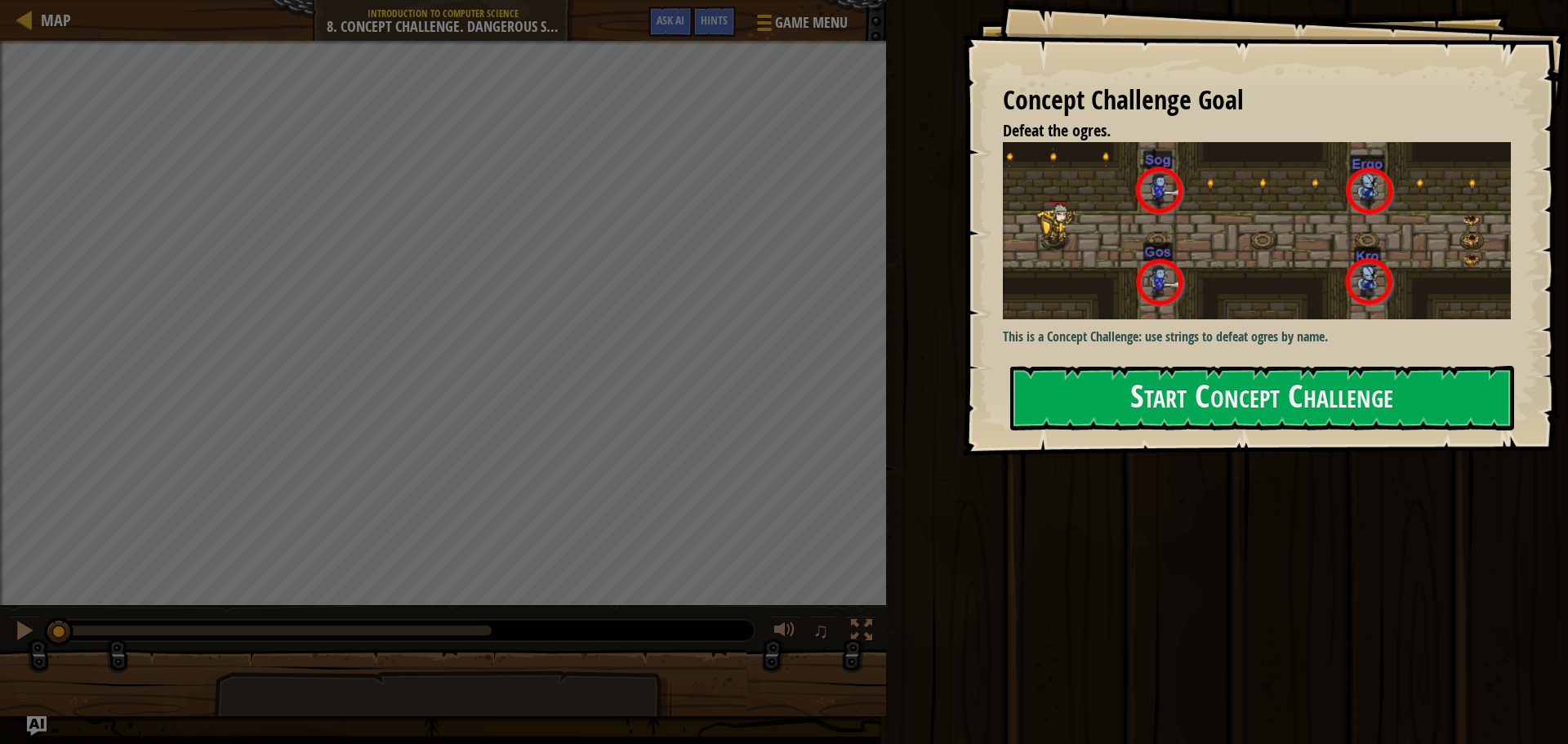
drag, startPoint x: 1326, startPoint y: 291, endPoint x: 1245, endPoint y: 291, distance: 81.0
click at [1291, 366] on button "Start Concept Challenge" at bounding box center [1261, 398] width 504 height 65
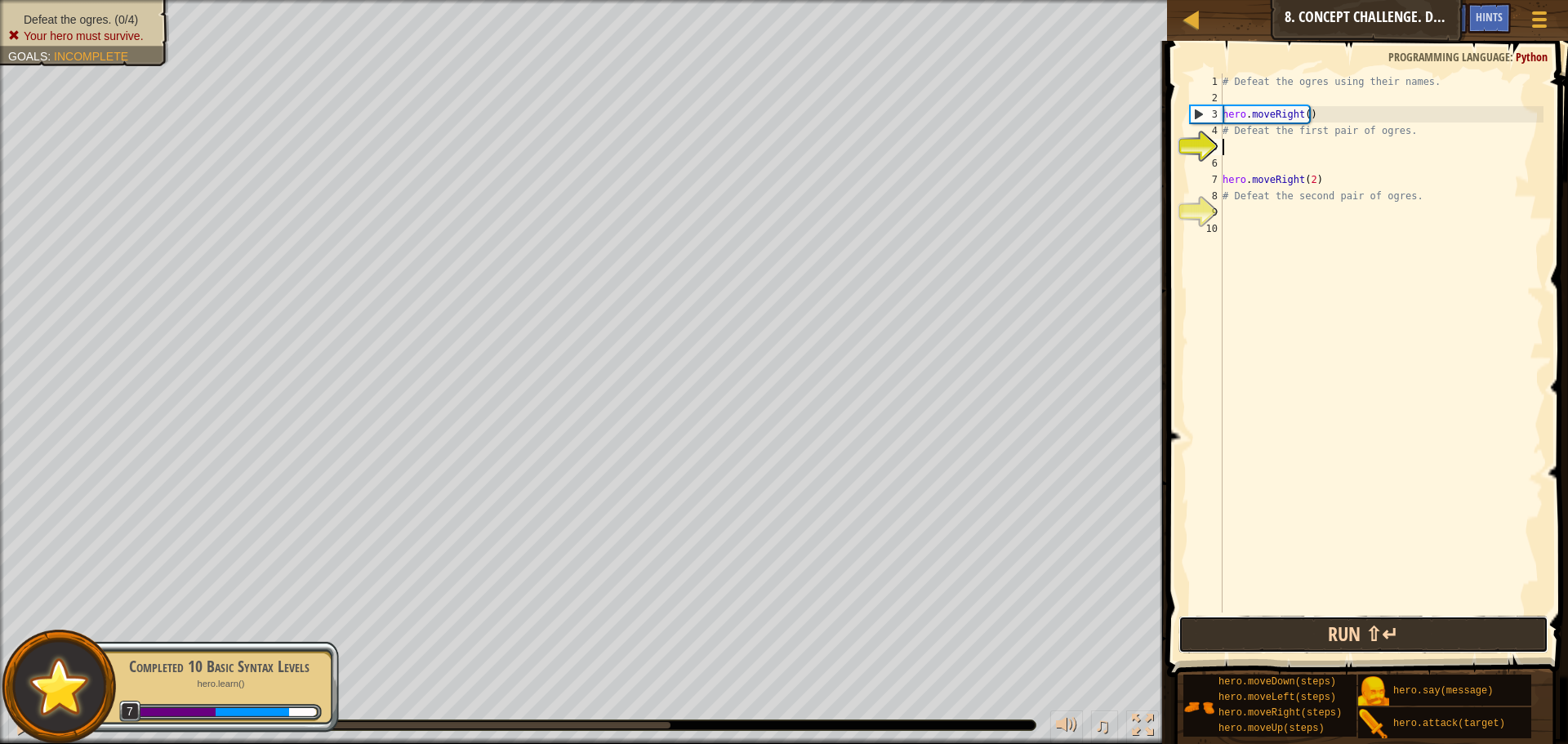
click at [1329, 622] on button "Run ⇧↵" at bounding box center [1363, 634] width 370 height 37
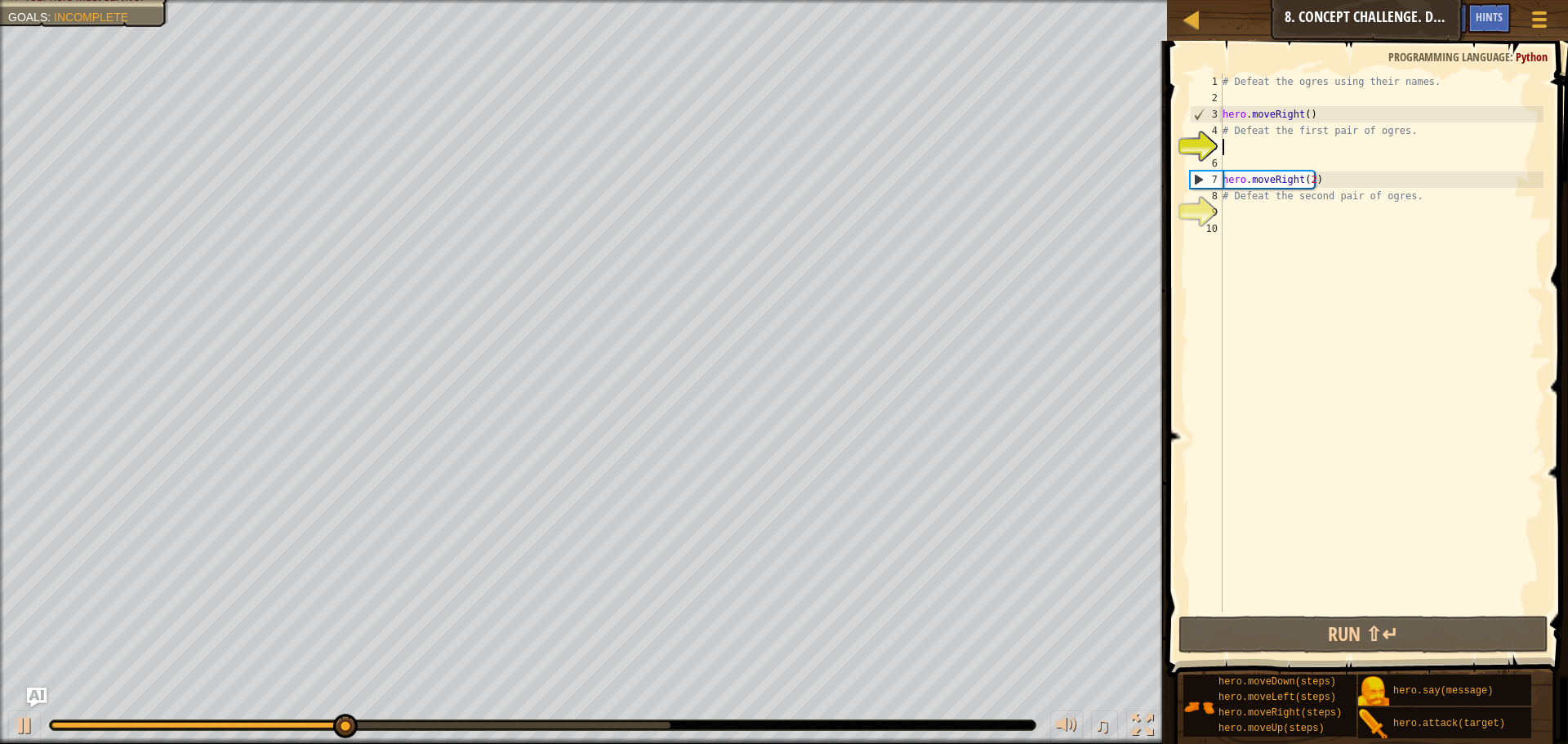
click at [1249, 205] on div "# Defeat the ogres using their names. hero . moveRight ( ) # Defeat the first p…" at bounding box center [1381, 359] width 324 height 572
type textarea "# Defeat the second pair of ogres."
click at [1250, 205] on div "# Defeat the ogres using their names. hero . moveRight ( ) # Defeat the first p…" at bounding box center [1381, 343] width 324 height 539
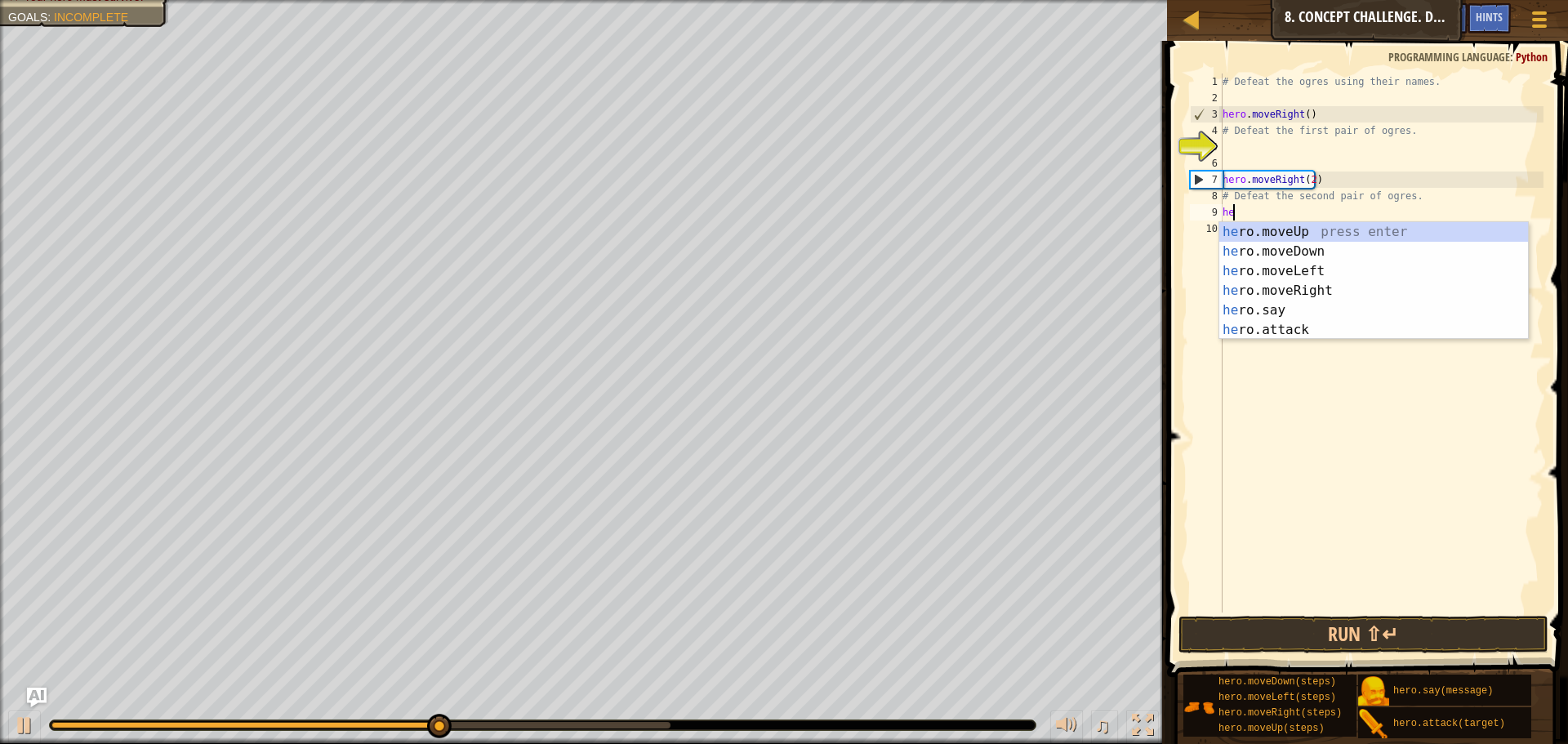
scroll to position [8, 1]
click at [1245, 333] on div "her o.moveUp press enter her o.moveDown press enter her o.moveLeft press enter …" at bounding box center [1373, 301] width 308 height 157
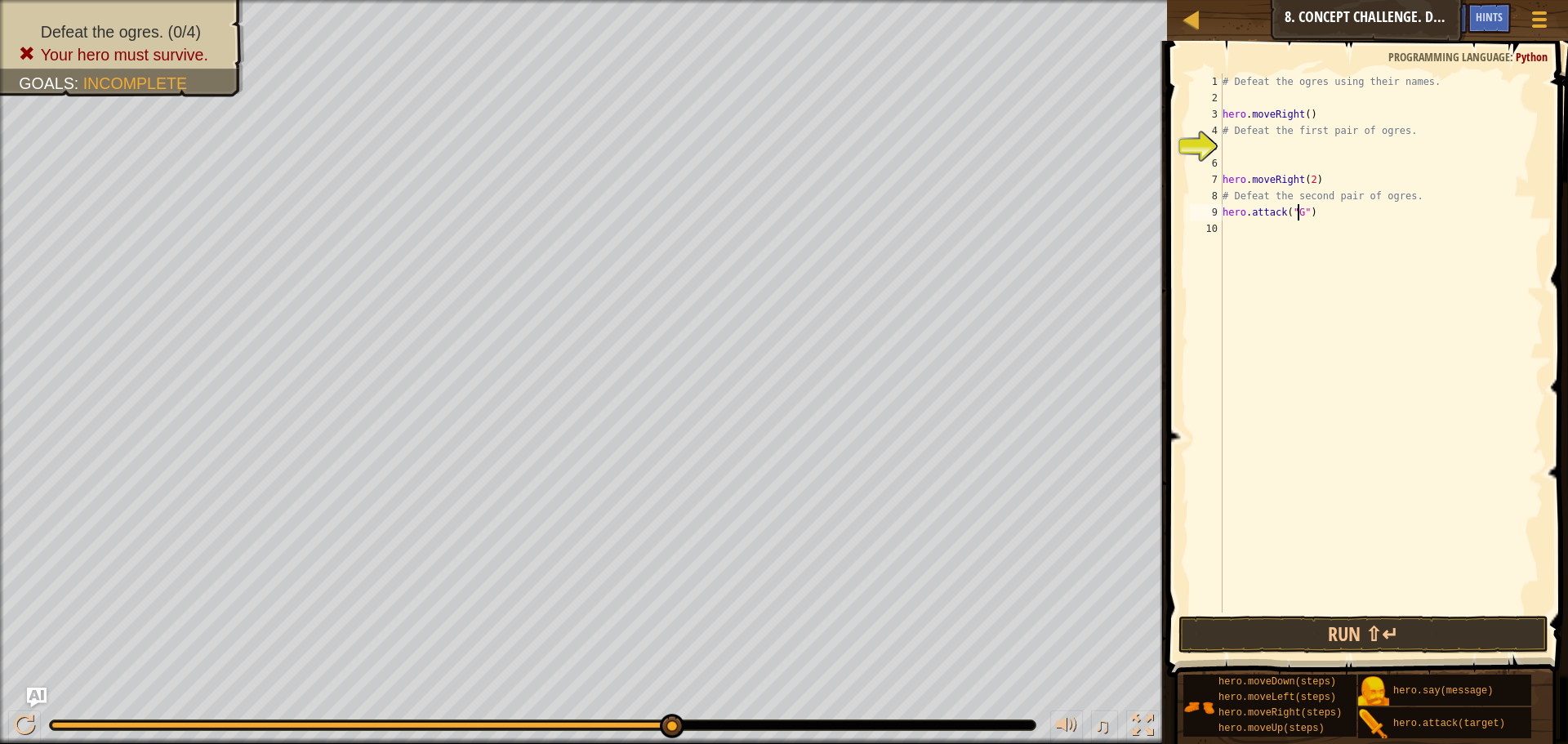
scroll to position [8, 7]
type textarea "hero.attack("Gos")"
click at [1232, 227] on div "# Defeat the ogres using their names. hero . moveRight ( ) # Defeat the first p…" at bounding box center [1381, 359] width 324 height 572
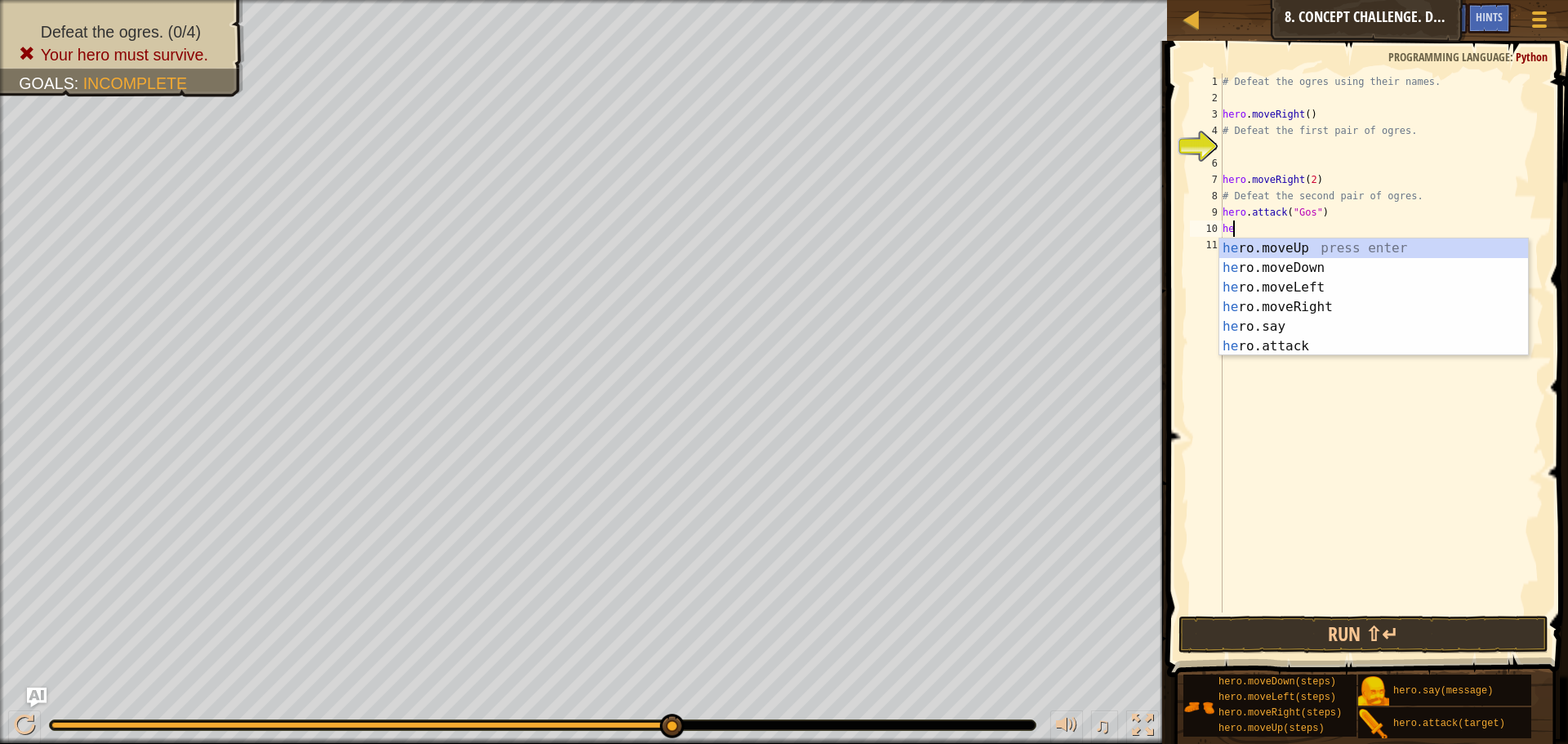
scroll to position [8, 1]
drag, startPoint x: 1263, startPoint y: 346, endPoint x: 1254, endPoint y: 339, distance: 11.4
click at [1262, 346] on div "hero .moveUp press enter hero .moveDown press enter hero .moveLeft press enter …" at bounding box center [1373, 317] width 308 height 157
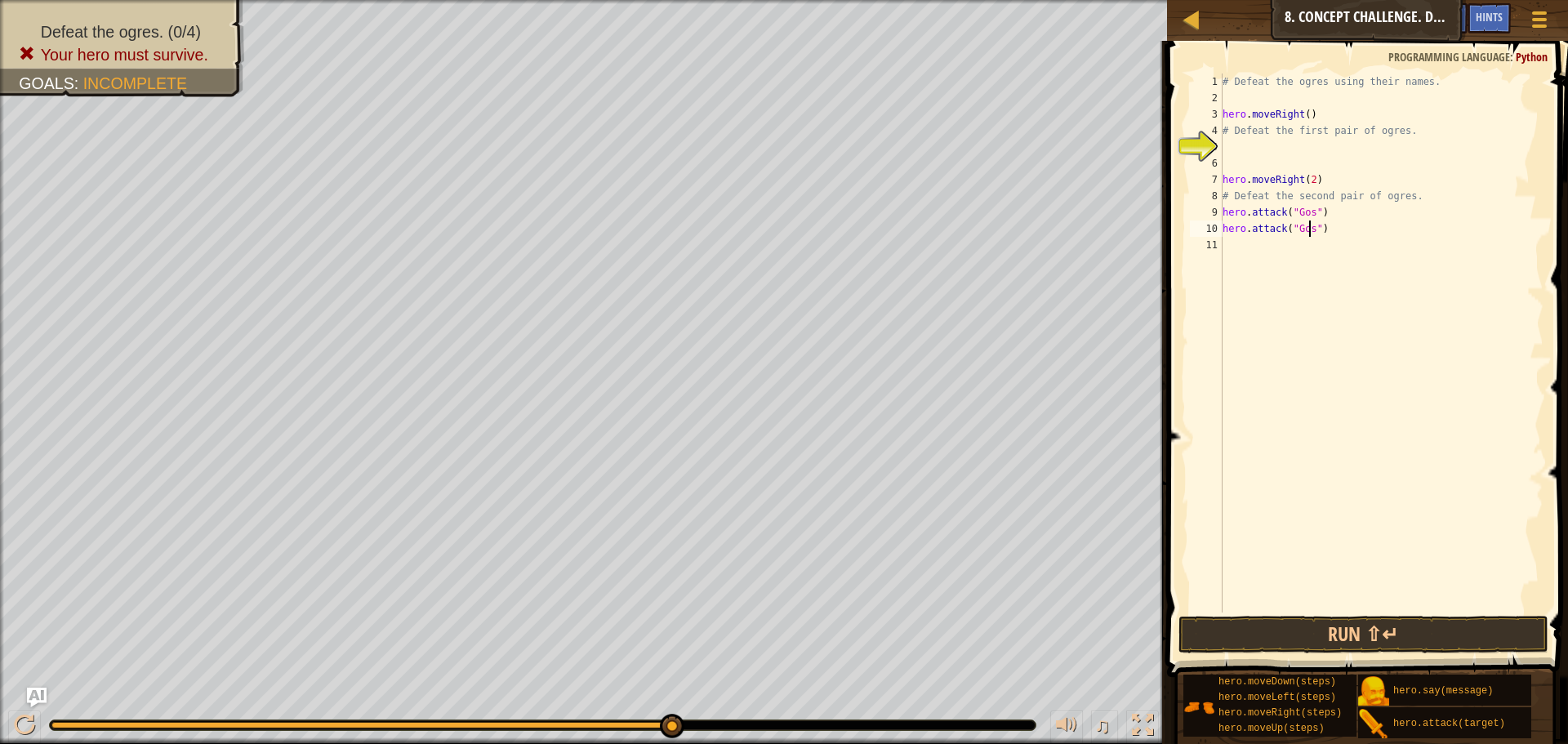
scroll to position [8, 8]
type textarea "hero.attack("Gos")"
click at [1351, 620] on button "Run ⇧↵" at bounding box center [1363, 634] width 370 height 37
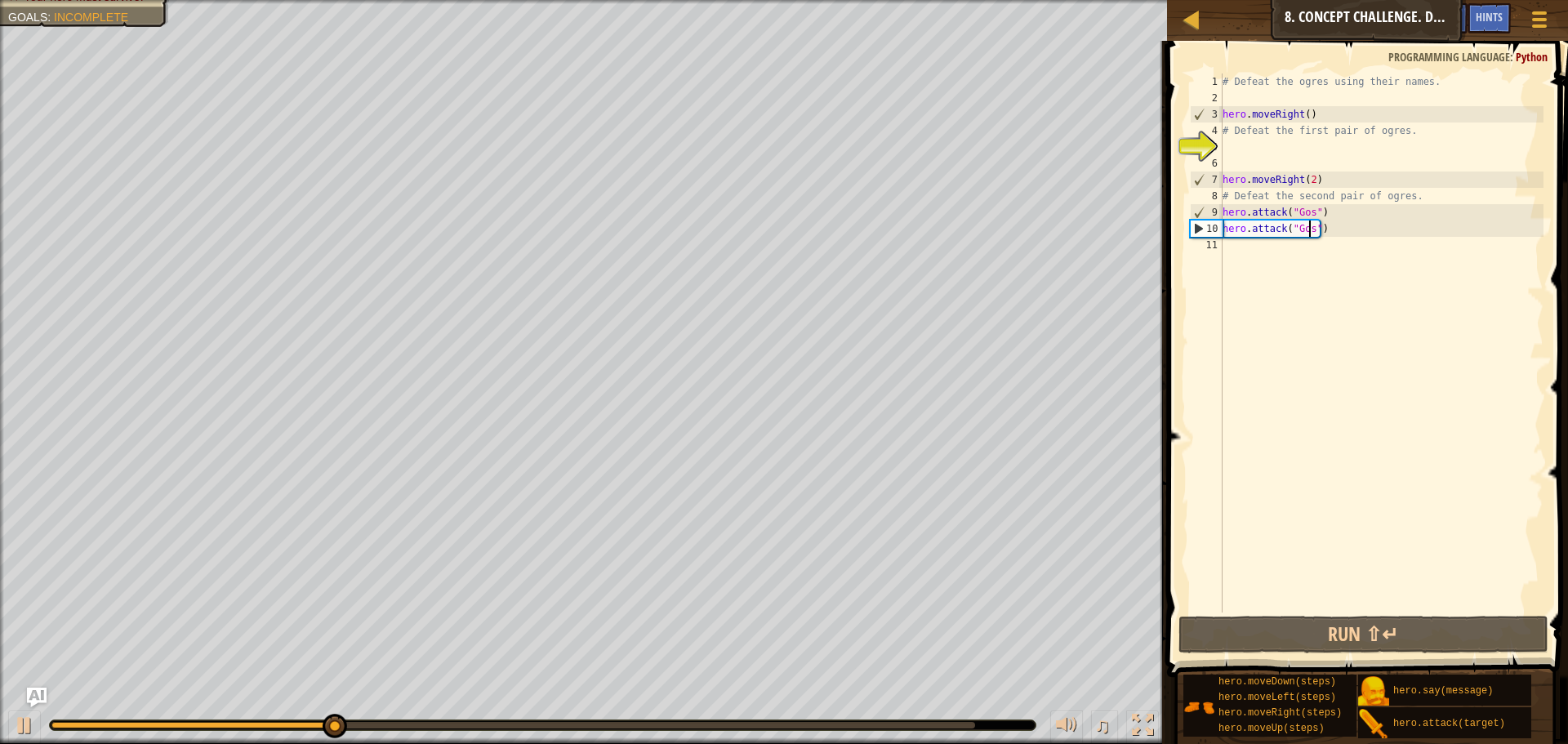
click at [1253, 246] on div "# Defeat the ogres using their names. hero . moveRight ( ) # Defeat the first p…" at bounding box center [1381, 359] width 324 height 572
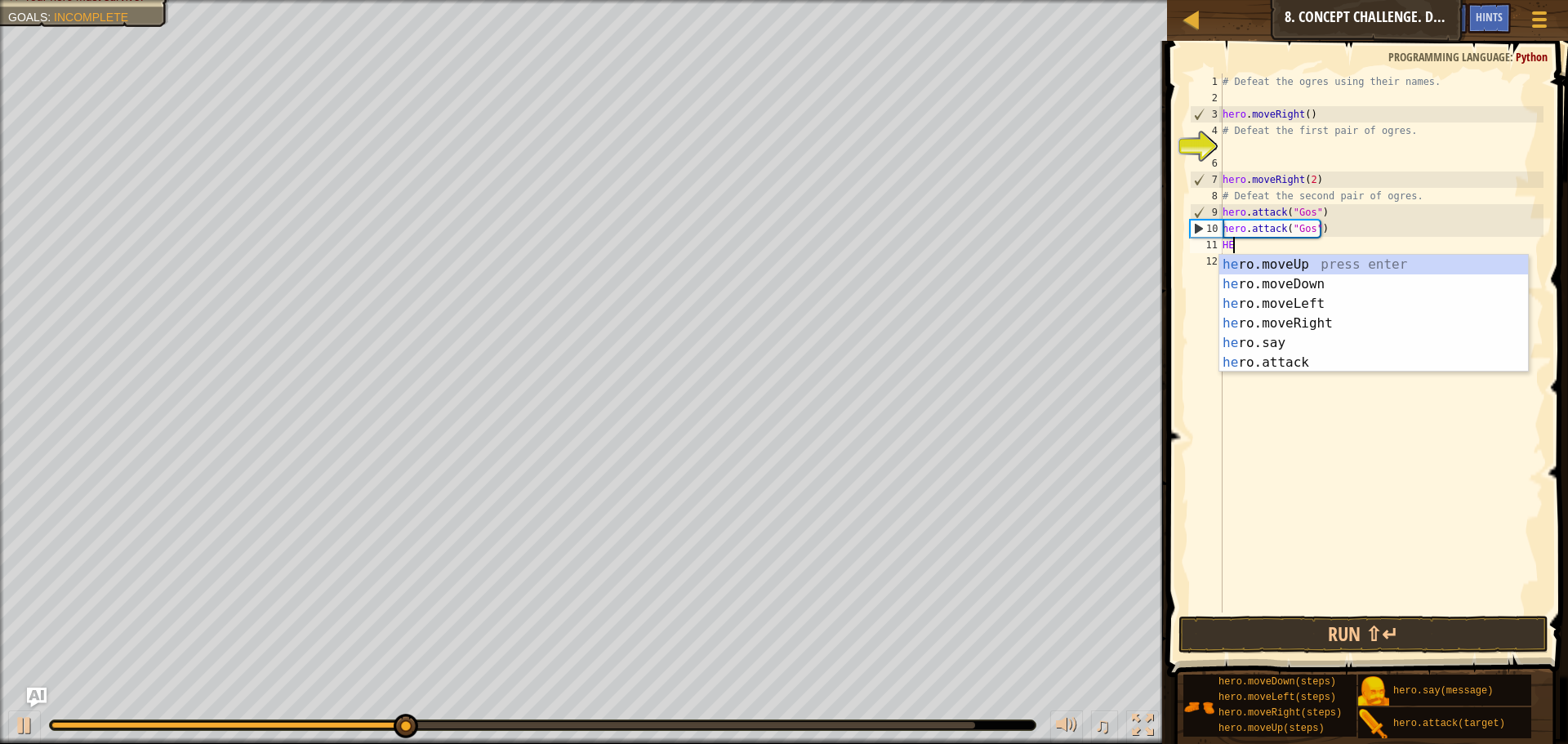
scroll to position [8, 1]
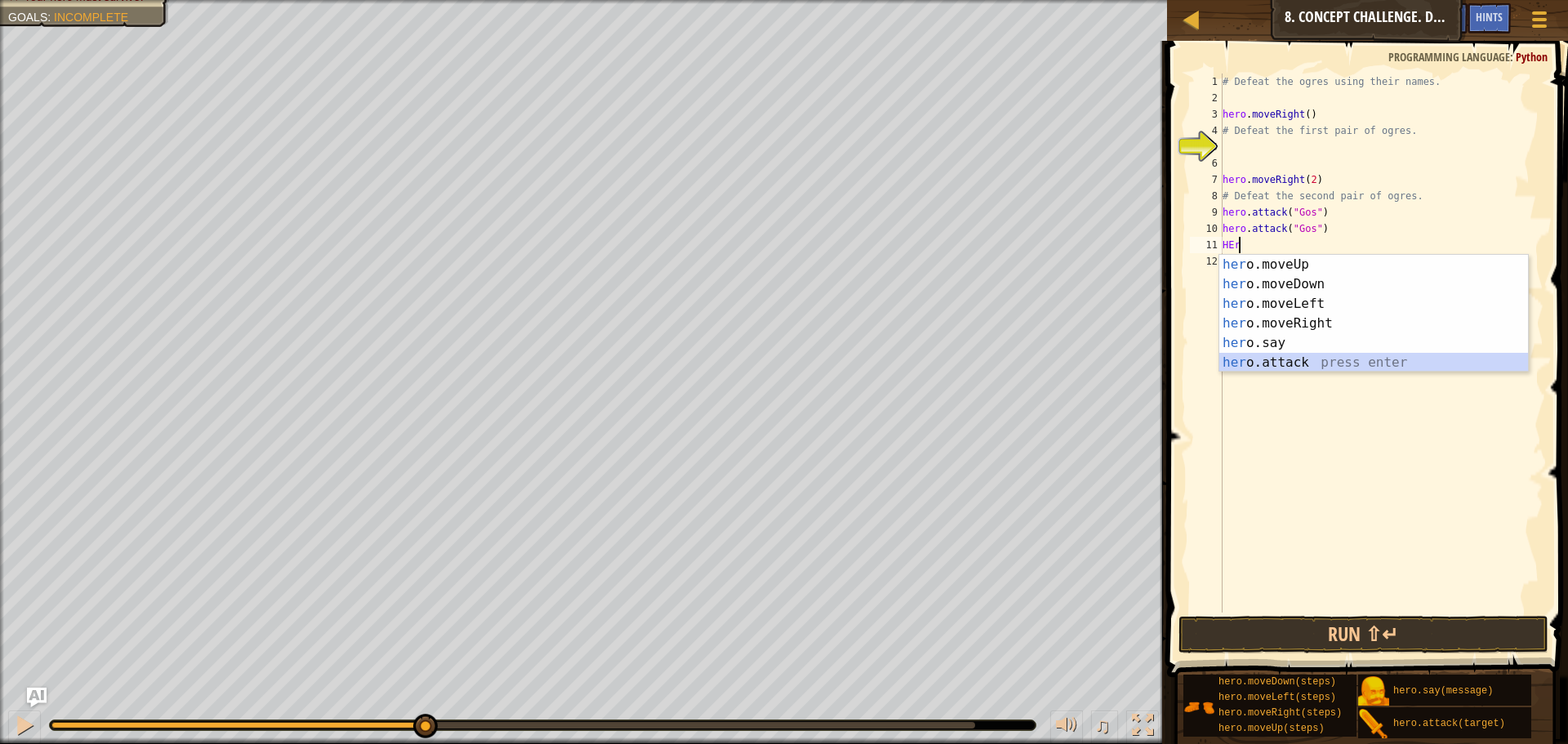
drag, startPoint x: 1277, startPoint y: 360, endPoint x: 1271, endPoint y: 379, distance: 19.9
click at [1276, 360] on div "her o.moveUp press enter her o.moveDown press enter her o.moveLeft press enter …" at bounding box center [1373, 333] width 308 height 157
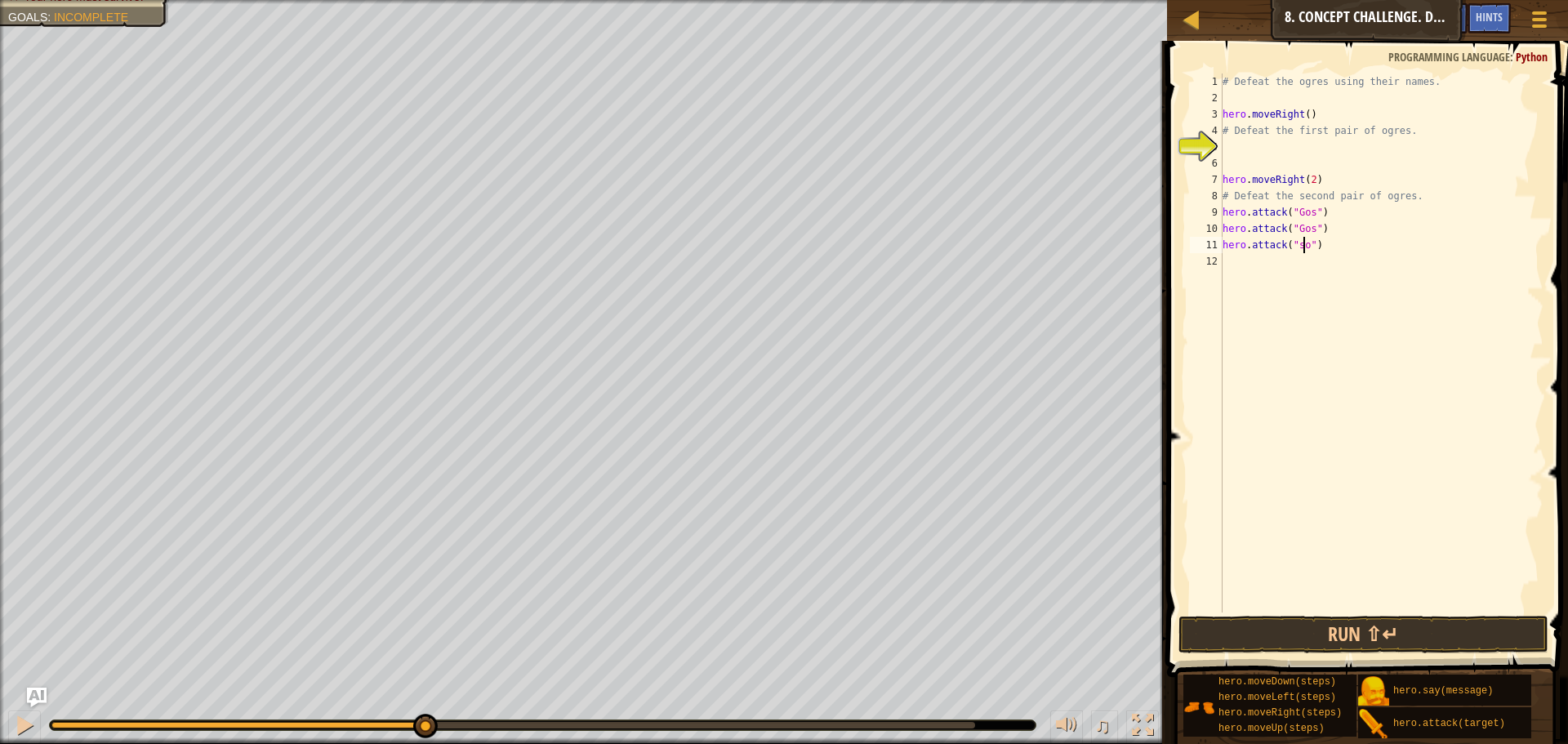
type textarea "hero.attack("sog")"
drag, startPoint x: 1318, startPoint y: 263, endPoint x: 1313, endPoint y: 271, distance: 9.4
click at [1318, 264] on div "# Defeat the ogres using their names. hero . moveRight ( ) # Defeat the first p…" at bounding box center [1381, 359] width 324 height 572
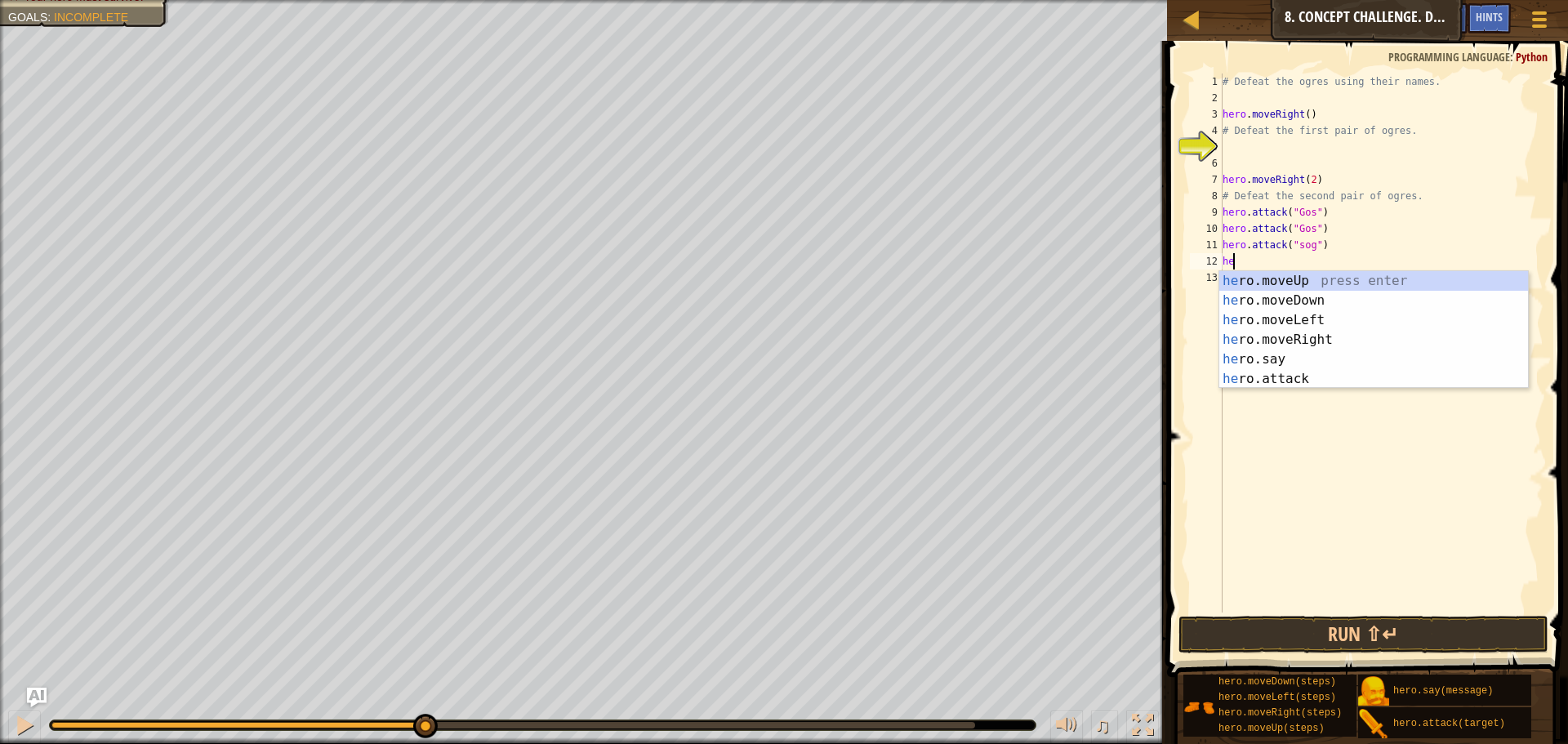
scroll to position [8, 1]
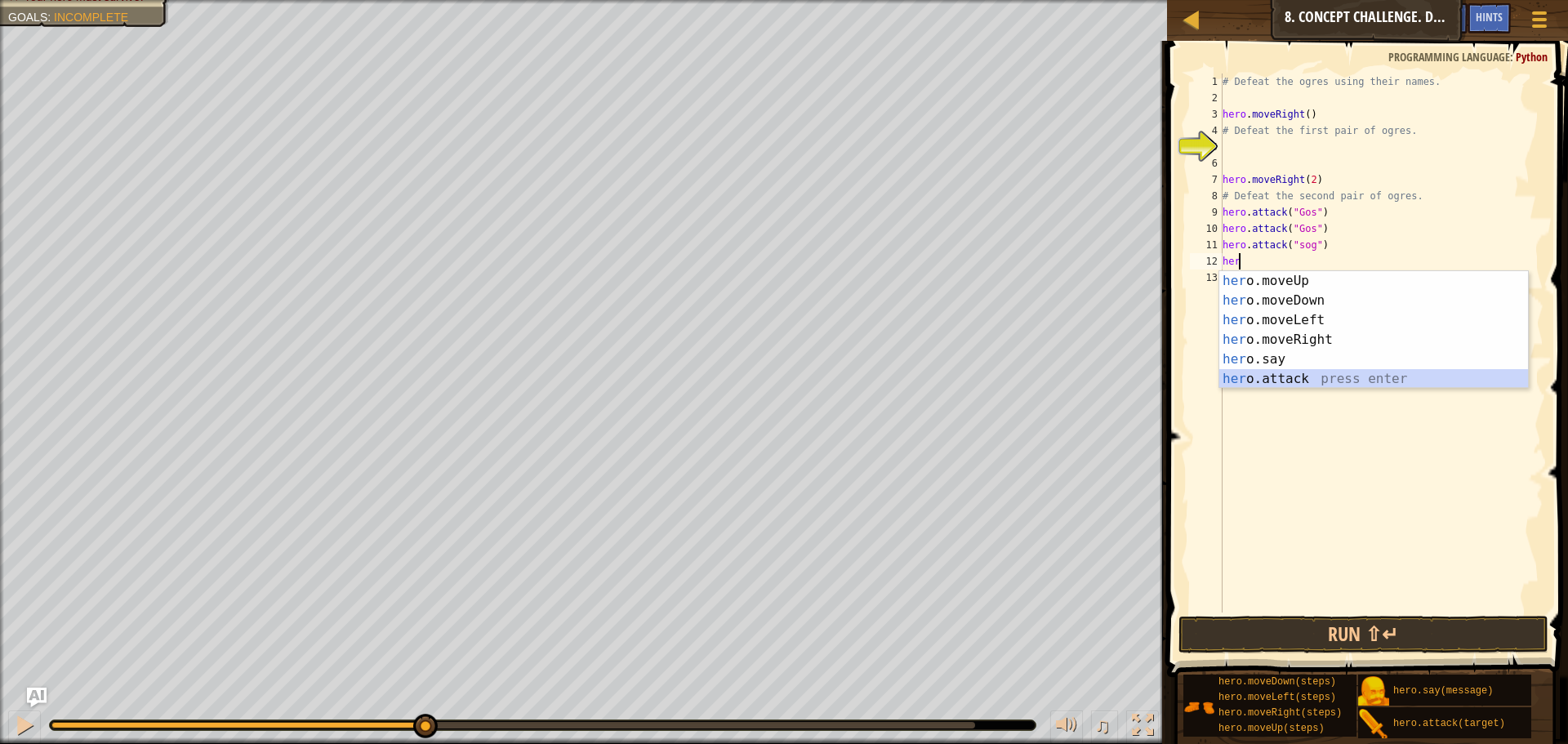
click at [1271, 370] on div "her o.moveUp press enter her o.moveDown press enter her o.moveLeft press enter …" at bounding box center [1373, 349] width 308 height 157
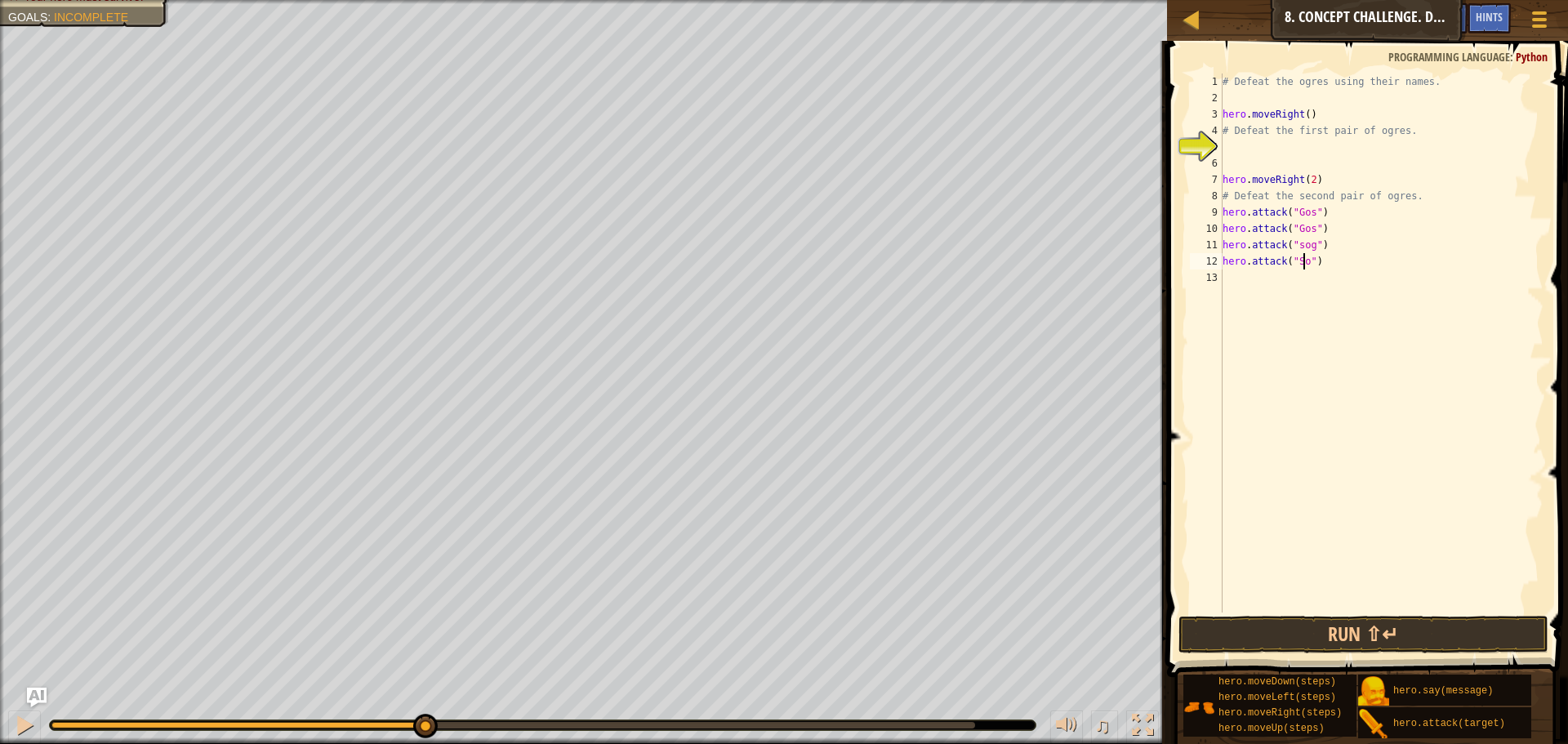
scroll to position [8, 8]
click at [1295, 244] on div "# Defeat the ogres using their names. hero . moveRight ( ) # Defeat the first p…" at bounding box center [1381, 359] width 324 height 572
click at [1295, 252] on div "# Defeat the ogres using their names. hero . moveRight ( ) # Defeat the first p…" at bounding box center [1381, 359] width 324 height 572
click at [1295, 245] on div "# Defeat the ogres using their names. hero . moveRight ( ) # Defeat the first p…" at bounding box center [1381, 359] width 324 height 572
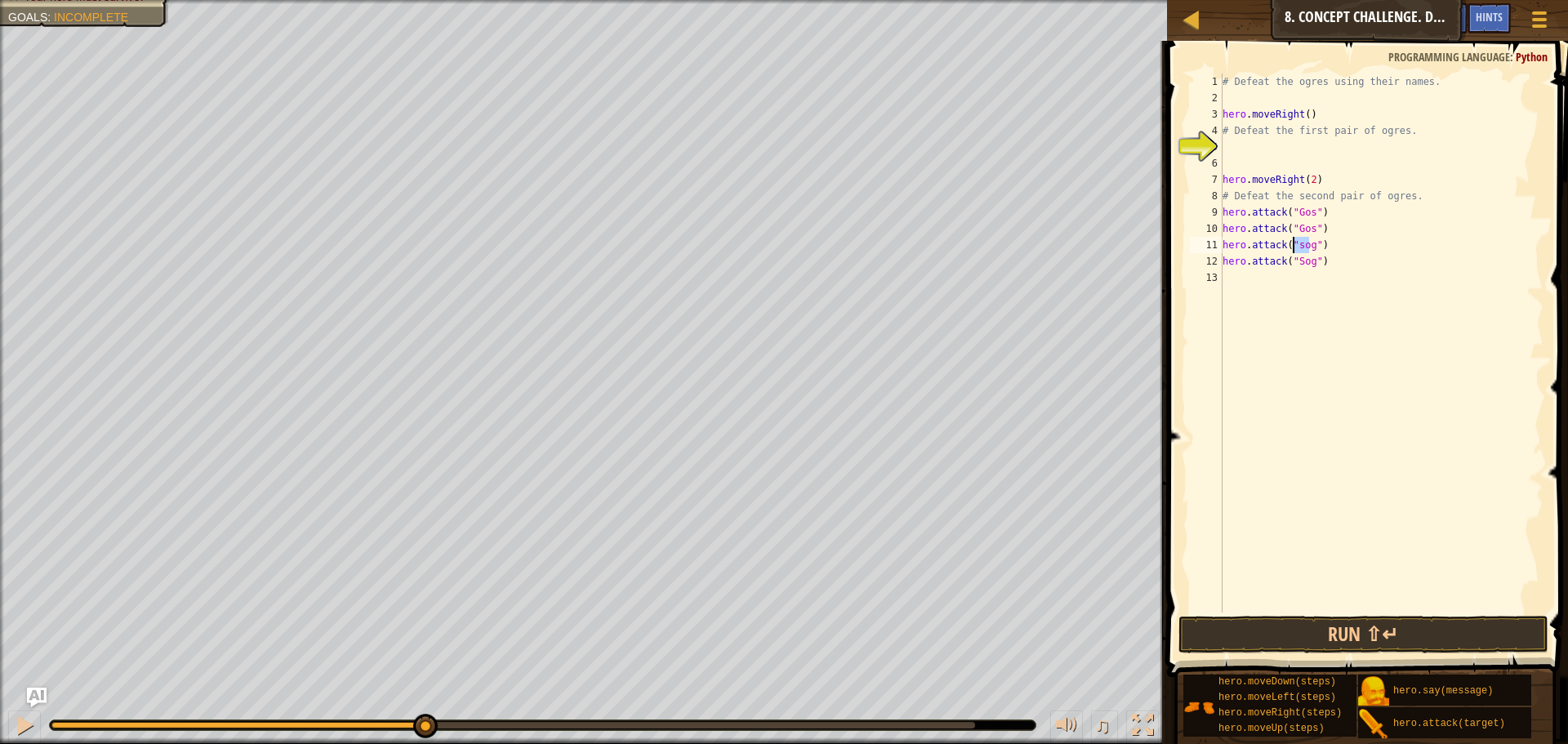
click at [1295, 245] on div "# Defeat the ogres using their names. hero . moveRight ( ) # Defeat the first p…" at bounding box center [1381, 359] width 324 height 572
drag, startPoint x: 1304, startPoint y: 245, endPoint x: 1291, endPoint y: 243, distance: 13.2
click at [1303, 245] on div "# Defeat the ogres using their names. hero . moveRight ( ) # Defeat the first p…" at bounding box center [1381, 343] width 324 height 539
click at [1295, 243] on div "# Defeat the ogres using their names. hero . moveRight ( ) # Defeat the first p…" at bounding box center [1381, 359] width 324 height 572
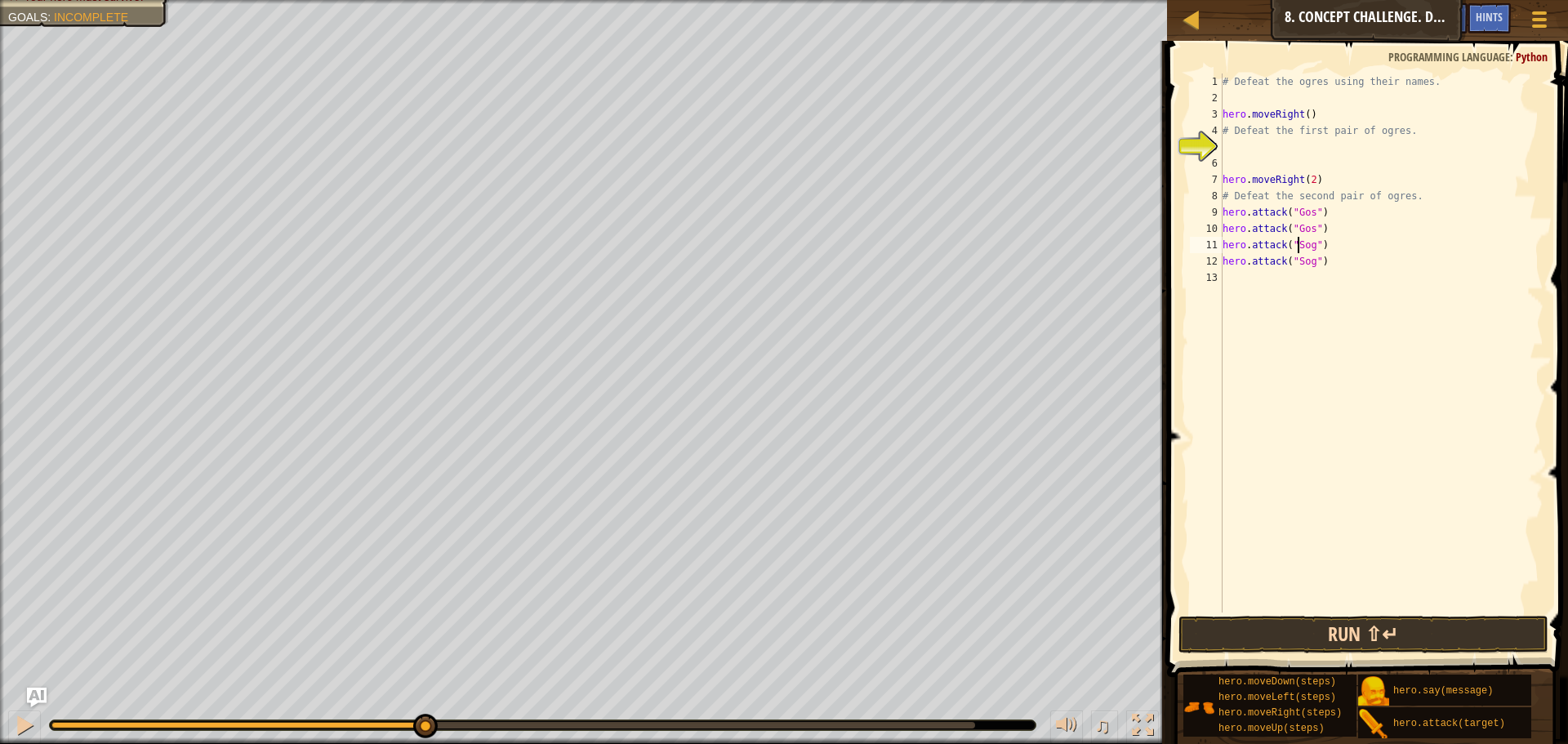
type textarea "hero.attack("Sog")"
click at [1370, 623] on button "Run ⇧↵" at bounding box center [1363, 634] width 370 height 37
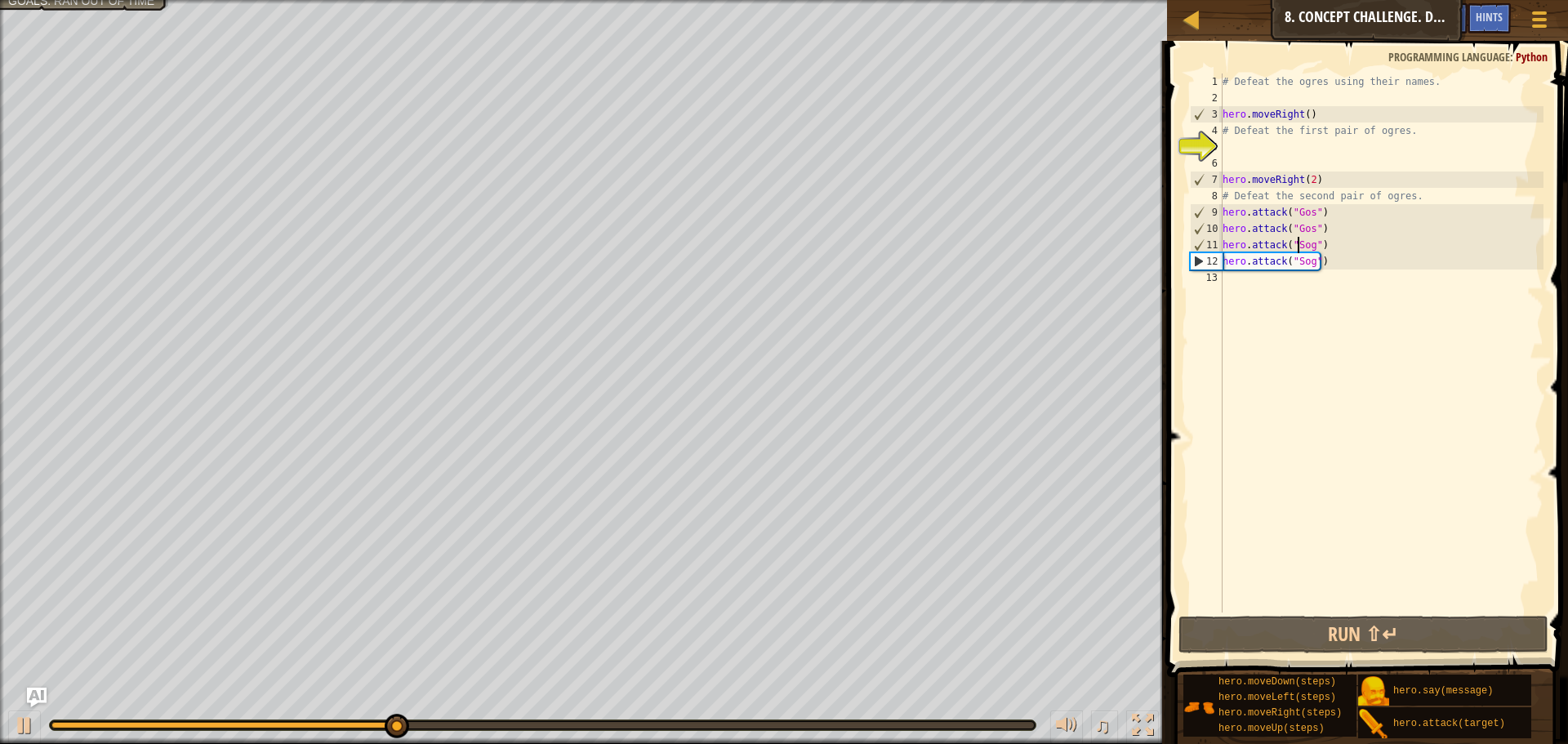
click at [1243, 283] on div "# Defeat the ogres using their names. hero . moveRight ( ) # Defeat the first p…" at bounding box center [1381, 359] width 324 height 572
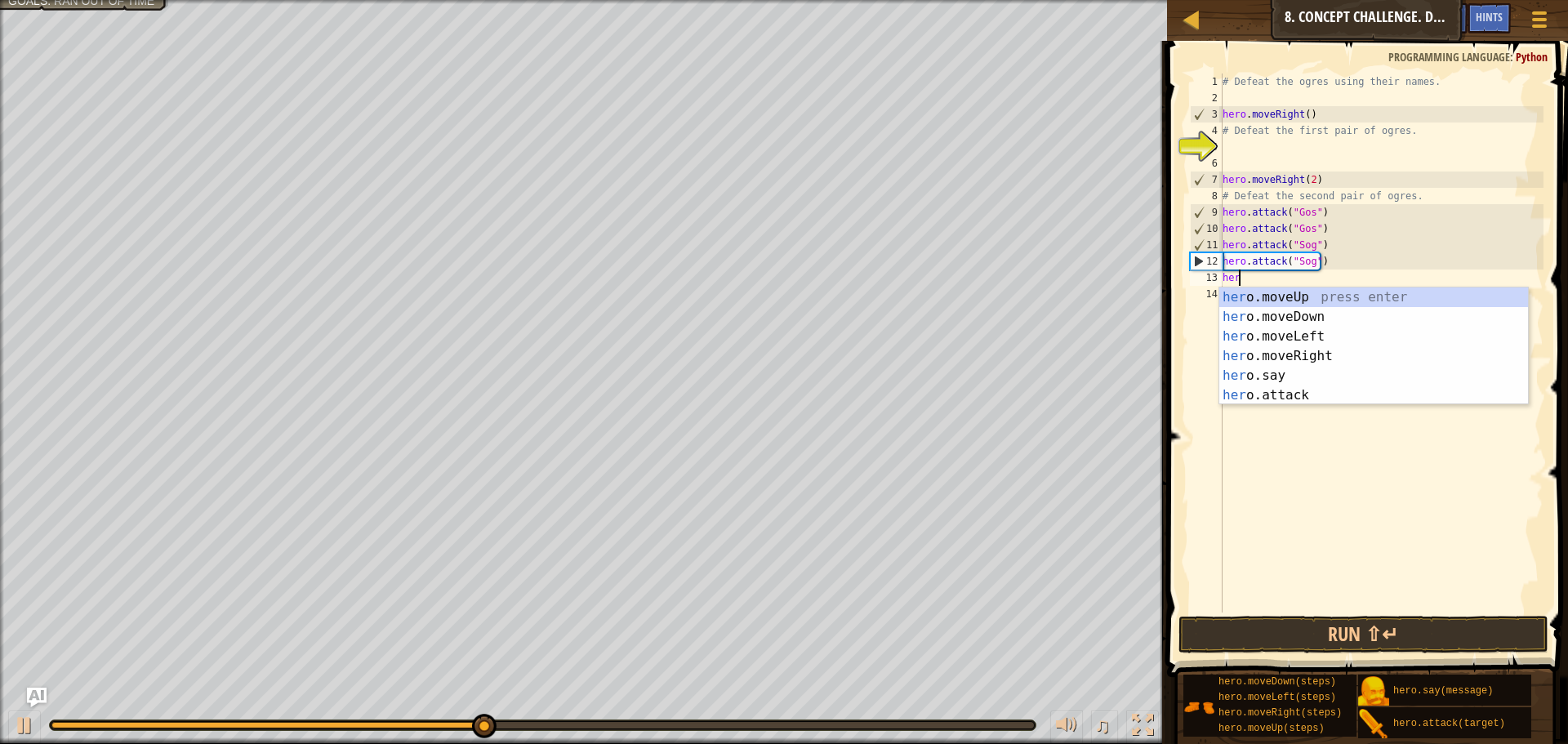
scroll to position [8, 1]
click at [1272, 392] on div "hero .moveUp press enter hero .moveDown press enter hero .moveLeft press enter …" at bounding box center [1373, 366] width 308 height 157
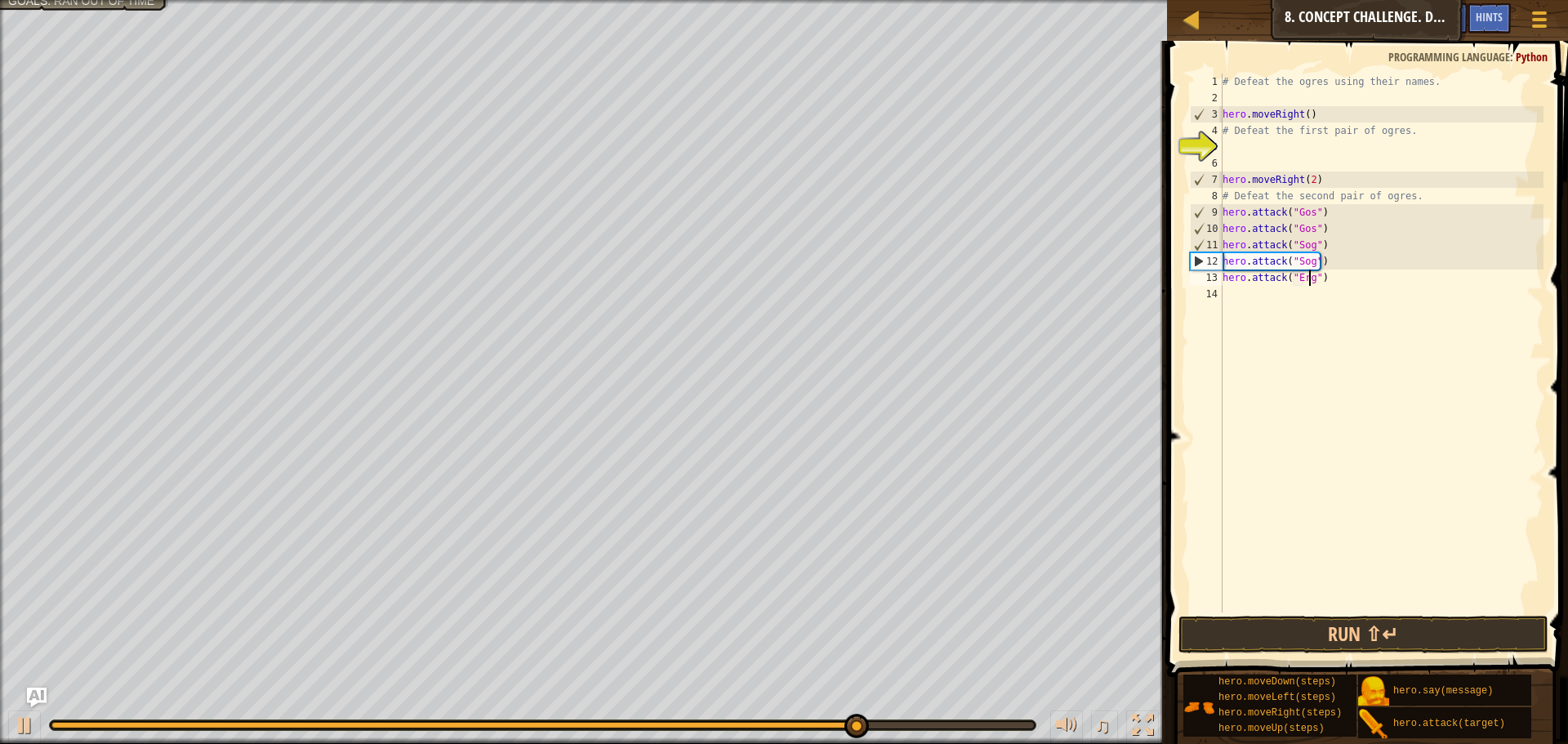
scroll to position [8, 8]
type textarea "hero.attack("Ergo")"
click at [1273, 297] on div "# Defeat the ogres using their names. hero . moveRight ( ) # Defeat the first p…" at bounding box center [1381, 359] width 324 height 572
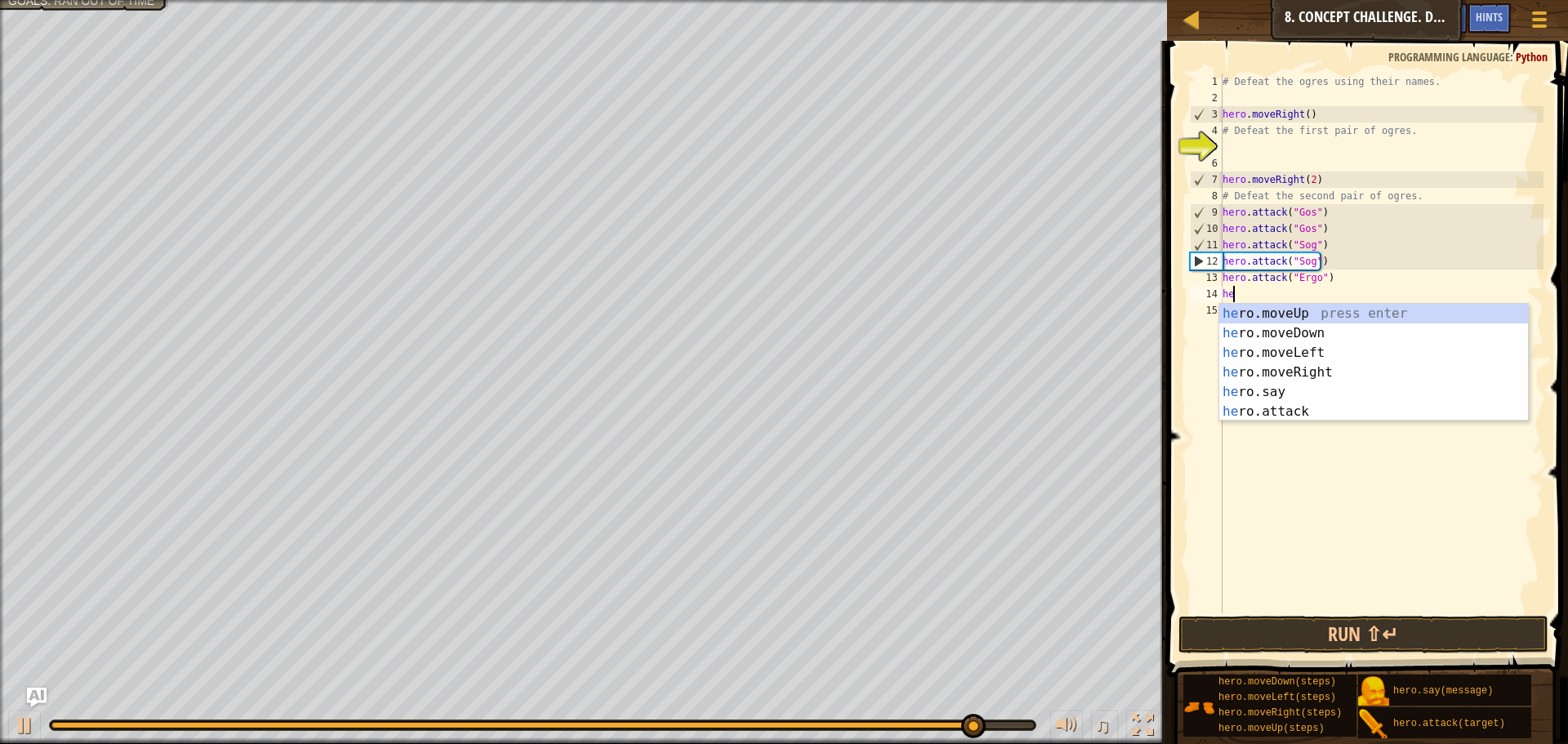
scroll to position [8, 1]
click at [1283, 414] on div "her o.moveUp press enter her o.moveDown press enter her o.moveLeft press enter …" at bounding box center [1373, 382] width 308 height 157
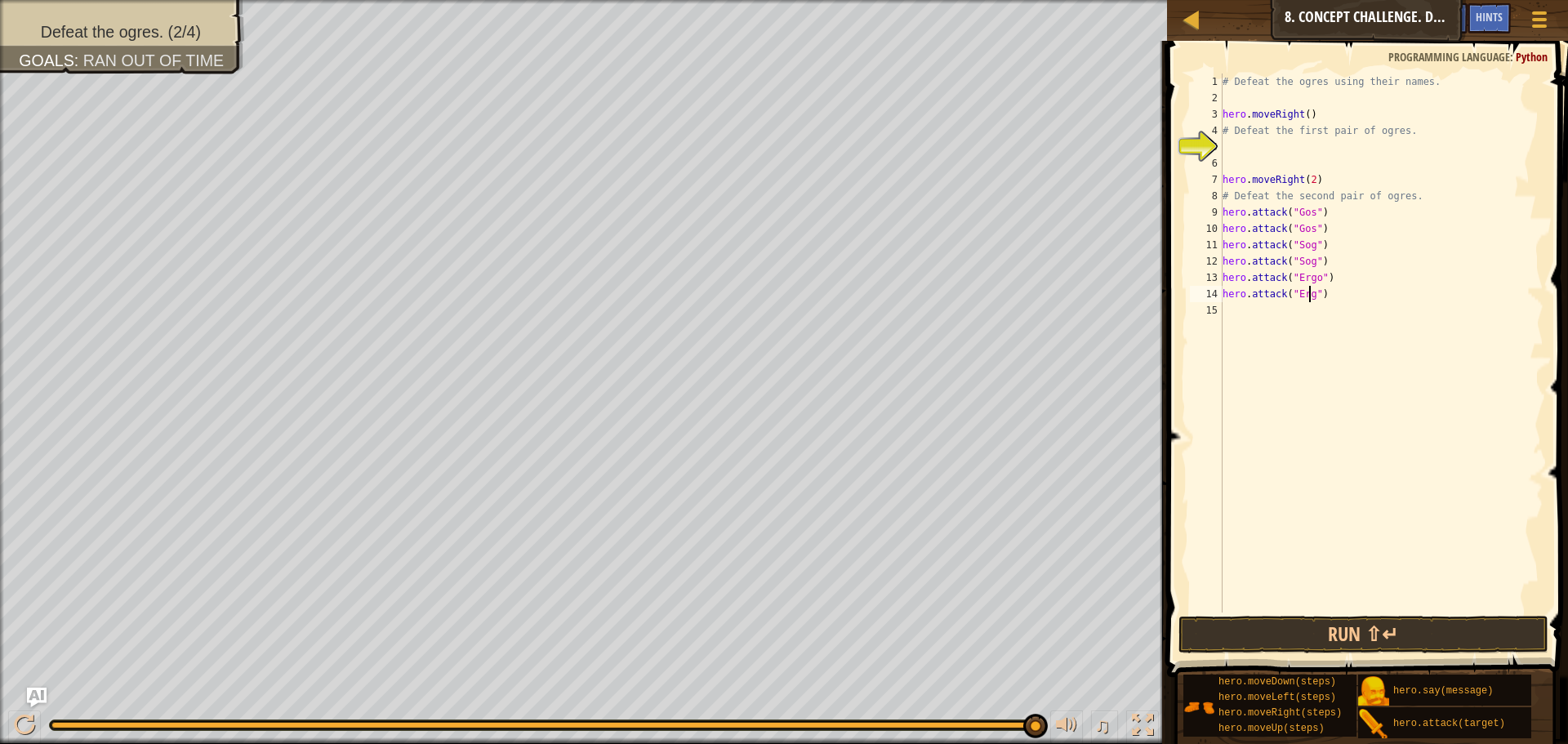
scroll to position [8, 8]
type textarea "hero.attack("Ergo")"
click at [1260, 324] on div "# Defeat the ogres using their names. hero . moveRight ( ) # Defeat the first p…" at bounding box center [1381, 359] width 324 height 572
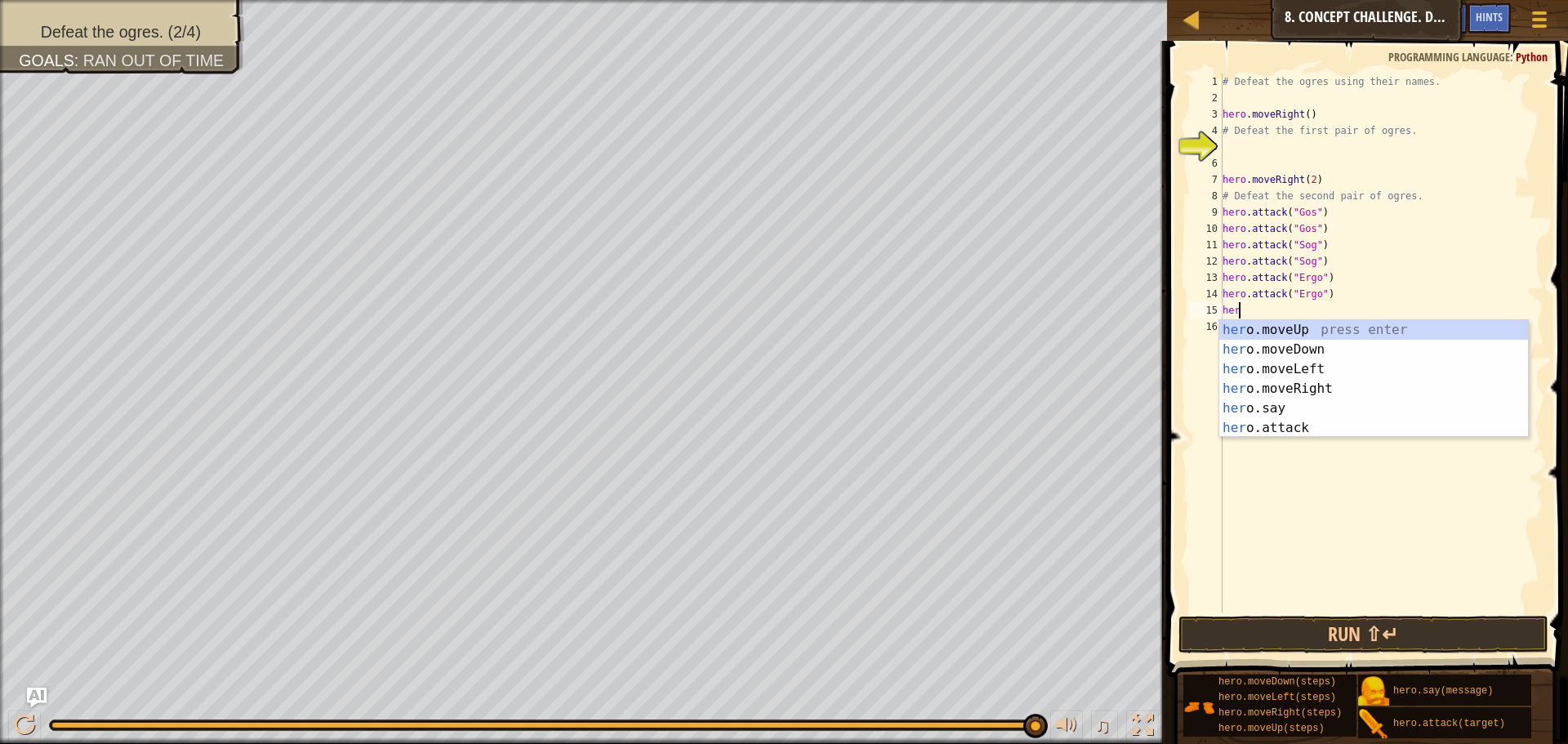
scroll to position [8, 1]
click at [1320, 431] on div "her o.moveUp press enter her o.moveDown press enter her o.moveLeft press enter …" at bounding box center [1373, 399] width 308 height 157
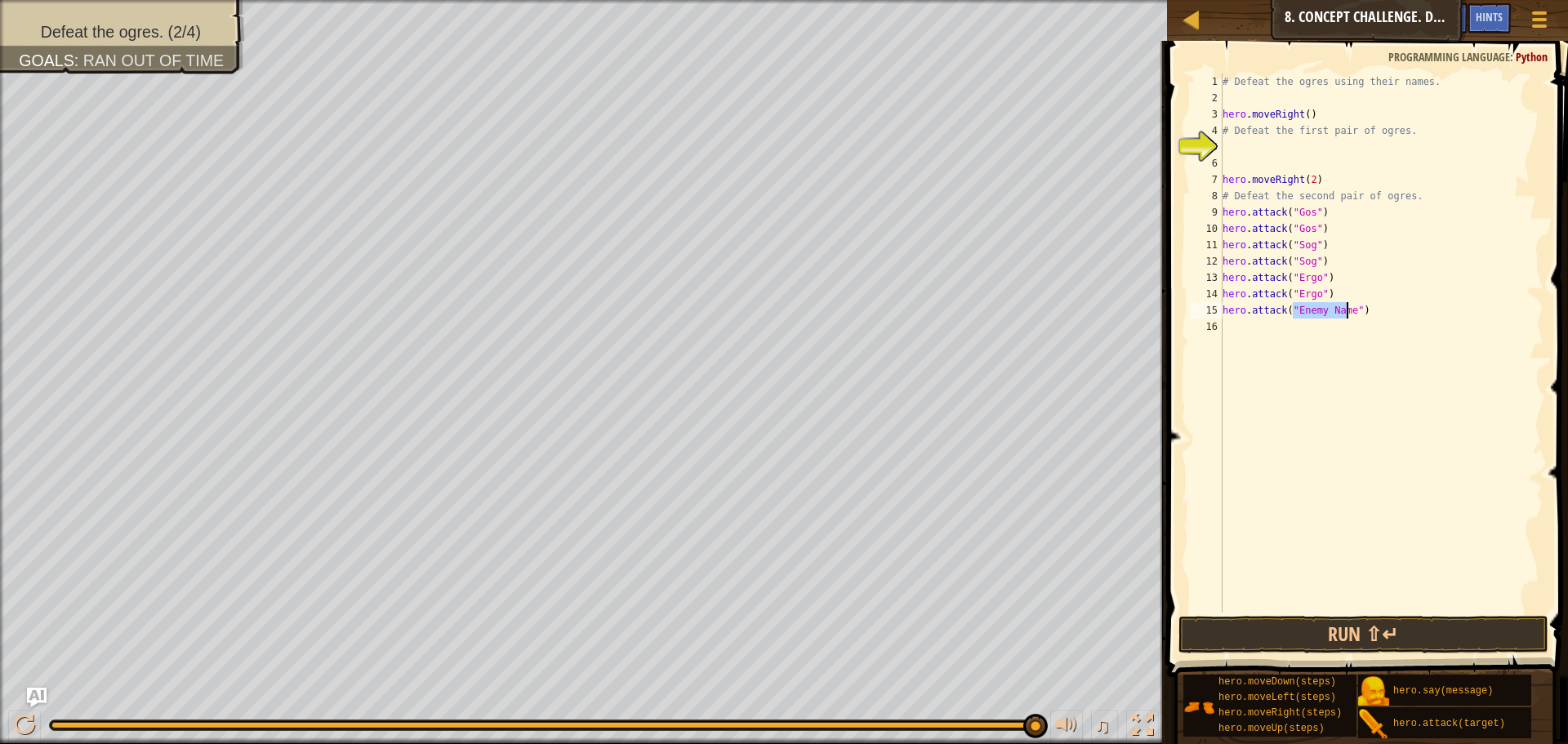
click at [1271, 318] on div "# Defeat the ogres using their names. hero . moveRight ( ) # Defeat the first p…" at bounding box center [1381, 359] width 324 height 572
click at [1338, 311] on div "# Defeat the ogres using their names. hero . moveRight ( ) # Defeat the first p…" at bounding box center [1381, 359] width 324 height 572
click at [1340, 304] on div "# Defeat the ogres using their names. hero . moveRight ( ) # Defeat the first p…" at bounding box center [1381, 359] width 324 height 572
click at [1348, 309] on div "# Defeat the ogres using their names. hero . moveRight ( ) # Defeat the first p…" at bounding box center [1381, 359] width 324 height 572
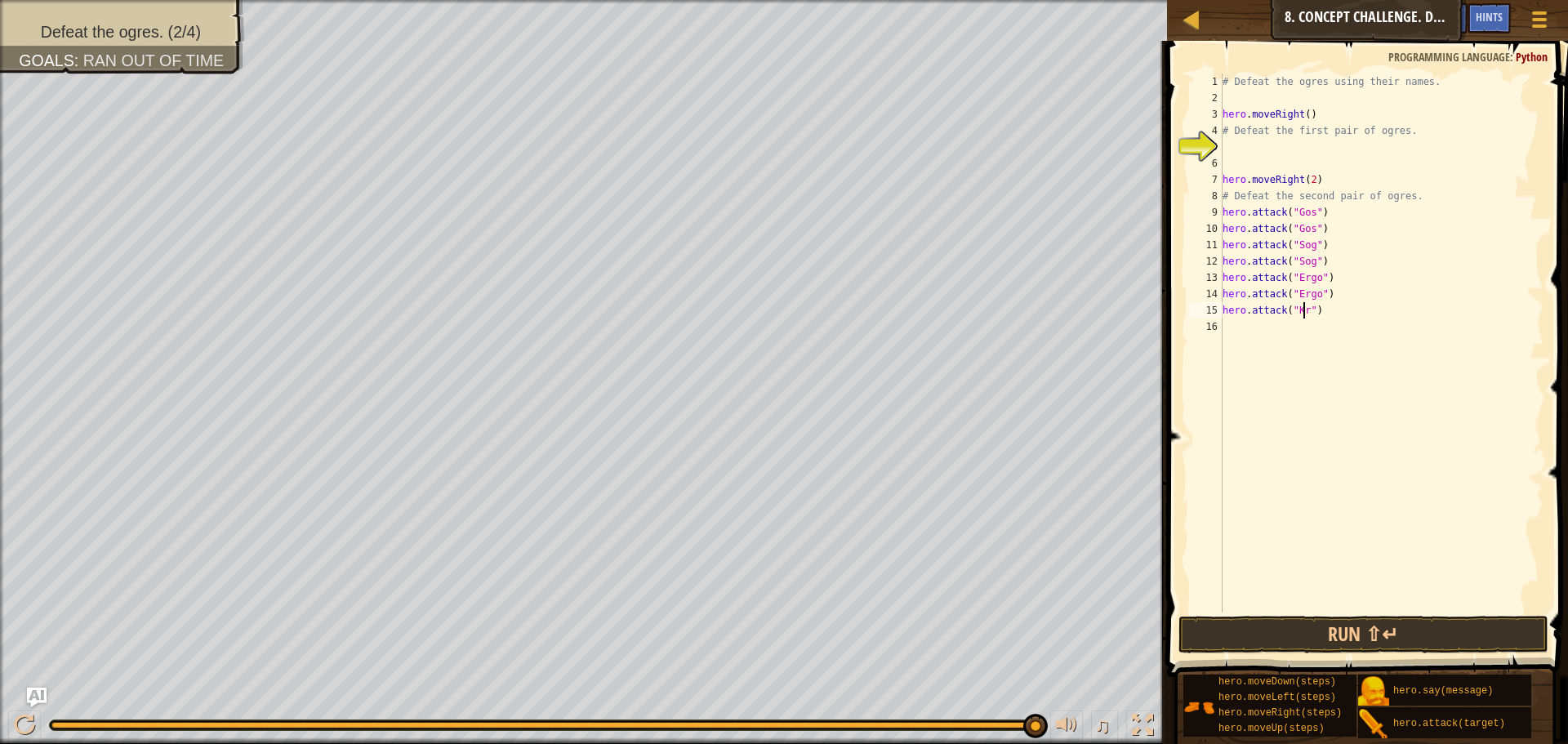
type textarea "hero.attack("Kro")"
click at [1254, 321] on div "# Defeat the ogres using their names. hero . moveRight ( ) # Defeat the first p…" at bounding box center [1381, 359] width 324 height 572
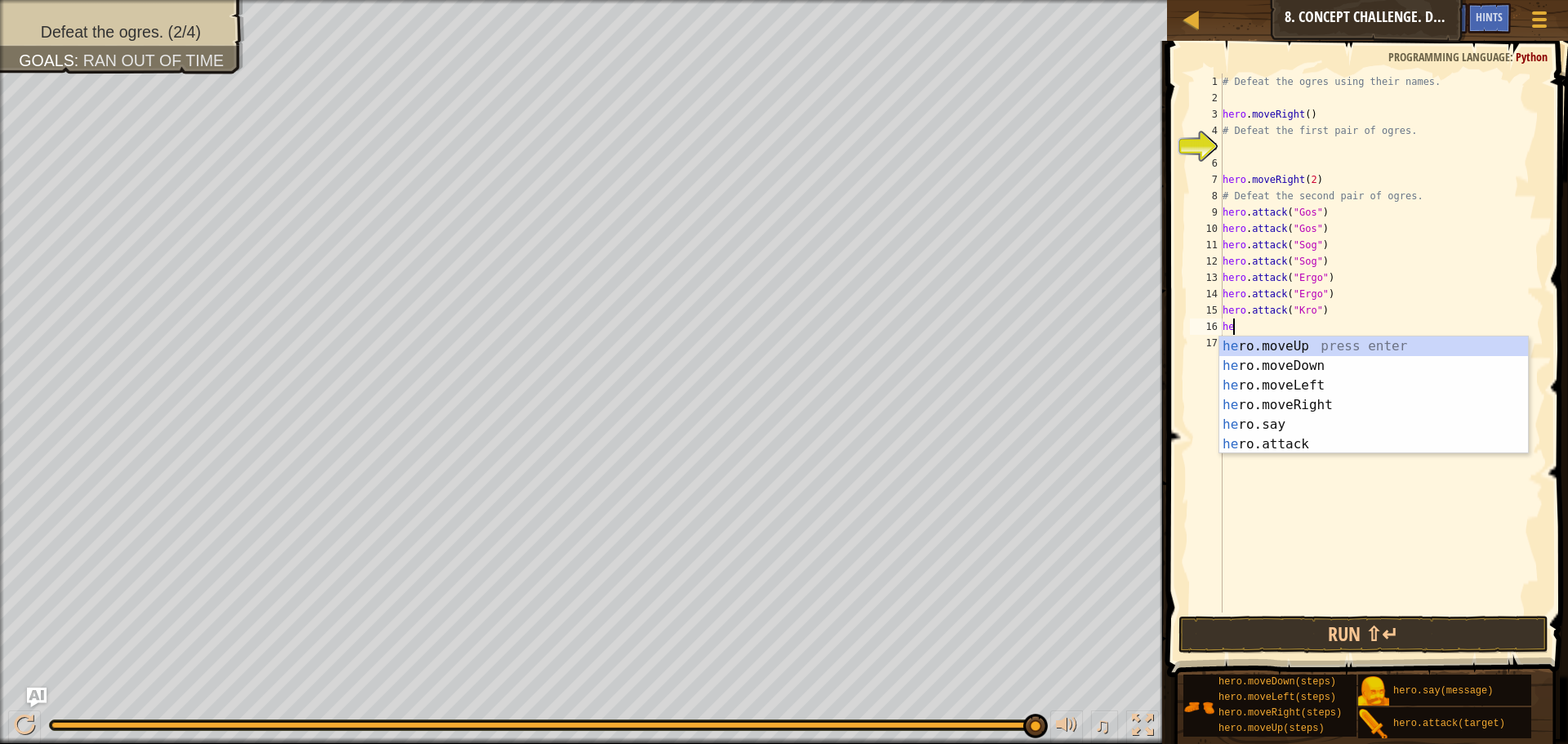
scroll to position [8, 1]
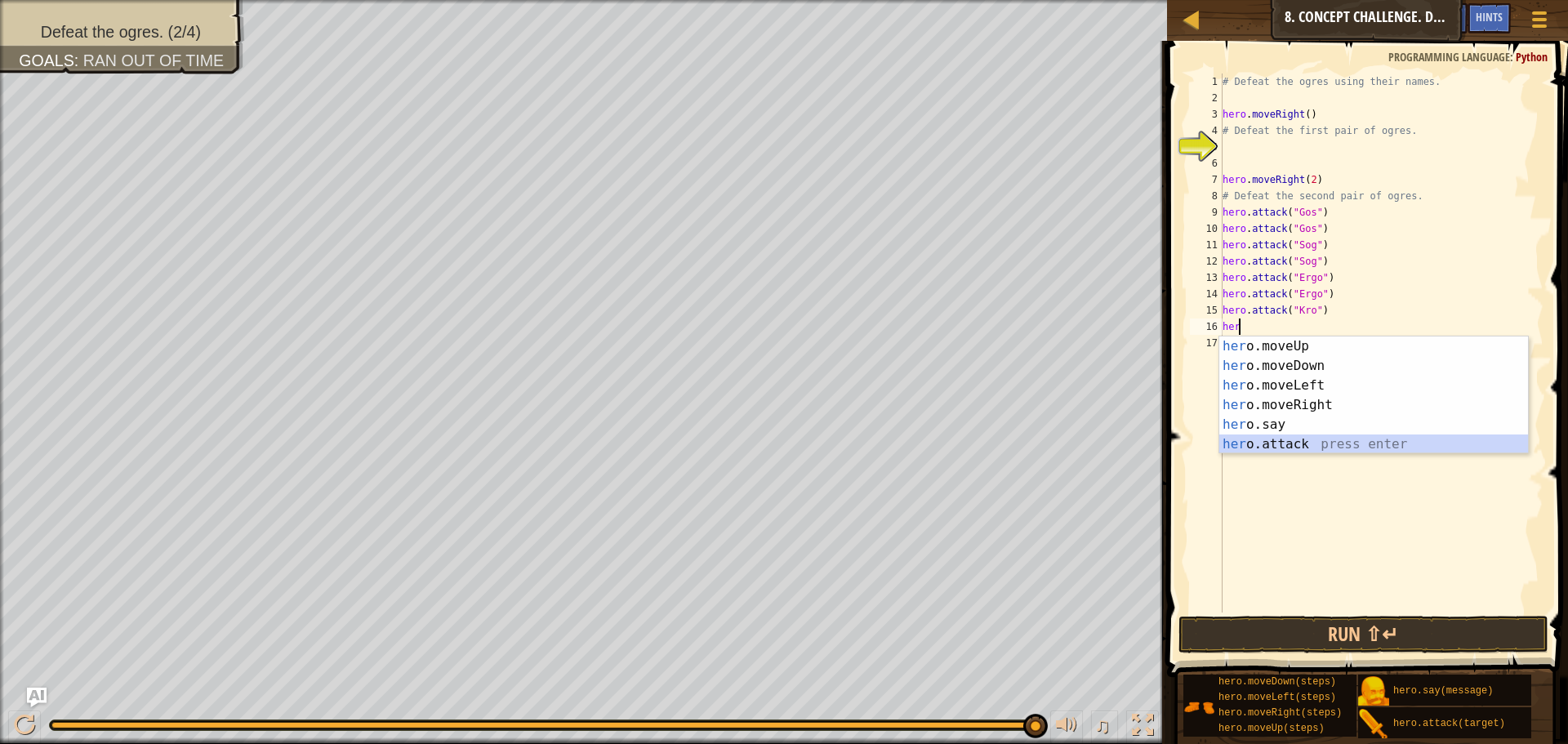
click at [1242, 447] on div "her o.moveUp press enter her o.moveDown press enter her o.moveLeft press enter …" at bounding box center [1373, 415] width 308 height 157
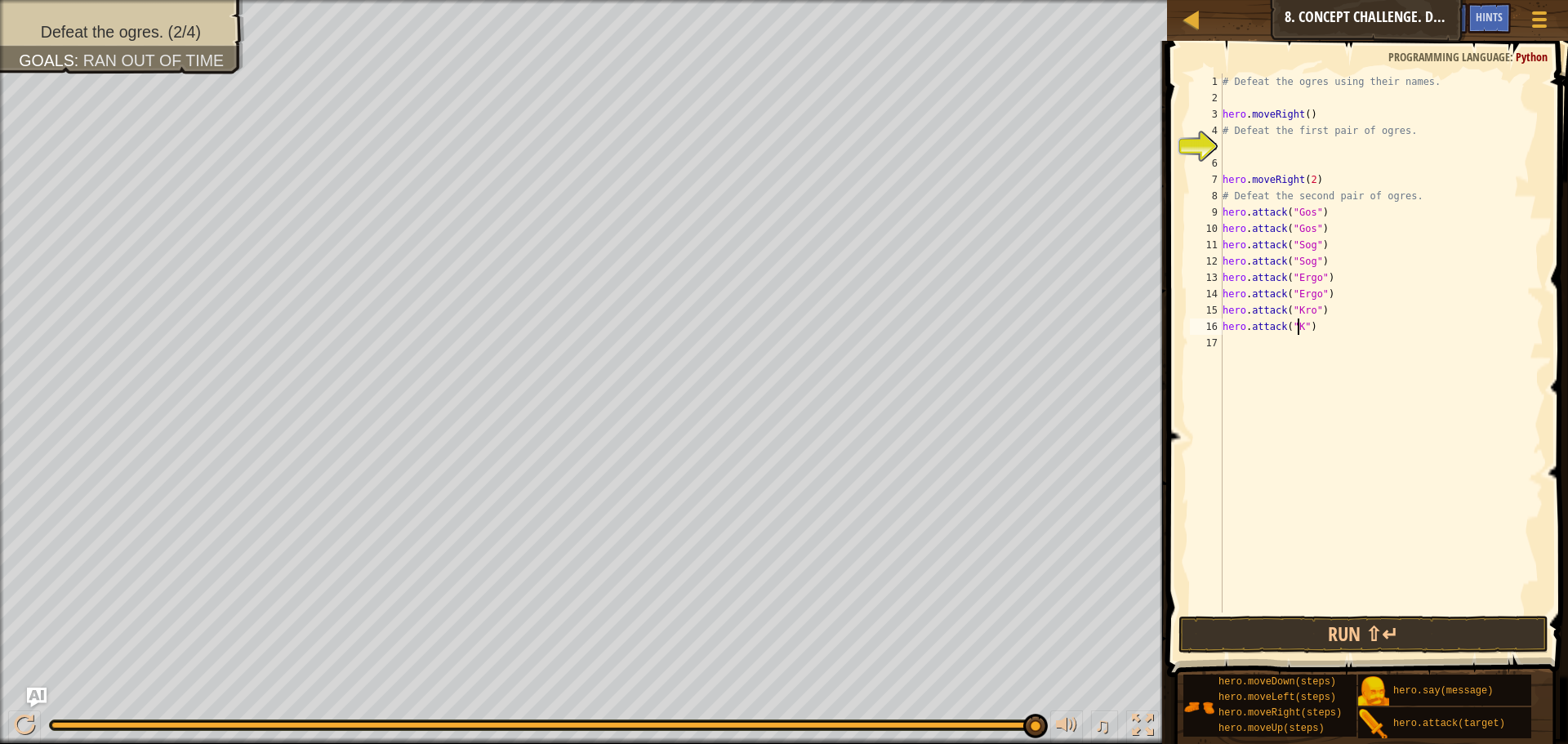
scroll to position [8, 8]
type textarea "hero.attack("Kro")"
click at [1356, 636] on button "Run ⇧↵" at bounding box center [1363, 634] width 370 height 37
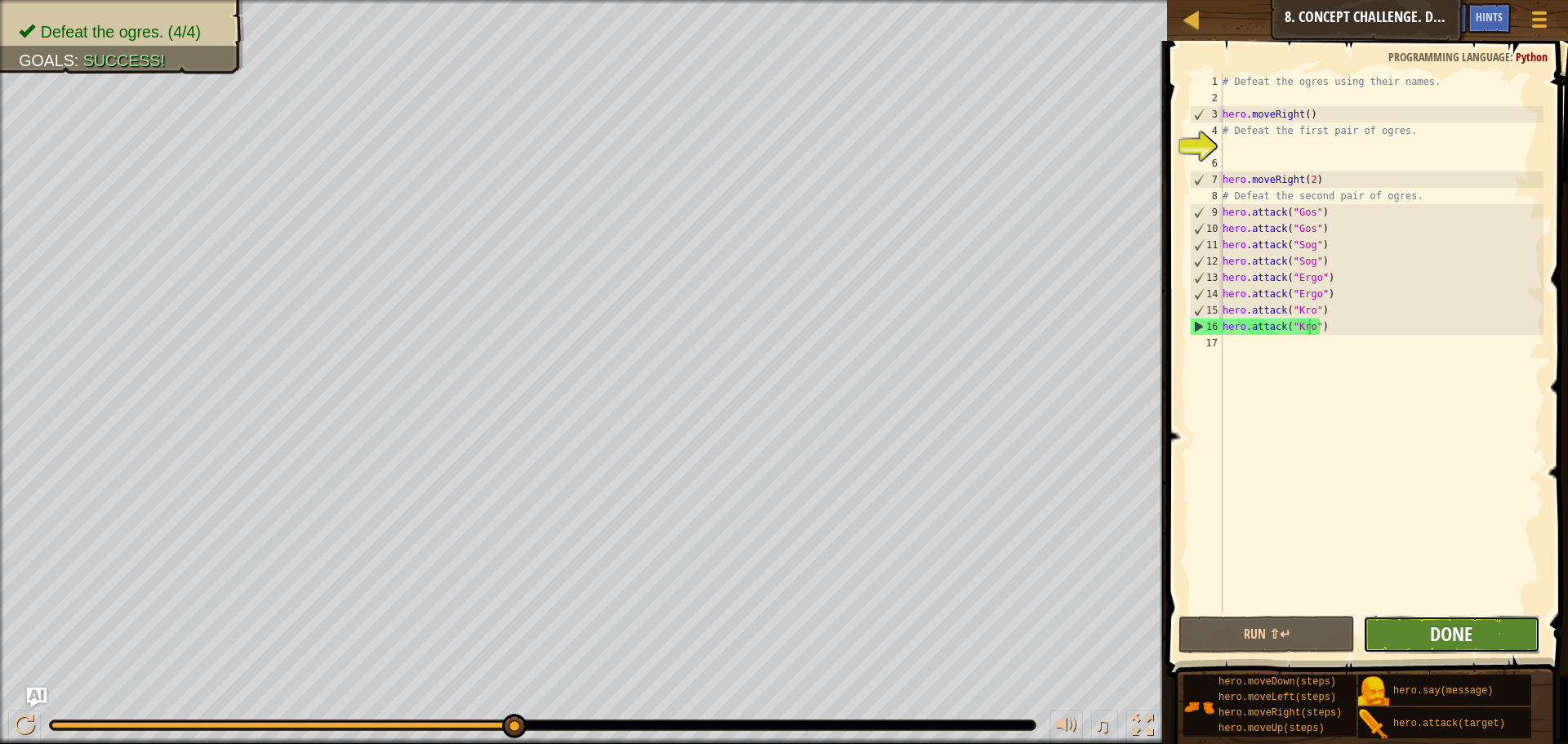
click at [1461, 631] on span "Done" at bounding box center [1451, 633] width 43 height 26
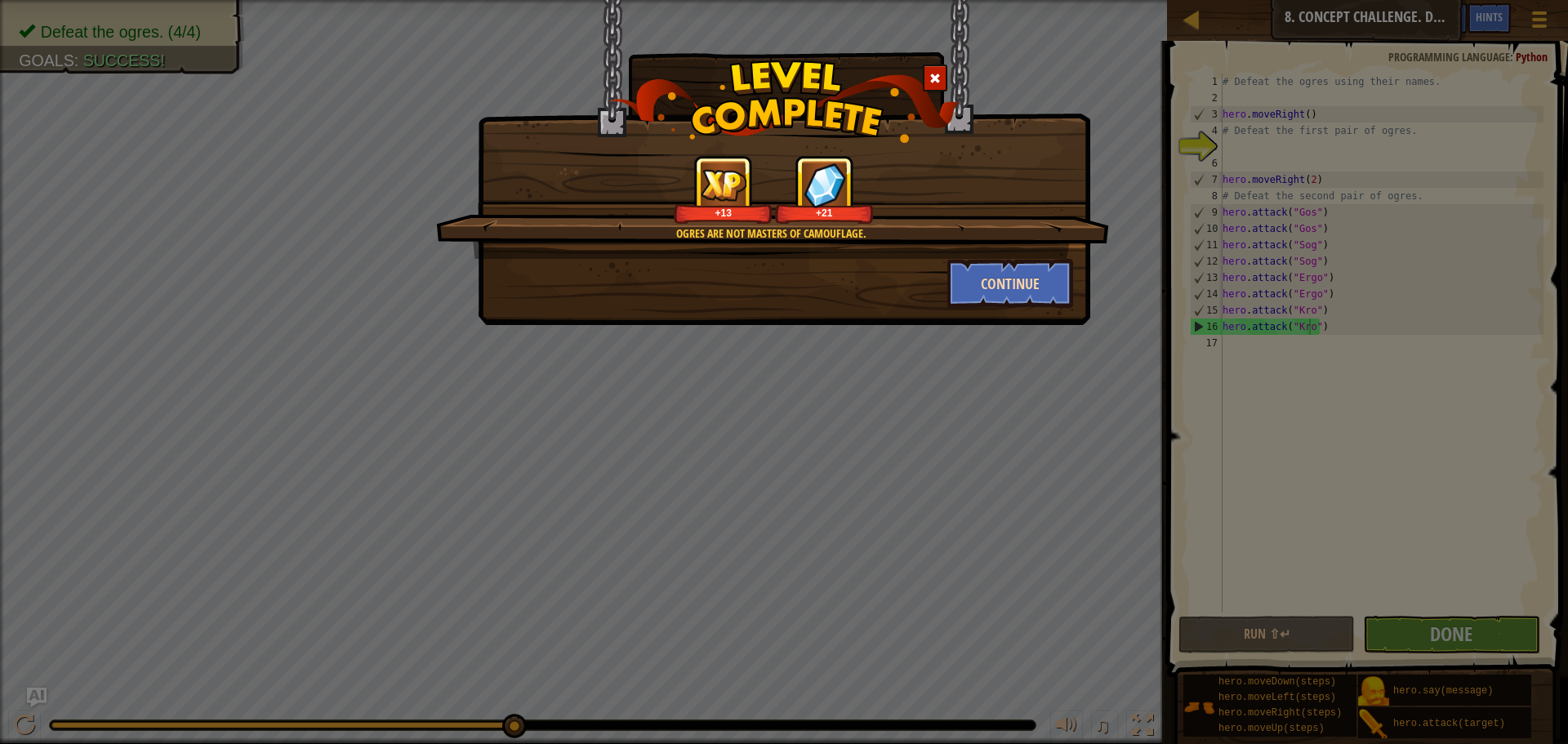
drag, startPoint x: 1058, startPoint y: 327, endPoint x: 1017, endPoint y: 306, distance: 46.1
click at [1017, 306] on div "Ogres are not masters of camouflage. +13 +21 Continue" at bounding box center [784, 372] width 1568 height 744
drag, startPoint x: 1042, startPoint y: 244, endPoint x: 1037, endPoint y: 266, distance: 22.6
click at [1040, 255] on div "Ogres are not masters of camouflage. +13 +21" at bounding box center [772, 207] width 672 height 104
click at [1037, 275] on button "Continue" at bounding box center [1010, 283] width 127 height 49
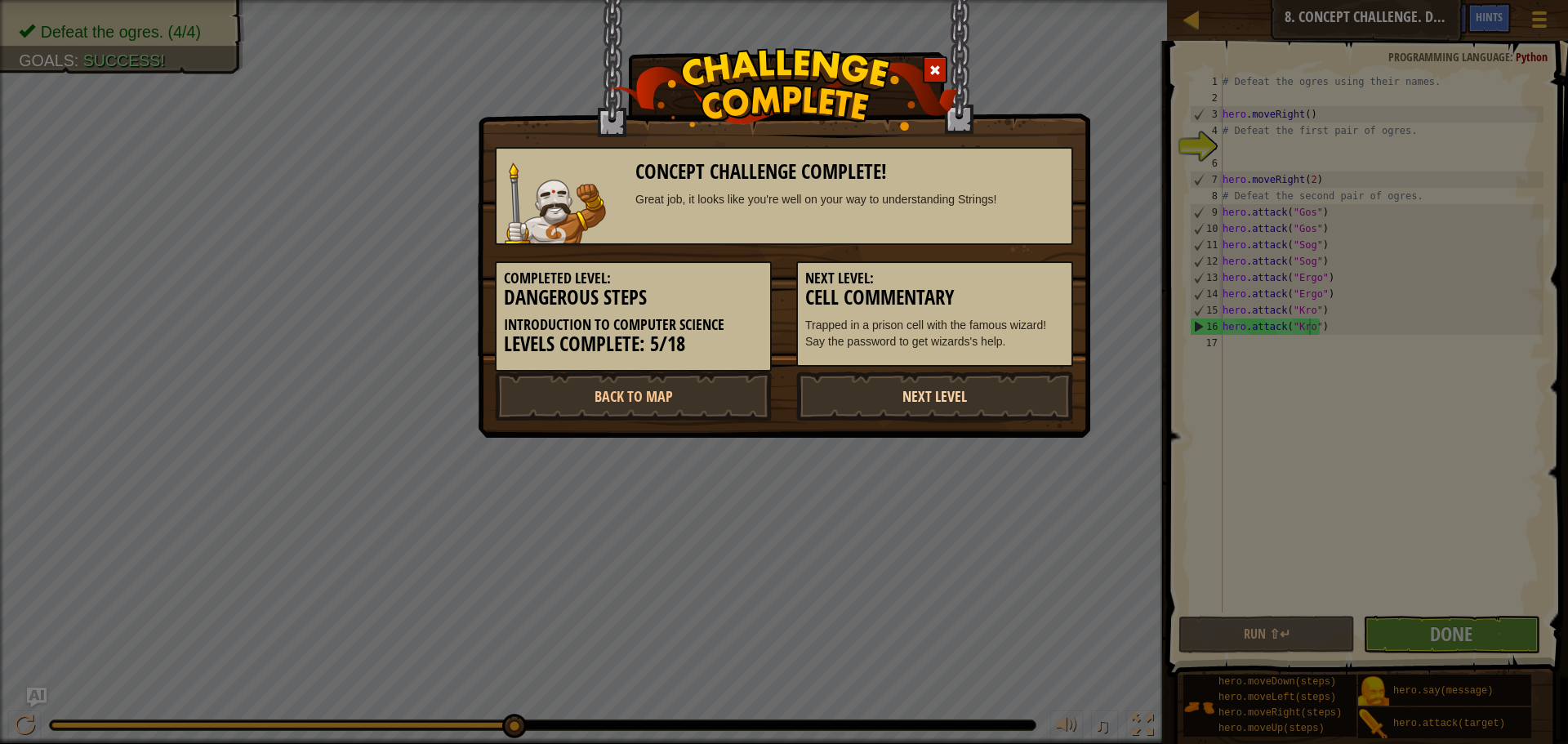
click at [984, 400] on link "Next Level" at bounding box center [934, 395] width 277 height 49
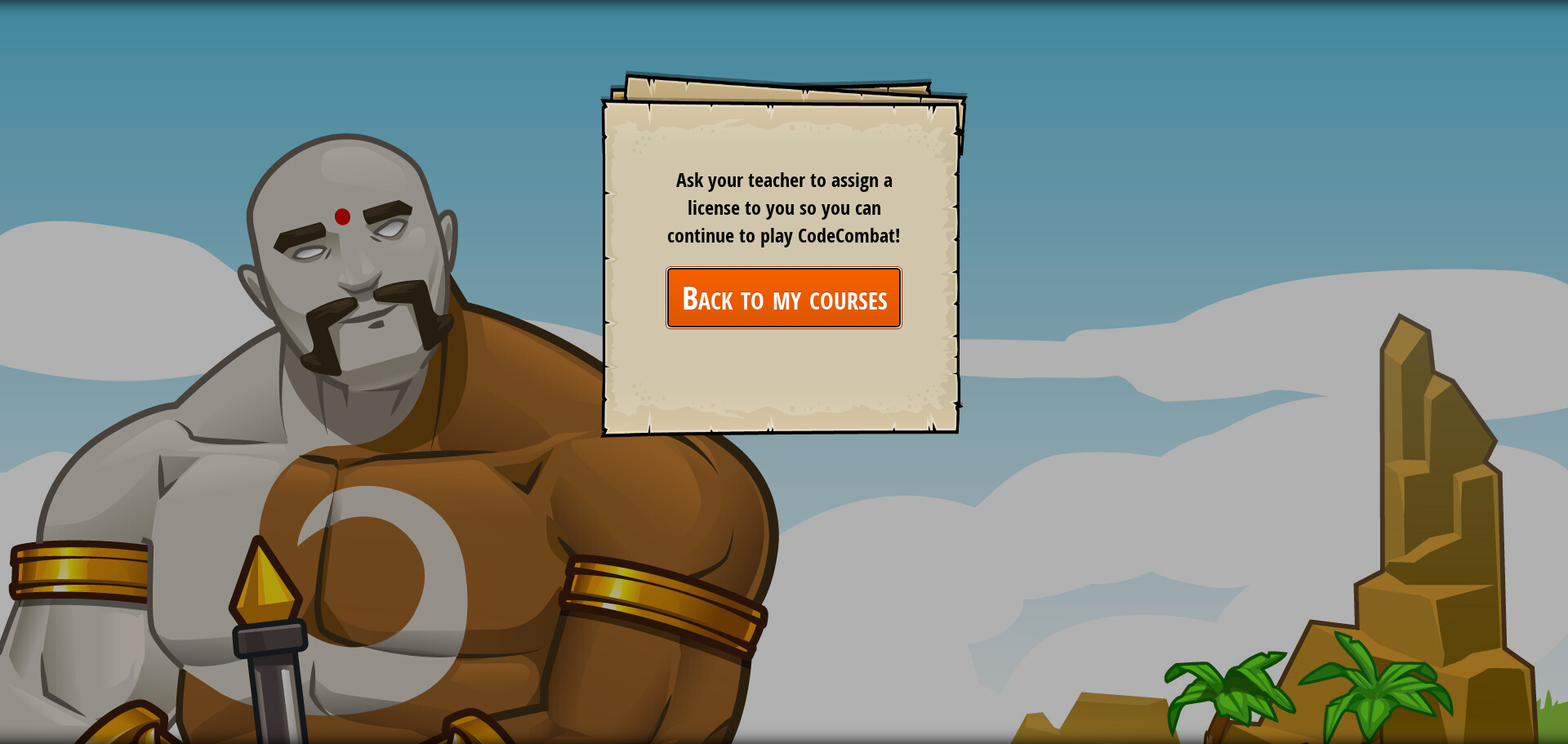
click at [800, 297] on link "Back to my courses" at bounding box center [784, 297] width 237 height 63
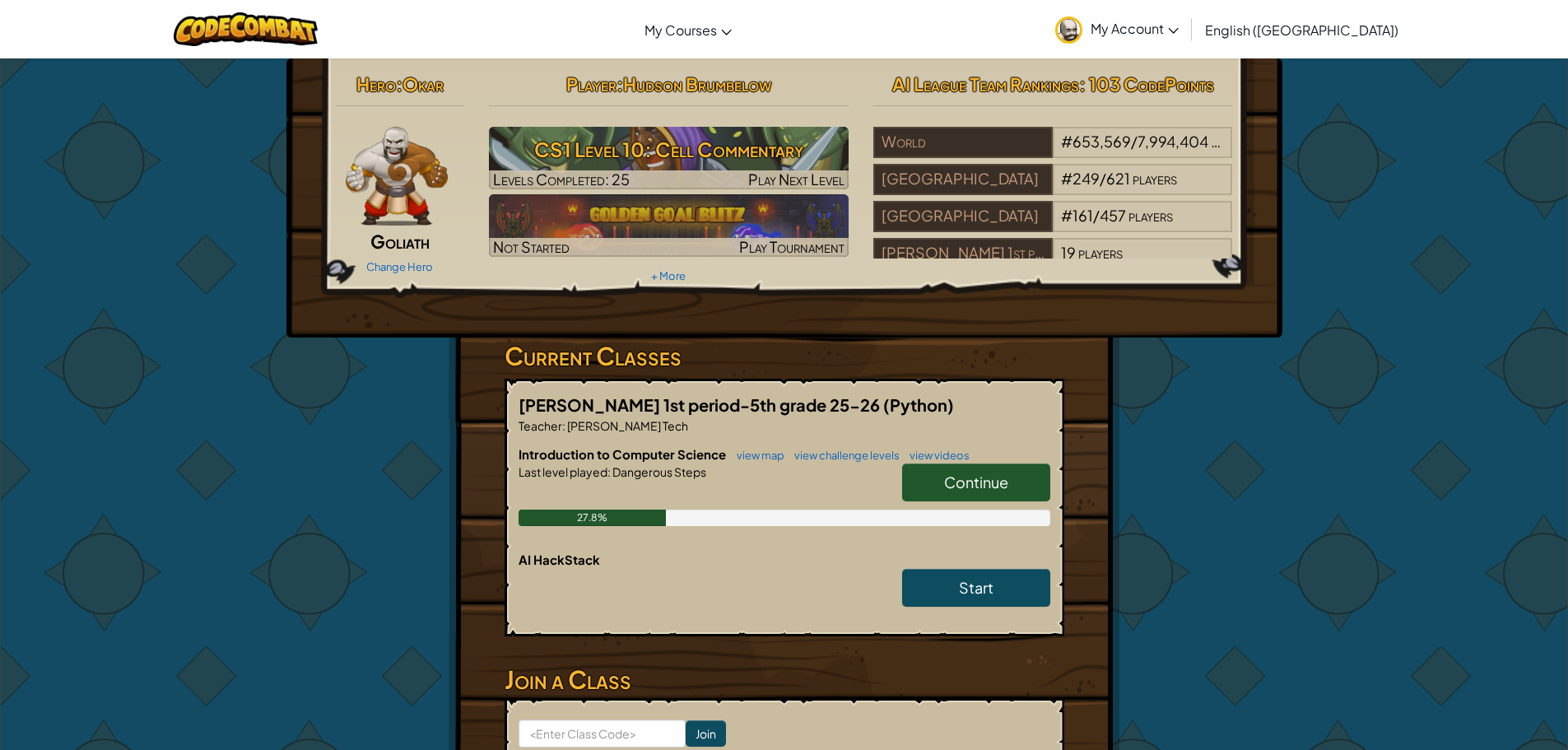
click at [976, 470] on link "Continue" at bounding box center [976, 482] width 148 height 38
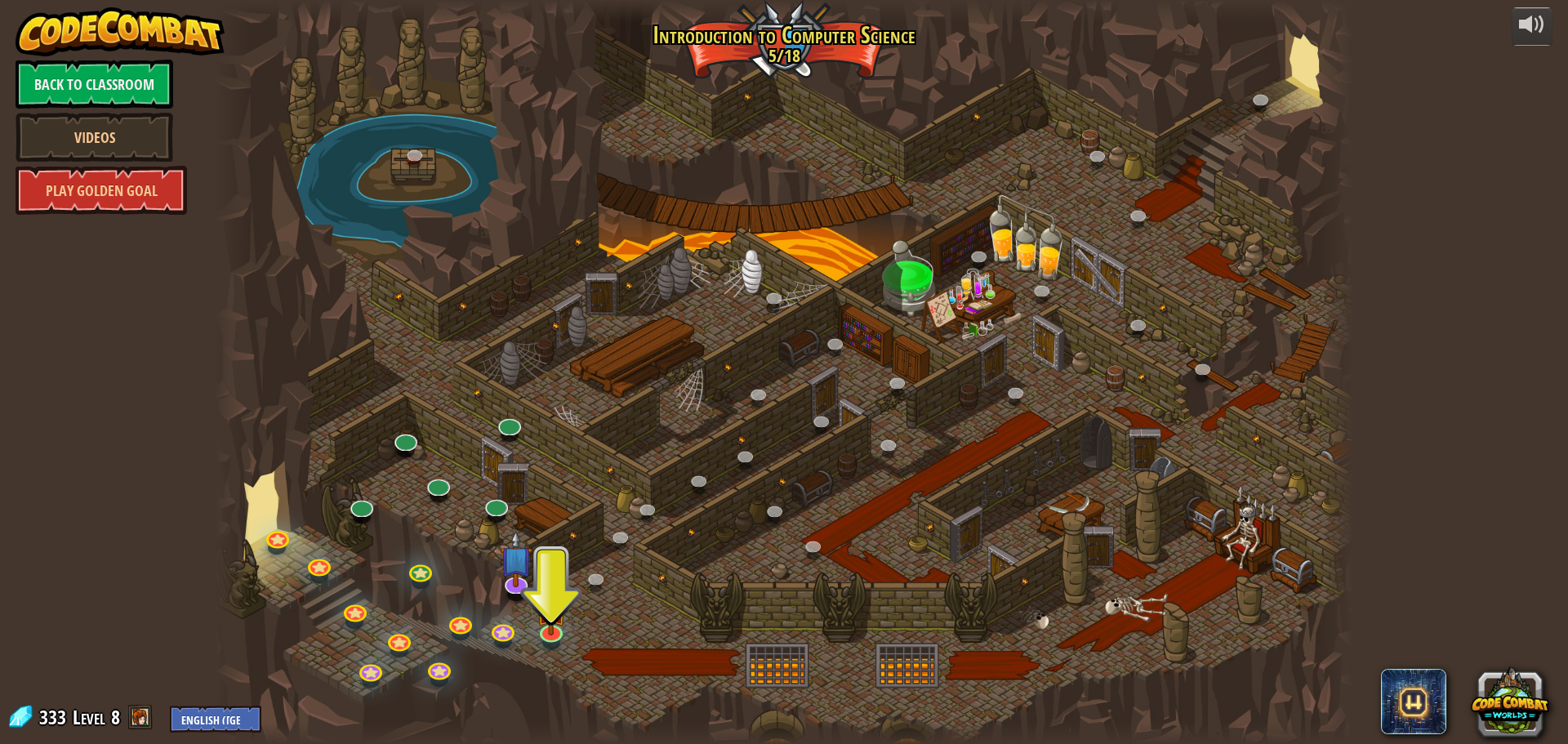
click at [535, 625] on div at bounding box center [784, 372] width 1139 height 744
click at [541, 621] on img at bounding box center [551, 596] width 30 height 69
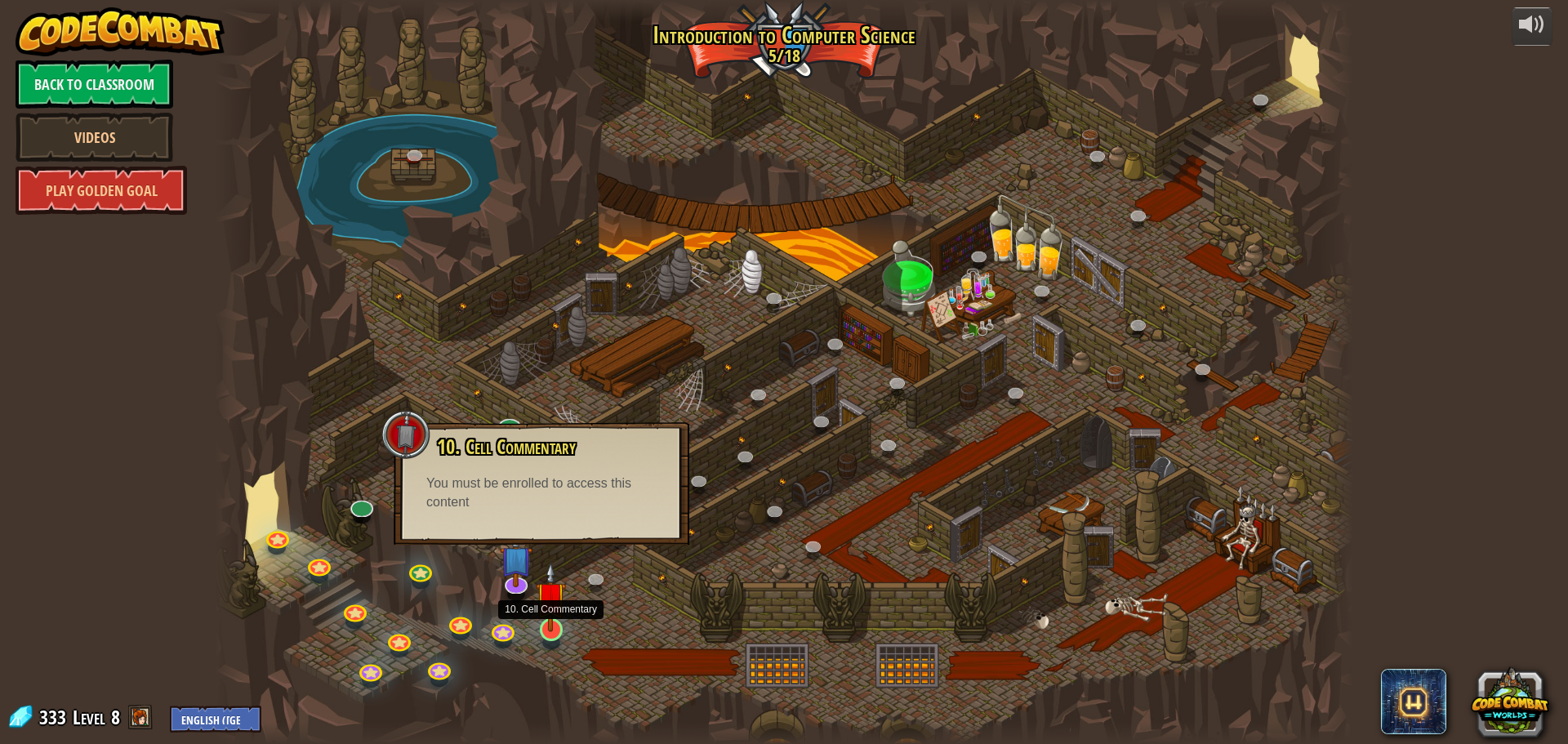
click at [547, 609] on img at bounding box center [551, 596] width 30 height 69
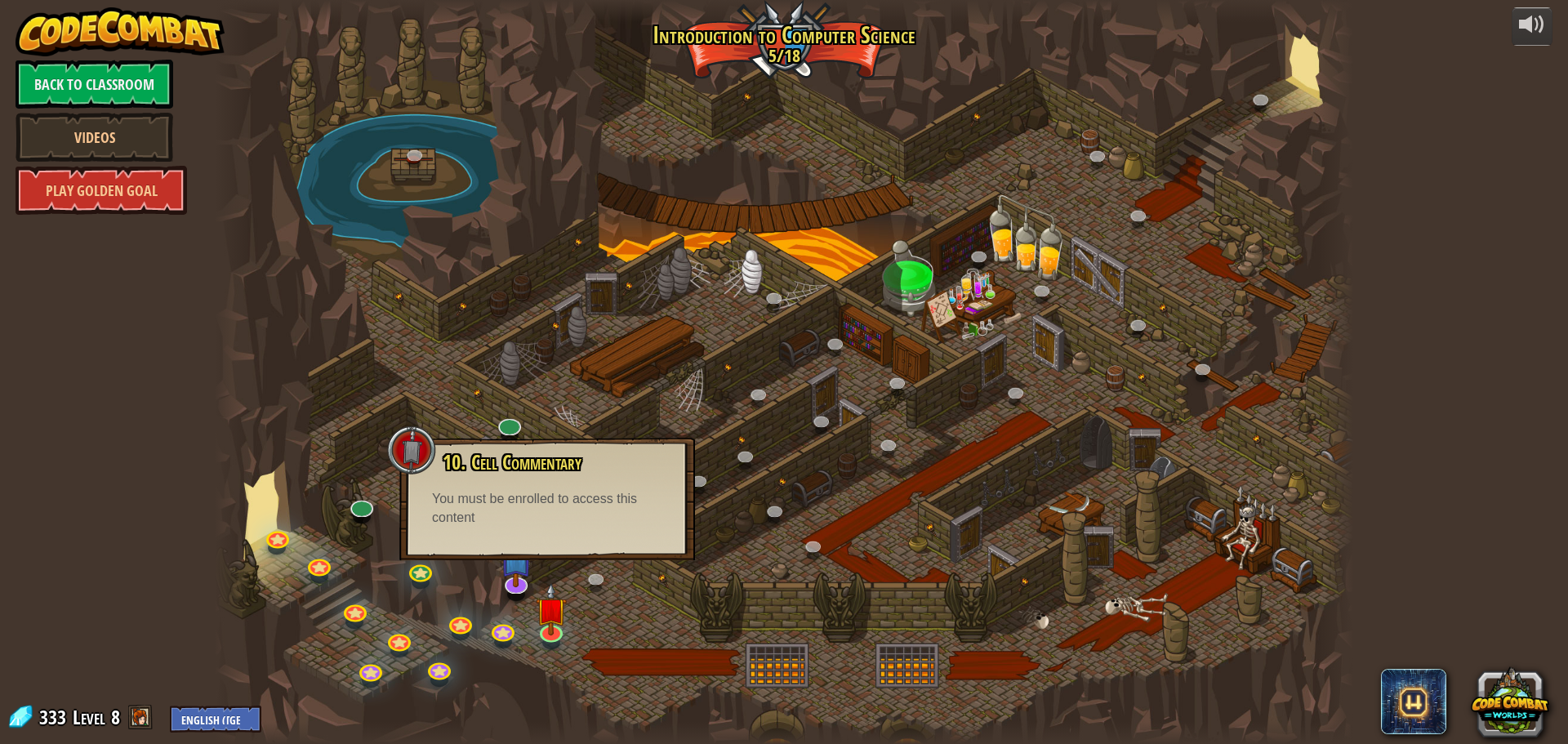
drag, startPoint x: 731, startPoint y: 337, endPoint x: 691, endPoint y: 398, distance: 72.9
click at [723, 360] on div at bounding box center [784, 372] width 1139 height 744
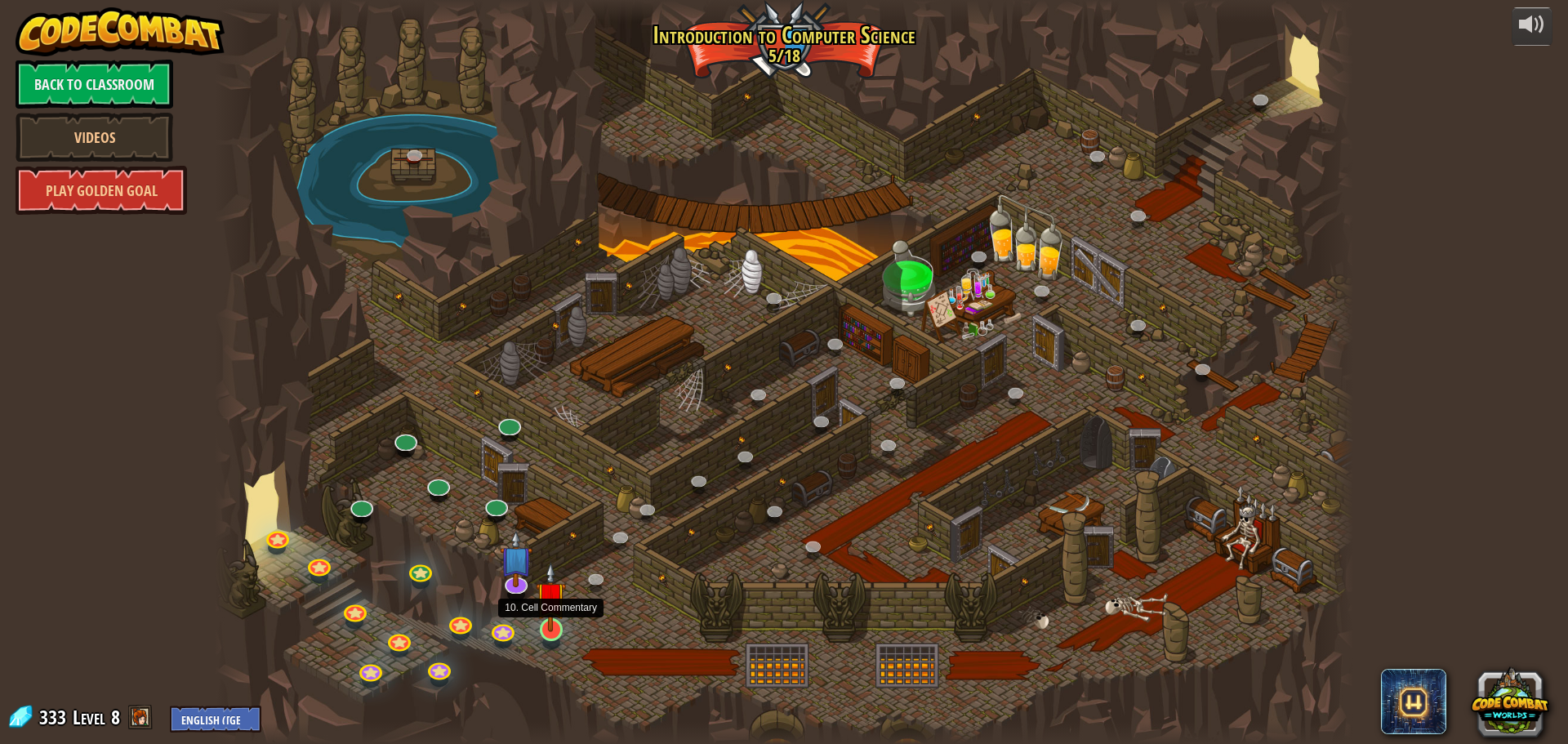
click at [545, 631] on img at bounding box center [551, 596] width 30 height 69
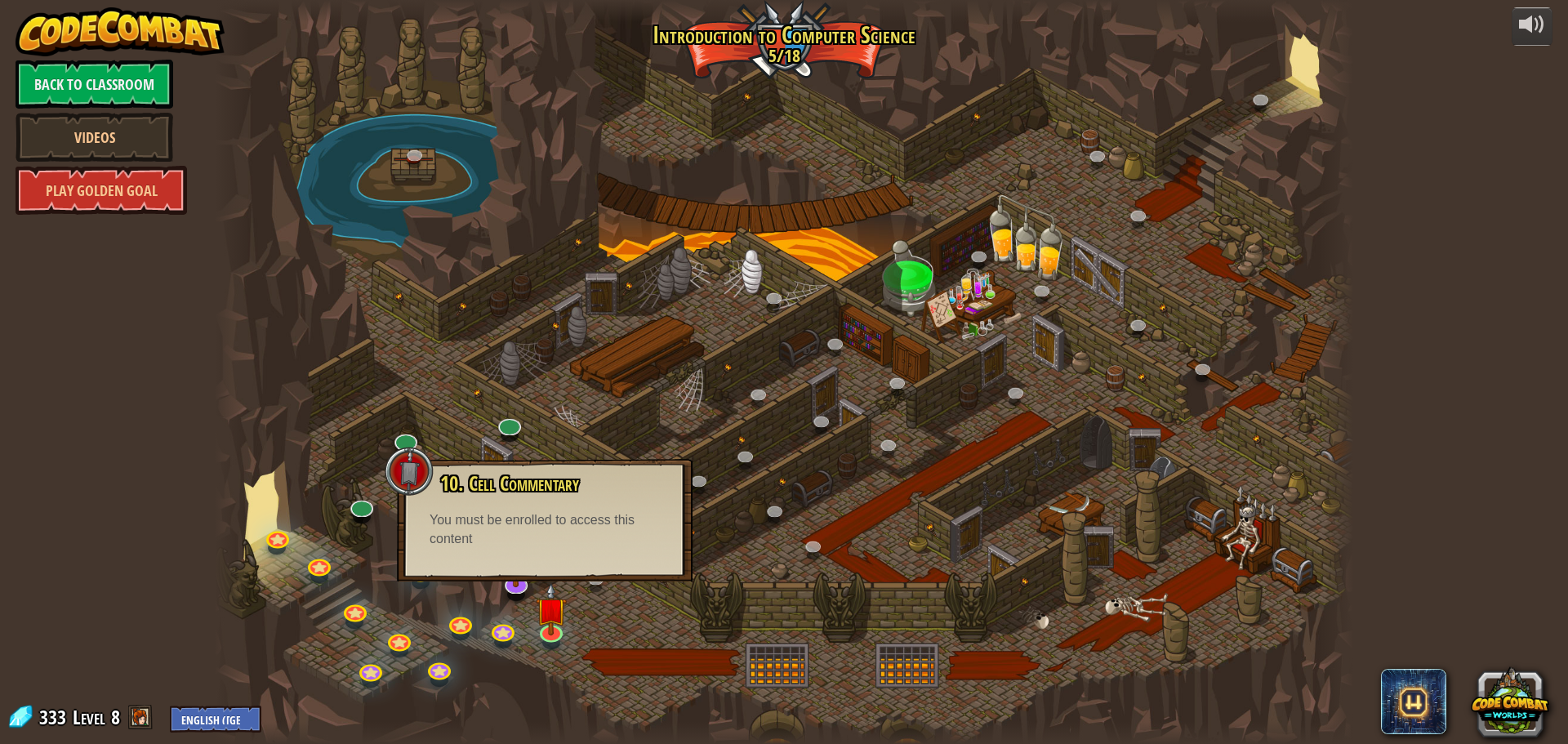
click at [861, 214] on div at bounding box center [784, 372] width 1139 height 744
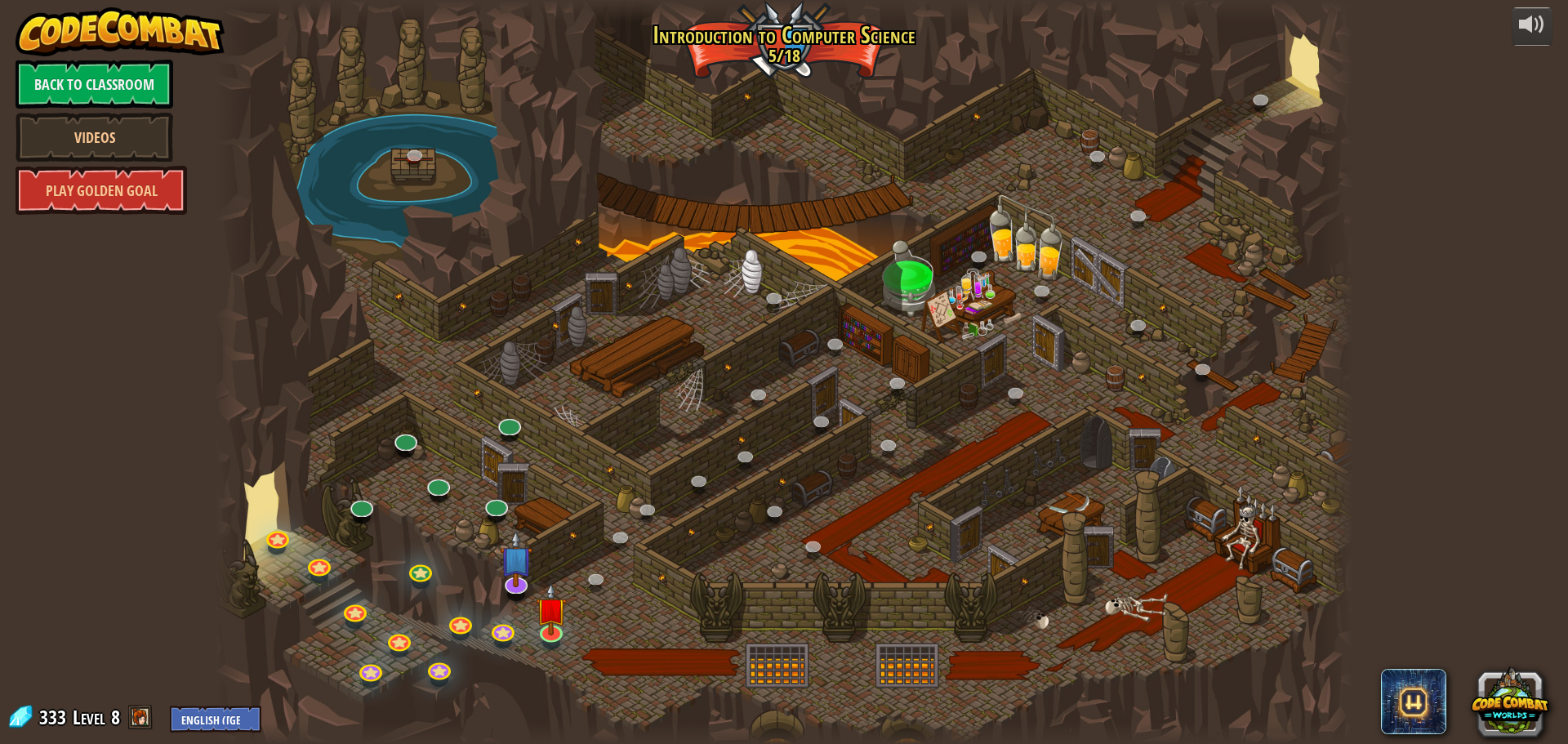
click at [856, 217] on div at bounding box center [784, 372] width 1139 height 744
drag, startPoint x: 856, startPoint y: 217, endPoint x: 821, endPoint y: 207, distance: 36.4
click at [816, 215] on div at bounding box center [784, 372] width 1139 height 744
click at [821, 210] on div at bounding box center [784, 372] width 1139 height 744
click at [819, 210] on div at bounding box center [784, 372] width 1139 height 744
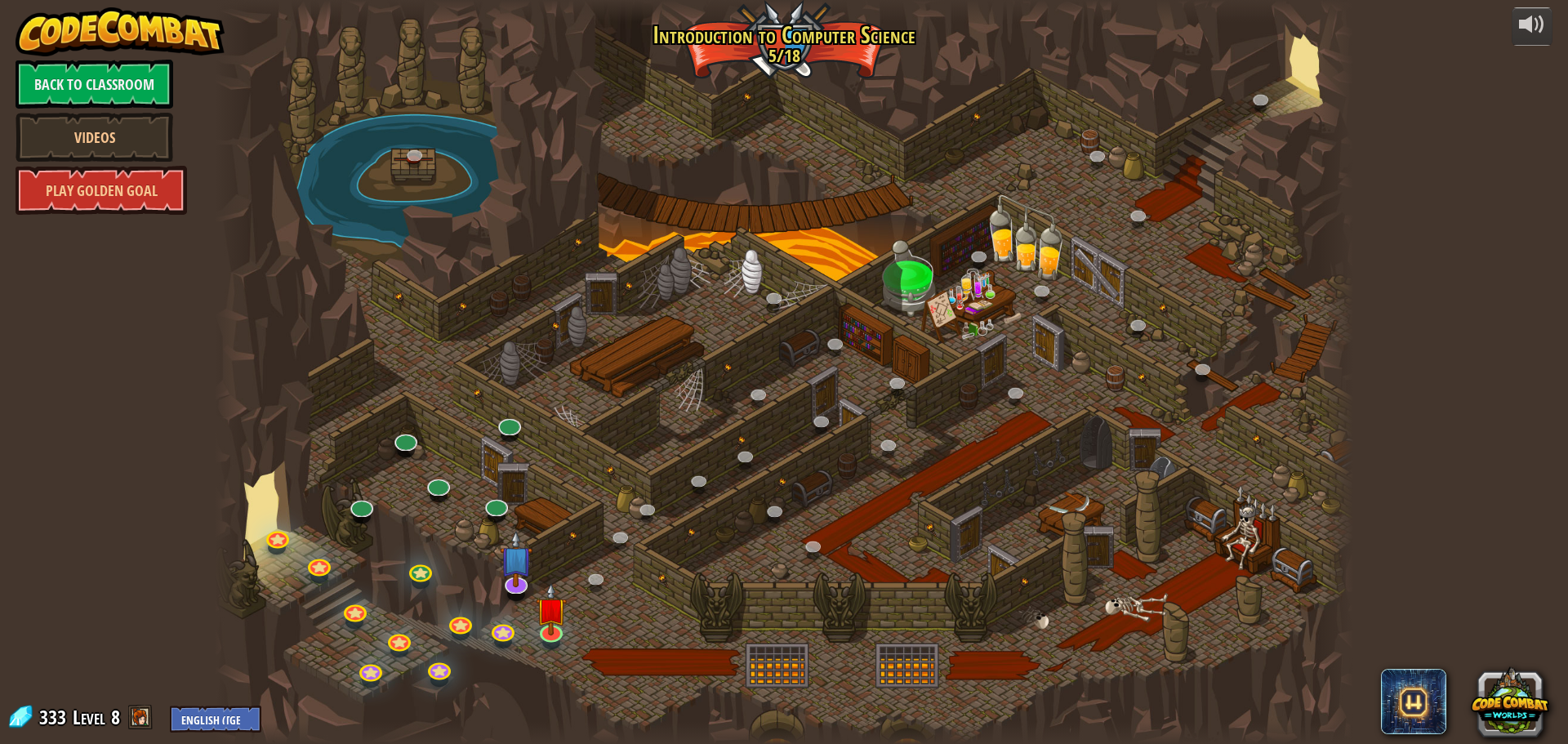
drag, startPoint x: 819, startPoint y: 210, endPoint x: 799, endPoint y: 205, distance: 20.6
click at [804, 205] on div at bounding box center [784, 372] width 1139 height 744
drag, startPoint x: 793, startPoint y: 204, endPoint x: 763, endPoint y: 207, distance: 30.1
drag, startPoint x: 756, startPoint y: 222, endPoint x: 761, endPoint y: 257, distance: 35.4
drag, startPoint x: 761, startPoint y: 257, endPoint x: 732, endPoint y: 269, distance: 31.4
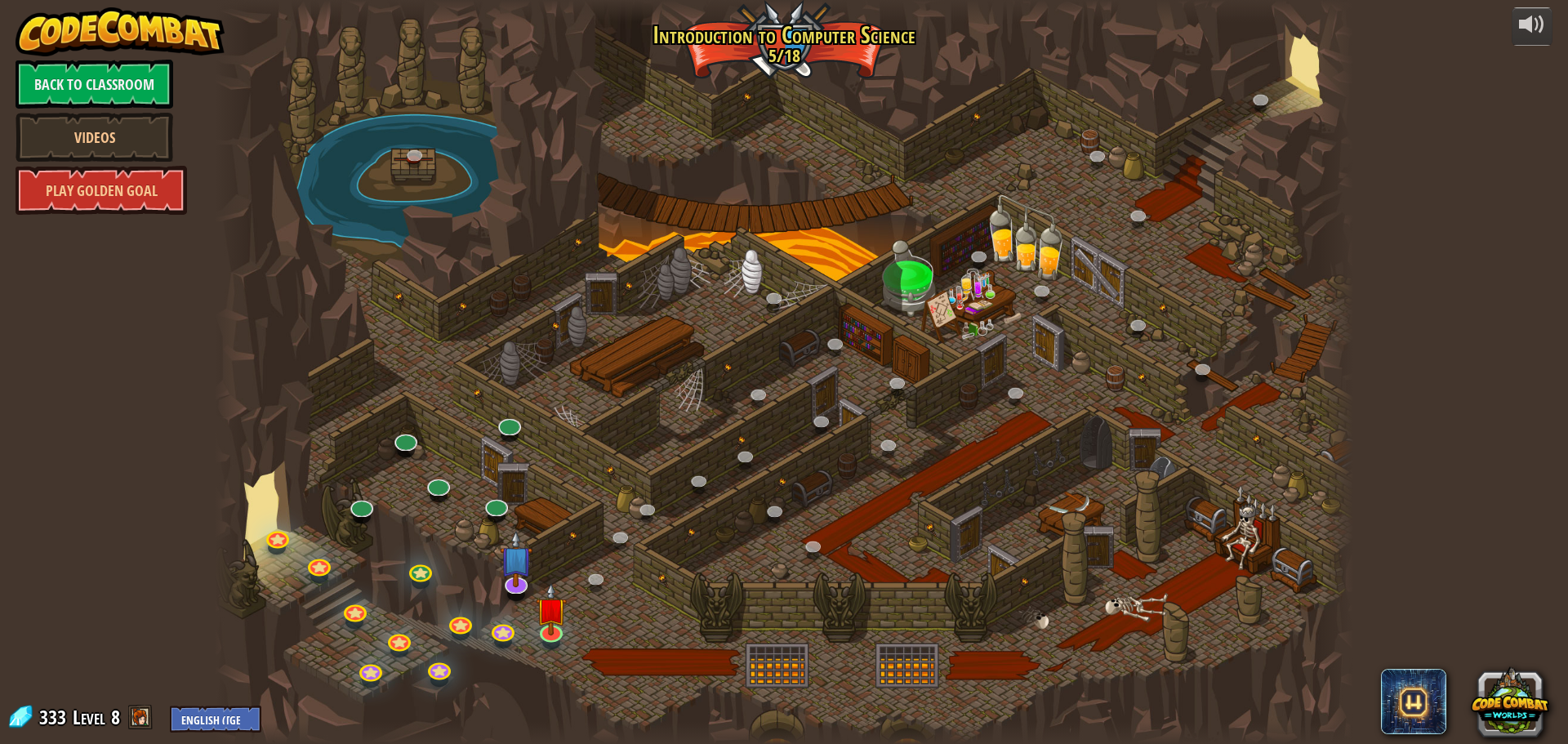
drag, startPoint x: 732, startPoint y: 269, endPoint x: 731, endPoint y: 279, distance: 10.0
drag, startPoint x: 731, startPoint y: 279, endPoint x: 742, endPoint y: 263, distance: 19.4
drag, startPoint x: 746, startPoint y: 257, endPoint x: 583, endPoint y: 333, distance: 179.8
drag, startPoint x: 583, startPoint y: 333, endPoint x: 431, endPoint y: 178, distance: 217.1
drag, startPoint x: 431, startPoint y: 178, endPoint x: 406, endPoint y: 156, distance: 33.3
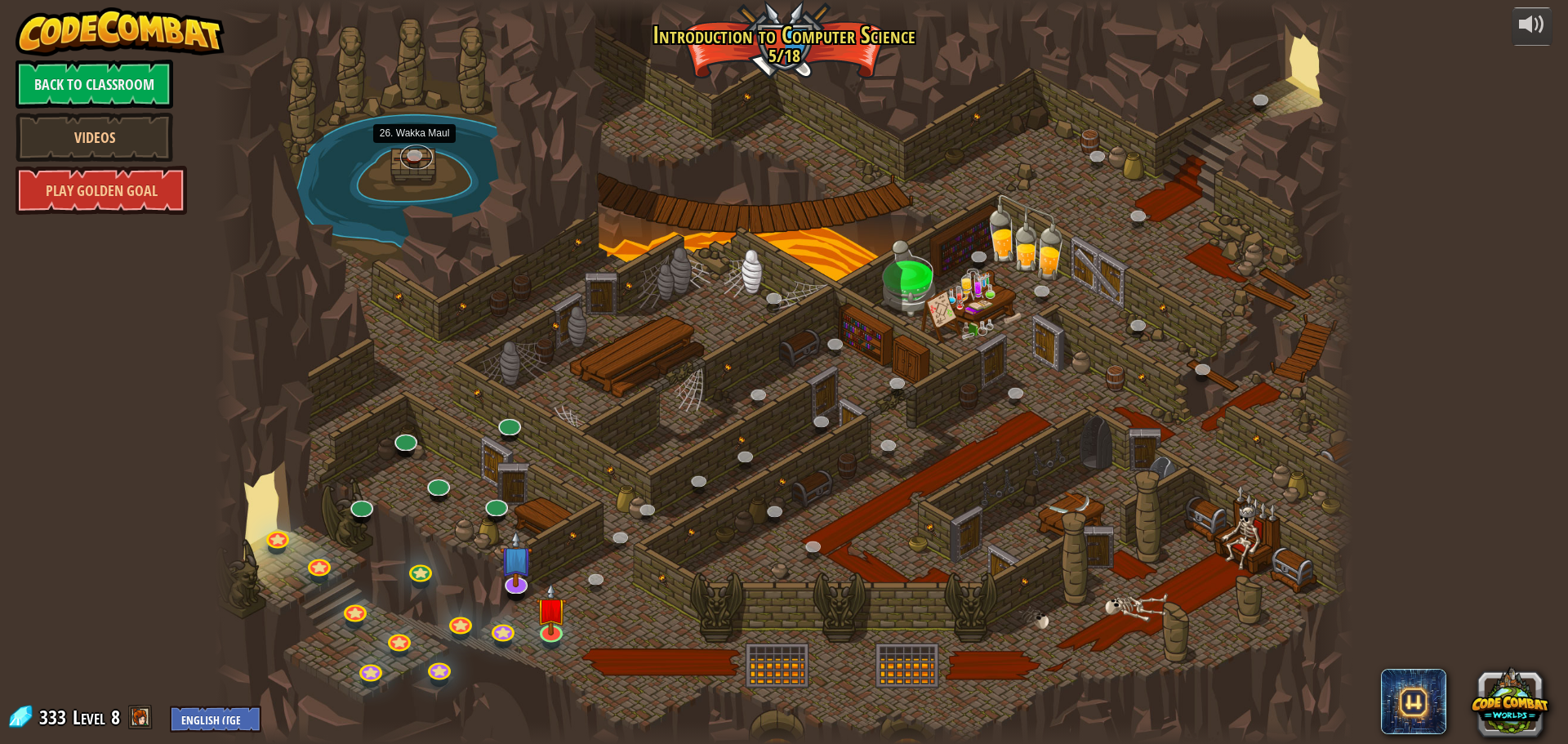
drag, startPoint x: 404, startPoint y: 150, endPoint x: 395, endPoint y: 162, distance: 15.0
drag, startPoint x: 395, startPoint y: 162, endPoint x: 396, endPoint y: 152, distance: 10.0
drag, startPoint x: 396, startPoint y: 148, endPoint x: 418, endPoint y: 118, distance: 37.2
drag, startPoint x: 418, startPoint y: 120, endPoint x: 418, endPoint y: 135, distance: 15.0
drag, startPoint x: 418, startPoint y: 135, endPoint x: 430, endPoint y: 92, distance: 44.6
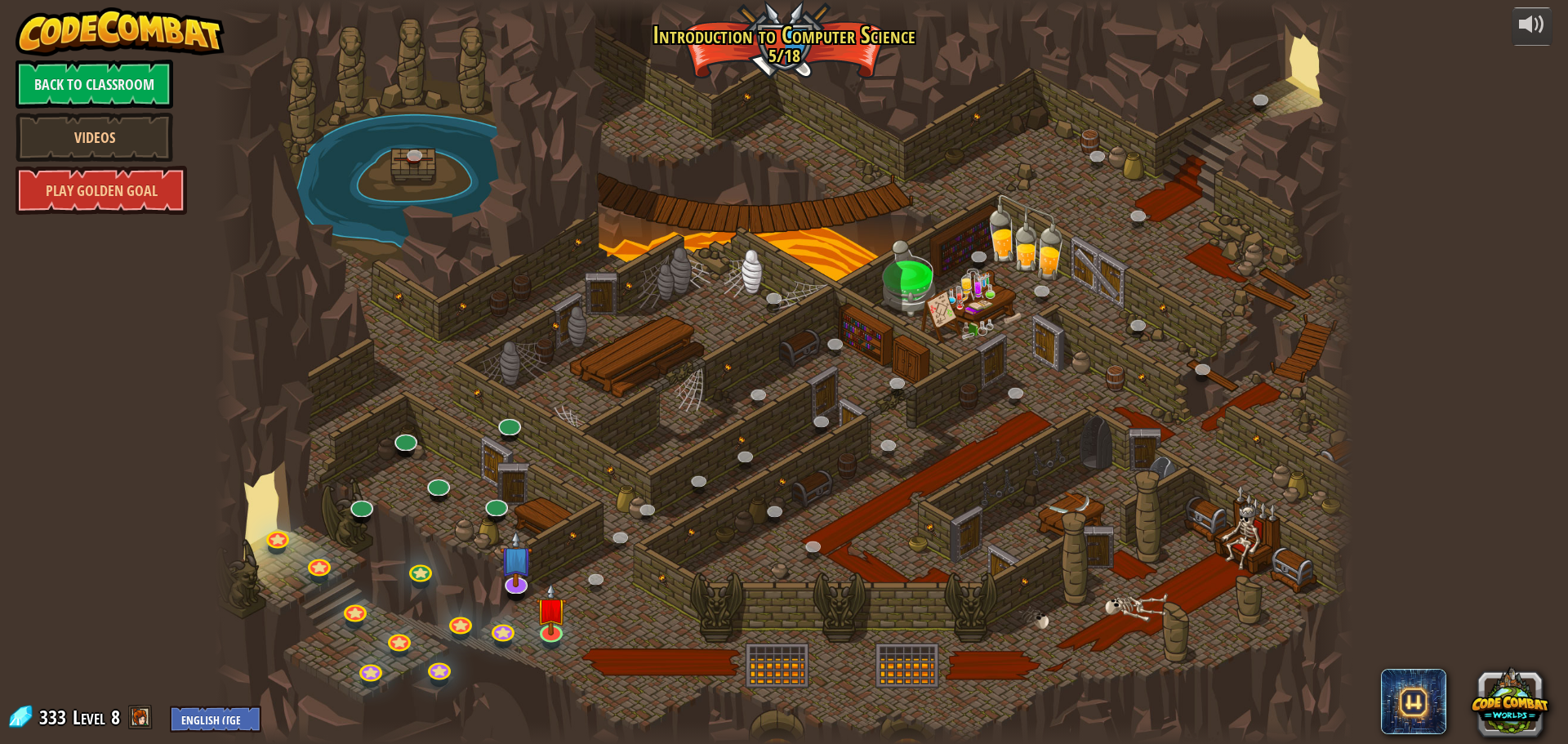
drag, startPoint x: 430, startPoint y: 92, endPoint x: 424, endPoint y: 127, distance: 35.5
drag, startPoint x: 424, startPoint y: 127, endPoint x: 450, endPoint y: 729, distance: 602.6
drag, startPoint x: 1042, startPoint y: 311, endPoint x: 1036, endPoint y: 322, distance: 12.5
click at [1041, 319] on div at bounding box center [784, 372] width 1139 height 744
drag, startPoint x: 752, startPoint y: 603, endPoint x: 682, endPoint y: 668, distance: 95.5
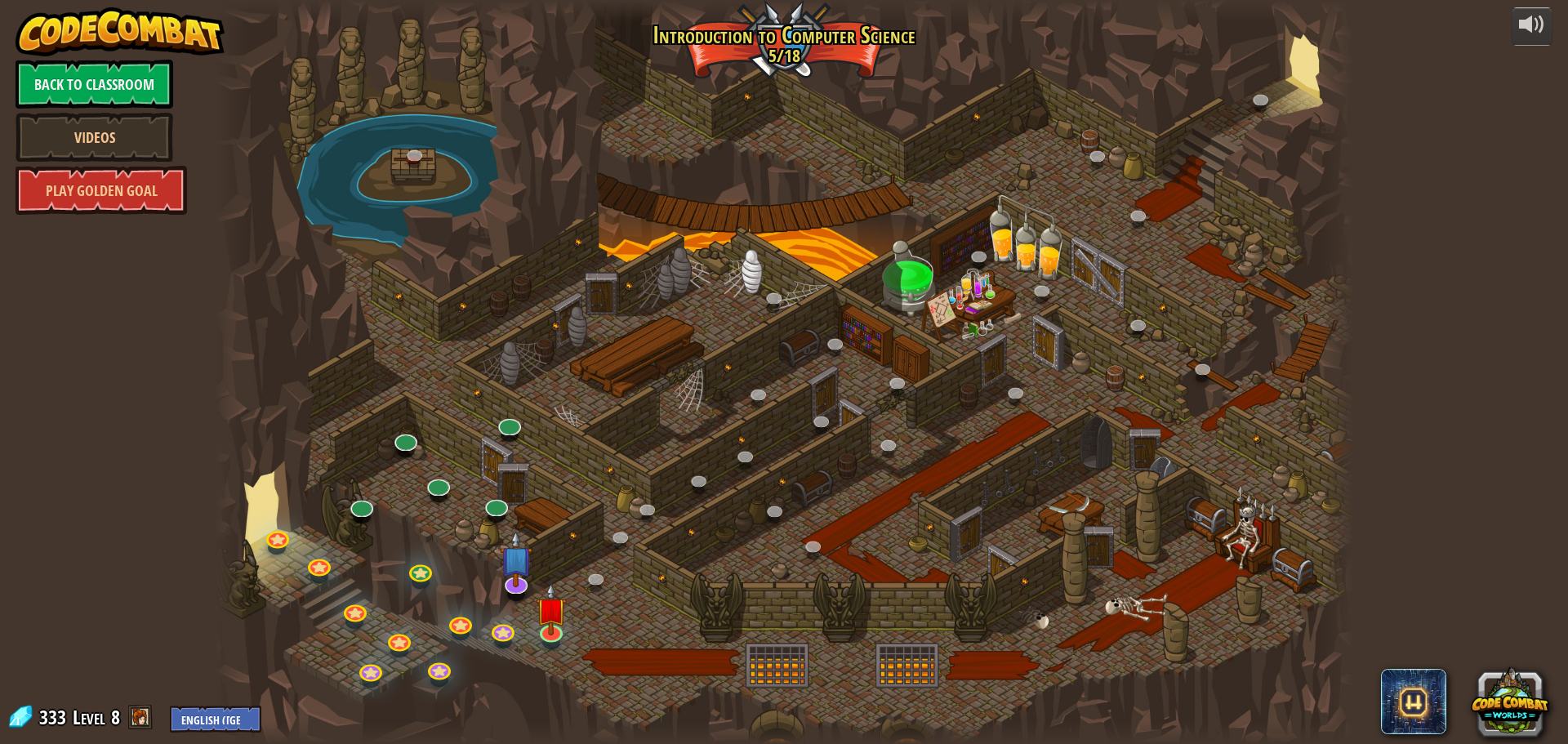
click at [703, 701] on div at bounding box center [784, 372] width 1139 height 744
drag, startPoint x: 228, startPoint y: 686, endPoint x: 151, endPoint y: 716, distance: 82.6
drag, startPoint x: 151, startPoint y: 716, endPoint x: 141, endPoint y: 707, distance: 13.5
drag, startPoint x: 141, startPoint y: 707, endPoint x: 153, endPoint y: 714, distance: 13.9
drag, startPoint x: 153, startPoint y: 714, endPoint x: 121, endPoint y: 698, distance: 35.8
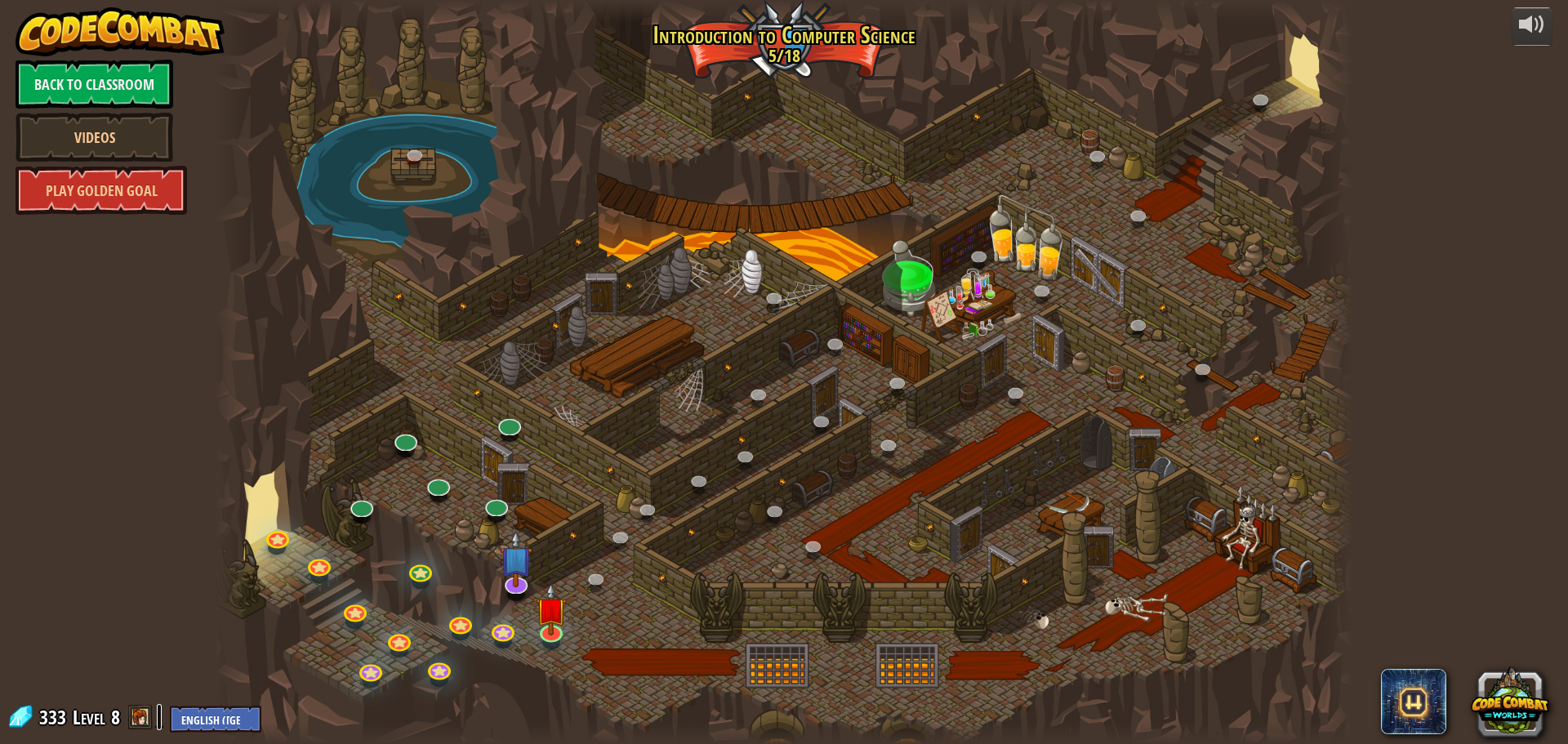
drag, startPoint x: 121, startPoint y: 698, endPoint x: 153, endPoint y: 712, distance: 34.9
drag, startPoint x: 153, startPoint y: 712, endPoint x: 947, endPoint y: 254, distance: 916.6
click at [947, 254] on div at bounding box center [784, 372] width 1139 height 744
drag, startPoint x: 18, startPoint y: 708, endPoint x: 156, endPoint y: 599, distance: 175.9
click at [157, 601] on div "powered by Back to Classroom Videos Play Golden Goal 25. Kithgard Gates (Locked…" at bounding box center [784, 372] width 1568 height 744
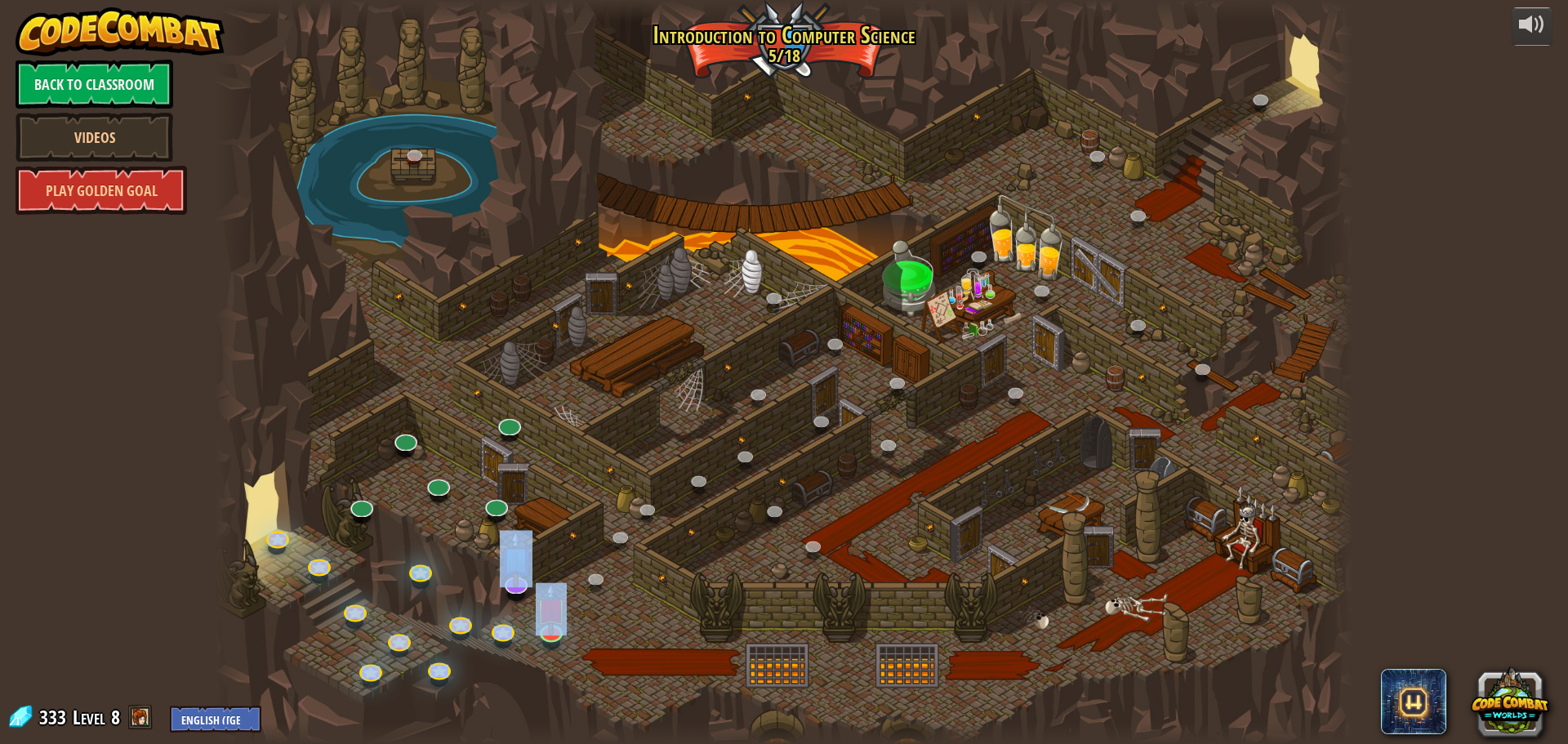
click at [360, 468] on div at bounding box center [784, 372] width 1139 height 744
click at [1546, 11] on button at bounding box center [1531, 26] width 41 height 38
drag, startPoint x: 1531, startPoint y: 35, endPoint x: 1524, endPoint y: 25, distance: 12.2
click at [1531, 32] on div at bounding box center [1531, 24] width 26 height 26
drag, startPoint x: 1542, startPoint y: 33, endPoint x: 1543, endPoint y: 16, distance: 17.0
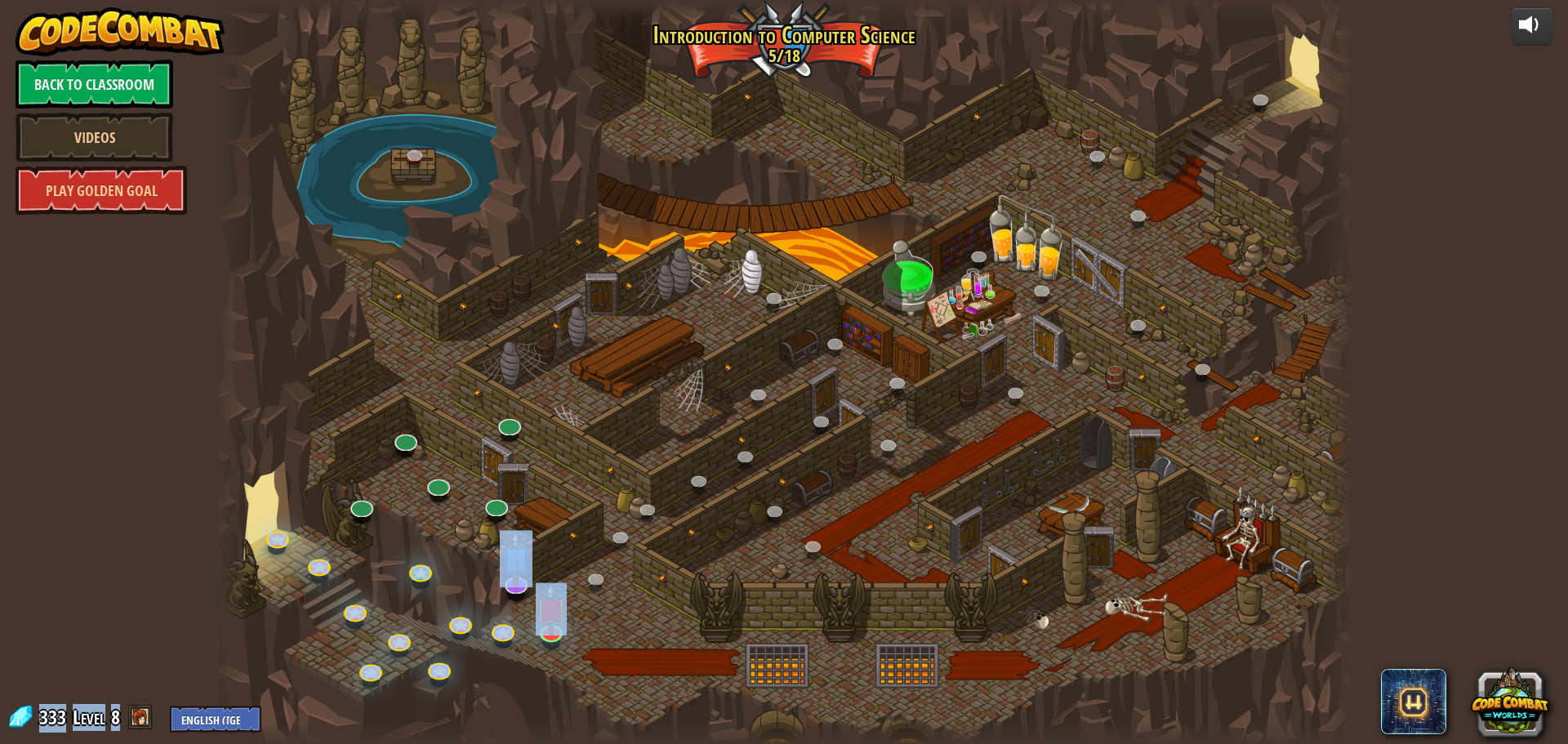
click at [1543, 19] on div "powered by Back to Classroom Videos Play Golden Goal 25. Kithgard Gates (Locked…" at bounding box center [784, 372] width 1568 height 744
click at [1543, 16] on div at bounding box center [1531, 24] width 26 height 26
click at [0, 0] on div at bounding box center [0, 0] width 0 height 0
click at [1543, 16] on div at bounding box center [1531, 24] width 26 height 26
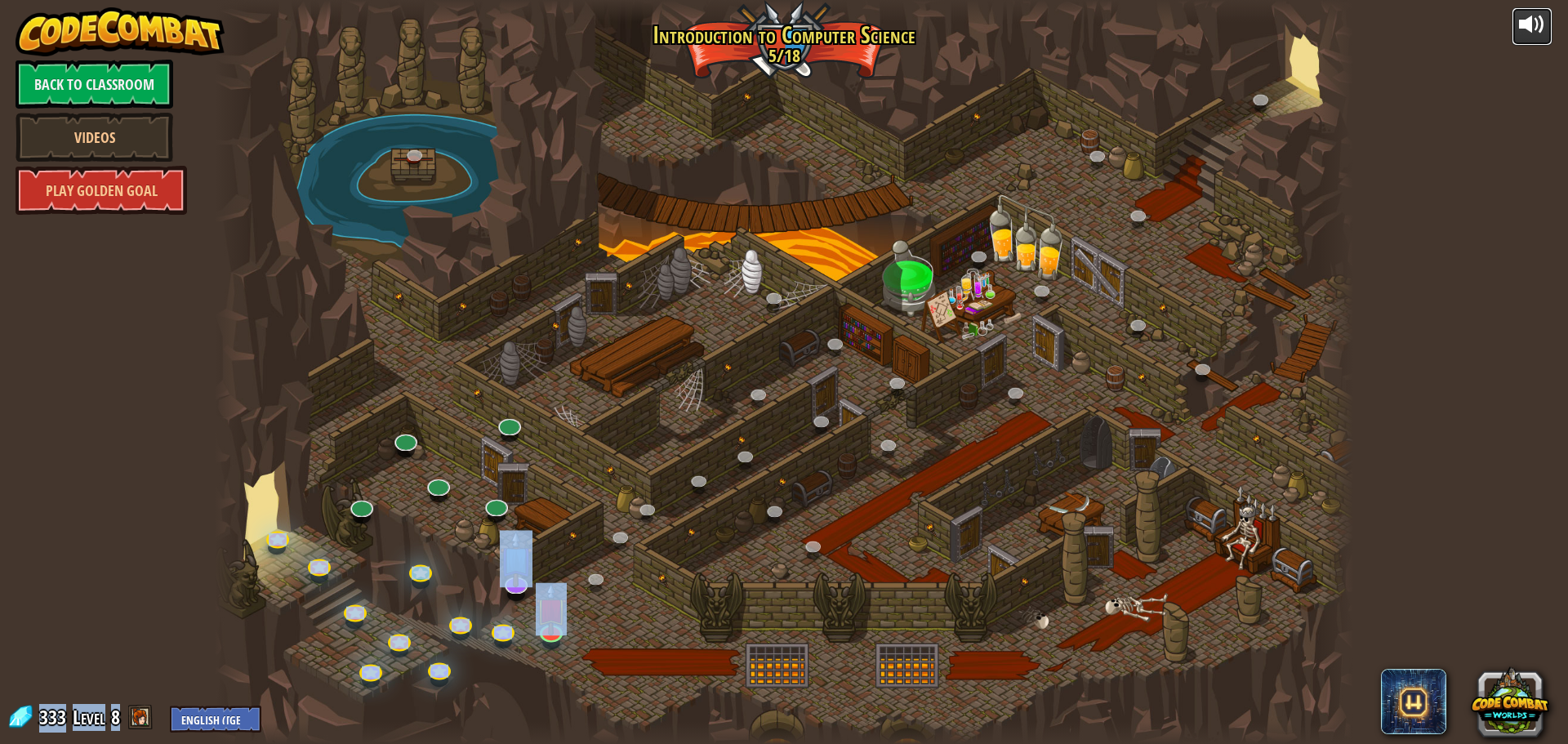
click at [1543, 16] on div at bounding box center [1531, 24] width 26 height 26
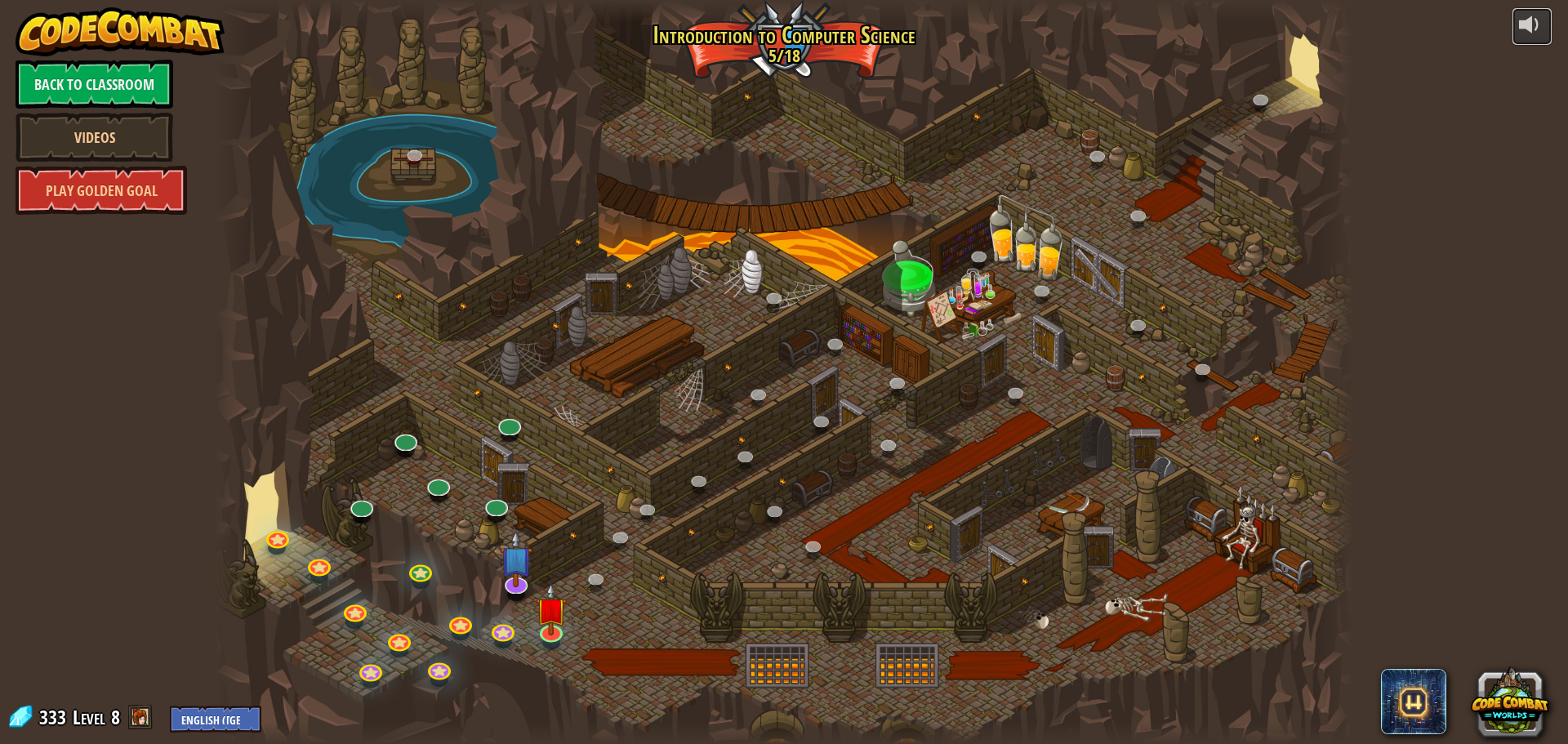
drag, startPoint x: 1567, startPoint y: 29, endPoint x: 1503, endPoint y: 9, distance: 67.1
click at [1516, 17] on button at bounding box center [1531, 26] width 41 height 38
click at [1526, 26] on div at bounding box center [1531, 24] width 26 height 26
drag, startPoint x: 1530, startPoint y: 19, endPoint x: 1525, endPoint y: 26, distance: 8.6
click at [1530, 20] on div at bounding box center [1531, 24] width 26 height 26
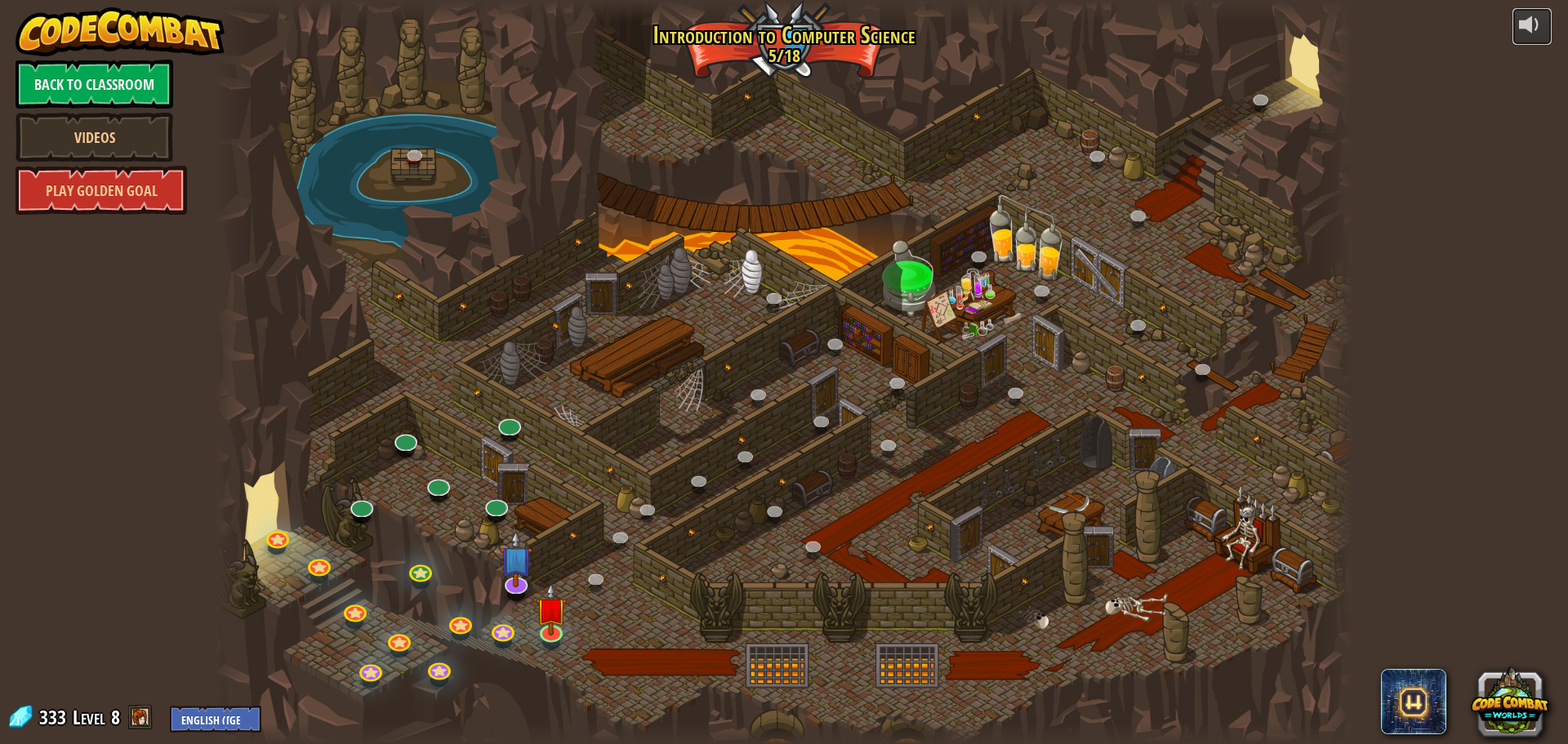
drag
click at [1479, 56] on div "powered by Back to Classroom Videos Play Golden Goal 25. Kithgard Gates (Locked…" at bounding box center [784, 372] width 1568 height 744
click at [1534, 35] on button at bounding box center [1531, 26] width 41 height 38
click at [1224, 327] on div at bounding box center [784, 372] width 1139 height 744
drag, startPoint x: 1534, startPoint y: 9, endPoint x: 1540, endPoint y: 17, distance: 10.0
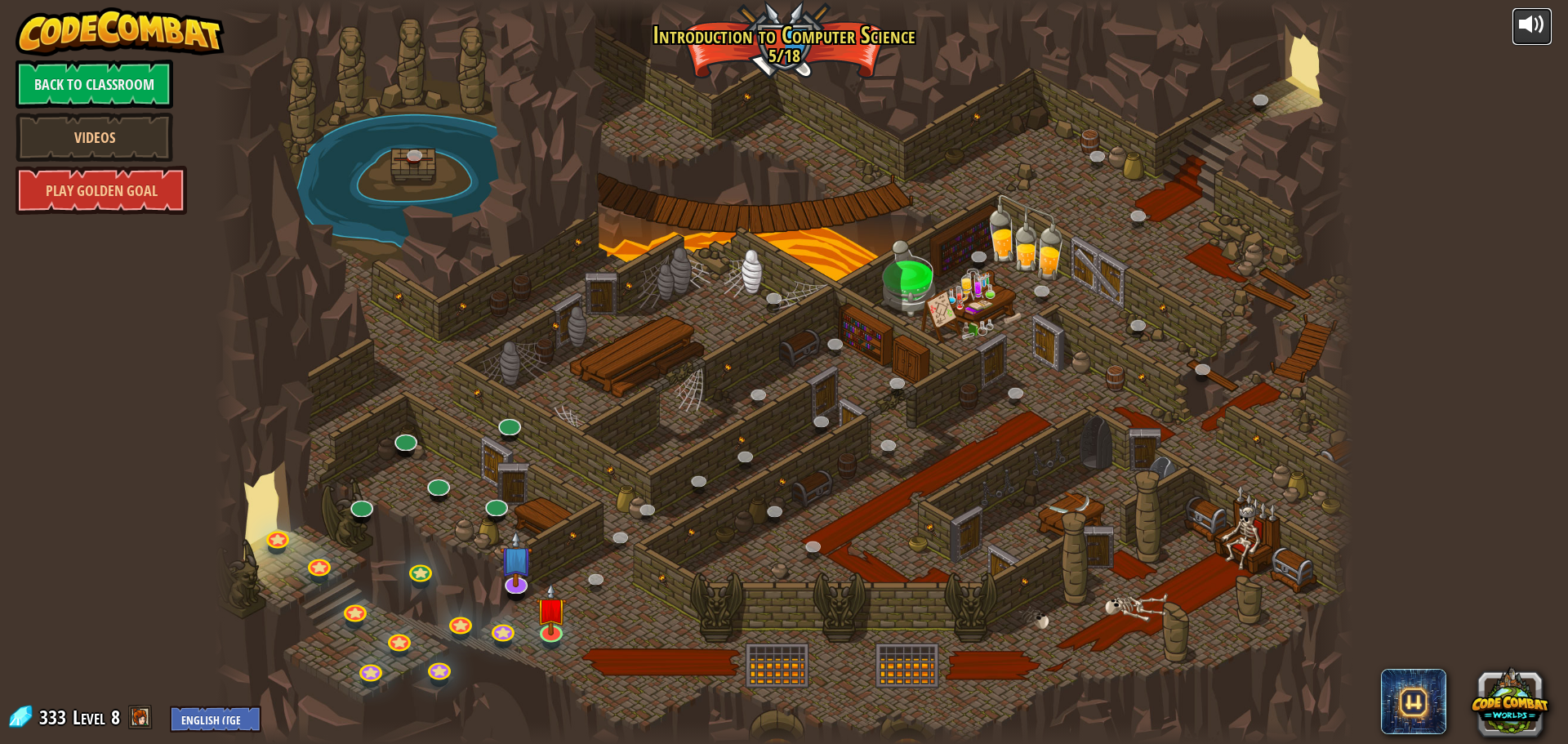
click at [1536, 11] on div at bounding box center [1531, 24] width 26 height 26
click at [1523, 19] on div at bounding box center [1531, 24] width 26 height 26
click at [1512, 11] on button at bounding box center [1531, 26] width 41 height 38
drag, startPoint x: 1178, startPoint y: 78, endPoint x: 326, endPoint y: 200, distance: 860.7
click at [326, 200] on div at bounding box center [784, 372] width 1139 height 744
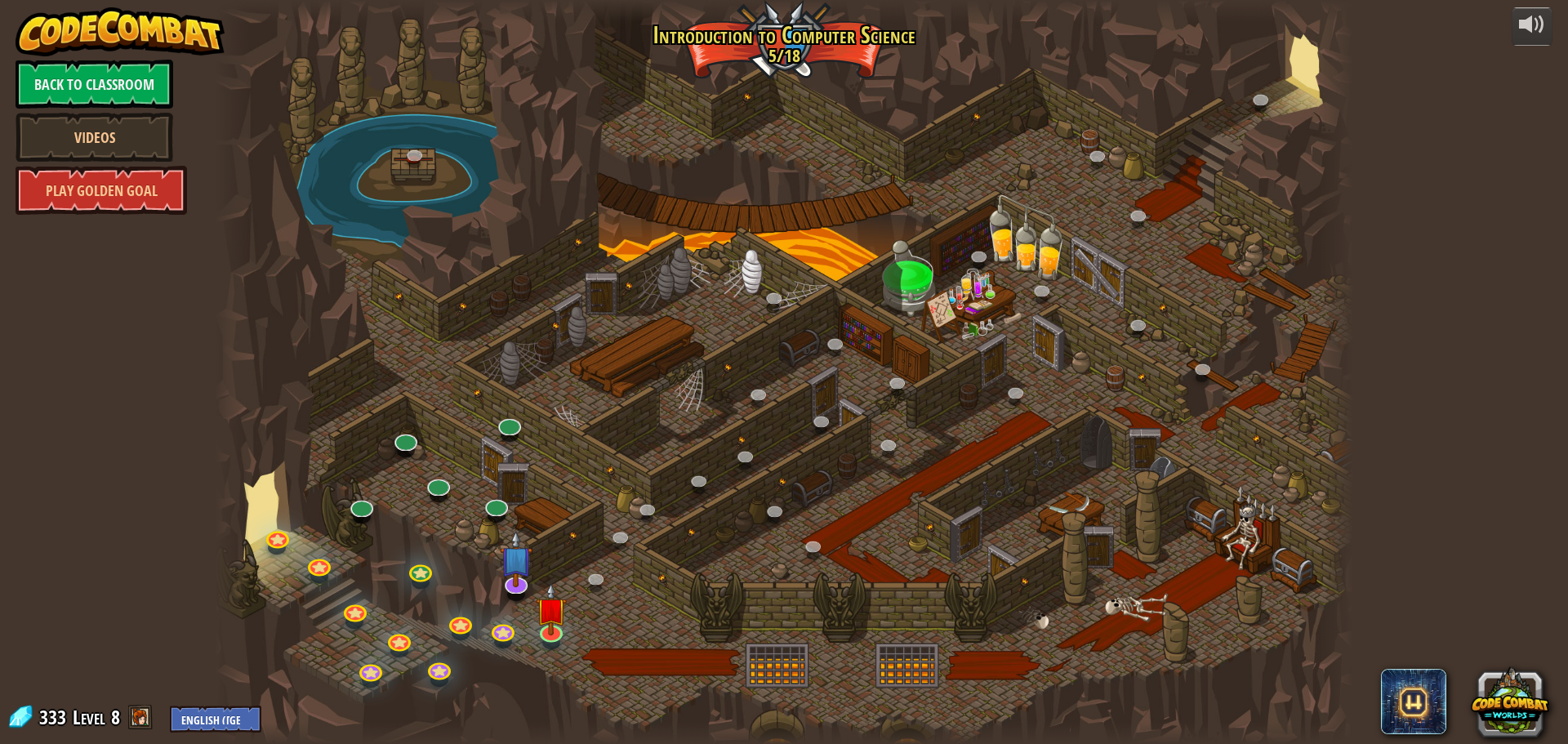
drag, startPoint x: 908, startPoint y: 239, endPoint x: 493, endPoint y: 380, distance: 438.3
click at [1094, 303] on div at bounding box center [784, 372] width 1139 height 744
drag, startPoint x: 873, startPoint y: 268, endPoint x: 1379, endPoint y: 356, distance: 513.6
drag, startPoint x: 1379, startPoint y: 356, endPoint x: 1332, endPoint y: 354, distance: 47.0
drag, startPoint x: 1332, startPoint y: 354, endPoint x: 1143, endPoint y: 318, distance: 192.4
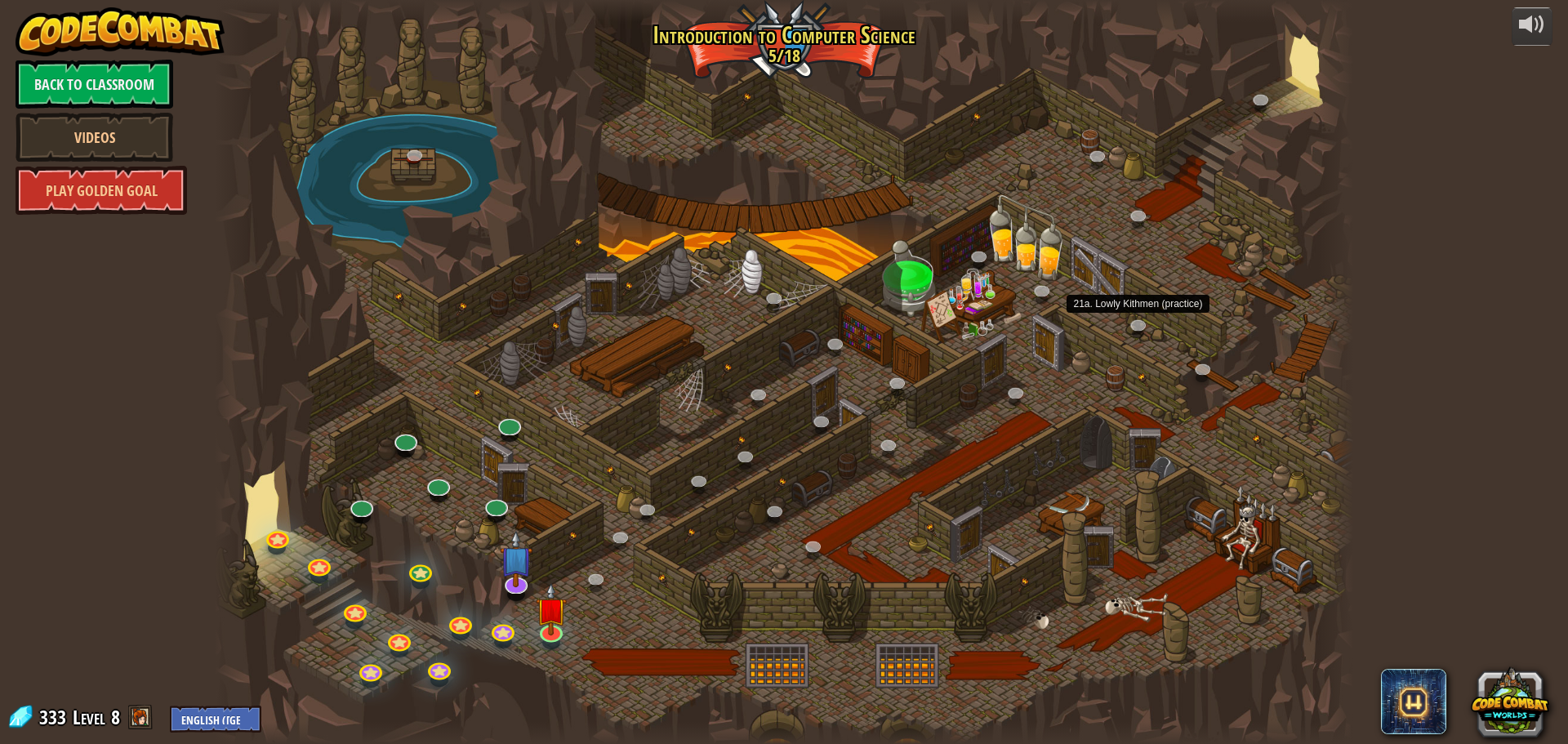
drag, startPoint x: 1143, startPoint y: 318, endPoint x: 1067, endPoint y: 322, distance: 76.1
drag, startPoint x: 1067, startPoint y: 322, endPoint x: 1001, endPoint y: 245, distance: 101.4
drag, startPoint x: 1001, startPoint y: 245, endPoint x: 1005, endPoint y: 281, distance: 36.2
drag, startPoint x: 1025, startPoint y: 460, endPoint x: 448, endPoint y: 373, distance: 583.5
click at [448, 373] on div at bounding box center [784, 372] width 1139 height 744
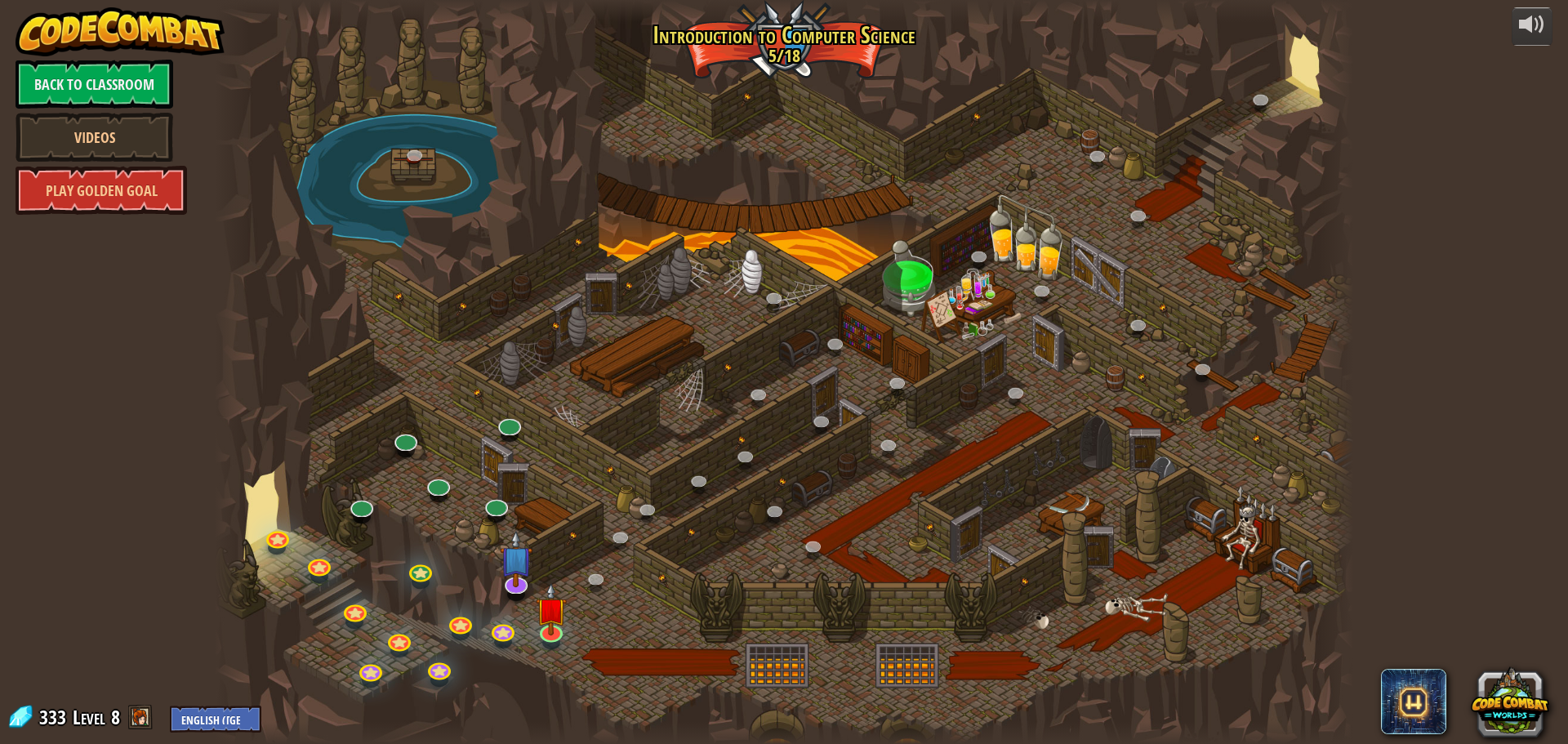
click at [448, 372] on div at bounding box center [784, 372] width 1139 height 744
drag, startPoint x: 448, startPoint y: 372, endPoint x: 1058, endPoint y: 441, distance: 613.9
drag, startPoint x: 947, startPoint y: 115, endPoint x: 1013, endPoint y: 240, distance: 141.4
drag, startPoint x: 1013, startPoint y: 240, endPoint x: 583, endPoint y: 110, distance: 449.2
click at [584, 110] on div at bounding box center [784, 372] width 1139 height 744
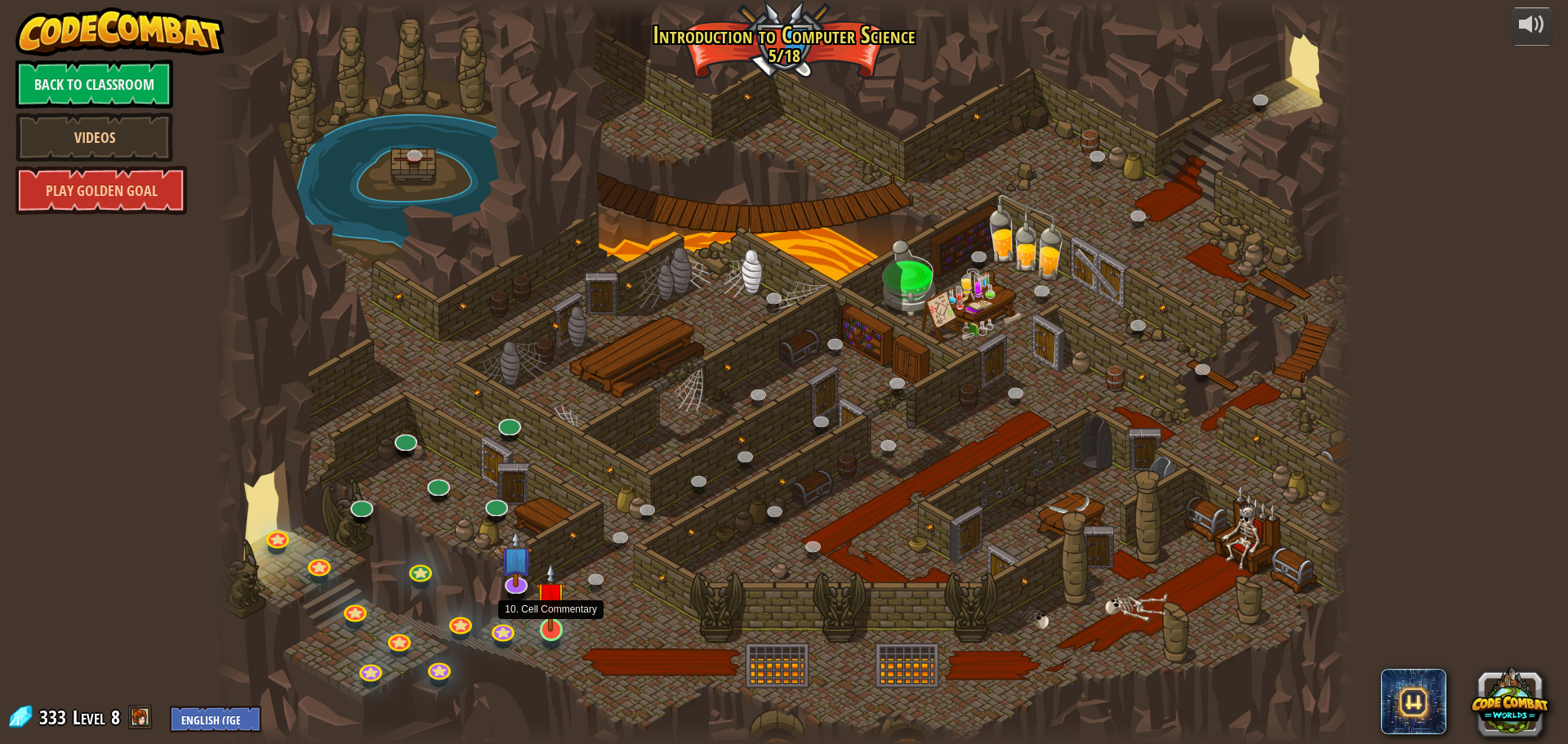
click at [543, 614] on img at bounding box center [551, 596] width 30 height 69
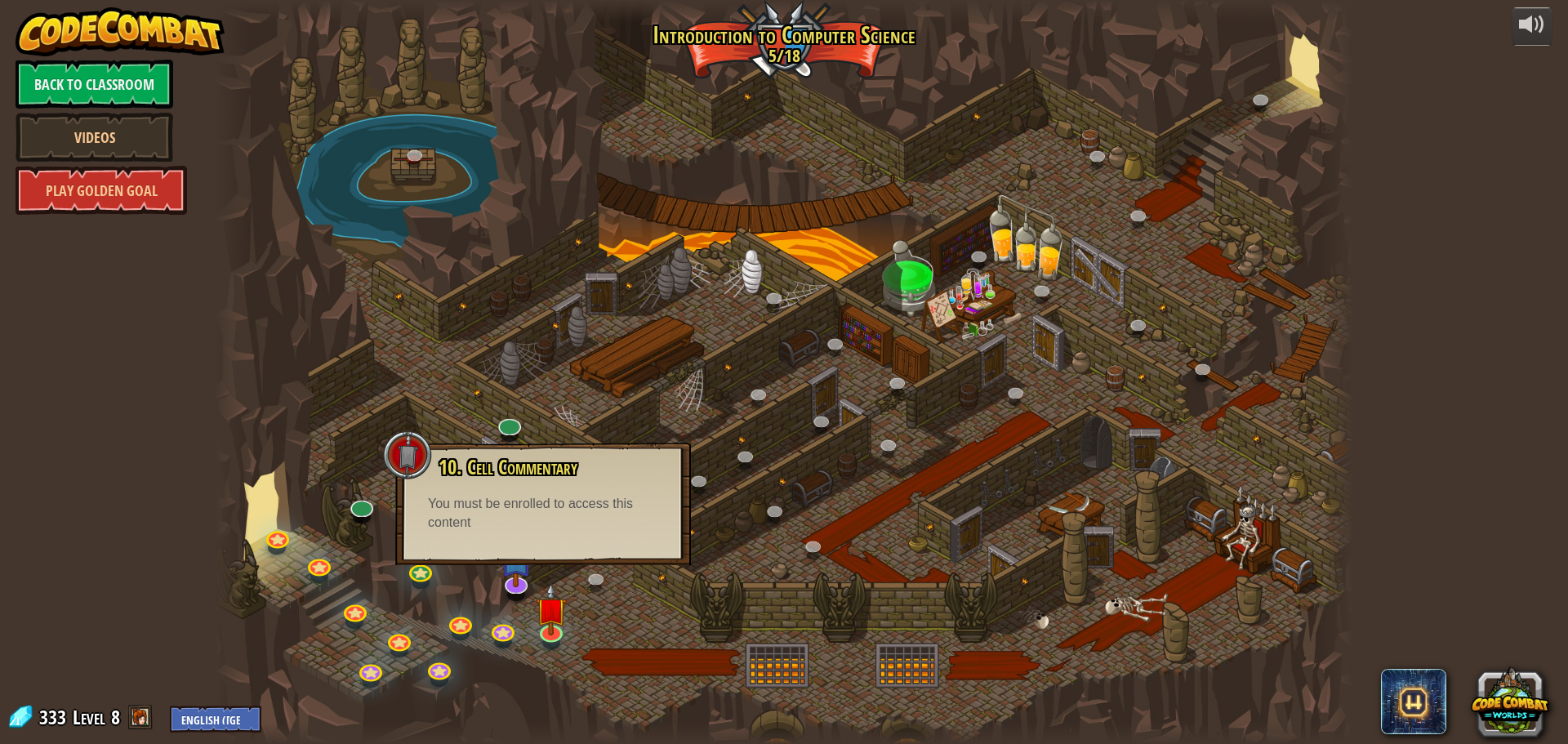
click at [895, 558] on div at bounding box center [784, 372] width 1139 height 744
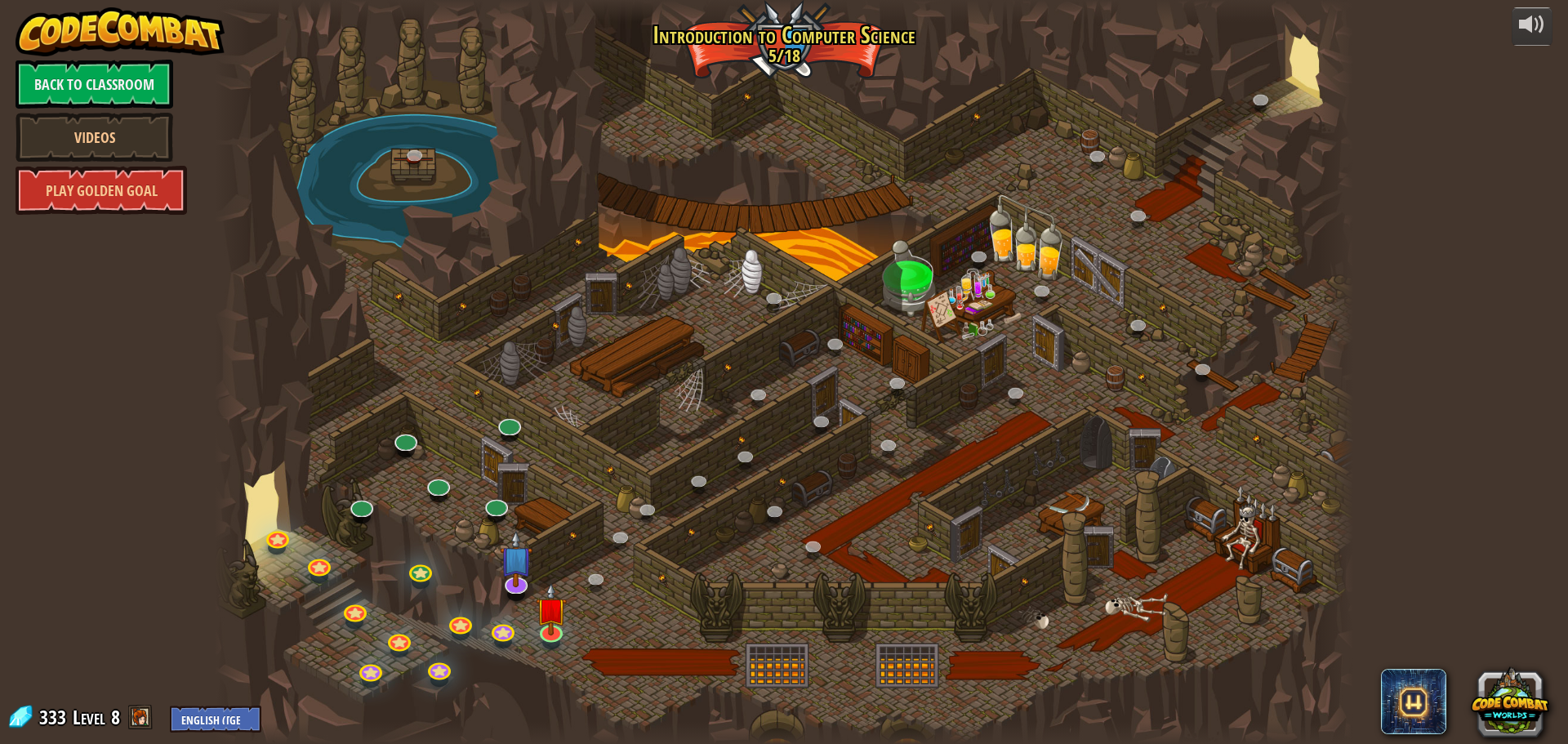
click at [993, 516] on div at bounding box center [784, 372] width 1139 height 744
click at [944, 539] on div at bounding box center [784, 372] width 1139 height 744
drag, startPoint x: 1332, startPoint y: 476, endPoint x: 1052, endPoint y: 357, distance: 304.2
click at [912, 358] on div "25. Kithgard Gates (Locked) Escape the Kithgard dungeons, and don't let the gua…" at bounding box center [784, 372] width 1139 height 744
drag, startPoint x: 903, startPoint y: 571, endPoint x: 1083, endPoint y: 489, distance: 197.8
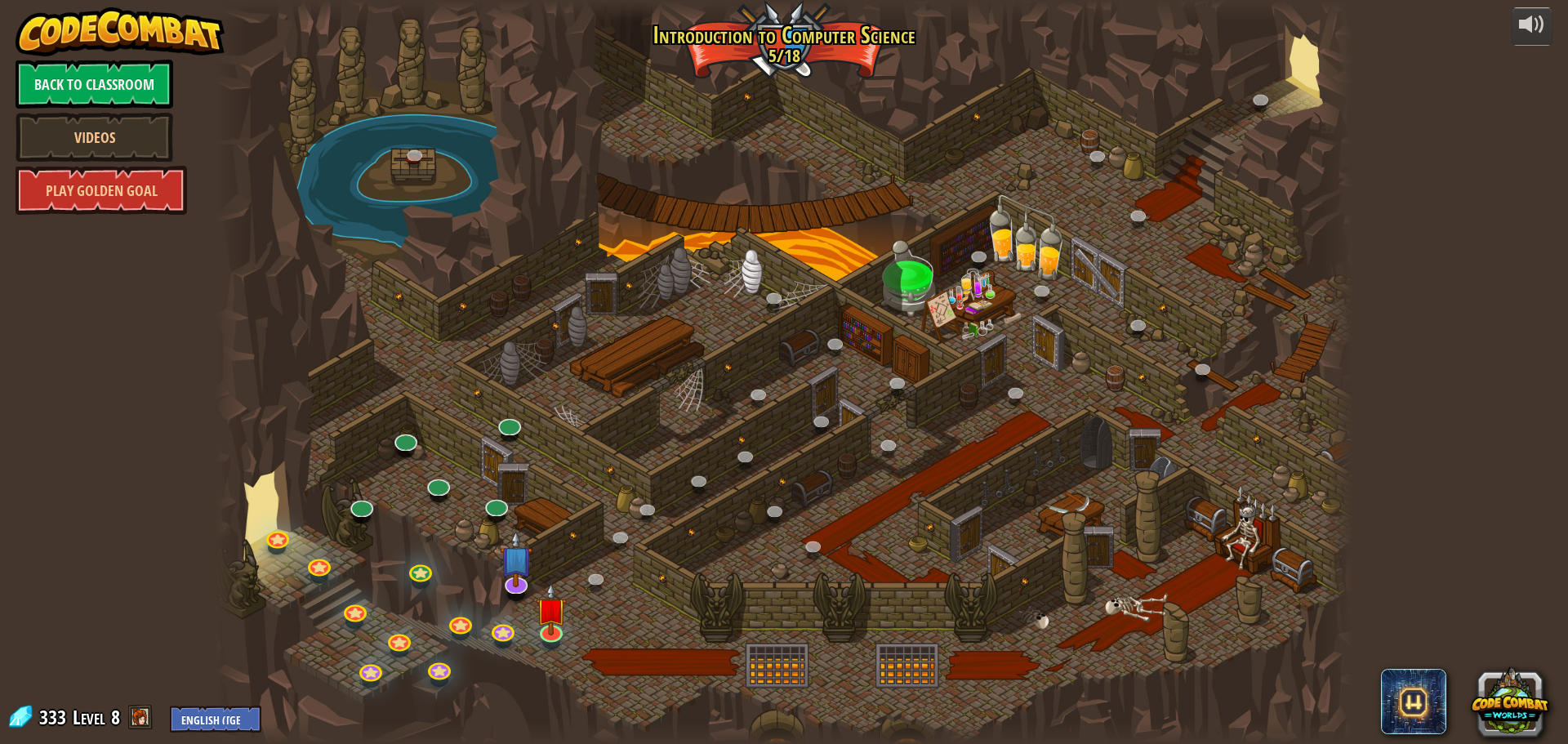
drag, startPoint x: 1083, startPoint y: 489, endPoint x: 1091, endPoint y: 501, distance: 14.4
drag, startPoint x: 1092, startPoint y: 498, endPoint x: 1145, endPoint y: 458, distance: 66.4
drag, startPoint x: 1145, startPoint y: 458, endPoint x: 1033, endPoint y: 517, distance: 126.6
click at [1042, 536] on div at bounding box center [784, 372] width 1139 height 744
click at [1037, 540] on div at bounding box center [784, 372] width 1139 height 744
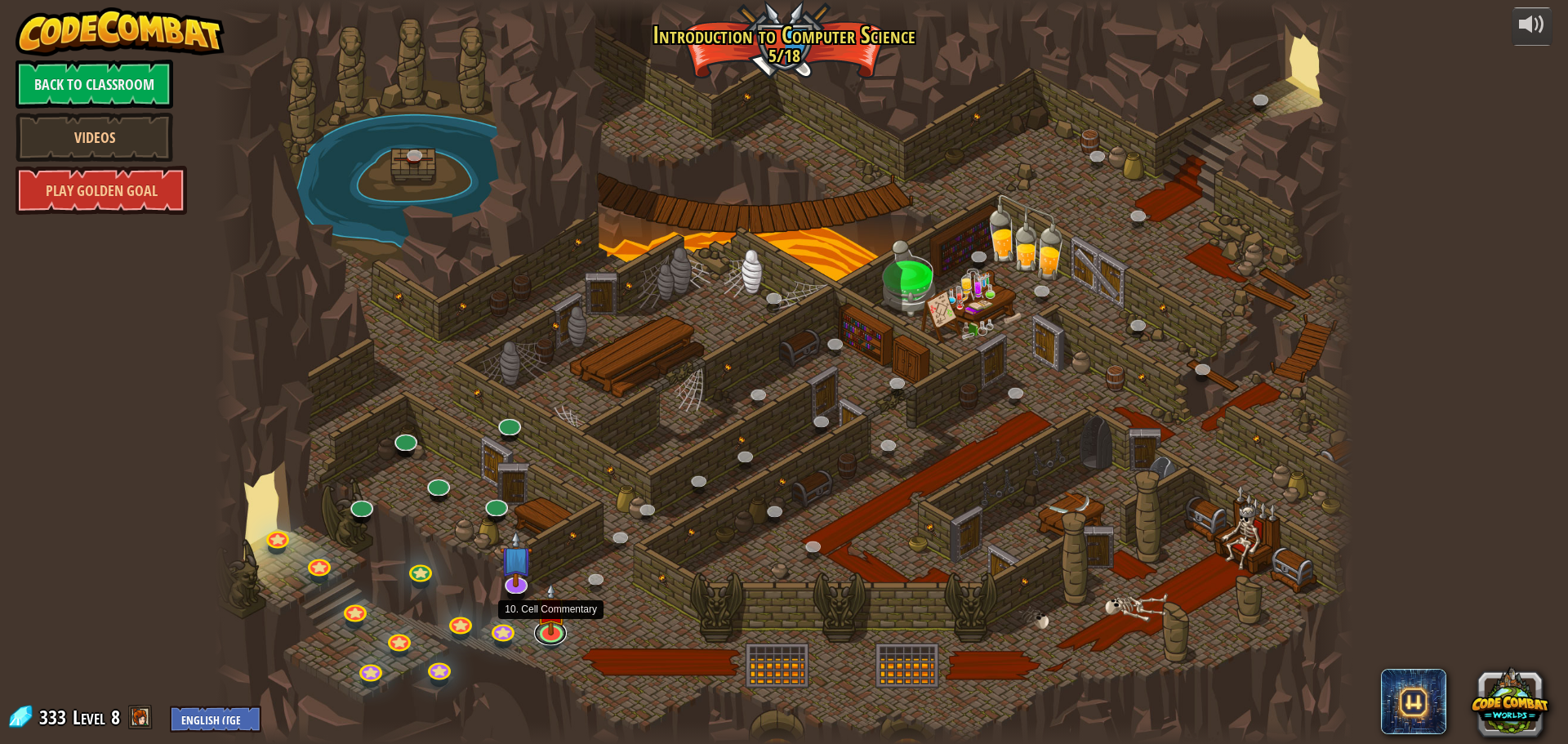
drag, startPoint x: 547, startPoint y: 632, endPoint x: 522, endPoint y: 632, distance: 25.0
click at [547, 632] on link at bounding box center [551, 633] width 32 height 25
